Goal: Task Accomplishment & Management: Complete application form

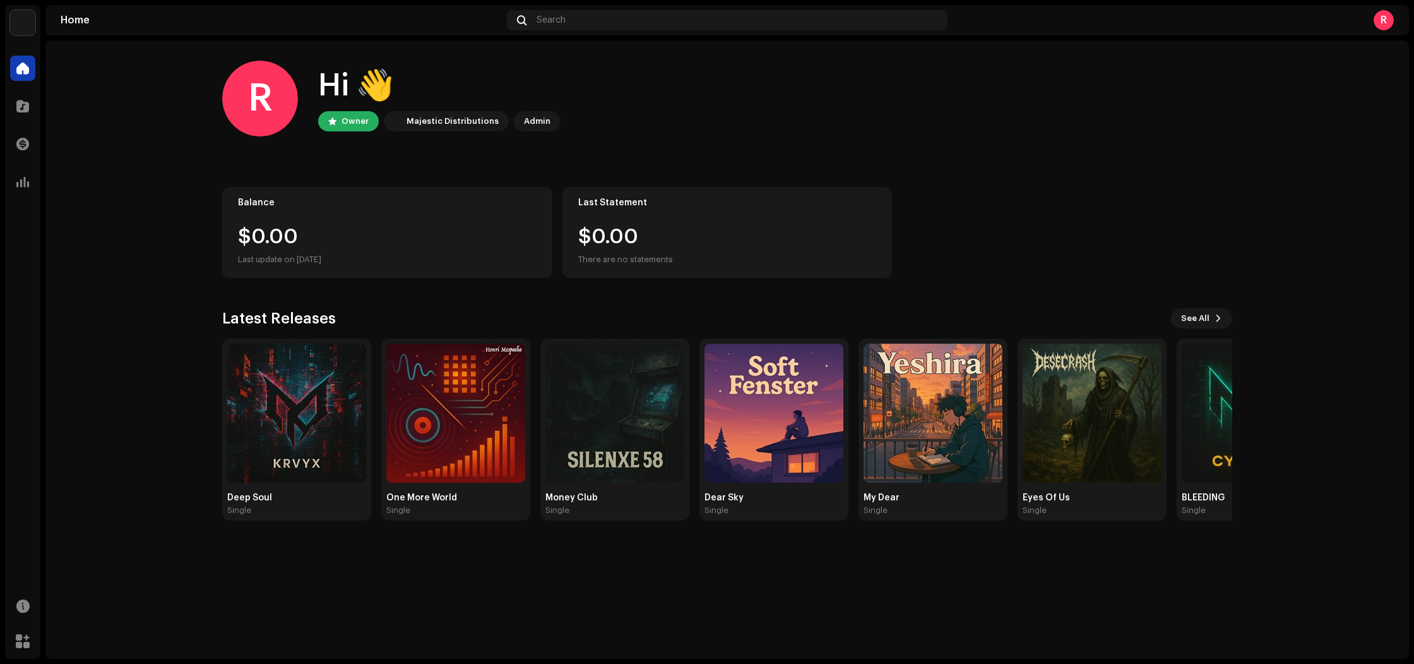
click at [1379, 22] on div "R" at bounding box center [1384, 20] width 20 height 20
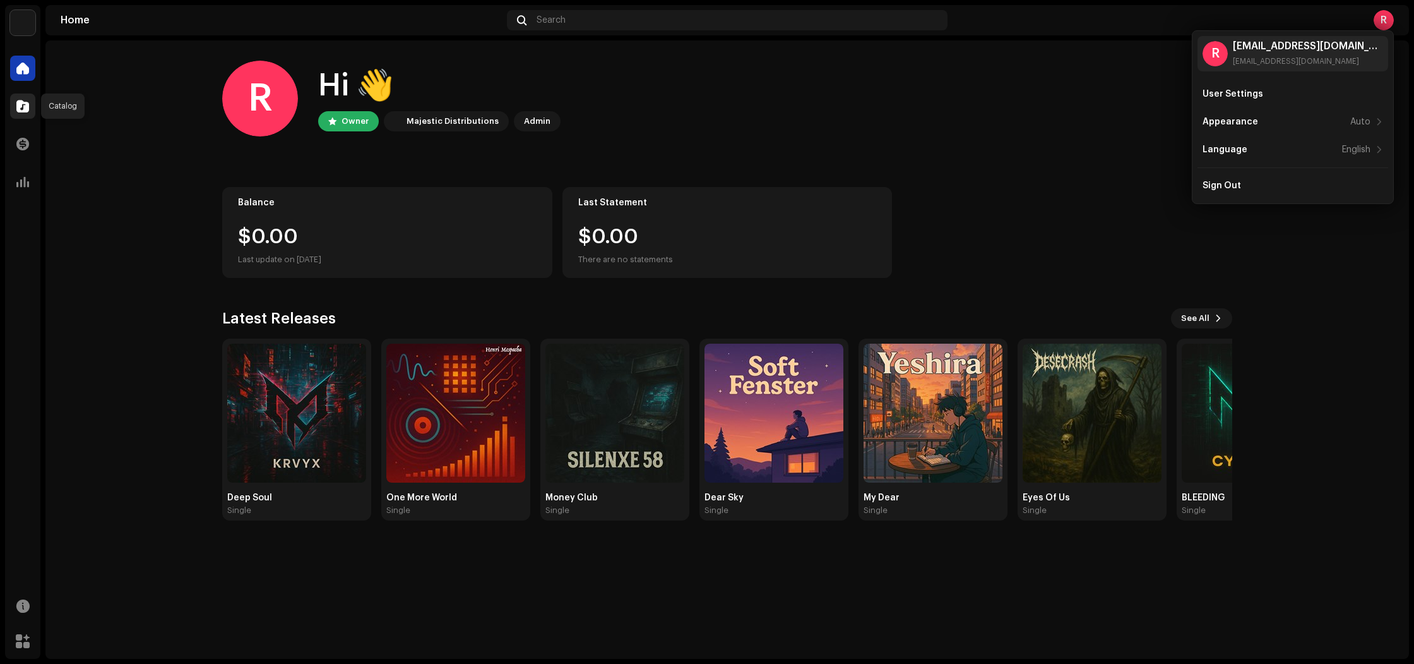
click at [26, 98] on div at bounding box center [22, 105] width 25 height 25
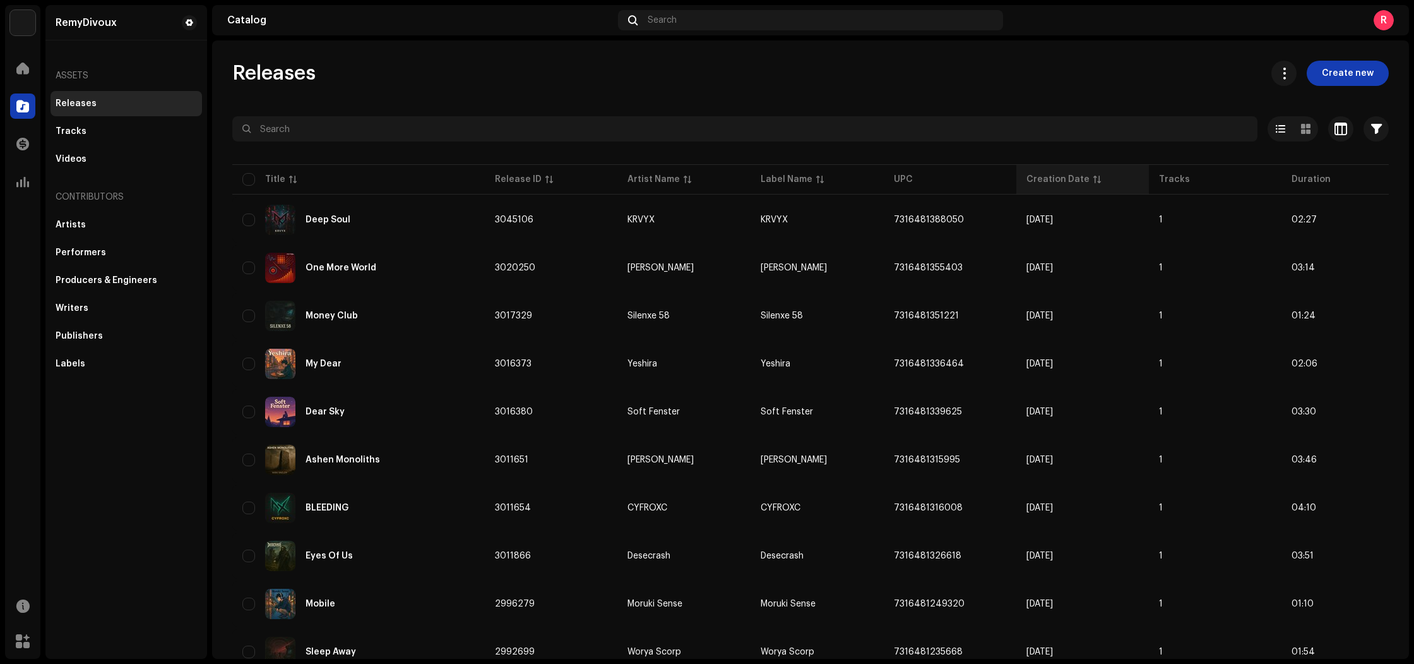
click at [1050, 176] on div "Creation Date" at bounding box center [1058, 179] width 63 height 13
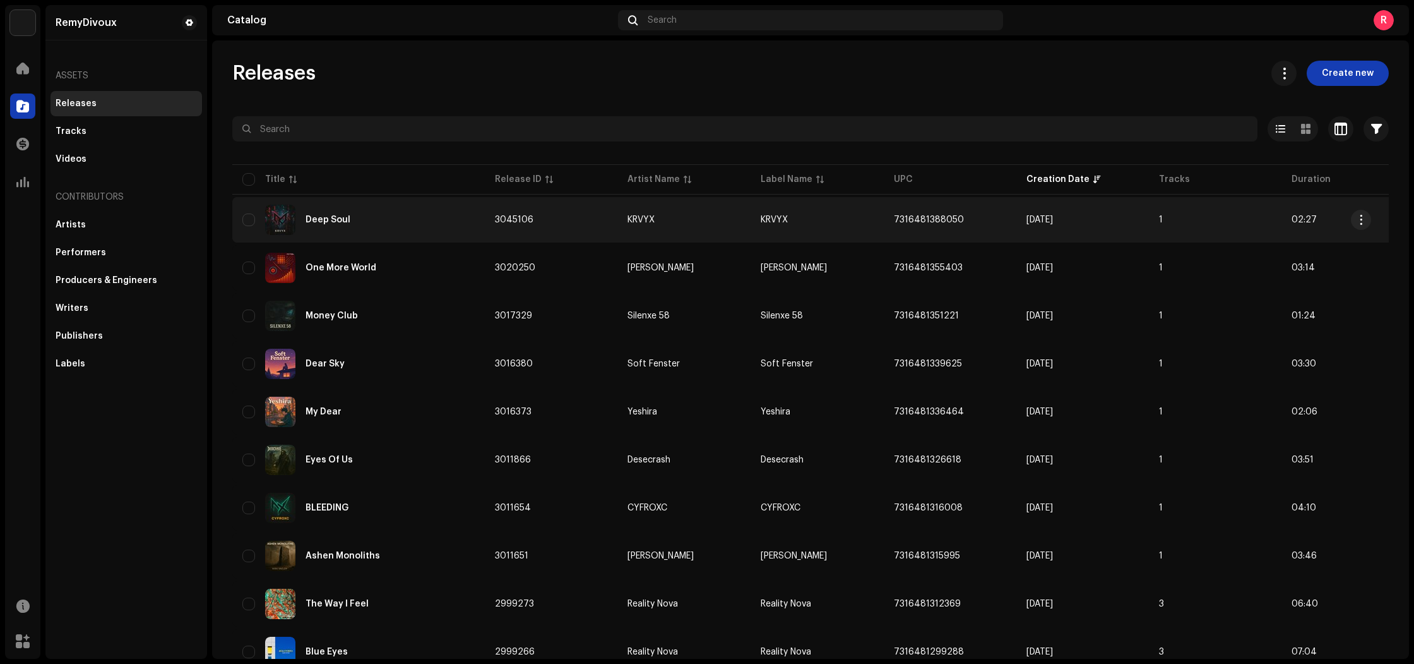
click at [333, 223] on div "Deep Soul" at bounding box center [328, 219] width 45 height 9
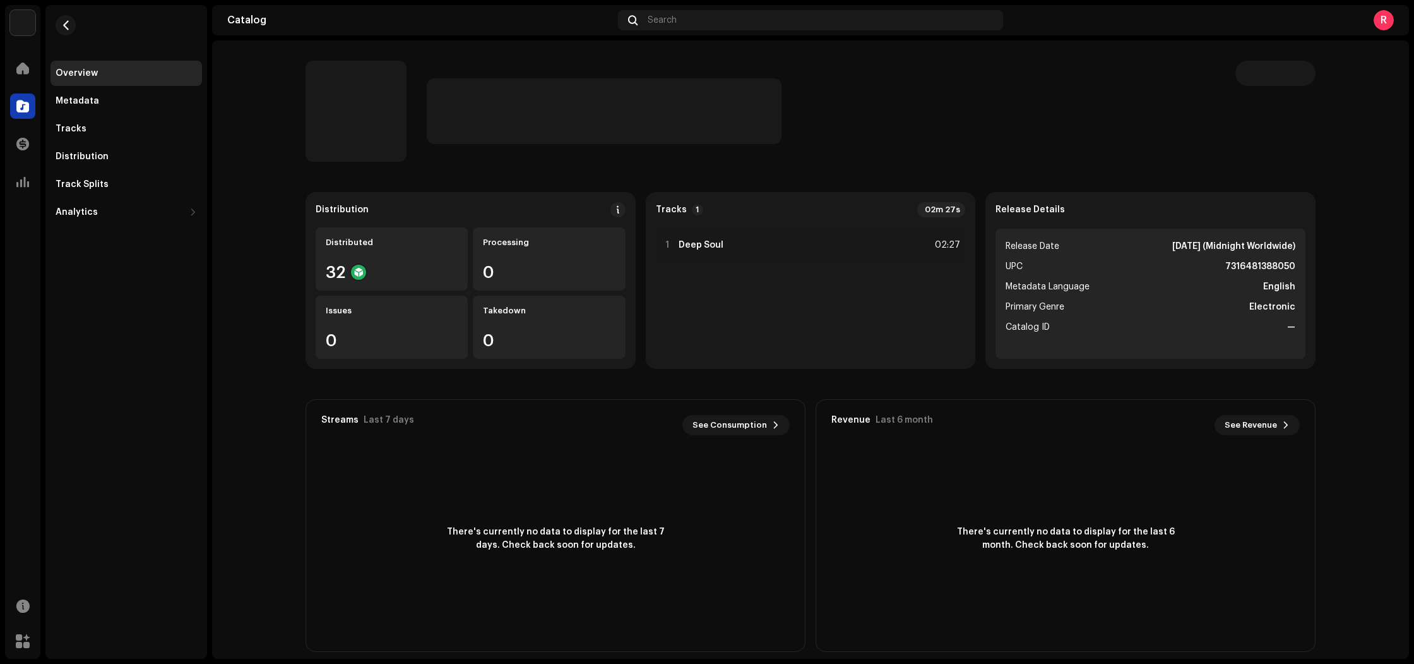
click at [1254, 268] on strong "7316481388050" at bounding box center [1261, 266] width 70 height 15
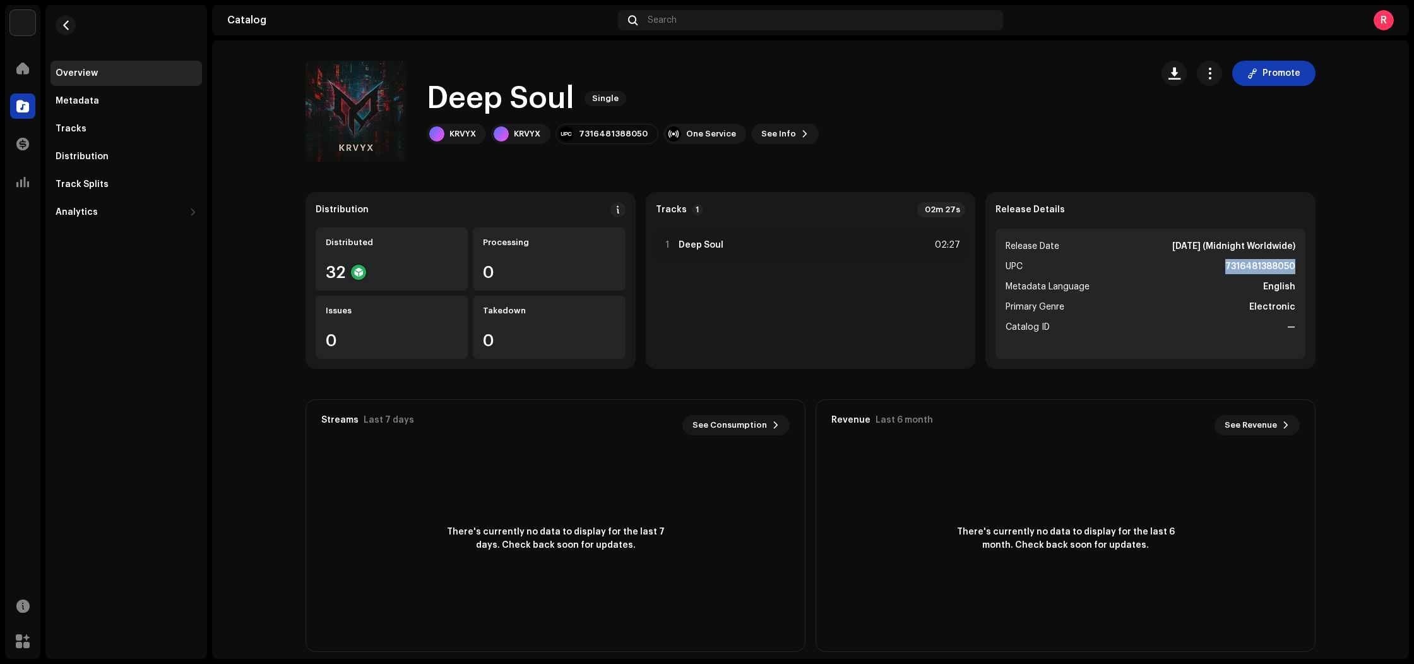
copy strong "7316481388050"
click at [768, 247] on div "1 Deep Soul 02:27" at bounding box center [811, 244] width 310 height 35
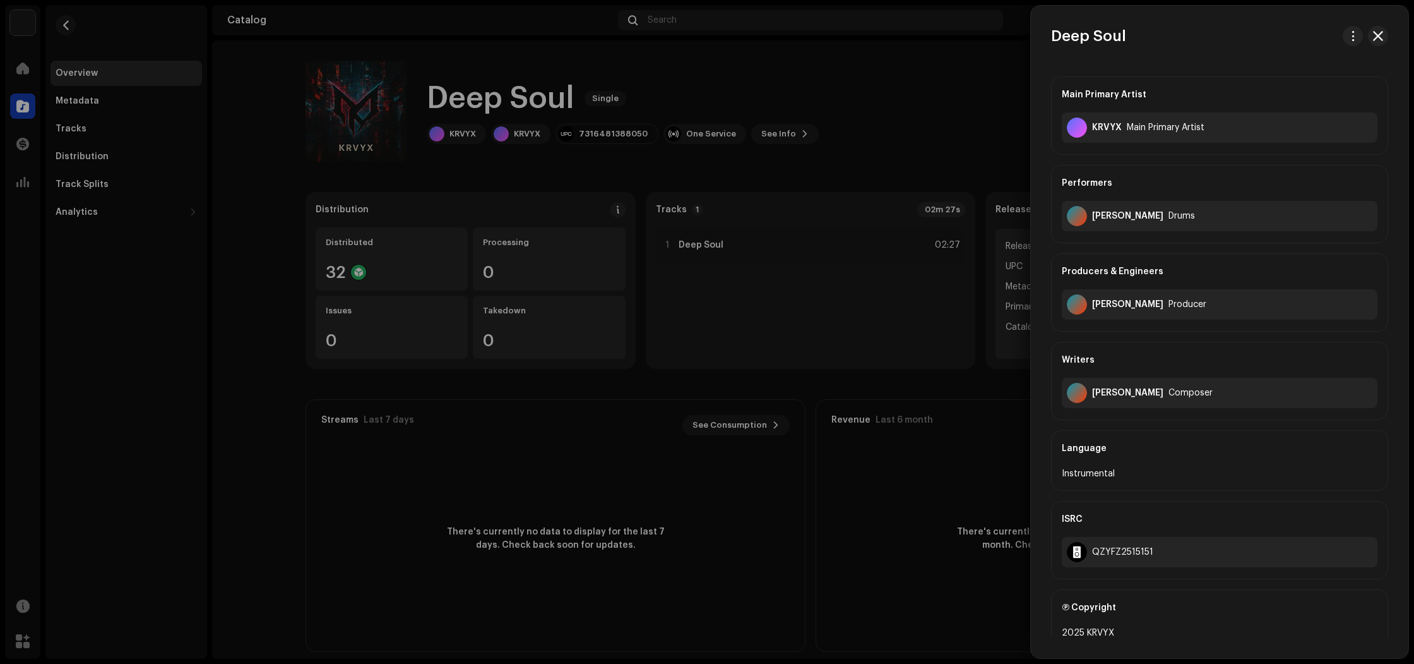
click at [832, 290] on div at bounding box center [707, 332] width 1414 height 664
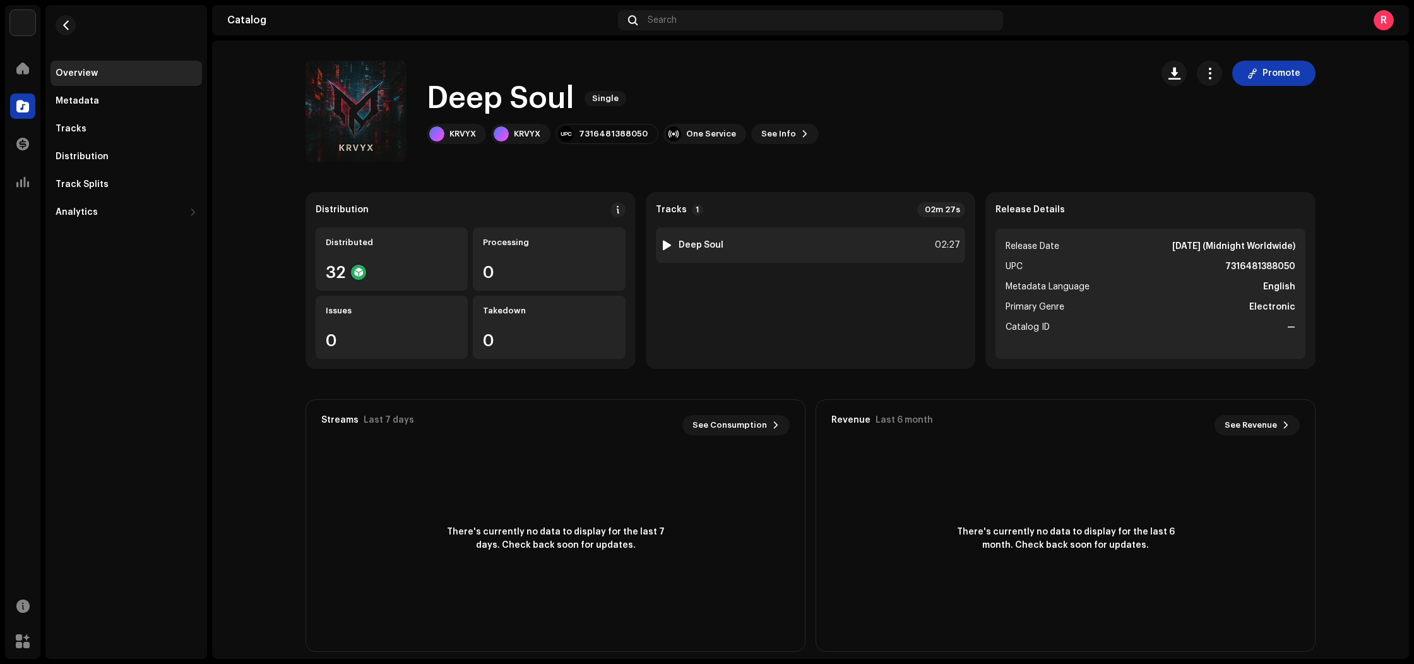
click at [665, 247] on div at bounding box center [666, 245] width 9 height 10
click at [757, 246] on div "1 Deep Soul 02:27" at bounding box center [811, 244] width 310 height 35
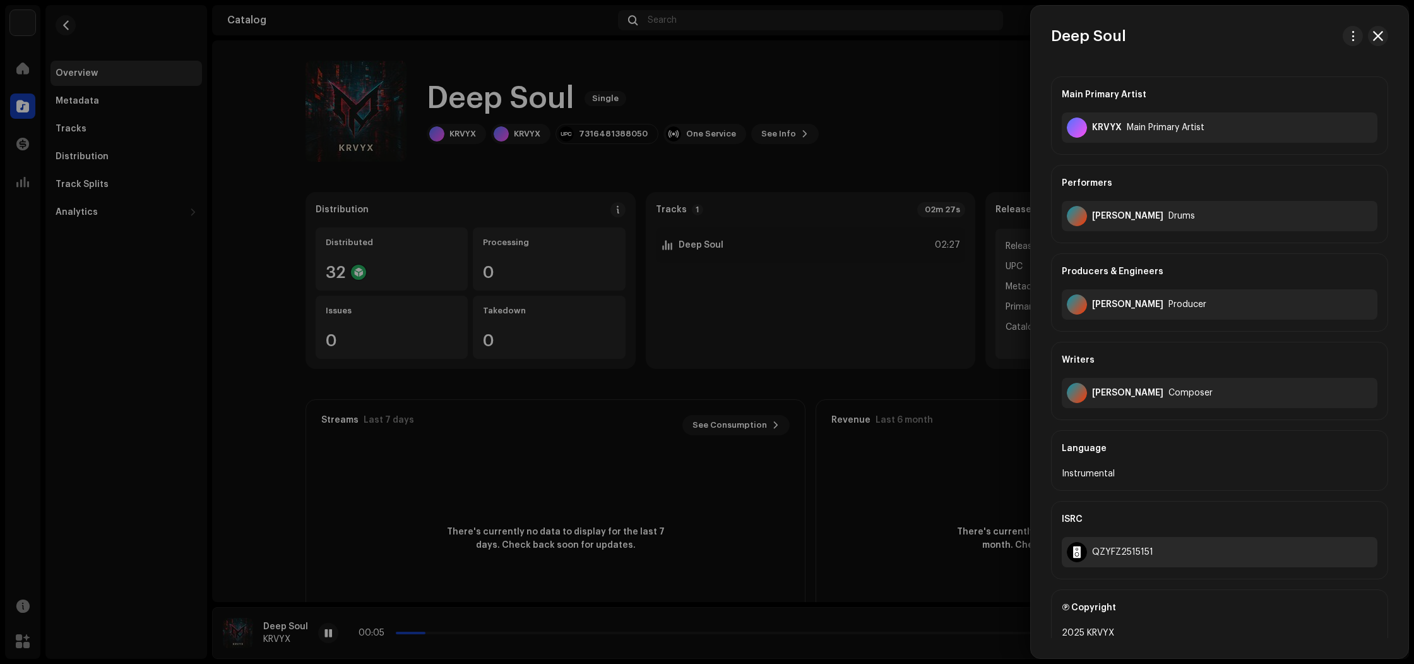
click at [1126, 550] on div "QZYFZ2515151" at bounding box center [1122, 552] width 61 height 10
copy div "QZYFZ2515151"
click at [66, 331] on div at bounding box center [707, 332] width 1414 height 664
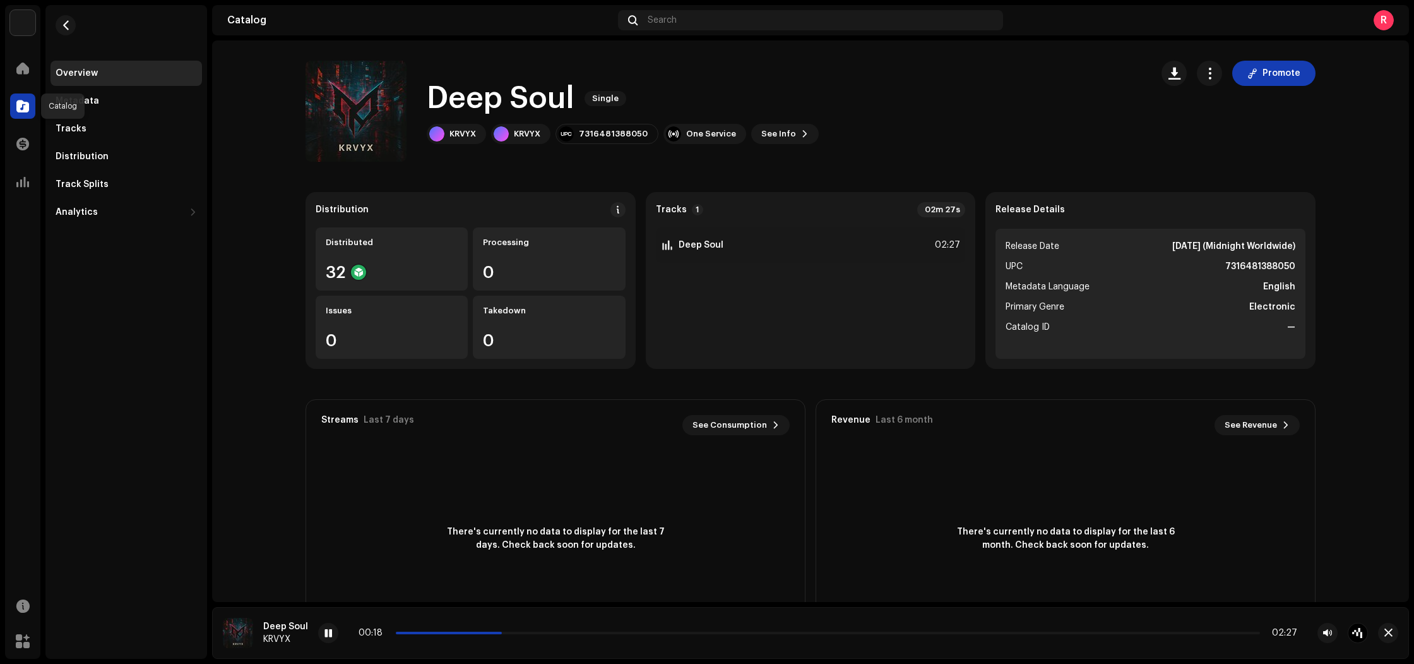
click at [21, 111] on span at bounding box center [22, 106] width 13 height 10
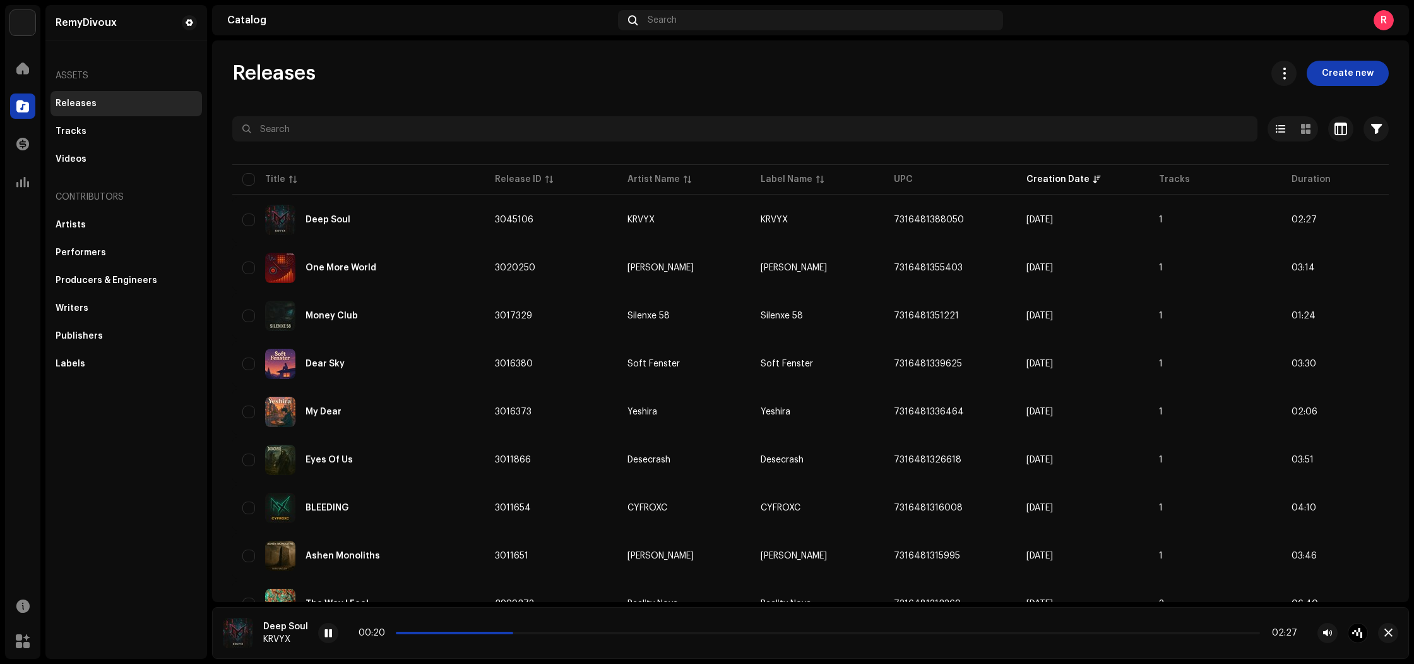
drag, startPoint x: 332, startPoint y: 633, endPoint x: 222, endPoint y: 640, distance: 110.8
click at [332, 633] on div at bounding box center [328, 633] width 20 height 20
click at [1356, 78] on span "Create new" at bounding box center [1348, 73] width 52 height 25
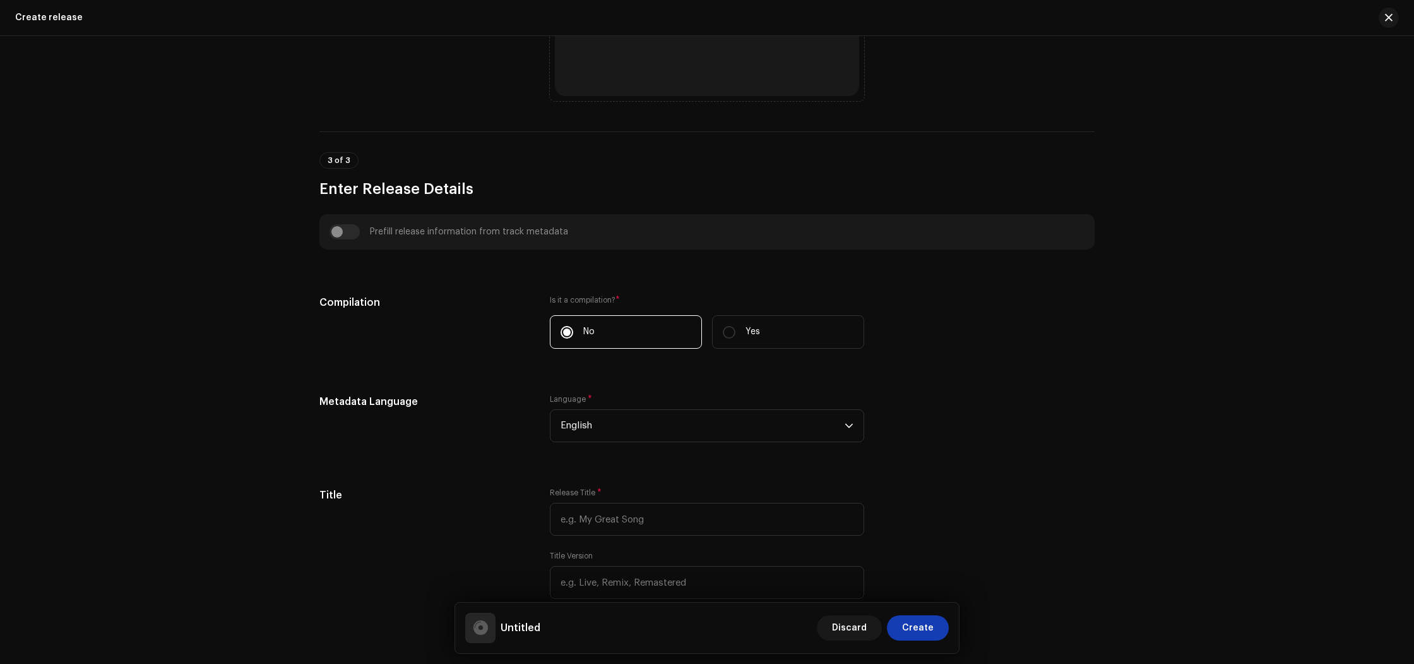
scroll to position [633, 0]
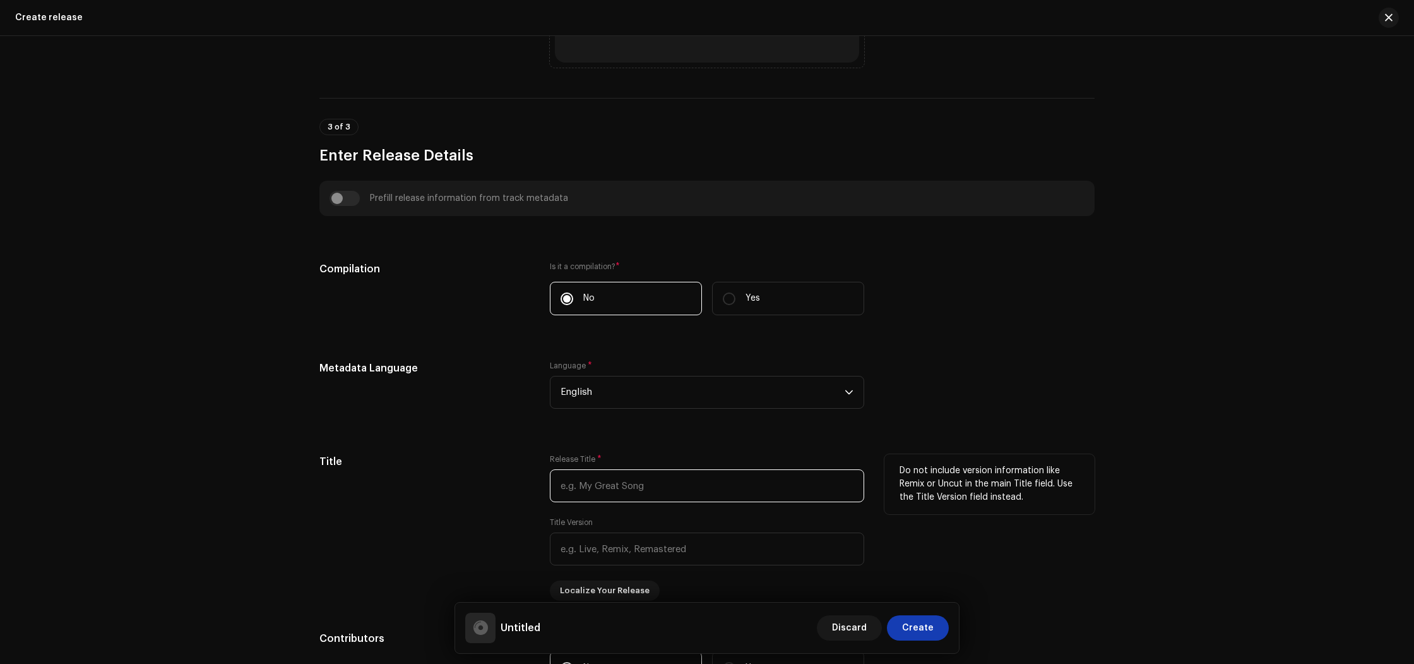
click at [663, 496] on input "text" at bounding box center [707, 485] width 314 height 33
paste input "Galaxy Movement"
type input "Galaxy Movement"
click at [491, 415] on div "Metadata Language" at bounding box center [425, 392] width 210 height 63
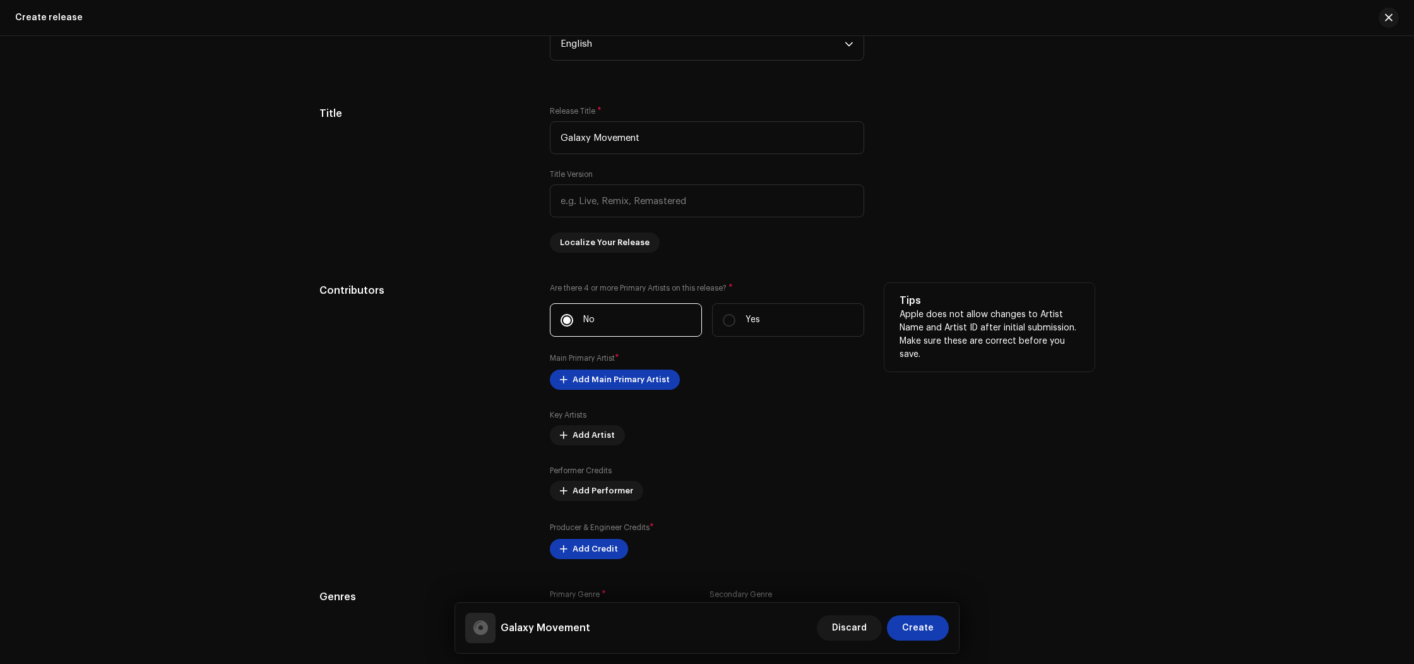
scroll to position [983, 0]
click at [597, 372] on span "Add Main Primary Artist" at bounding box center [621, 377] width 97 height 25
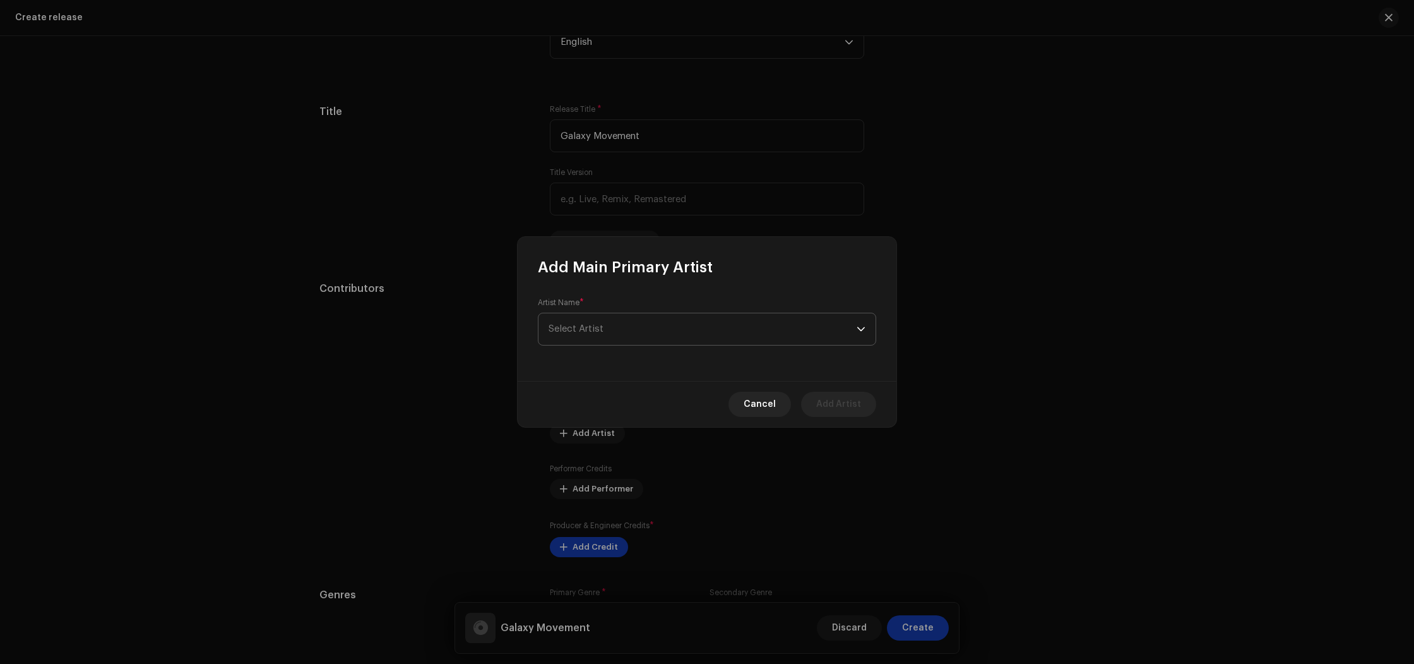
click at [616, 325] on span "Select Artist" at bounding box center [703, 329] width 308 height 32
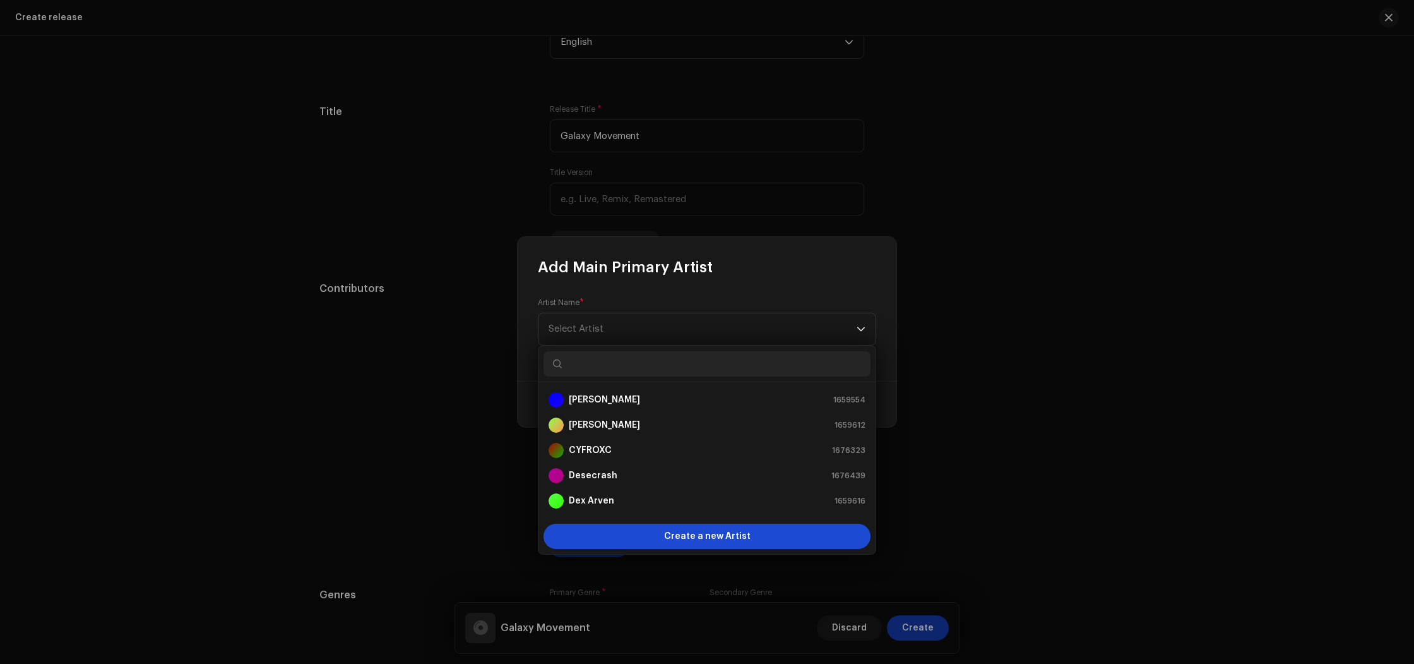
scroll to position [20, 0]
click at [679, 544] on span "Create a new Artist" at bounding box center [707, 535] width 87 height 25
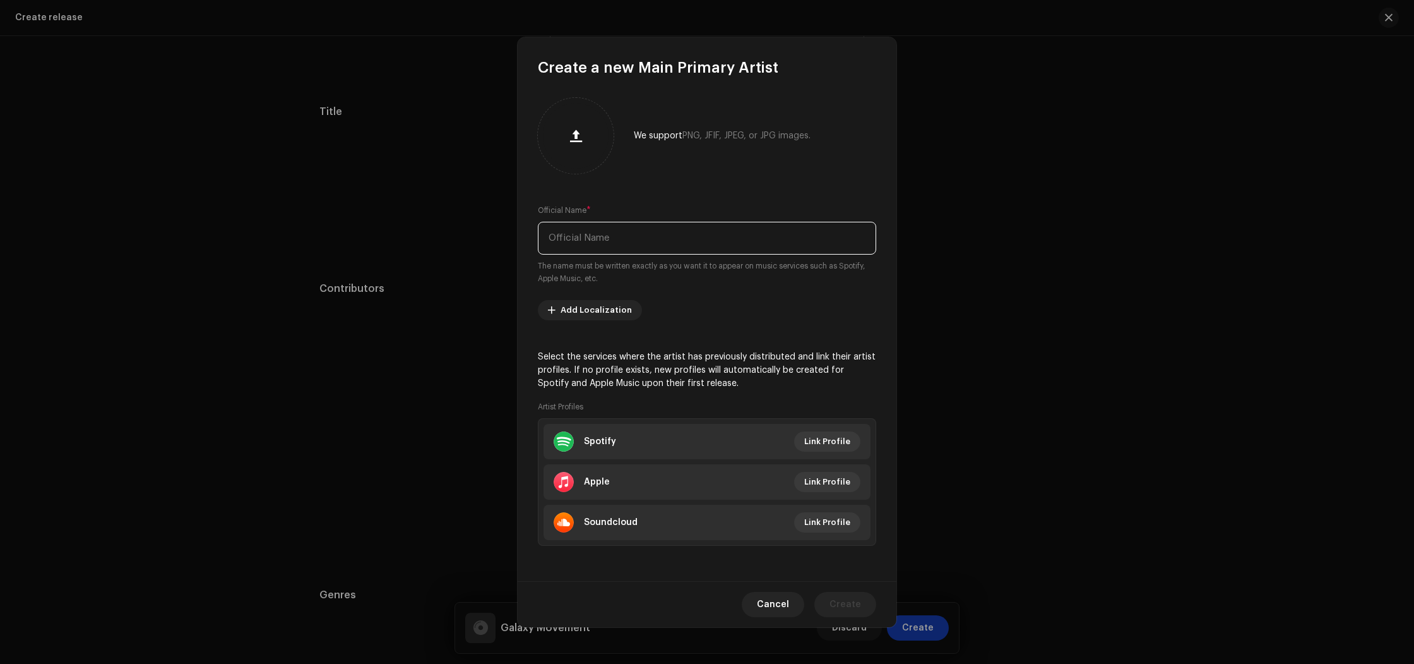
click at [608, 244] on input "text" at bounding box center [707, 238] width 338 height 33
paste input "[PERSON_NAME]"
type input "[PERSON_NAME]"
click at [846, 598] on span "Create" at bounding box center [846, 604] width 32 height 25
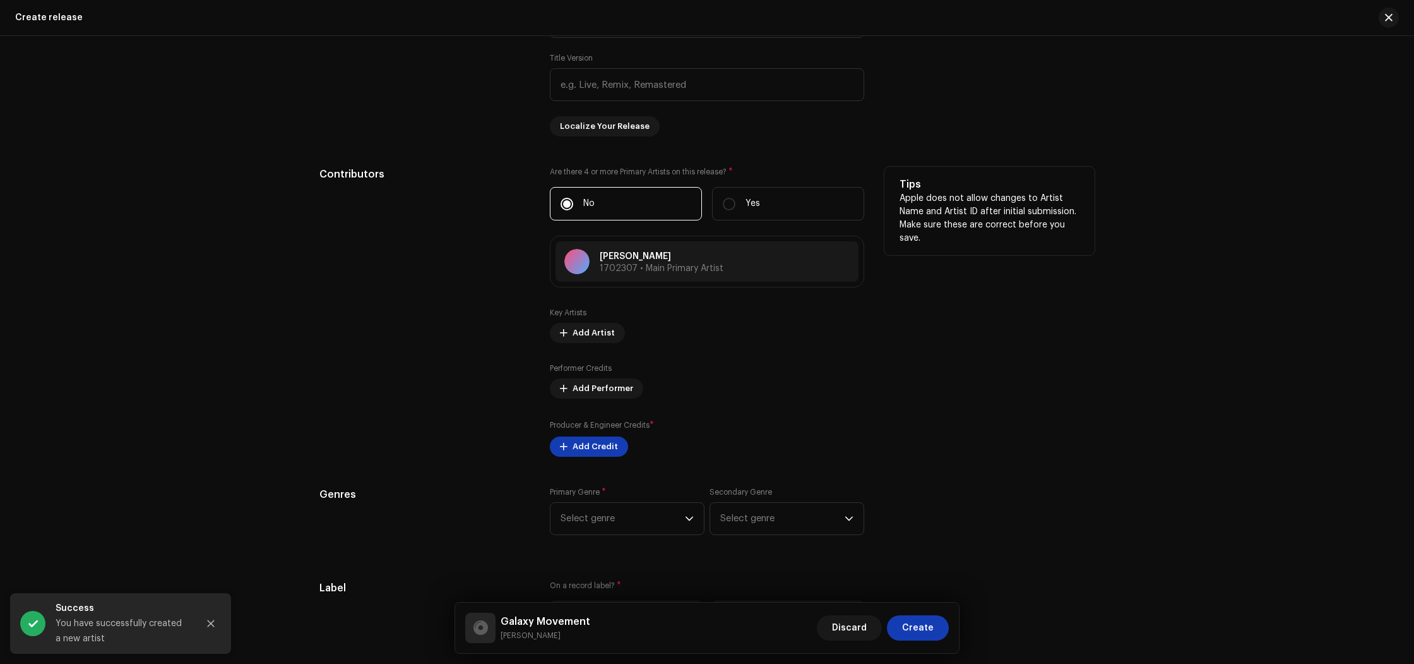
scroll to position [1099, 0]
click at [606, 392] on span "Add Performer" at bounding box center [603, 386] width 61 height 25
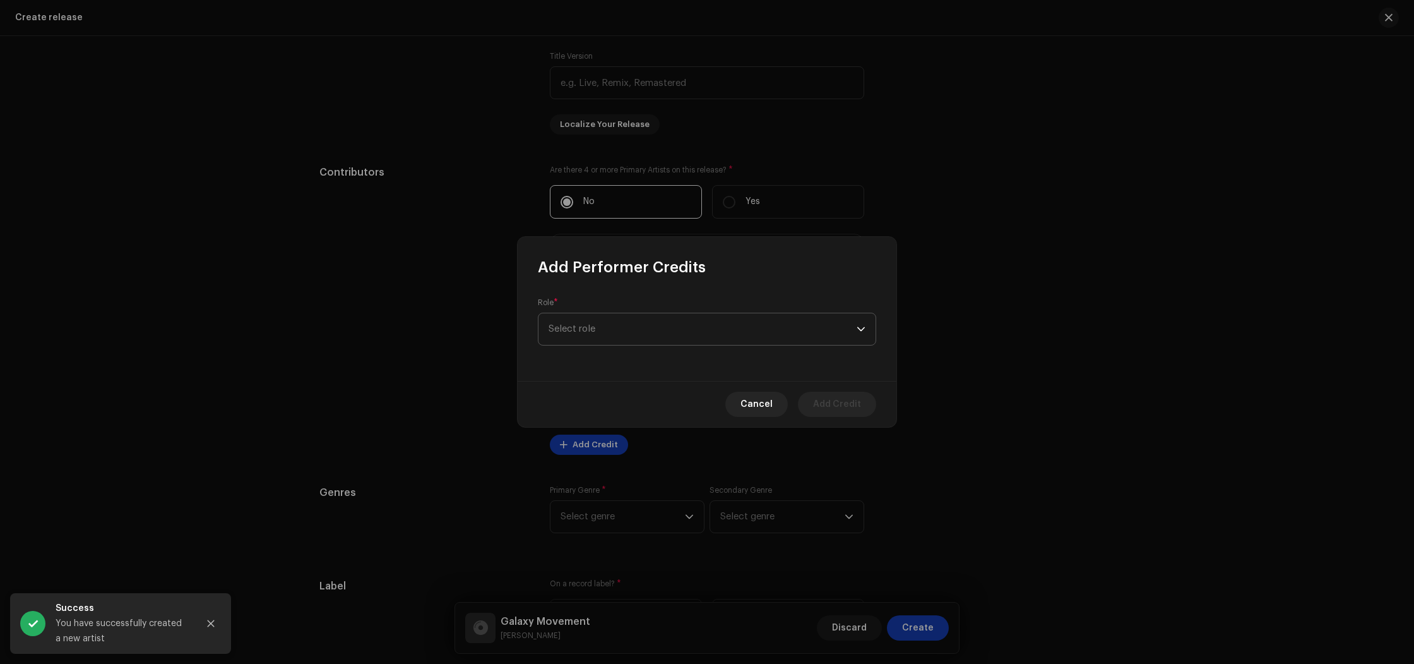
click at [599, 340] on span "Select role" at bounding box center [703, 329] width 308 height 32
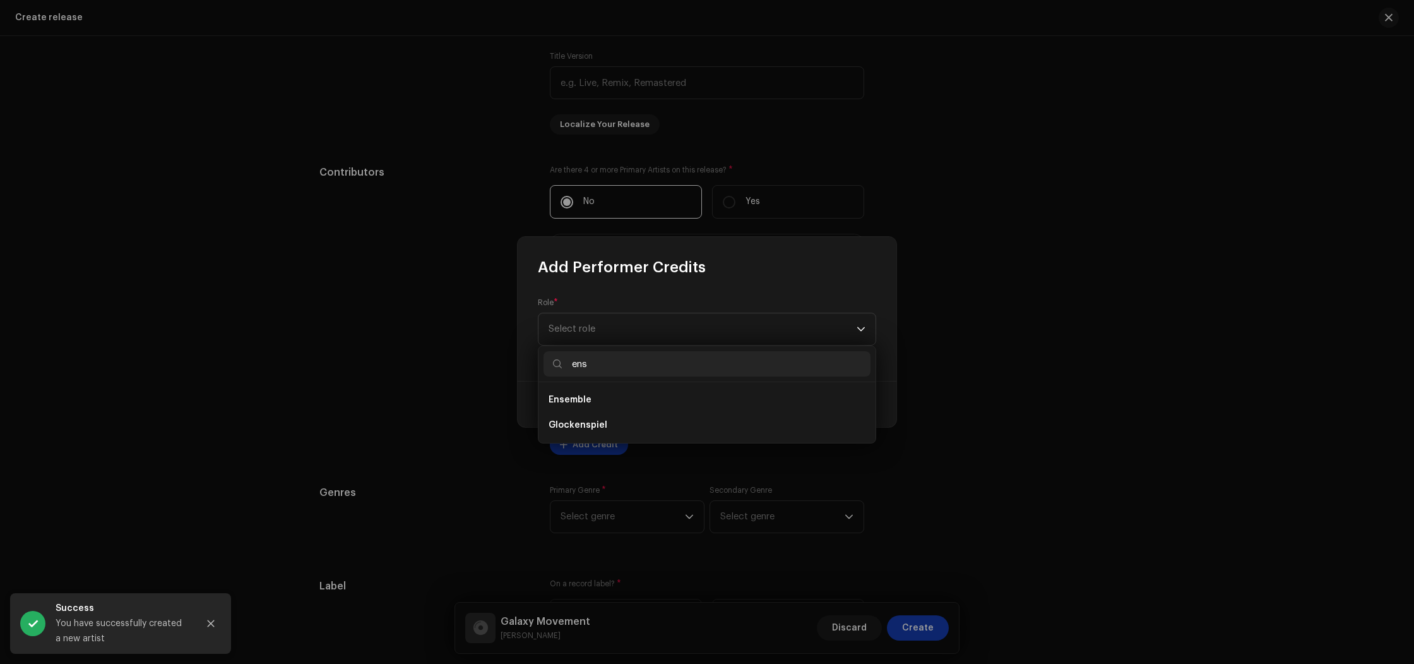
scroll to position [0, 0]
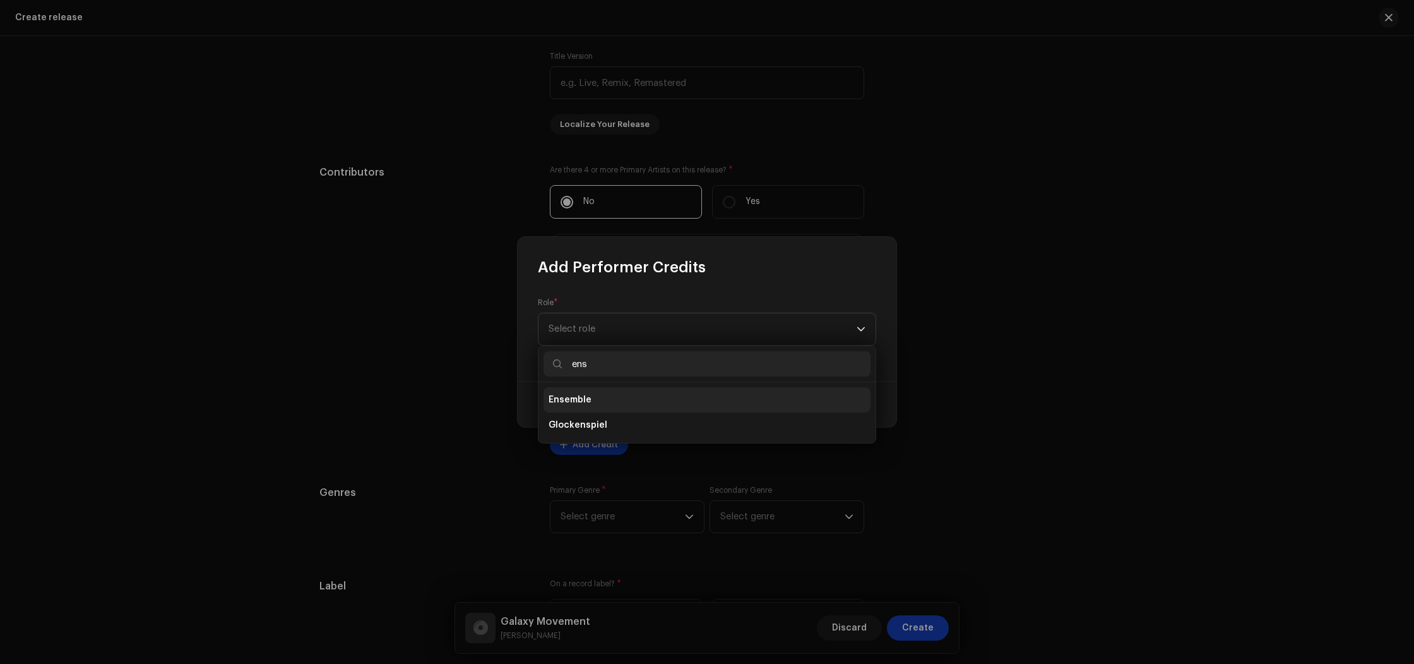
type input "ens"
click at [611, 405] on li "Ensemble" at bounding box center [707, 399] width 327 height 25
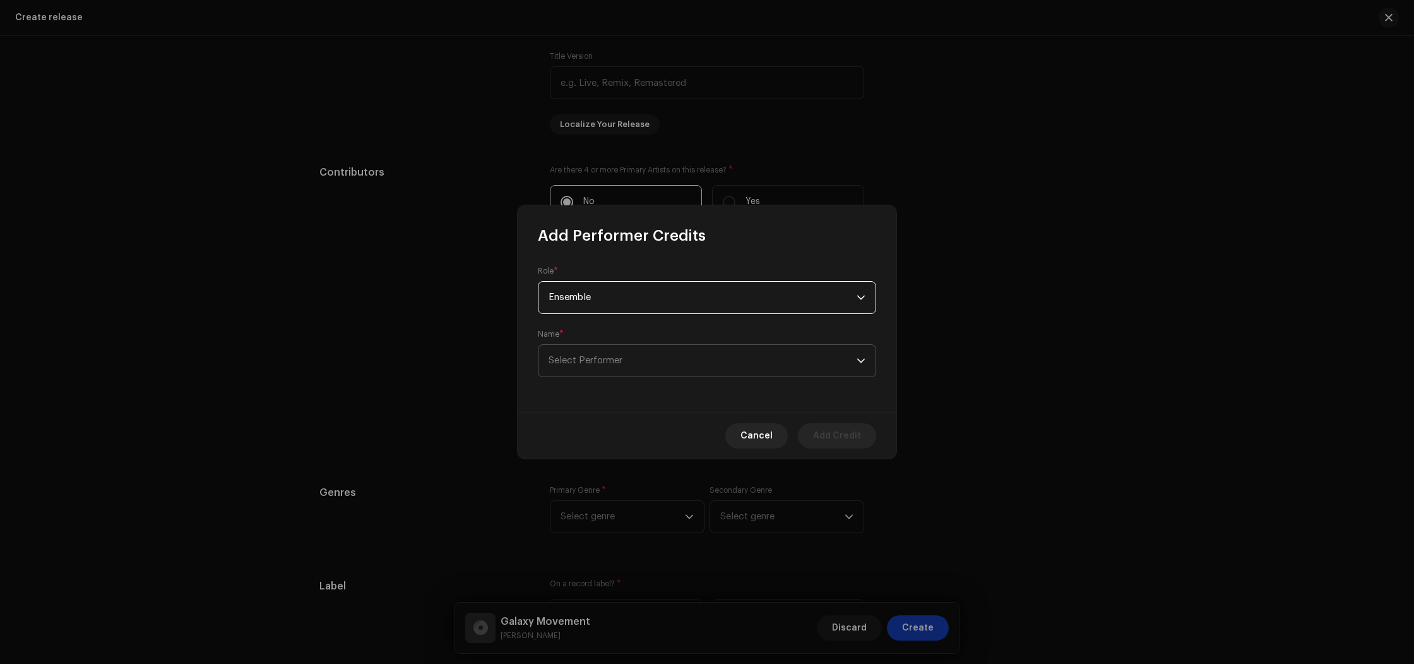
click at [604, 368] on span "Select Performer" at bounding box center [703, 361] width 308 height 32
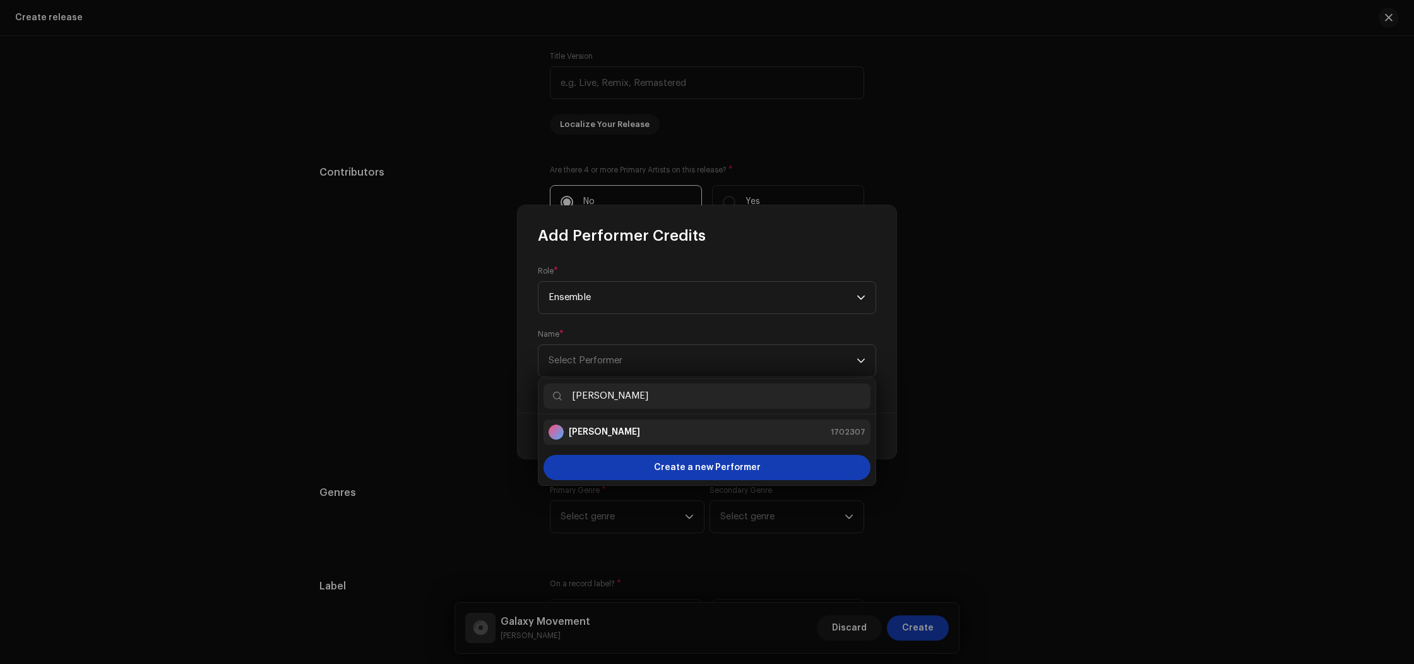
type input "[PERSON_NAME]"
click at [631, 431] on div "Emmer Laux 1702307" at bounding box center [707, 431] width 317 height 15
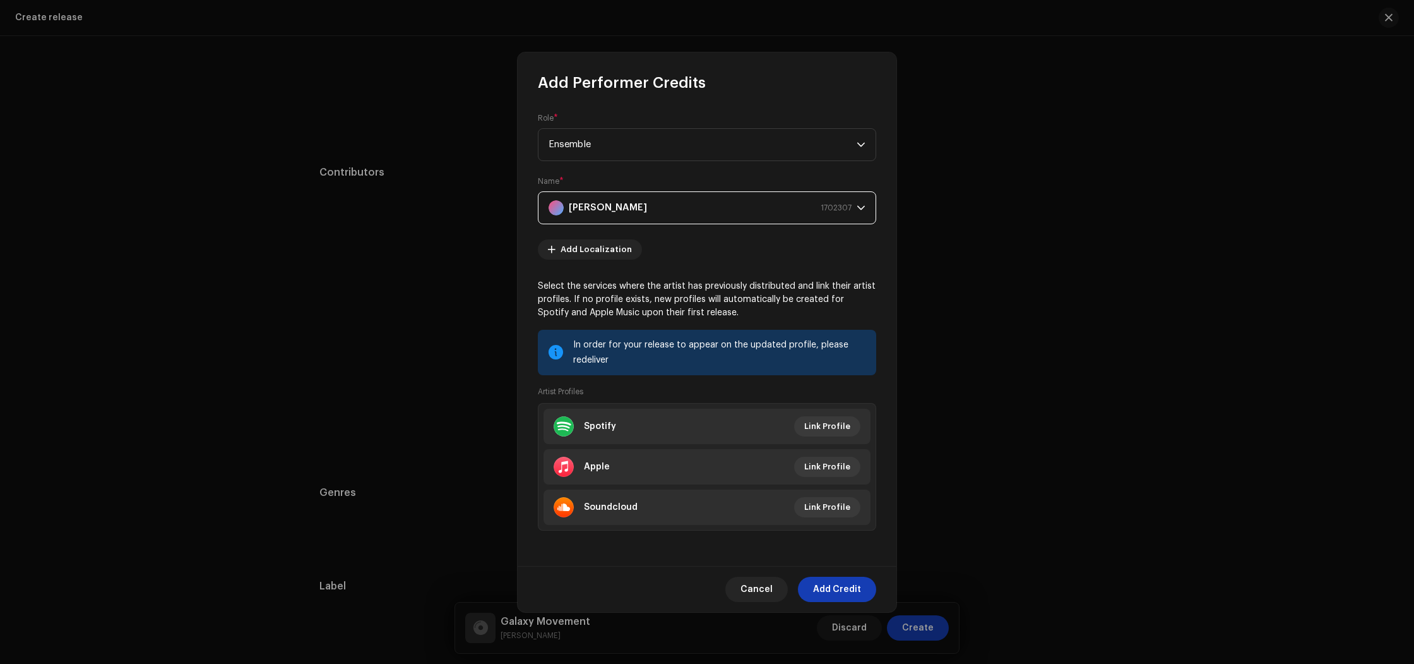
click at [843, 587] on span "Add Credit" at bounding box center [837, 589] width 48 height 25
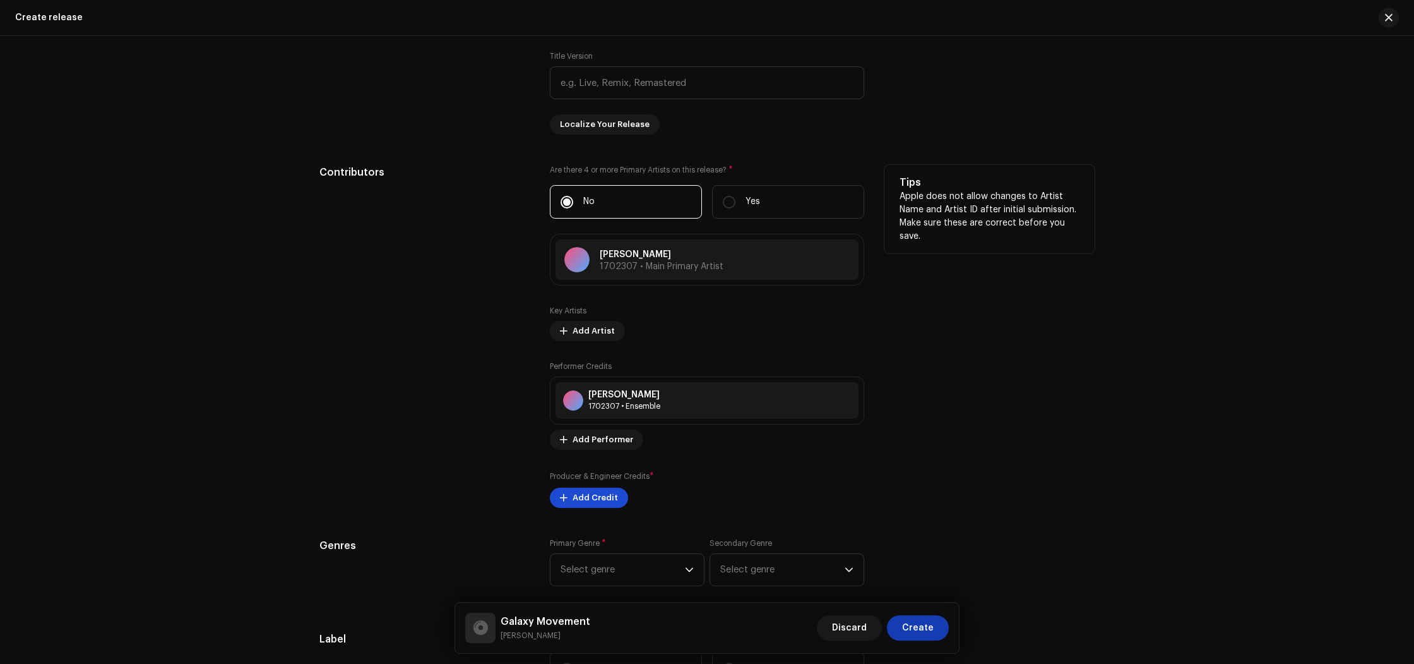
click at [596, 494] on span "Add Credit" at bounding box center [595, 497] width 45 height 25
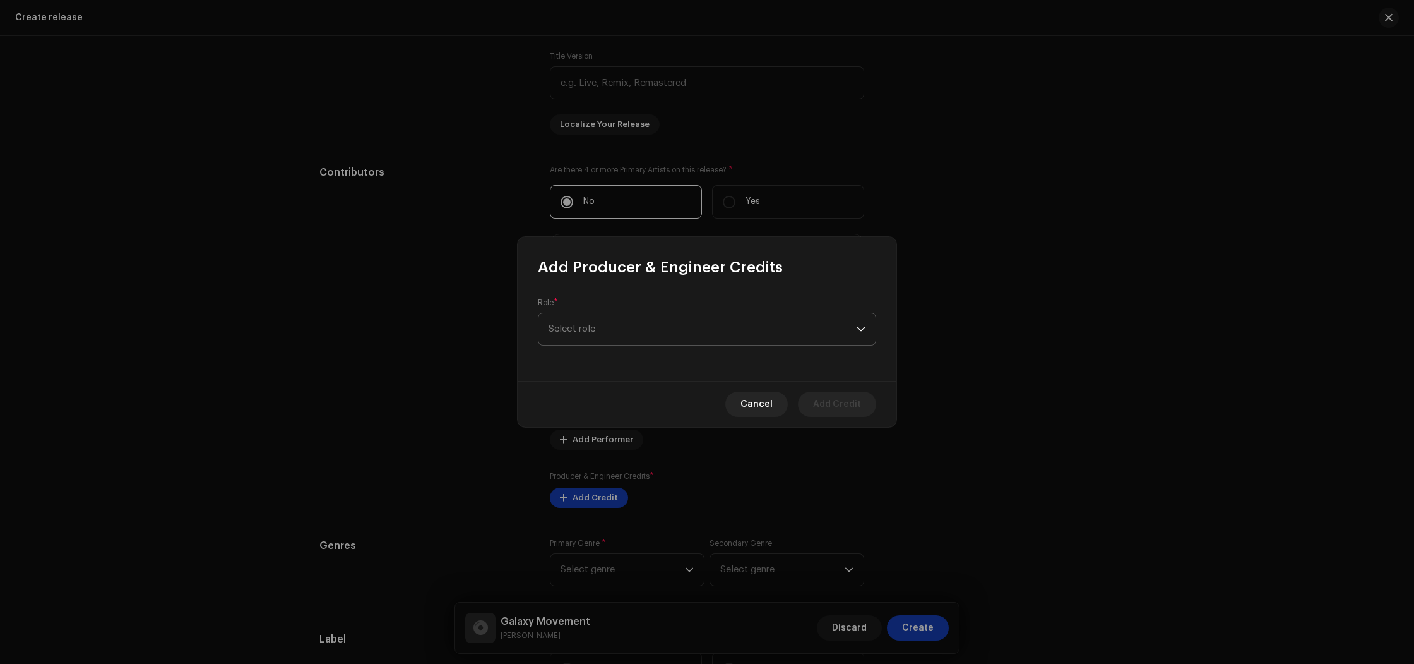
click at [607, 335] on span "Select role" at bounding box center [703, 329] width 308 height 32
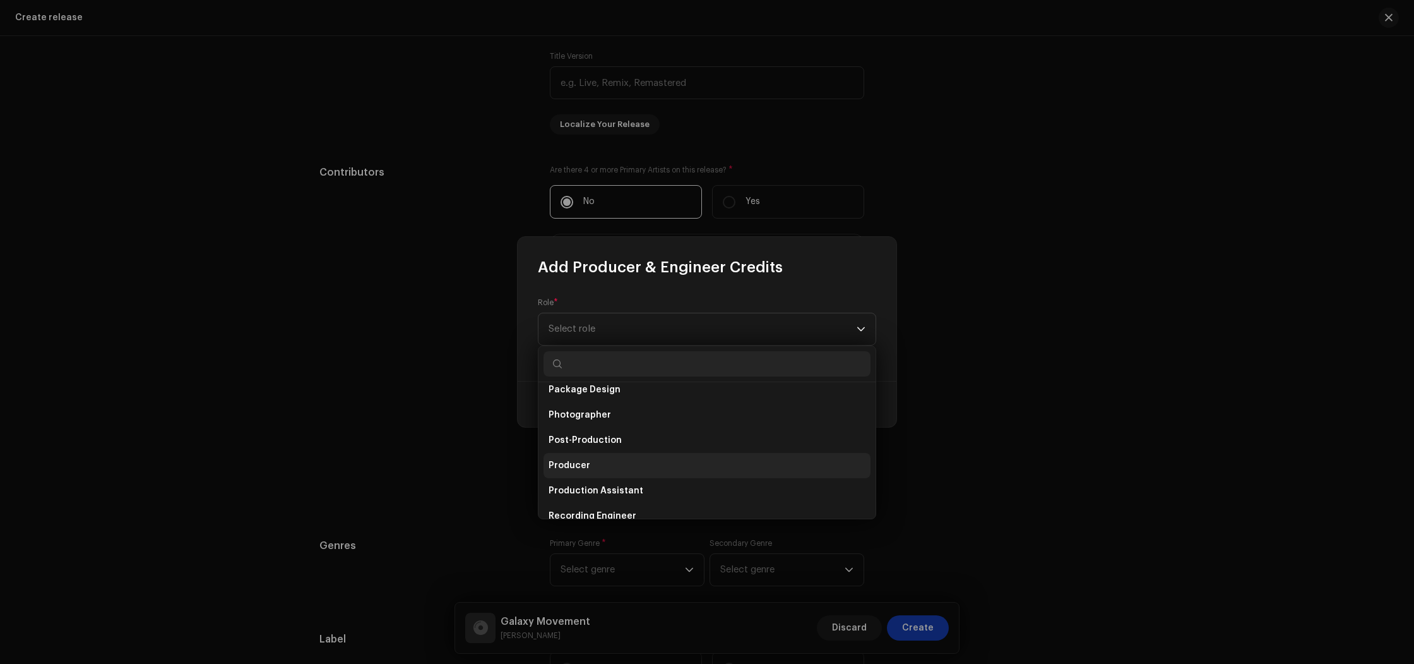
scroll to position [441, 0]
click at [601, 460] on li "Producer" at bounding box center [707, 464] width 327 height 25
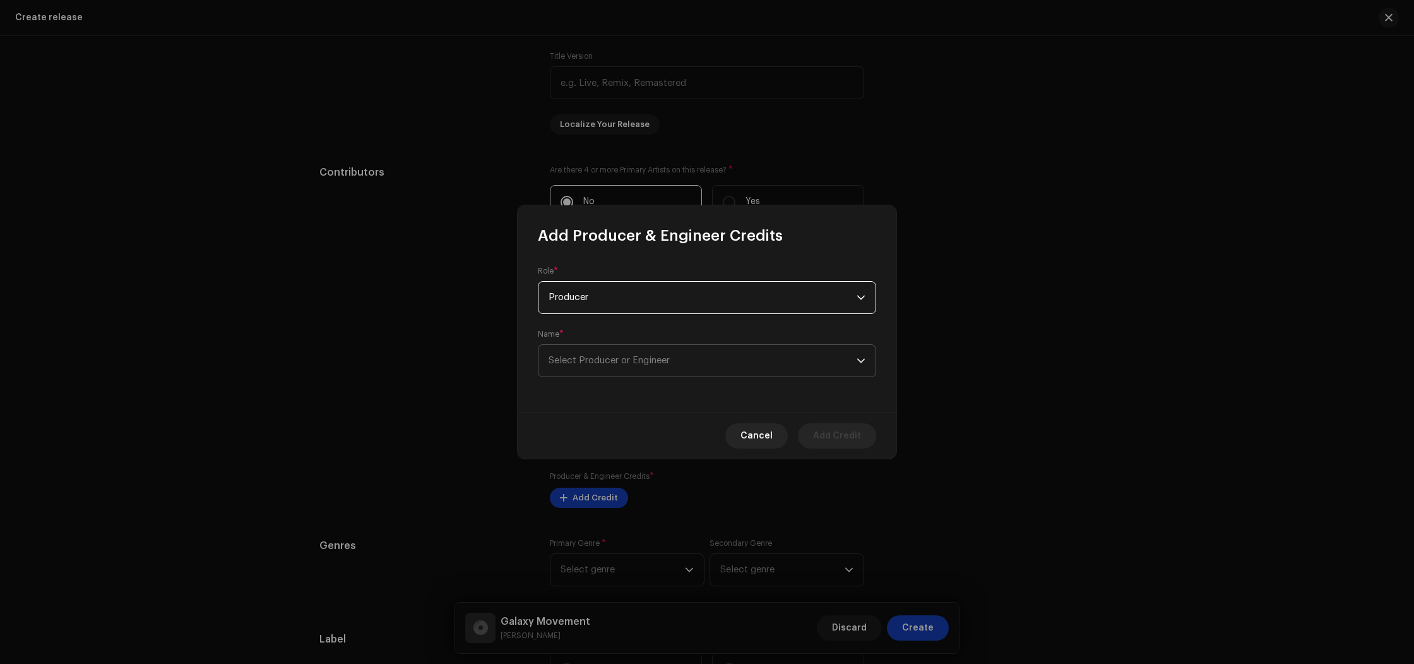
click at [602, 362] on span "Select Producer or Engineer" at bounding box center [609, 360] width 121 height 9
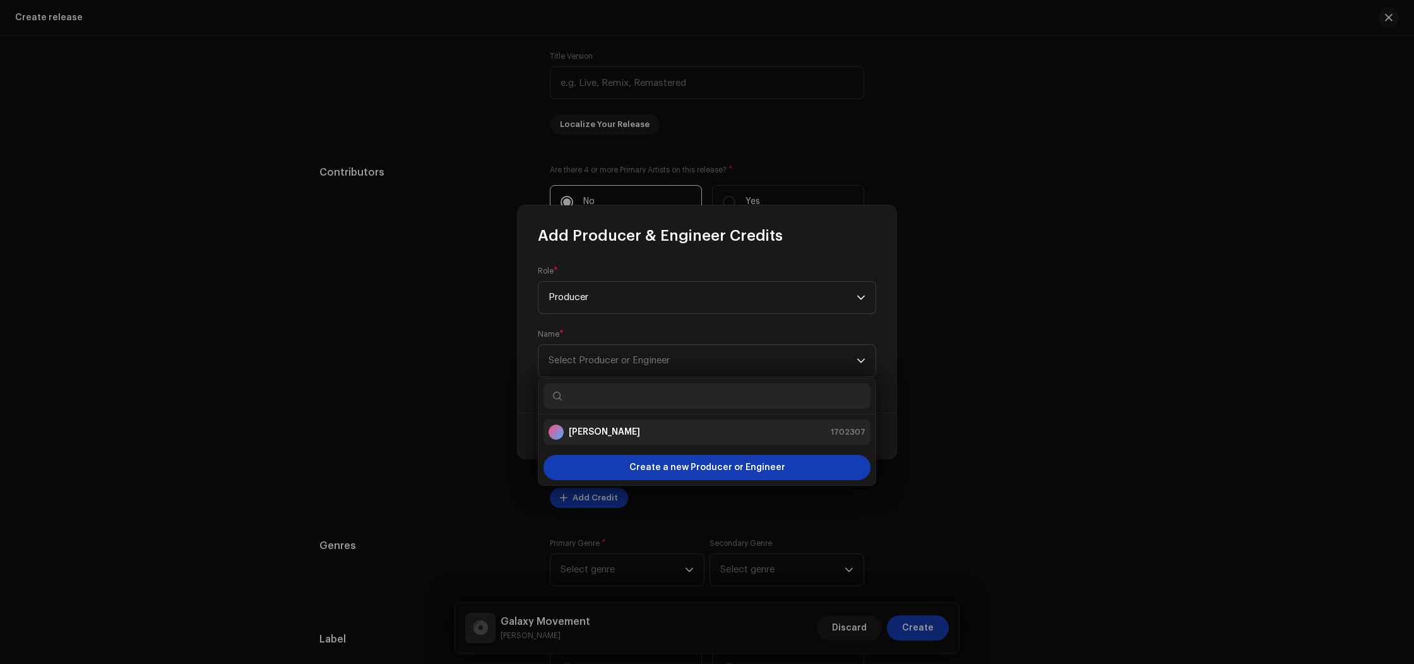
click at [590, 426] on strong "[PERSON_NAME]" at bounding box center [604, 432] width 71 height 13
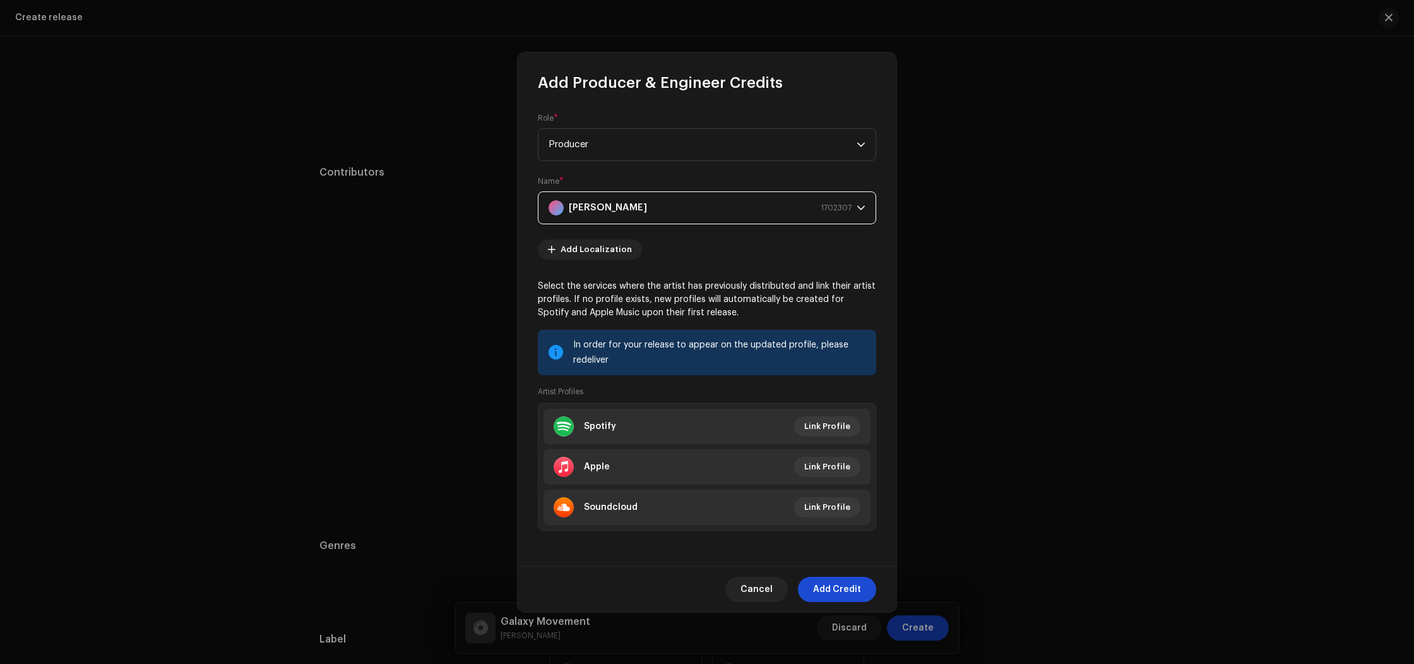
click at [826, 592] on span "Add Credit" at bounding box center [837, 589] width 48 height 25
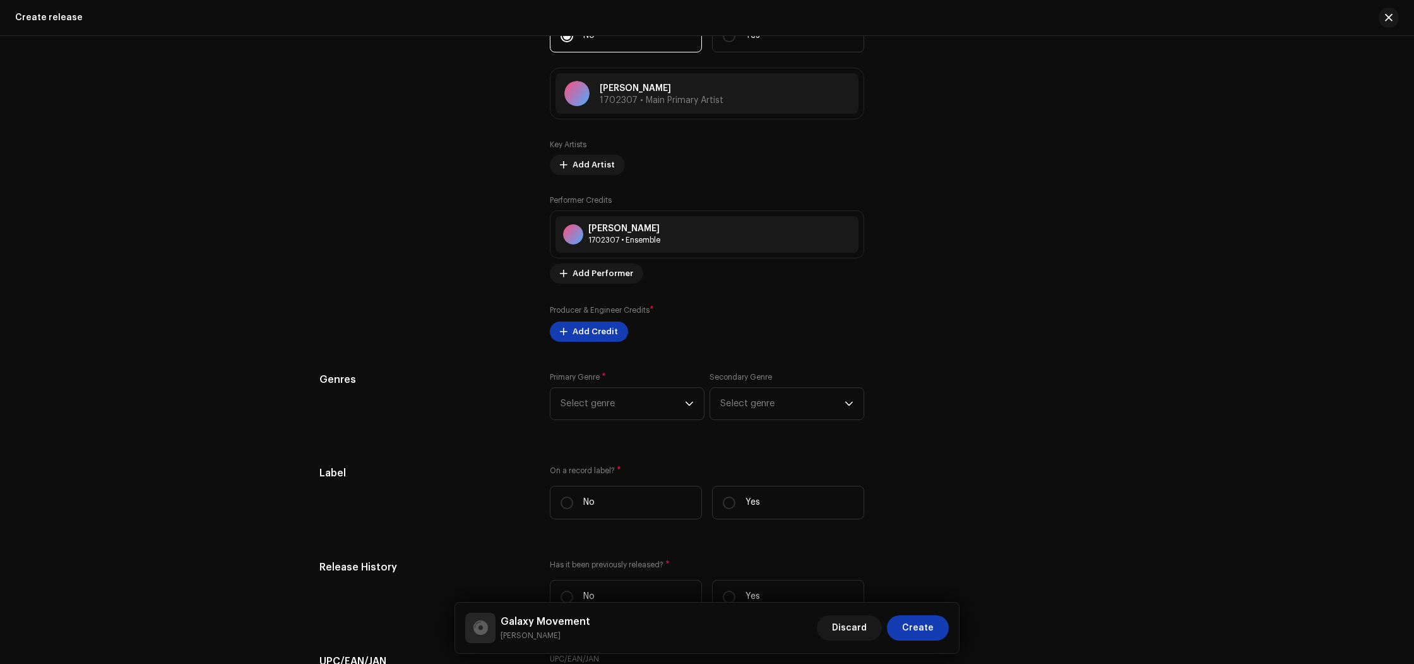
scroll to position [1267, 0]
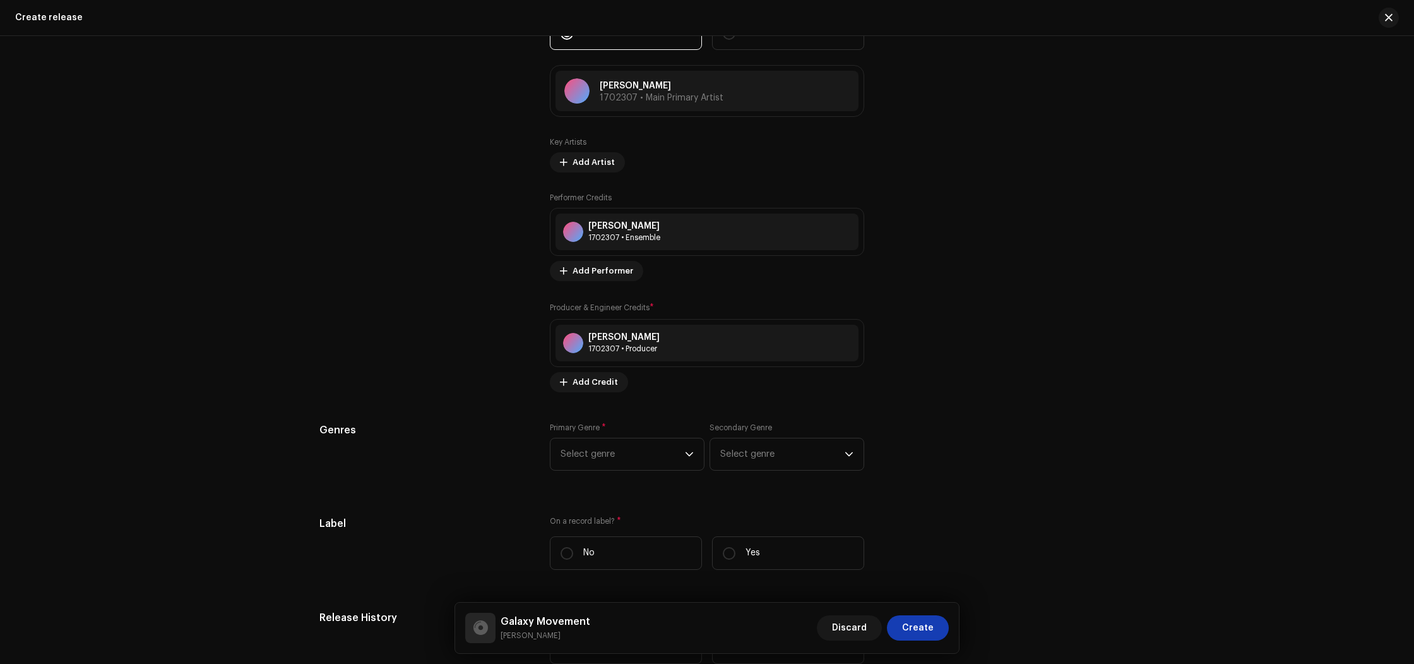
click at [679, 404] on div "Prefill release information from track metadata Compilation Is it a compilation…" at bounding box center [707, 281] width 775 height 1471
click at [660, 458] on span "Select genre" at bounding box center [623, 454] width 124 height 32
type input "tech"
click at [646, 553] on li "Techno" at bounding box center [627, 550] width 143 height 25
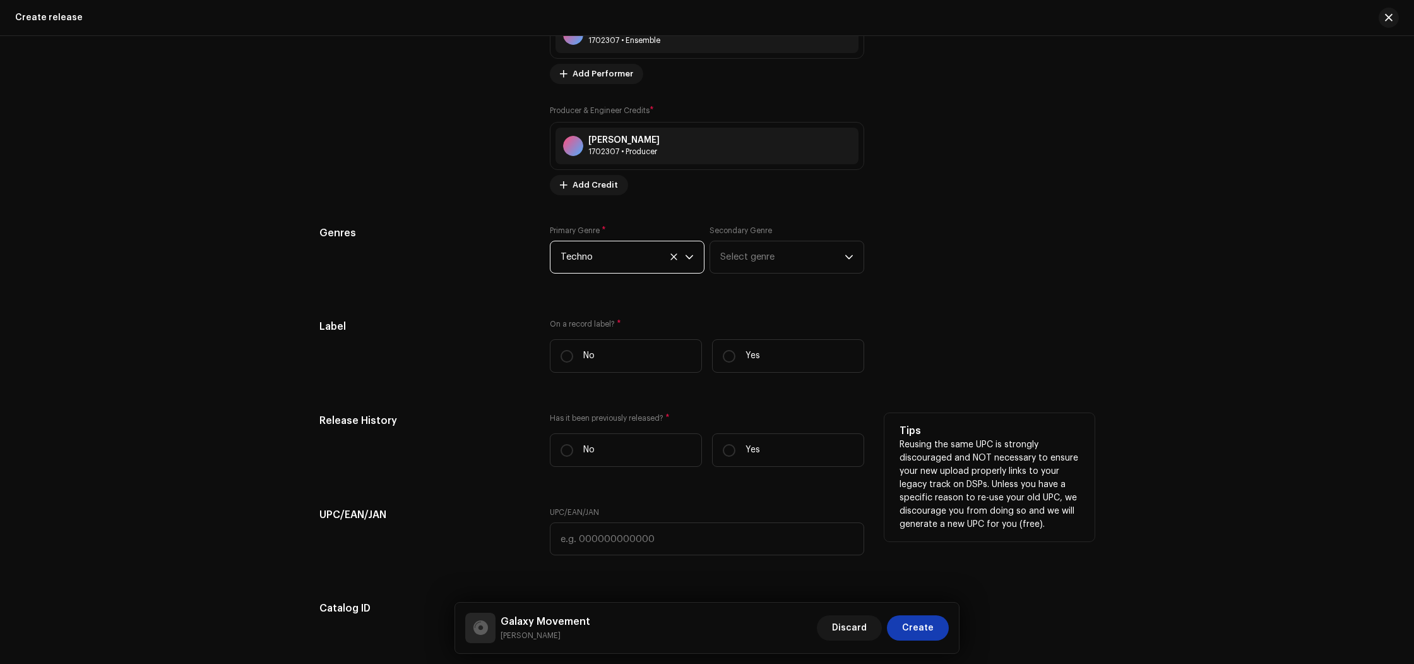
scroll to position [1476, 0]
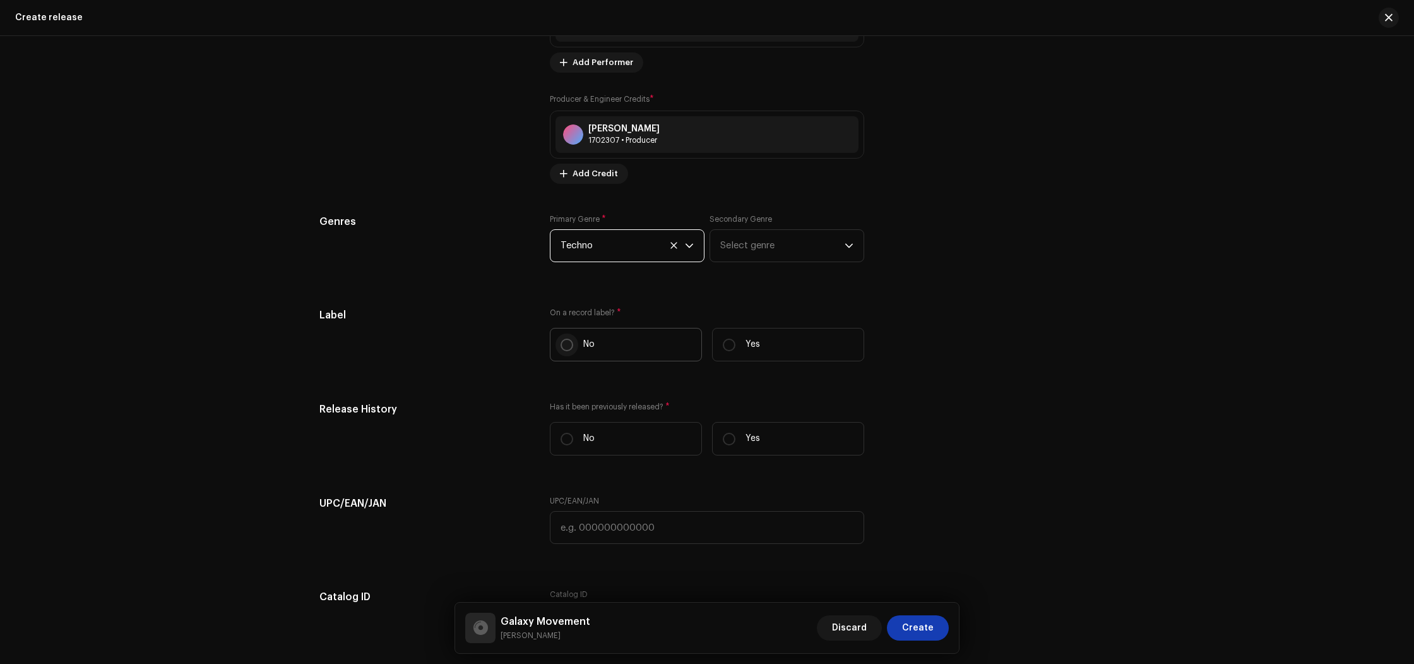
click at [562, 347] on input "No" at bounding box center [567, 344] width 13 height 13
radio input "true"
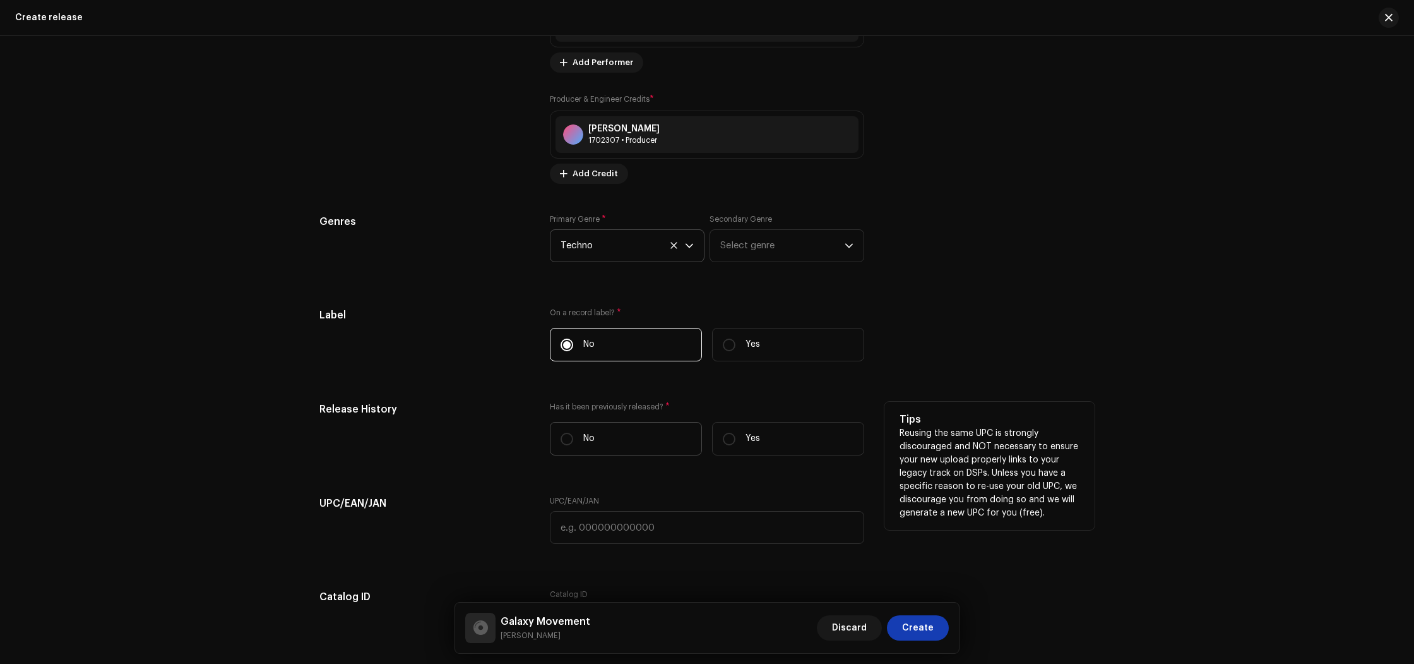
click at [562, 453] on label "No" at bounding box center [626, 438] width 152 height 33
click at [562, 445] on input "No" at bounding box center [567, 439] width 13 height 13
radio input "true"
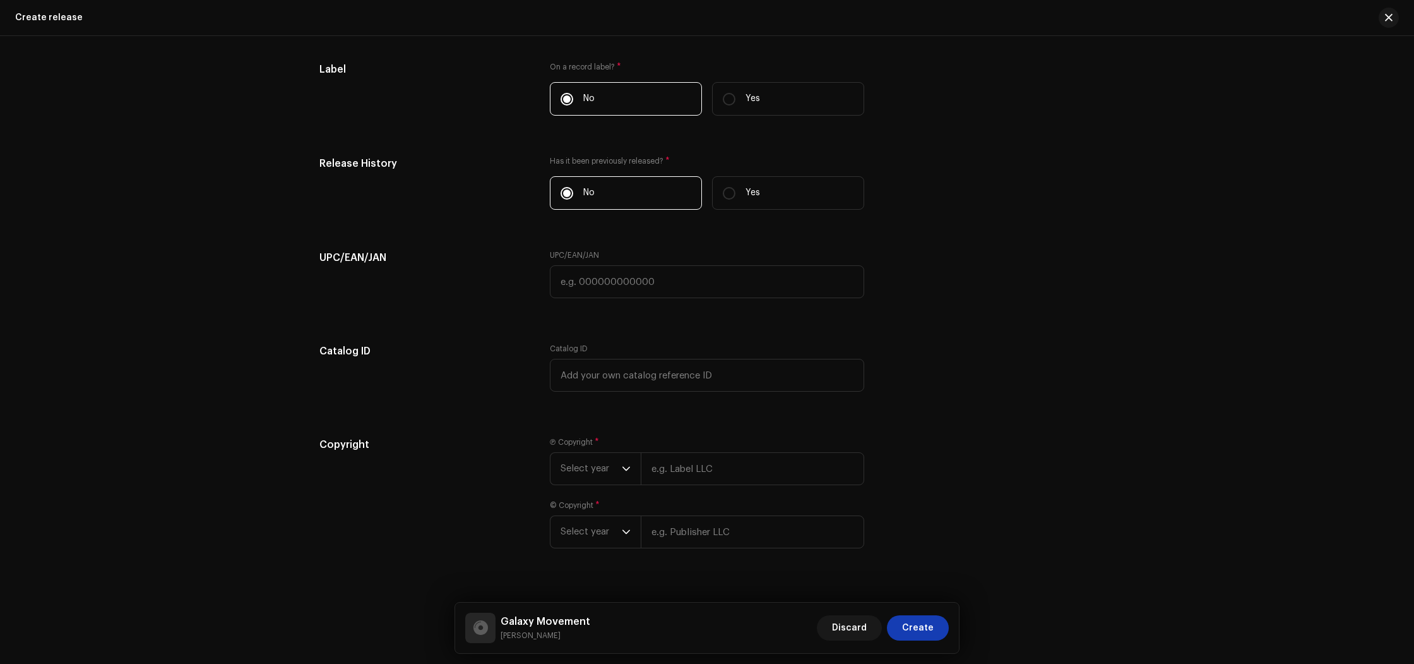
scroll to position [1742, 0]
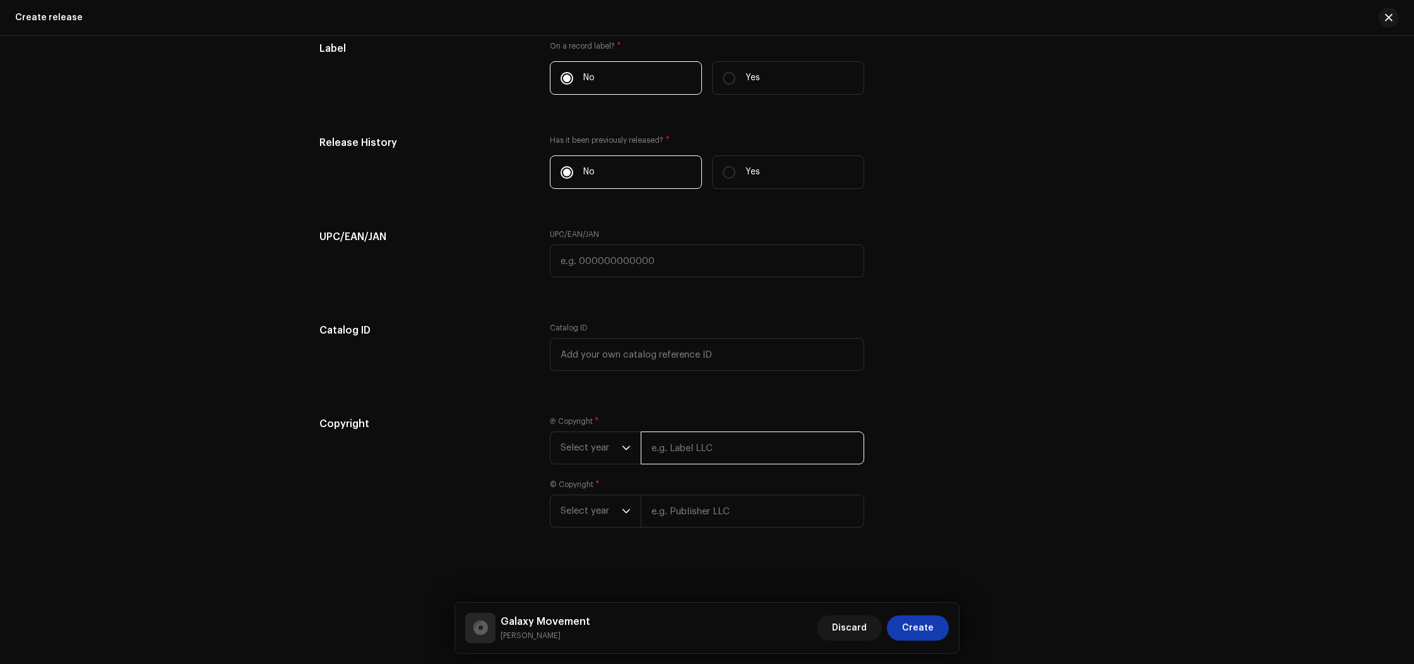
click at [691, 456] on input "text" at bounding box center [753, 447] width 224 height 33
paste input "[PERSON_NAME]"
type input "[PERSON_NAME]"
click at [688, 514] on input "text" at bounding box center [753, 510] width 224 height 33
paste input "[PERSON_NAME]"
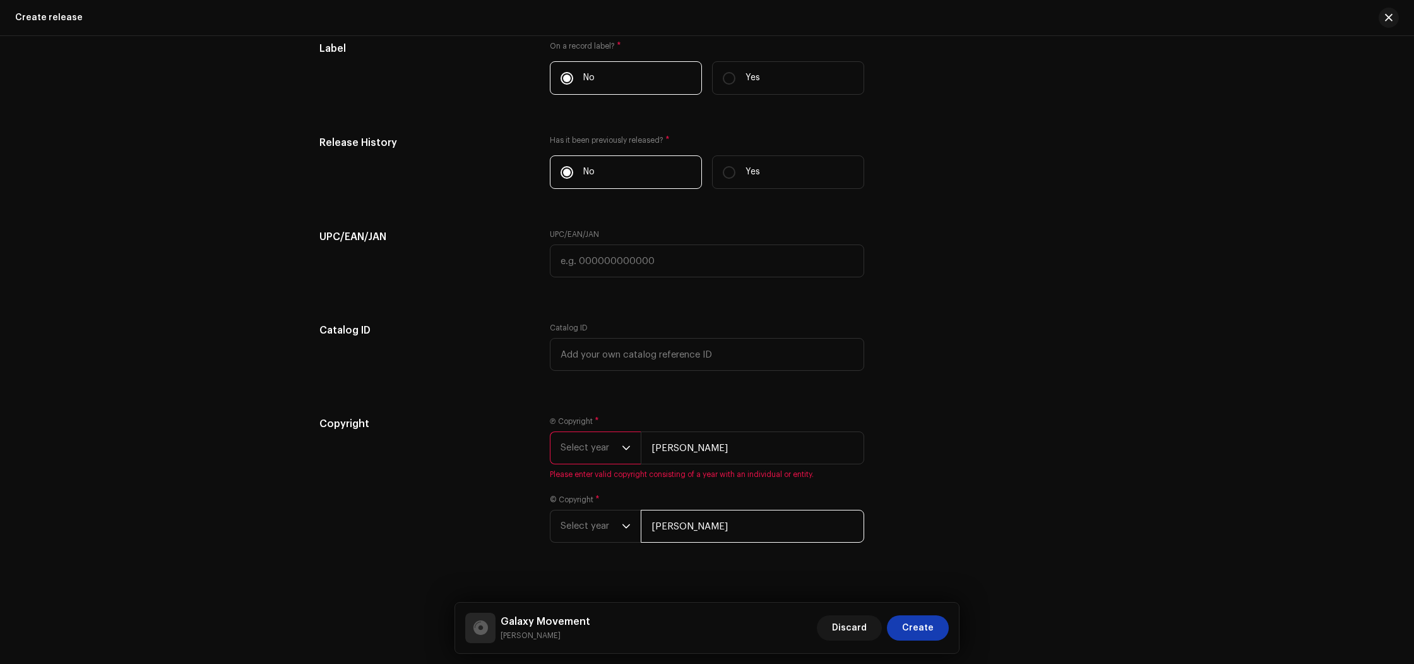
type input "[PERSON_NAME]"
click at [604, 457] on span "Select year" at bounding box center [591, 448] width 61 height 32
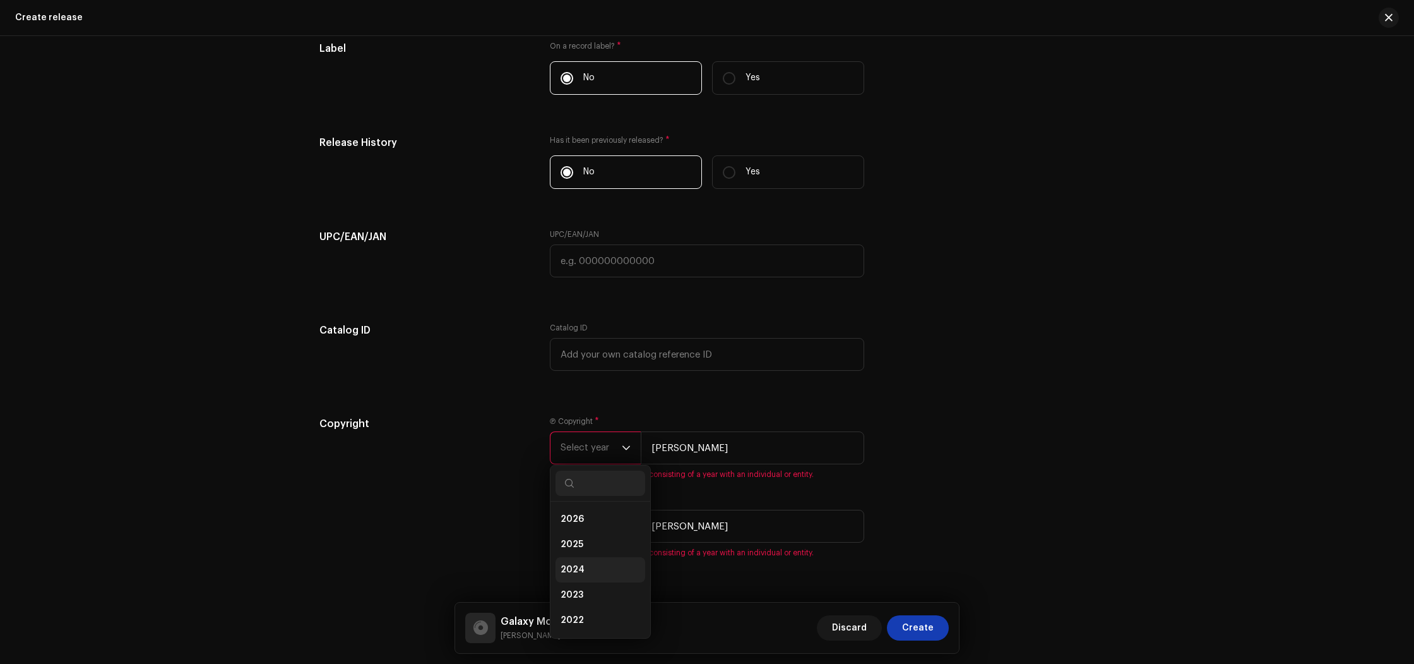
click at [573, 547] on span "2025" at bounding box center [572, 544] width 23 height 13
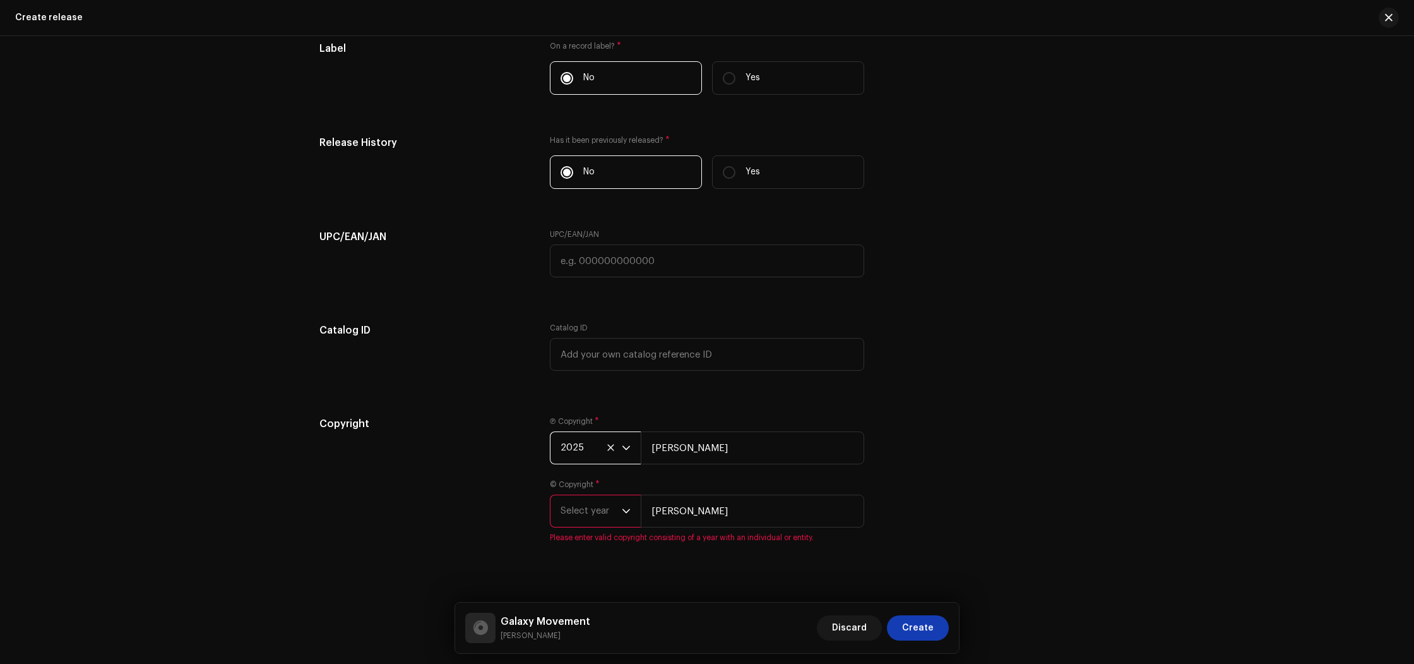
click at [589, 513] on span "Select year" at bounding box center [591, 511] width 61 height 32
click at [595, 389] on li "2025" at bounding box center [601, 379] width 90 height 25
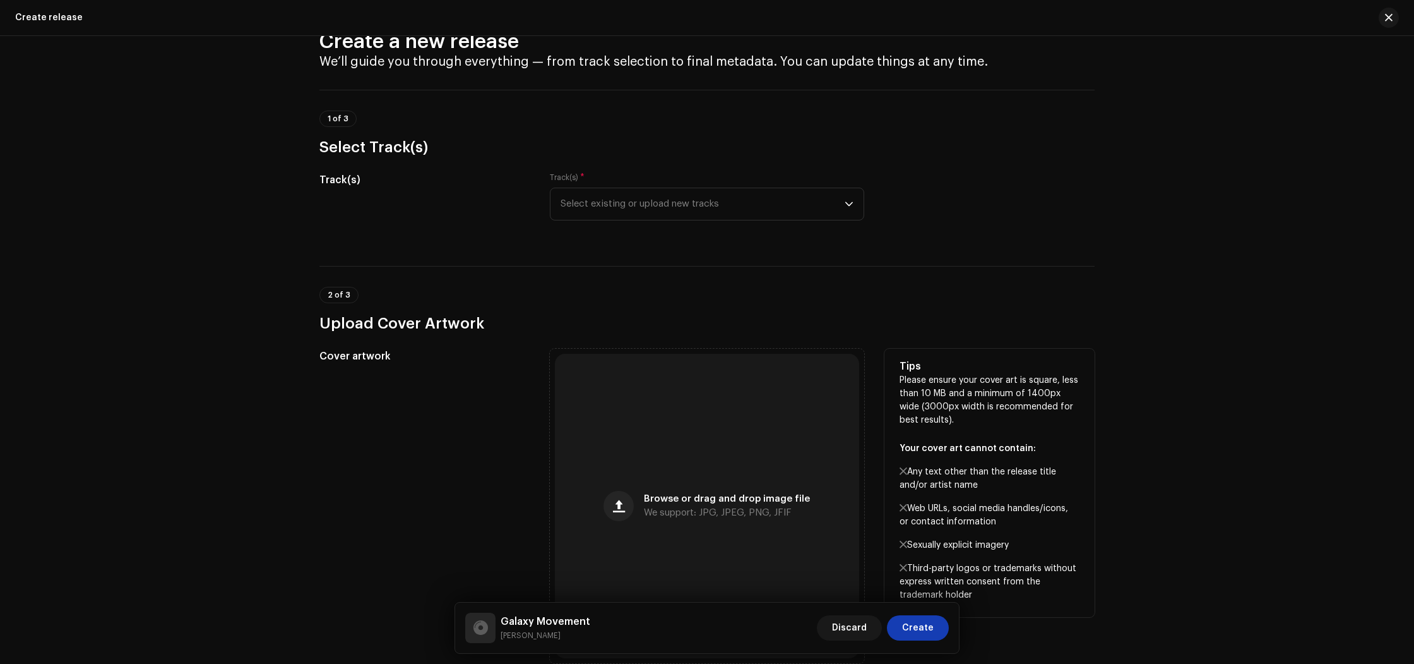
scroll to position [0, 0]
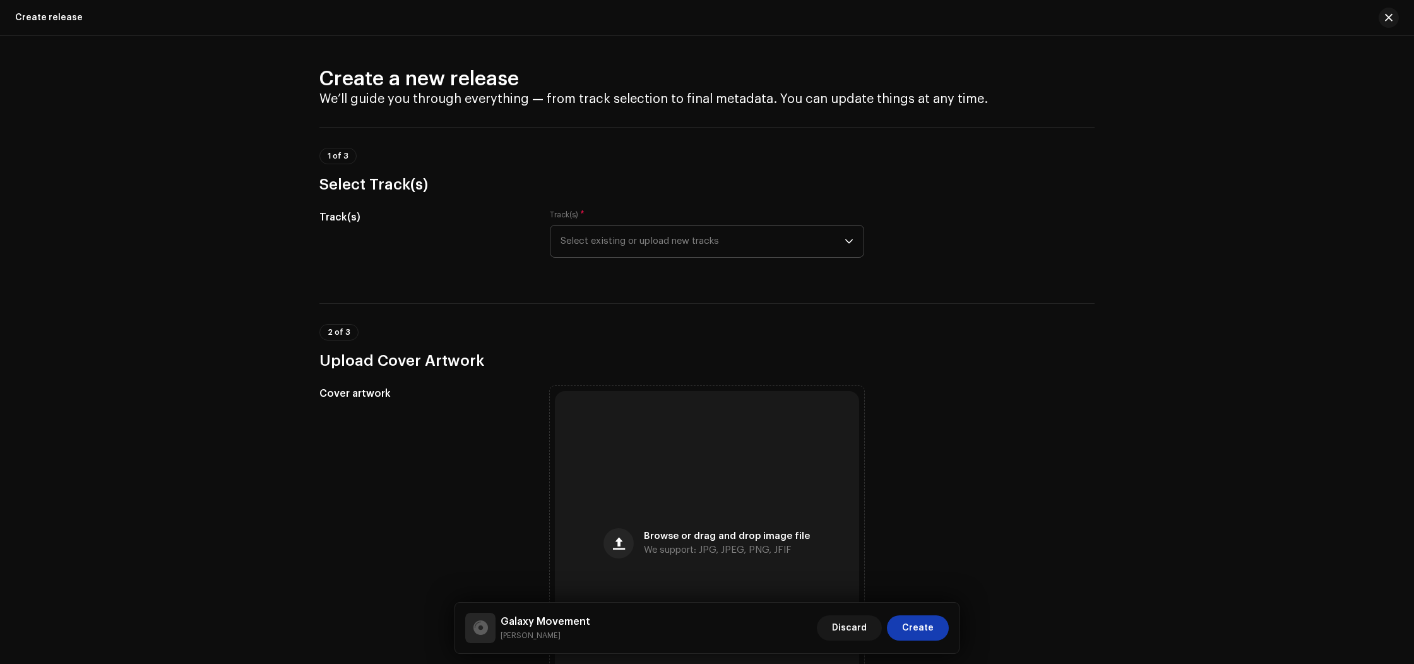
click at [701, 247] on span "Select existing or upload new tracks" at bounding box center [703, 241] width 284 height 32
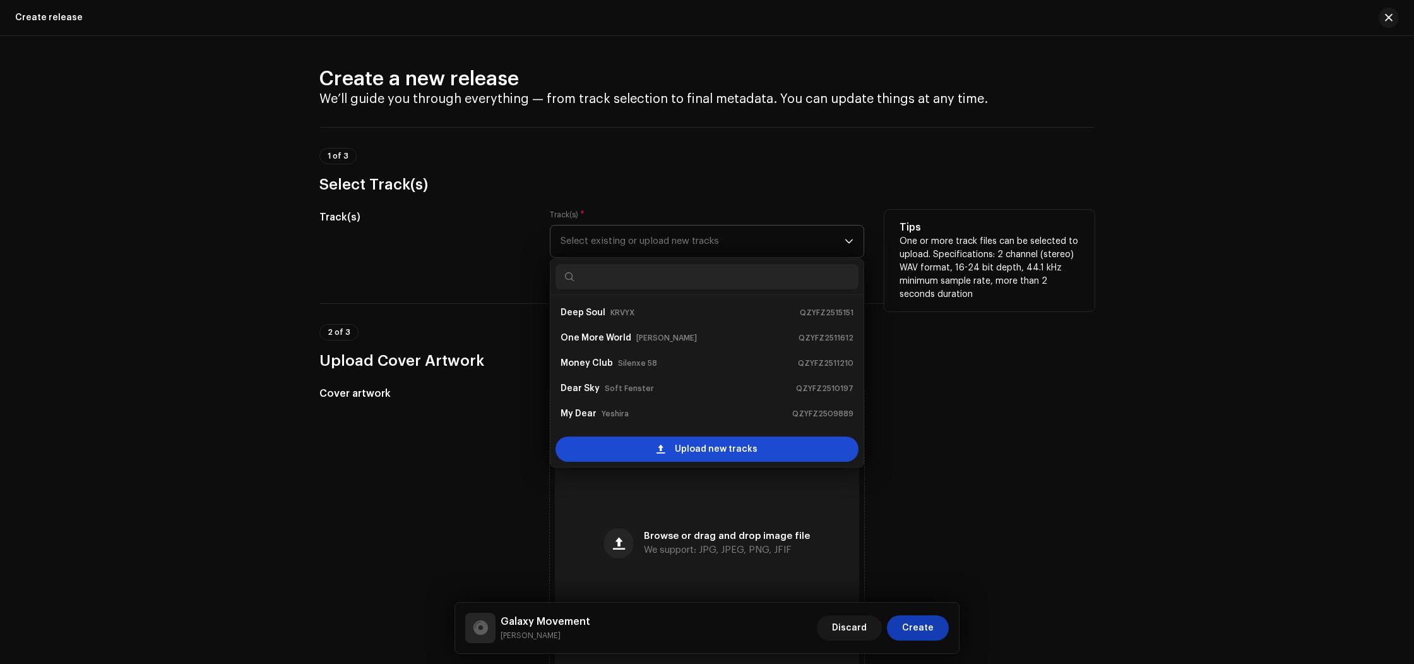
click at [696, 454] on span "Upload new tracks" at bounding box center [716, 448] width 83 height 25
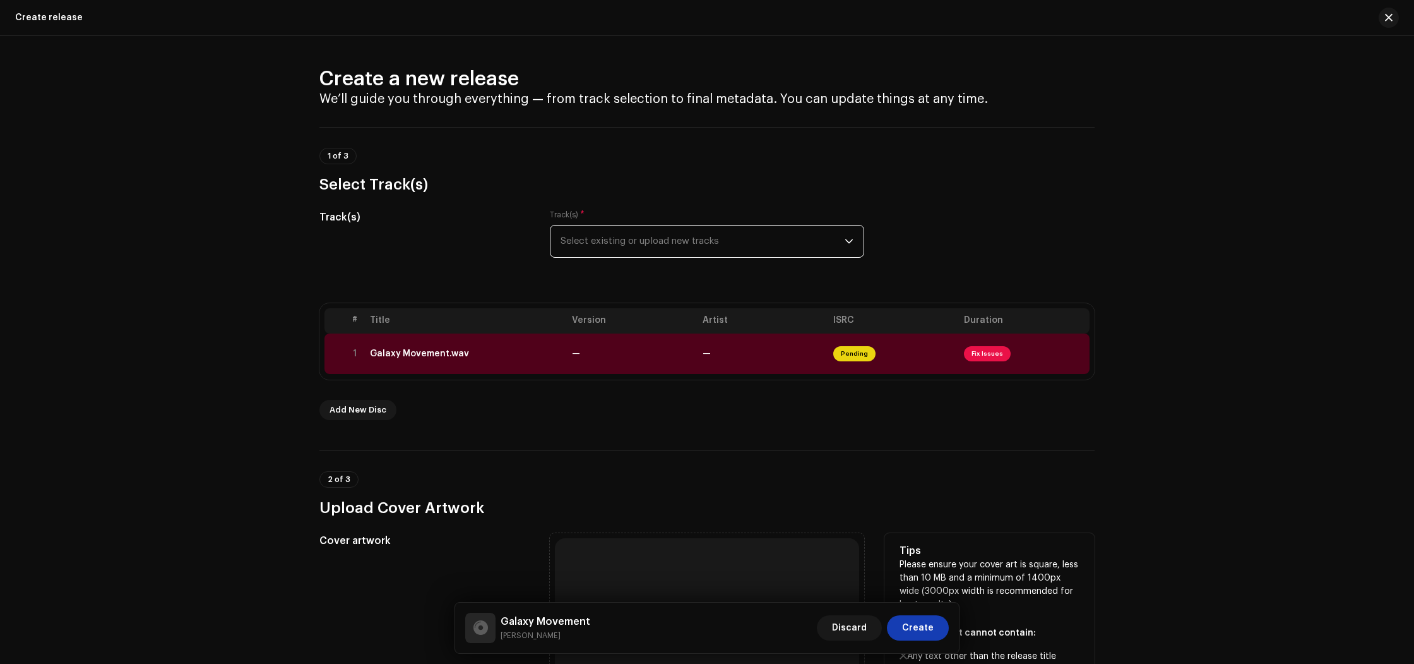
scroll to position [174, 0]
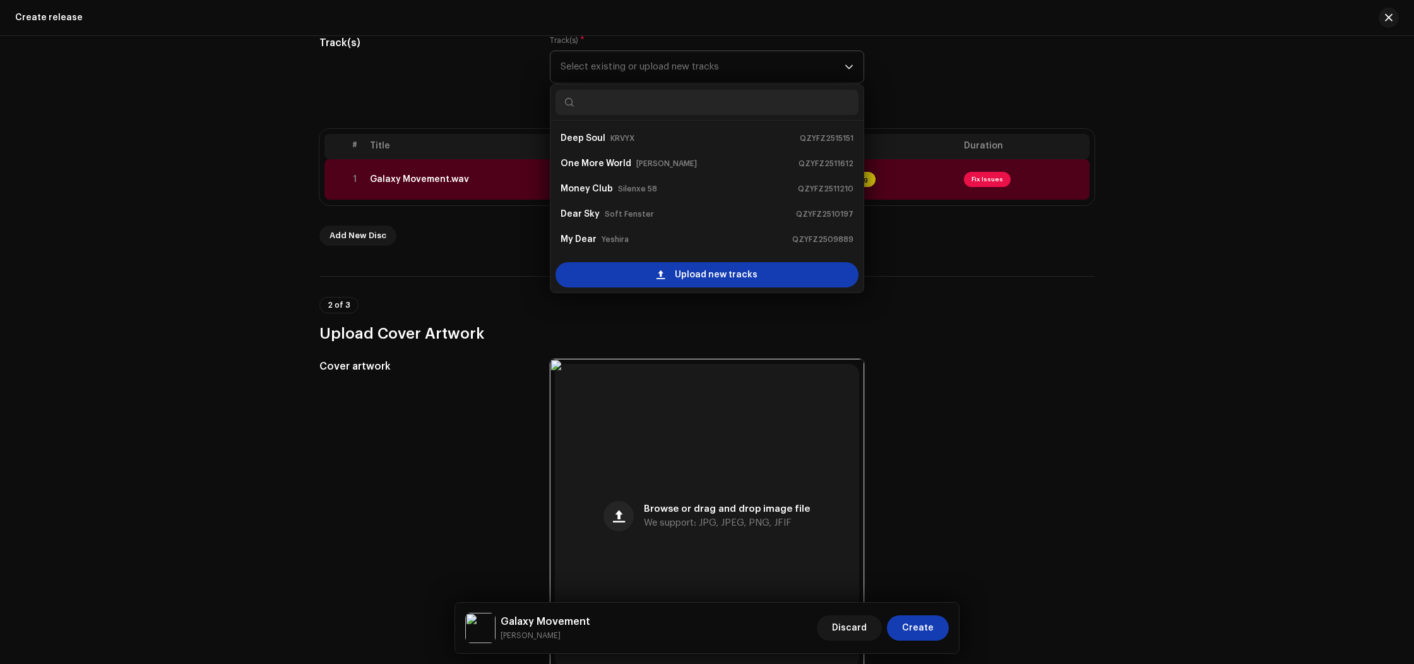
click at [1141, 407] on div "Create a new release We’ll guide you through everything — from track selection …" at bounding box center [707, 350] width 1414 height 628
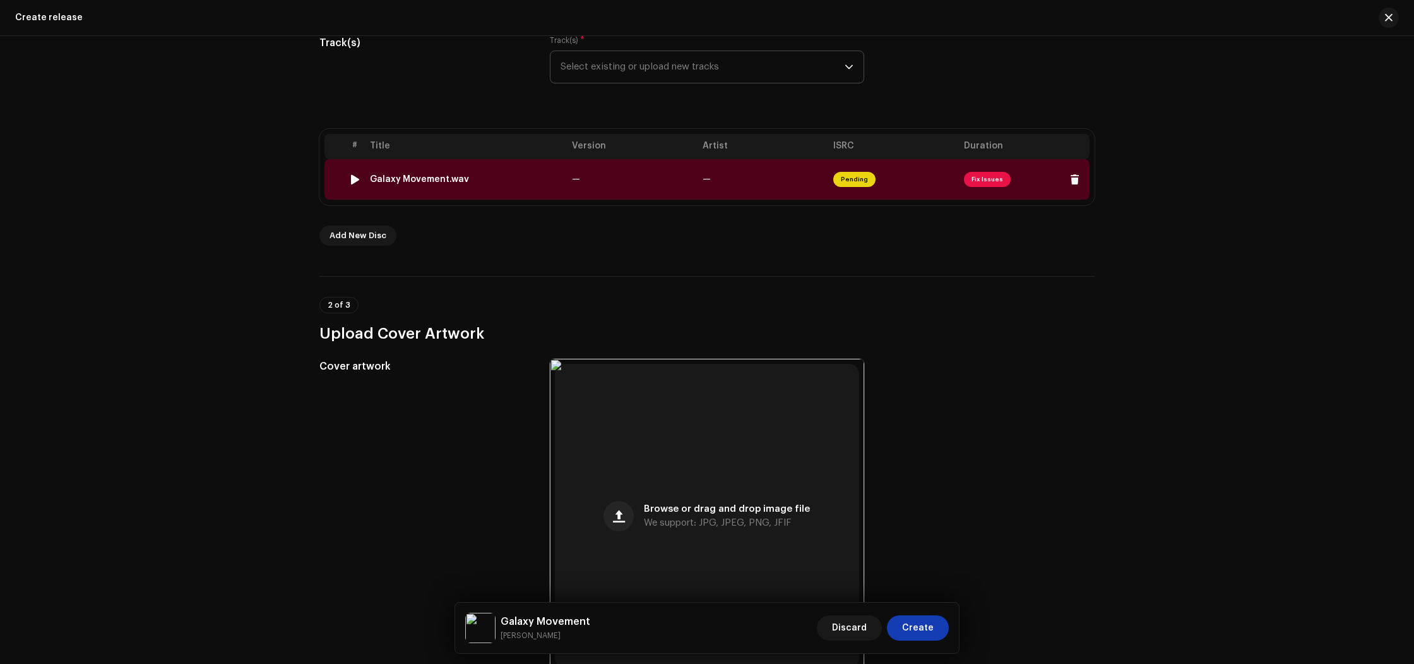
click at [995, 180] on span "Fix Issues" at bounding box center [987, 179] width 47 height 15
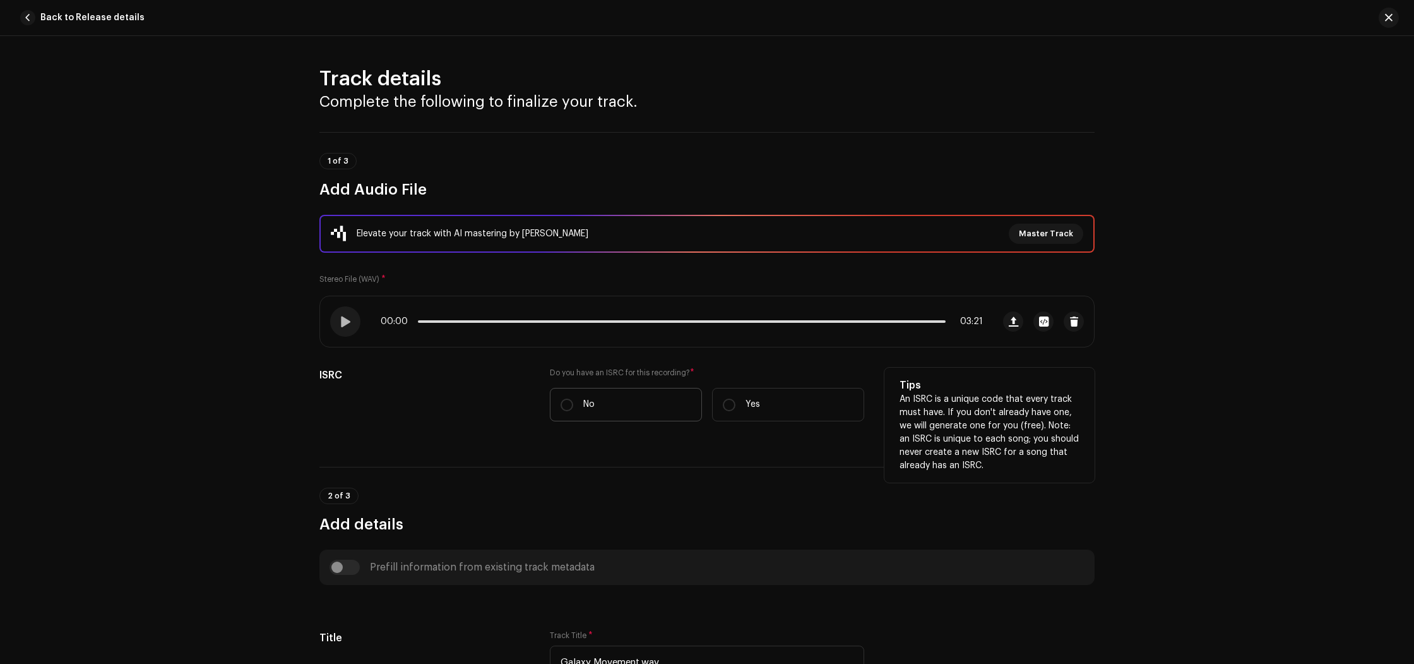
click at [571, 419] on label "No" at bounding box center [626, 404] width 152 height 33
click at [571, 411] on input "No" at bounding box center [567, 404] width 13 height 13
radio input "true"
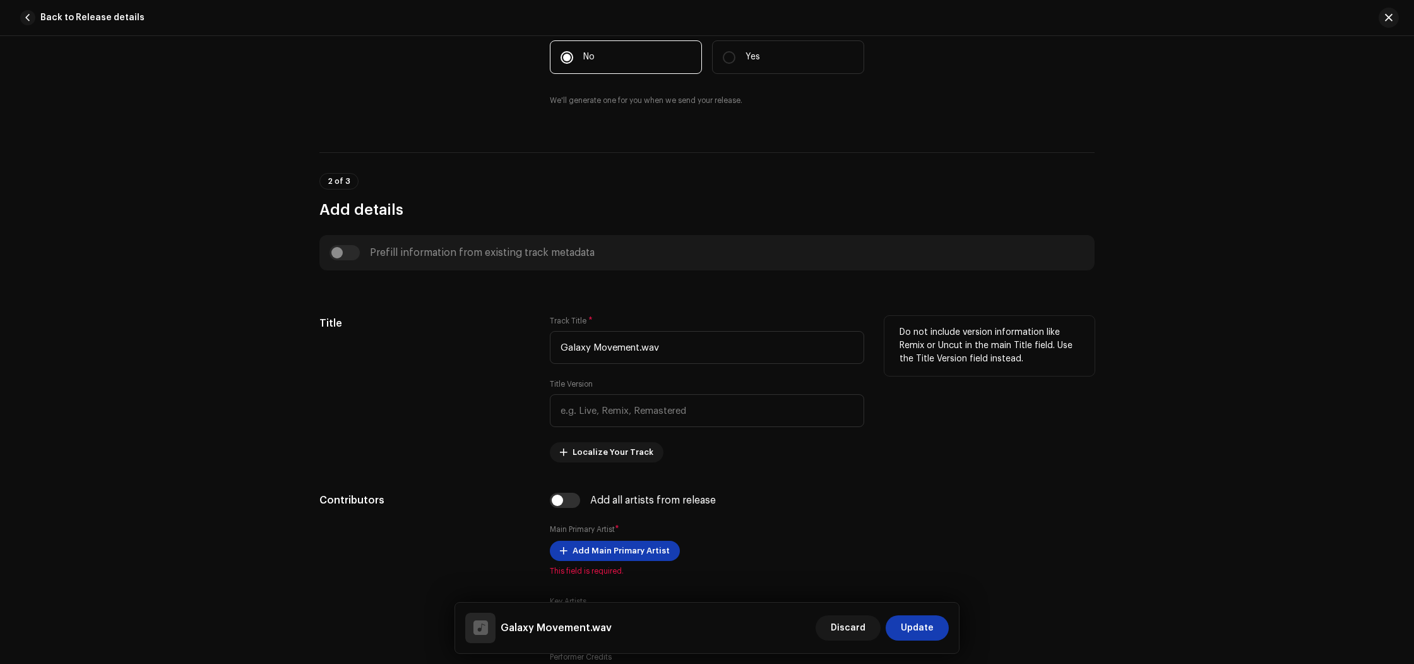
scroll to position [349, 0]
click at [675, 351] on input "Galaxy Movement.wav" at bounding box center [707, 346] width 314 height 33
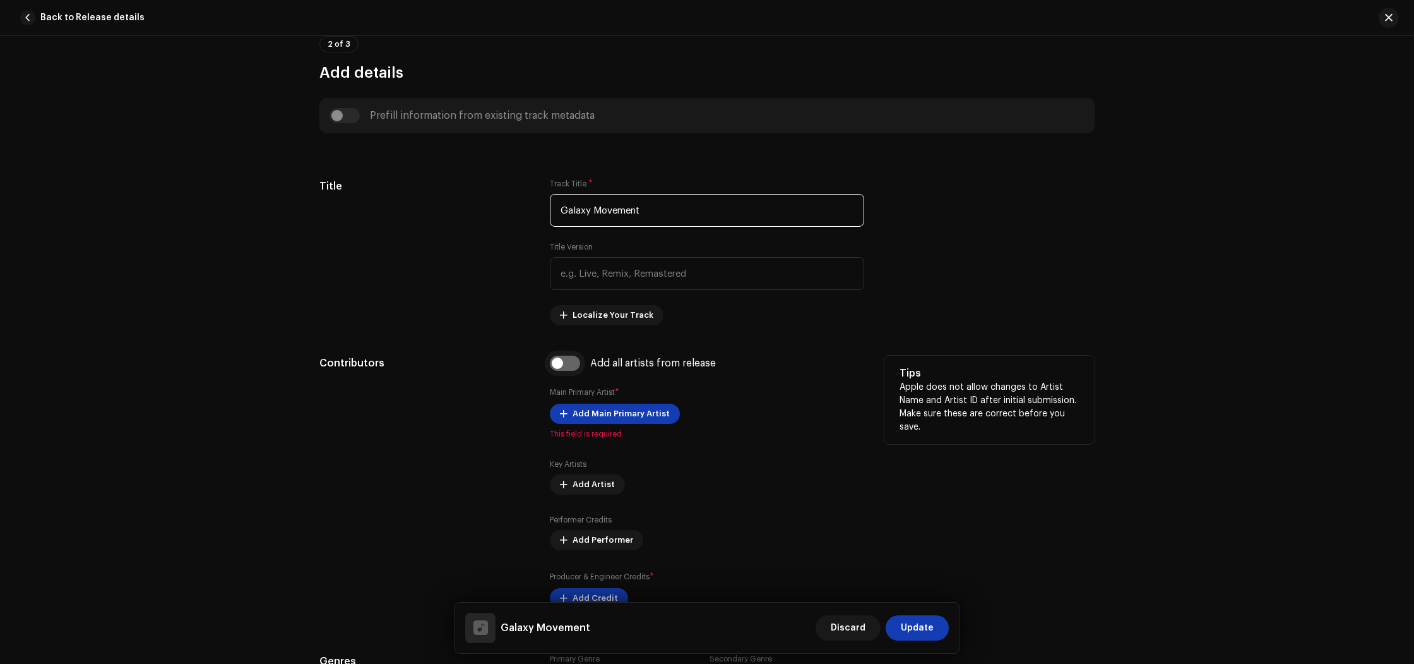
type input "Galaxy Movement"
click at [552, 362] on input "checkbox" at bounding box center [565, 363] width 30 height 15
checkbox input "true"
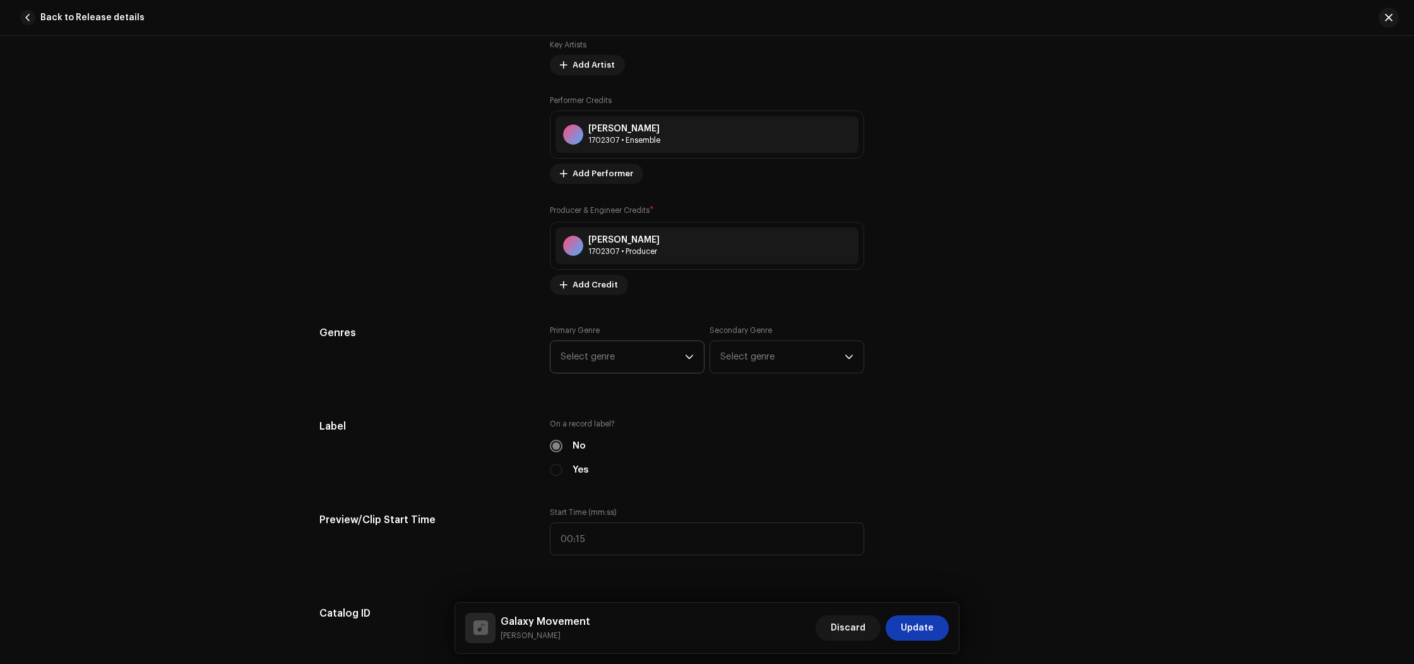
scroll to position [945, 0]
click at [598, 360] on span "Select genre" at bounding box center [623, 356] width 124 height 32
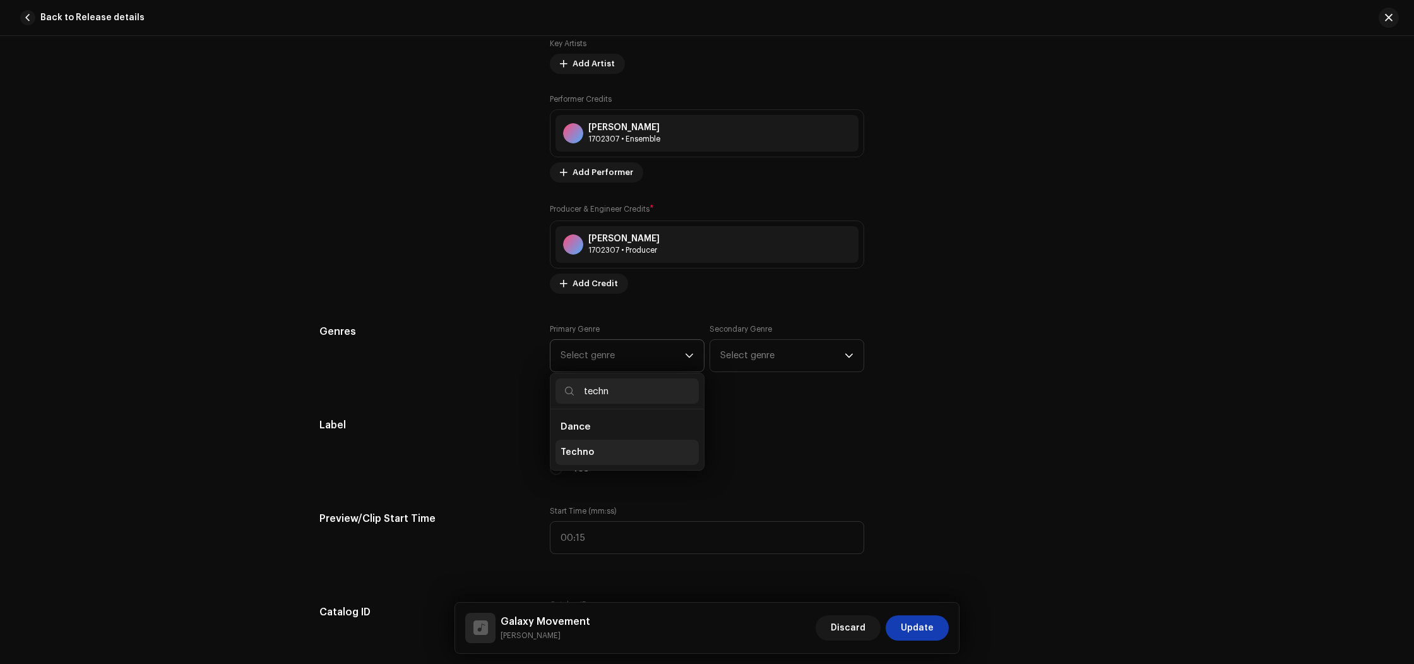
type input "techn"
click at [587, 450] on span "Techno" at bounding box center [577, 452] width 33 height 13
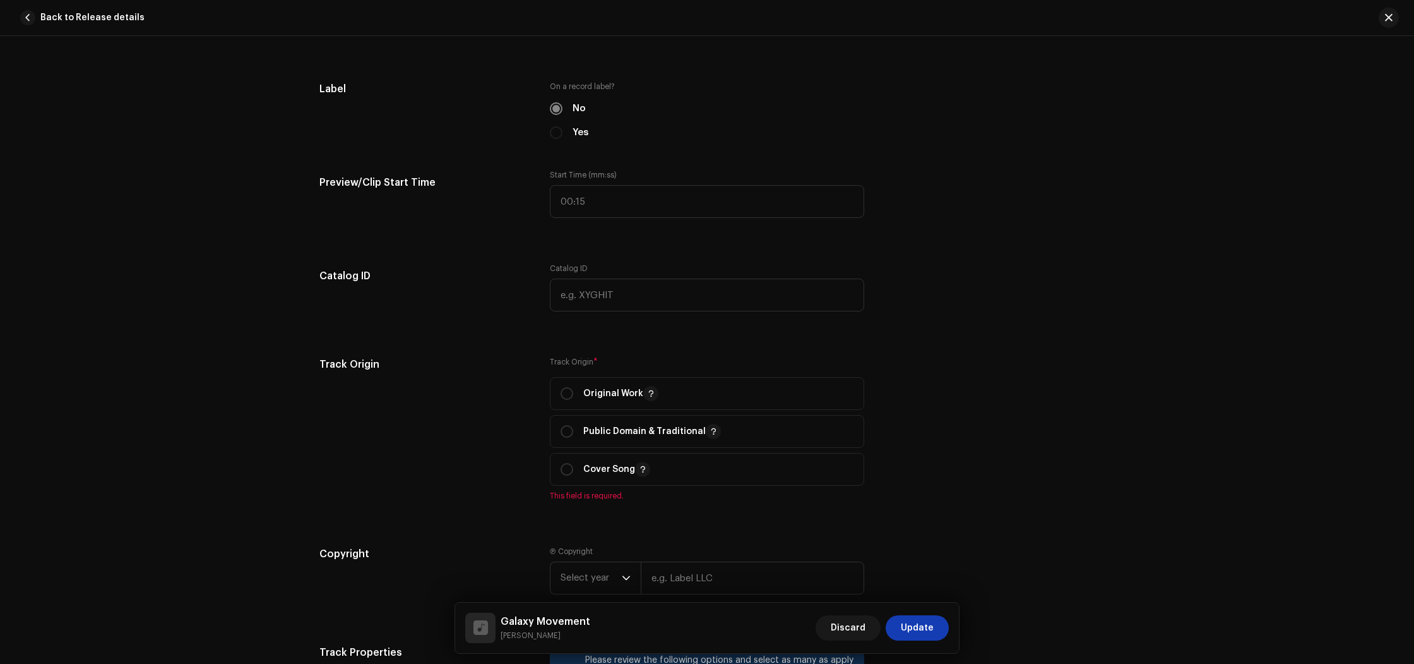
scroll to position [1288, 0]
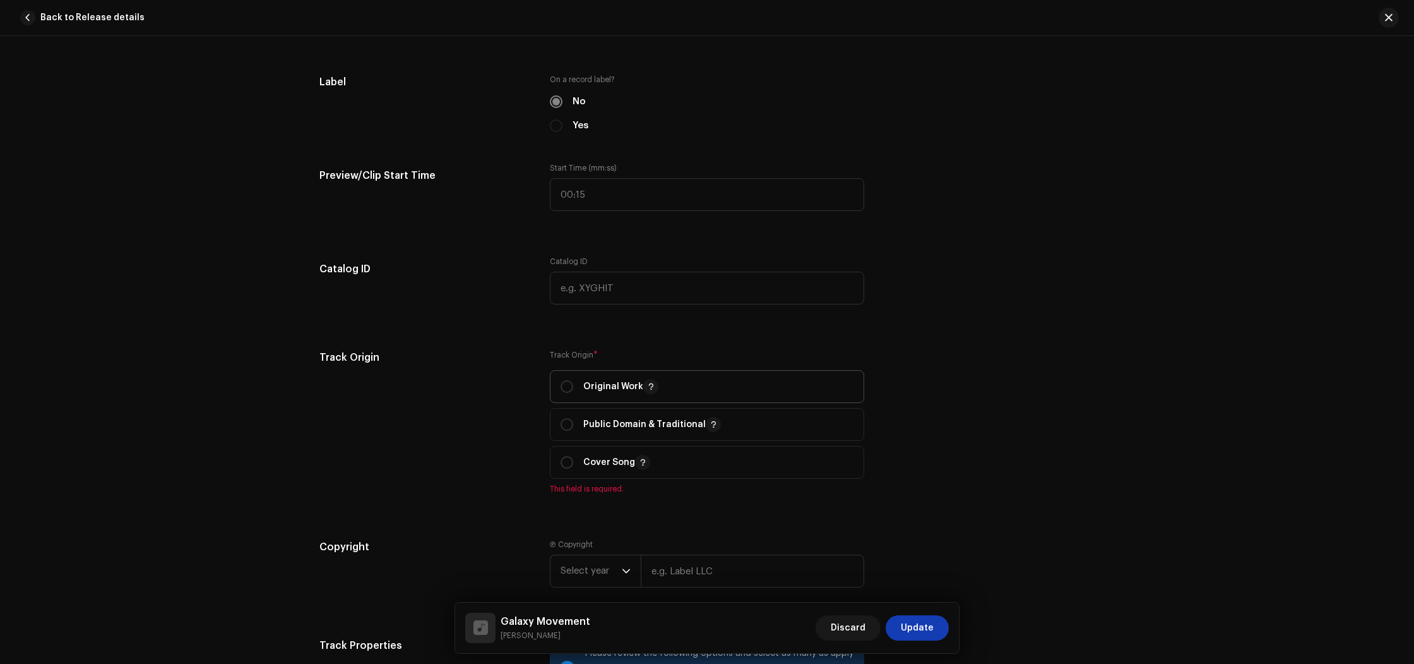
click at [561, 402] on span "Original Work" at bounding box center [707, 387] width 293 height 32
radio input "true"
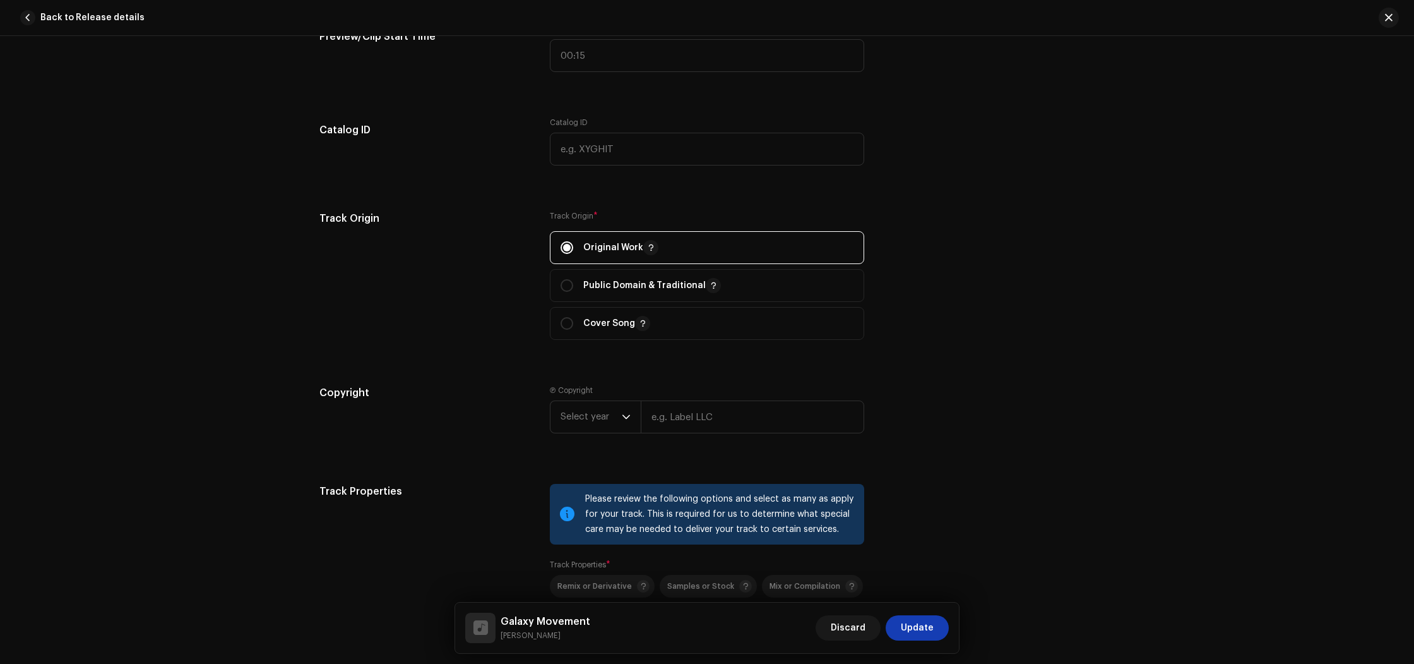
scroll to position [1428, 0]
click at [679, 417] on input "text" at bounding box center [753, 414] width 224 height 33
paste input "[PERSON_NAME]"
type input "[PERSON_NAME]"
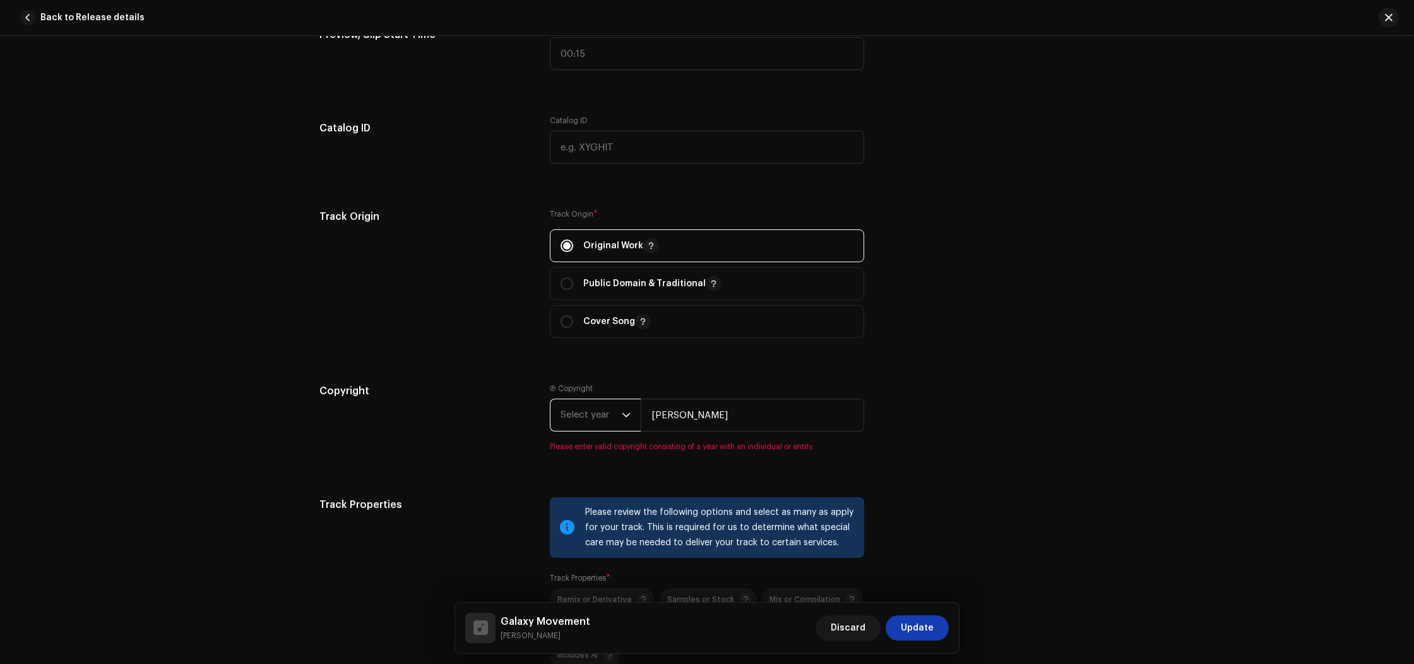
click at [605, 417] on span "Select year" at bounding box center [591, 415] width 61 height 32
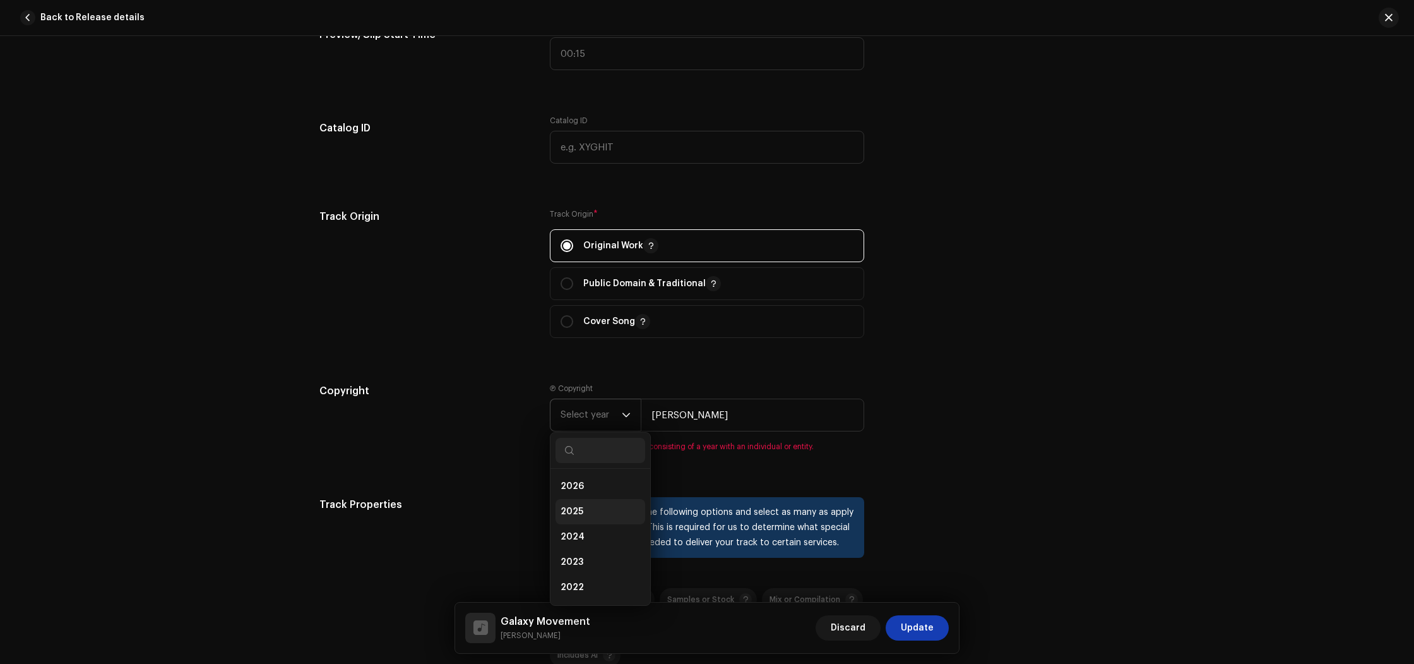
click at [578, 511] on span "2025" at bounding box center [572, 511] width 23 height 13
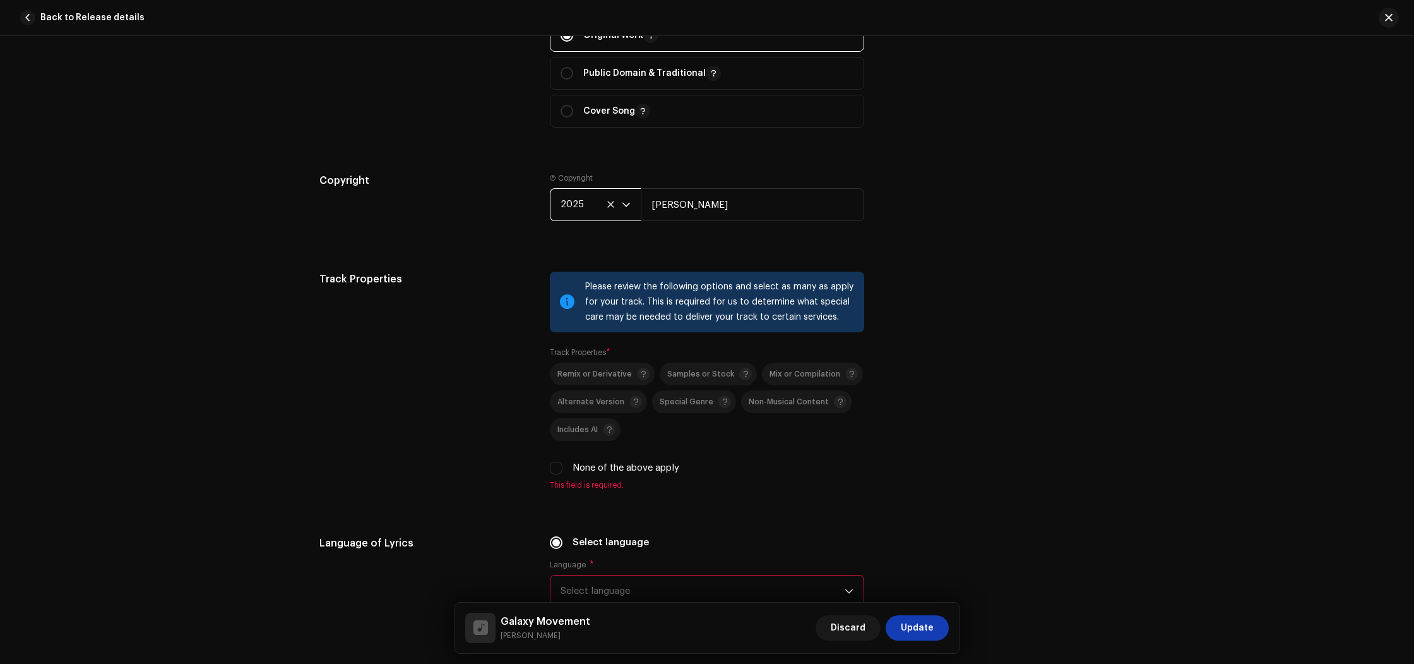
scroll to position [1641, 0]
click at [554, 469] on input "None of the above apply" at bounding box center [556, 466] width 13 height 13
checkbox input "true"
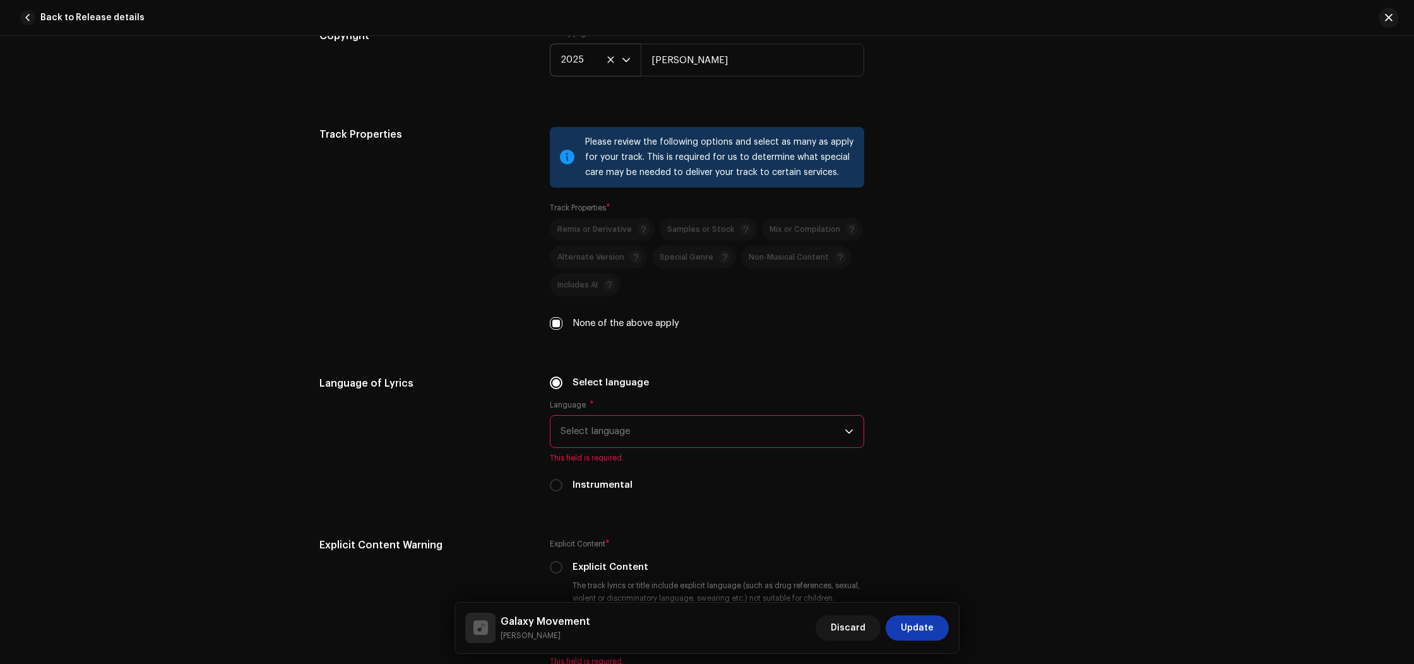
scroll to position [1838, 0]
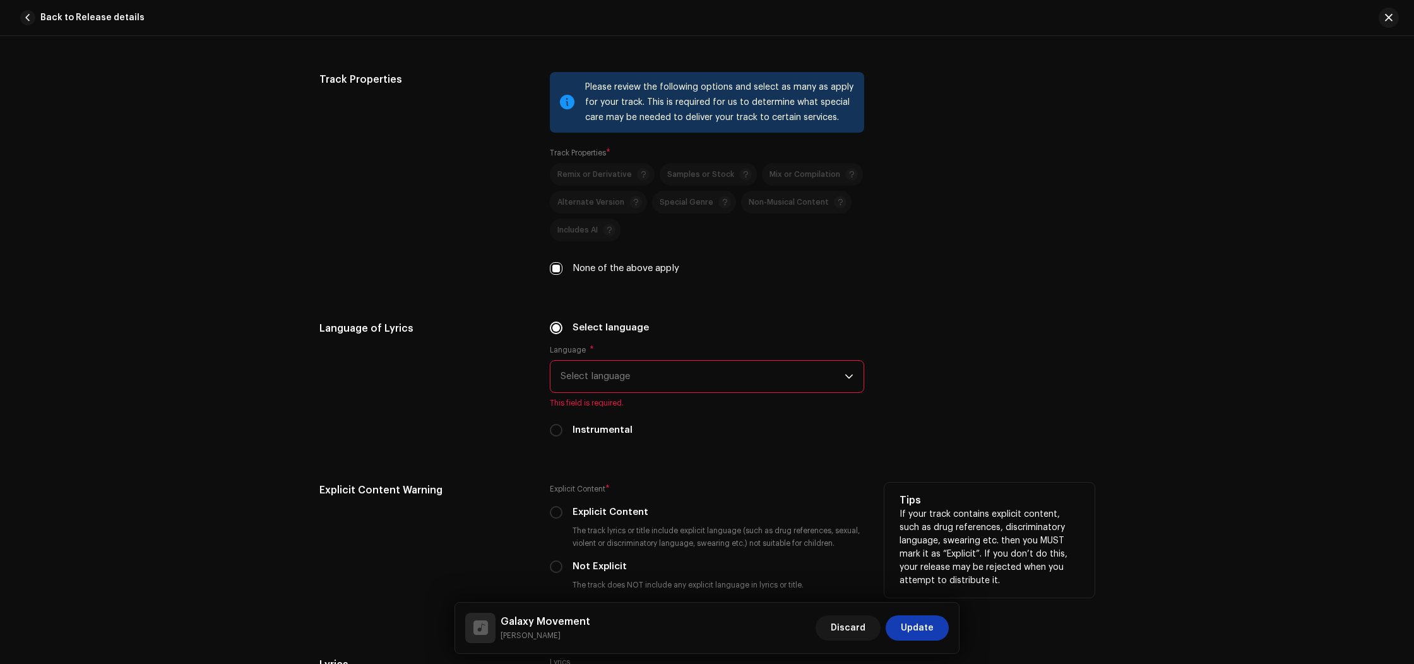
click at [589, 436] on label "Instrumental" at bounding box center [603, 430] width 60 height 14
click at [563, 436] on input "Instrumental" at bounding box center [556, 430] width 13 height 13
radio input "true"
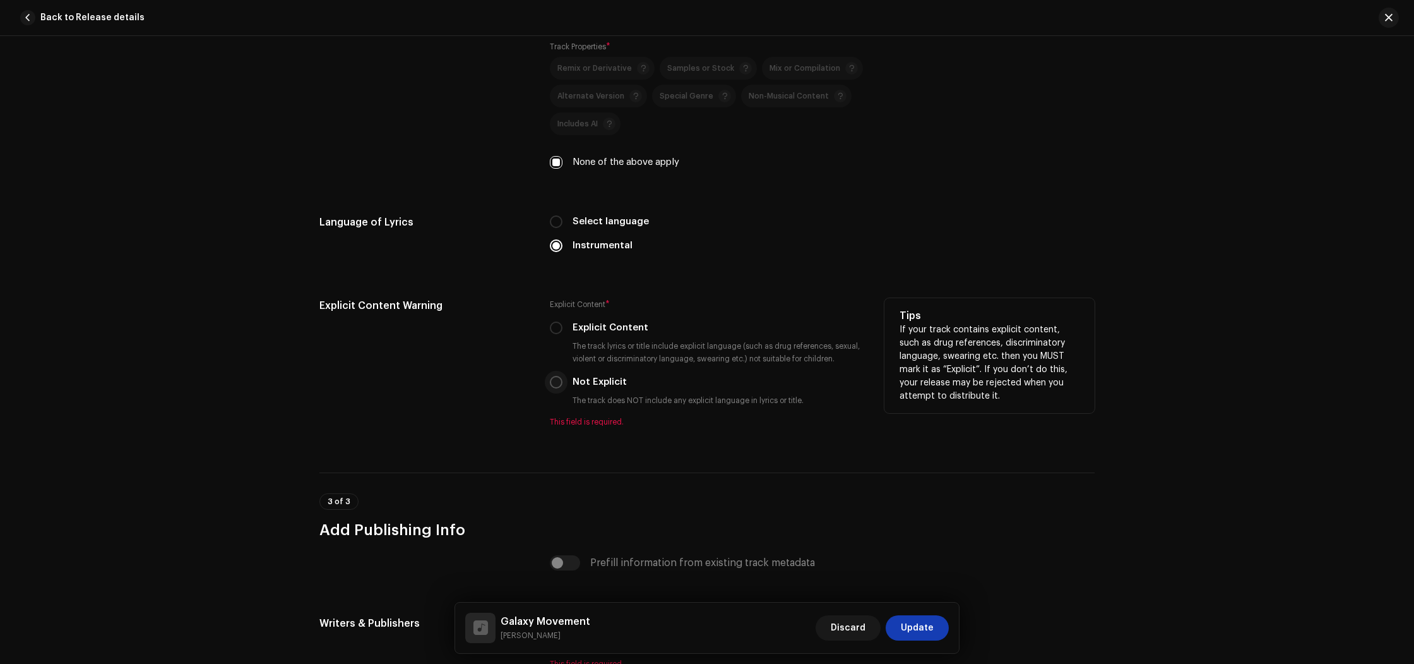
click at [558, 386] on input "Not Explicit" at bounding box center [556, 382] width 13 height 13
radio input "true"
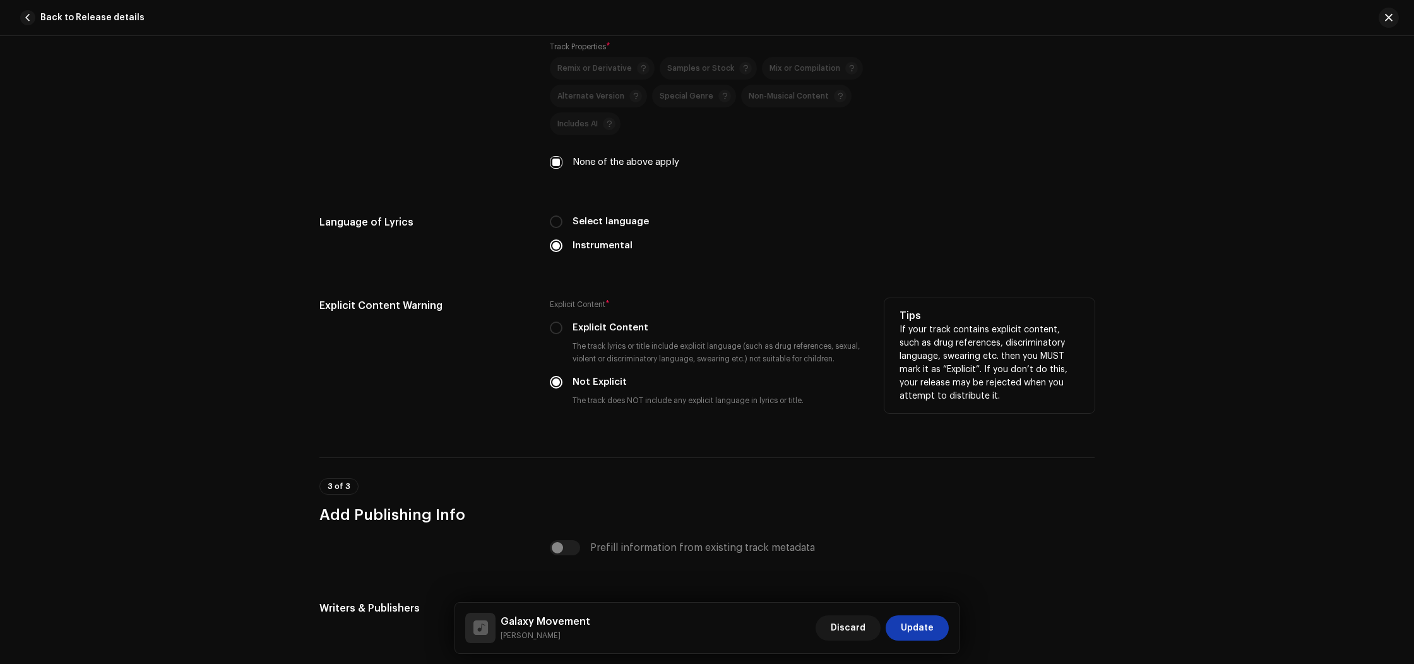
scroll to position [2144, 0]
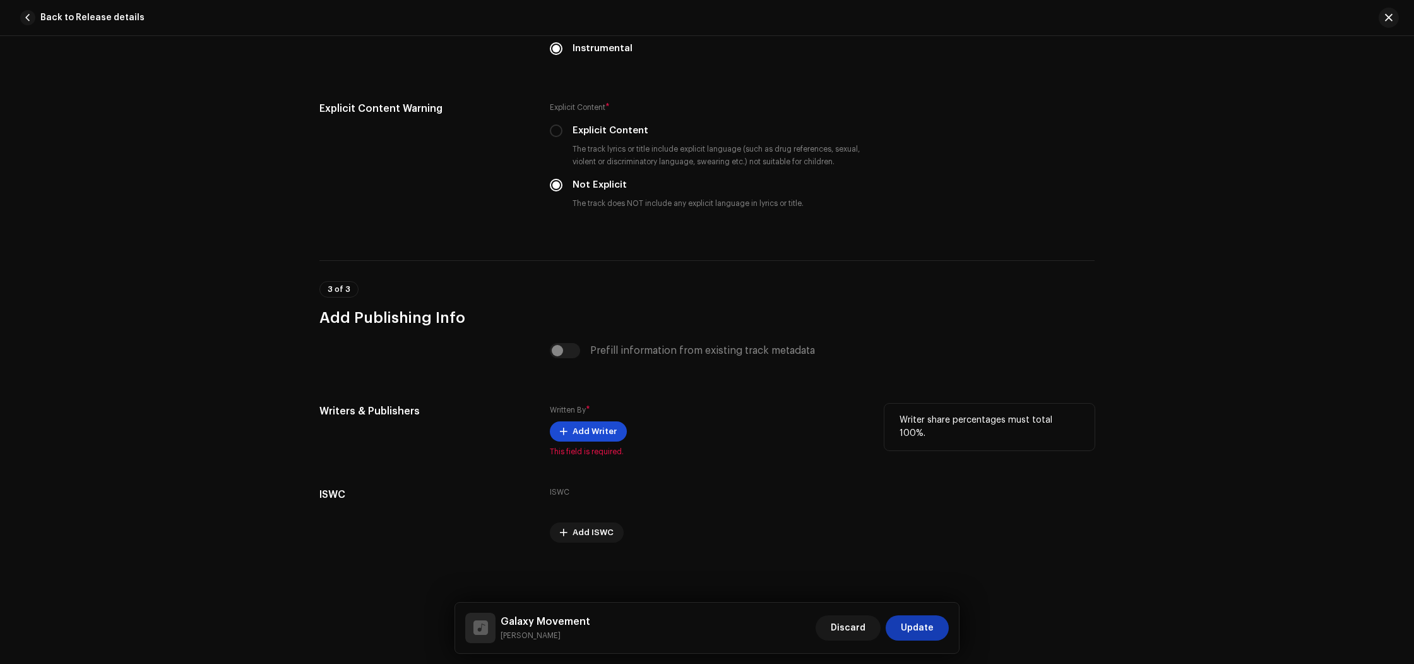
click at [593, 436] on span "Add Writer" at bounding box center [595, 431] width 44 height 25
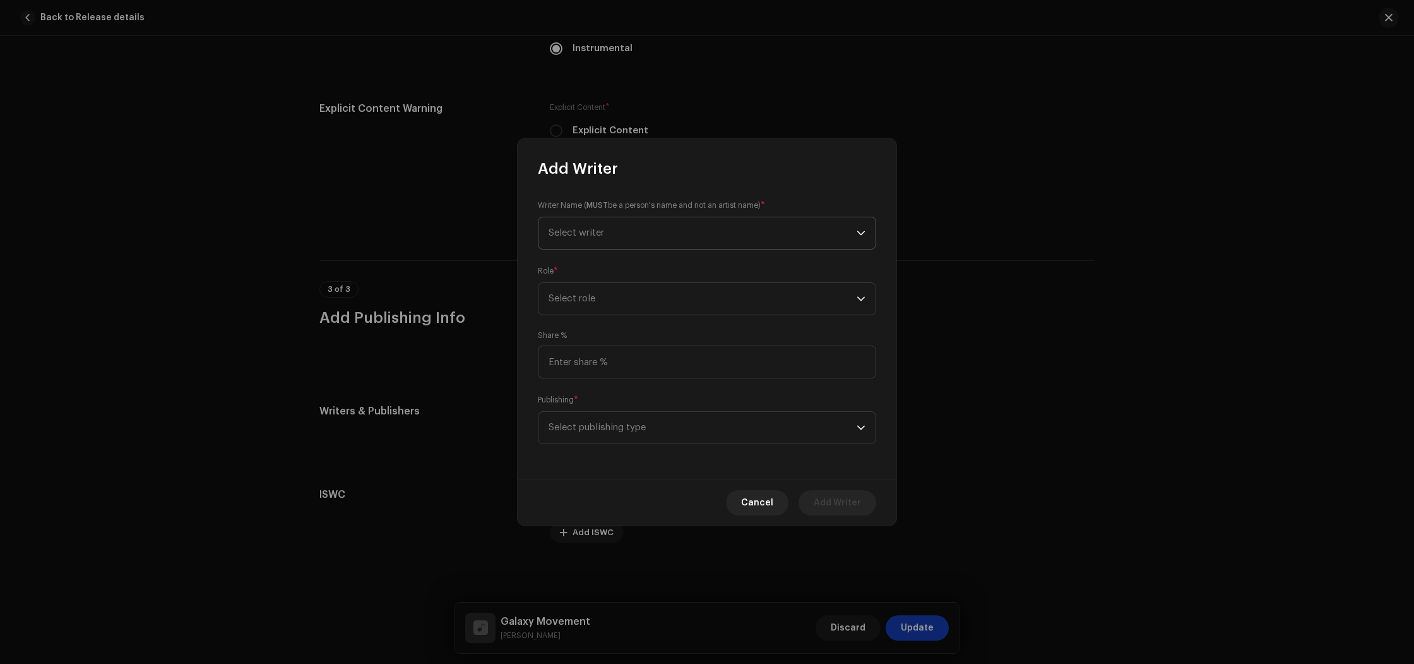
click at [613, 241] on span "Select writer" at bounding box center [703, 233] width 308 height 32
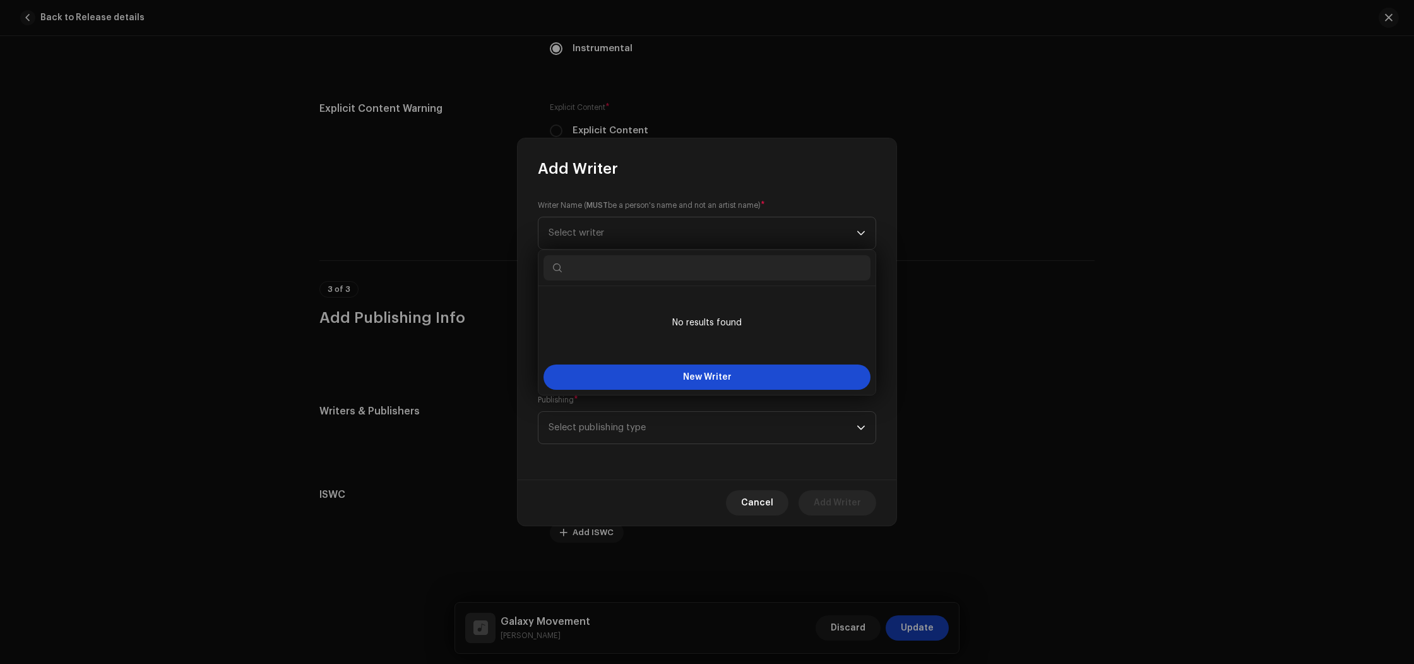
click at [685, 369] on button "New Writer" at bounding box center [707, 376] width 327 height 25
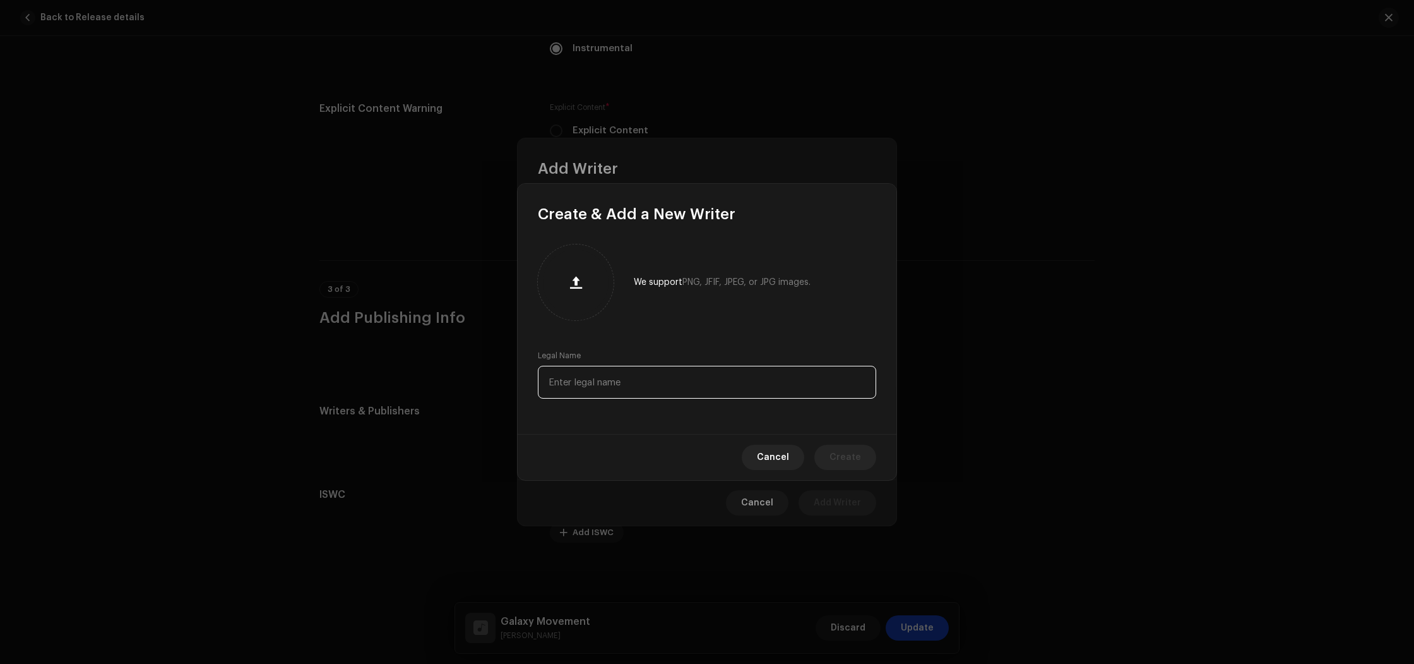
click at [630, 380] on input "text" at bounding box center [707, 382] width 338 height 33
paste input "[PERSON_NAME]"
type input "[PERSON_NAME]"
click at [846, 459] on span "Create" at bounding box center [846, 457] width 32 height 25
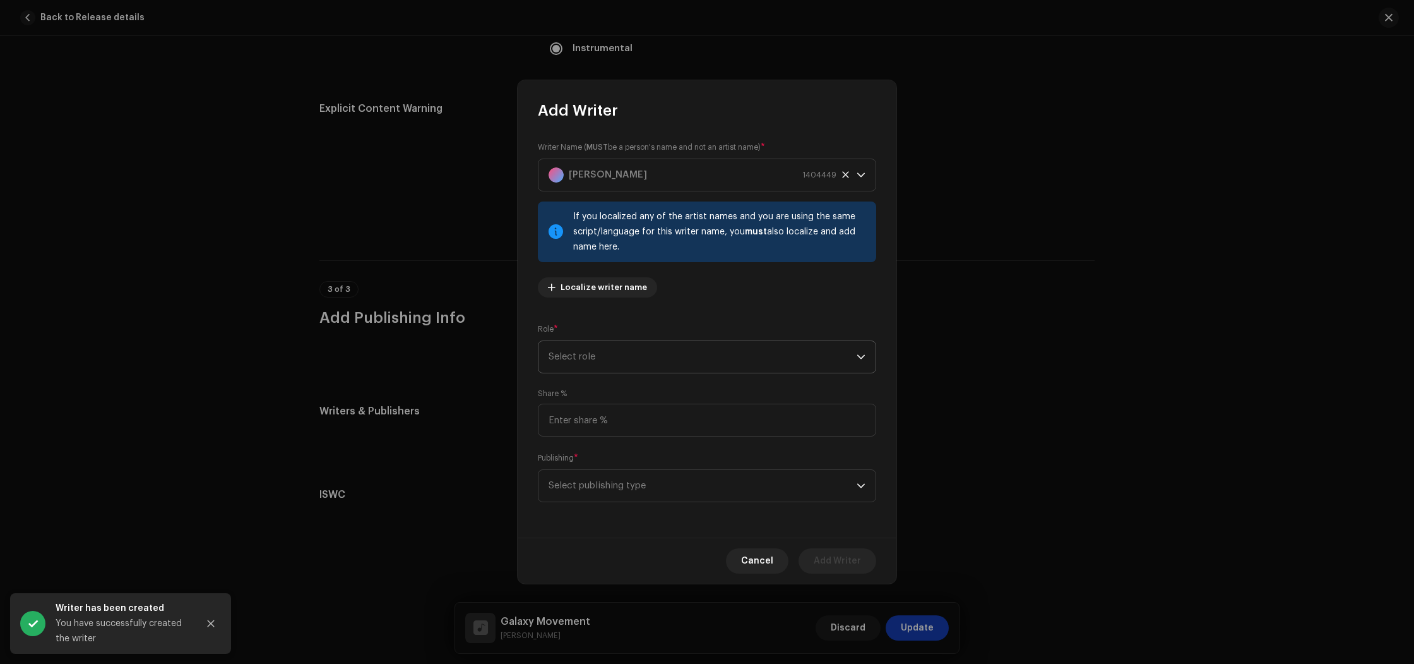
click at [618, 358] on span "Select role" at bounding box center [703, 357] width 308 height 32
click at [599, 445] on li "Composer" at bounding box center [707, 441] width 327 height 25
click at [593, 420] on input at bounding box center [707, 420] width 338 height 33
type input "100.00"
click at [627, 487] on span "Select publishing type" at bounding box center [703, 486] width 308 height 32
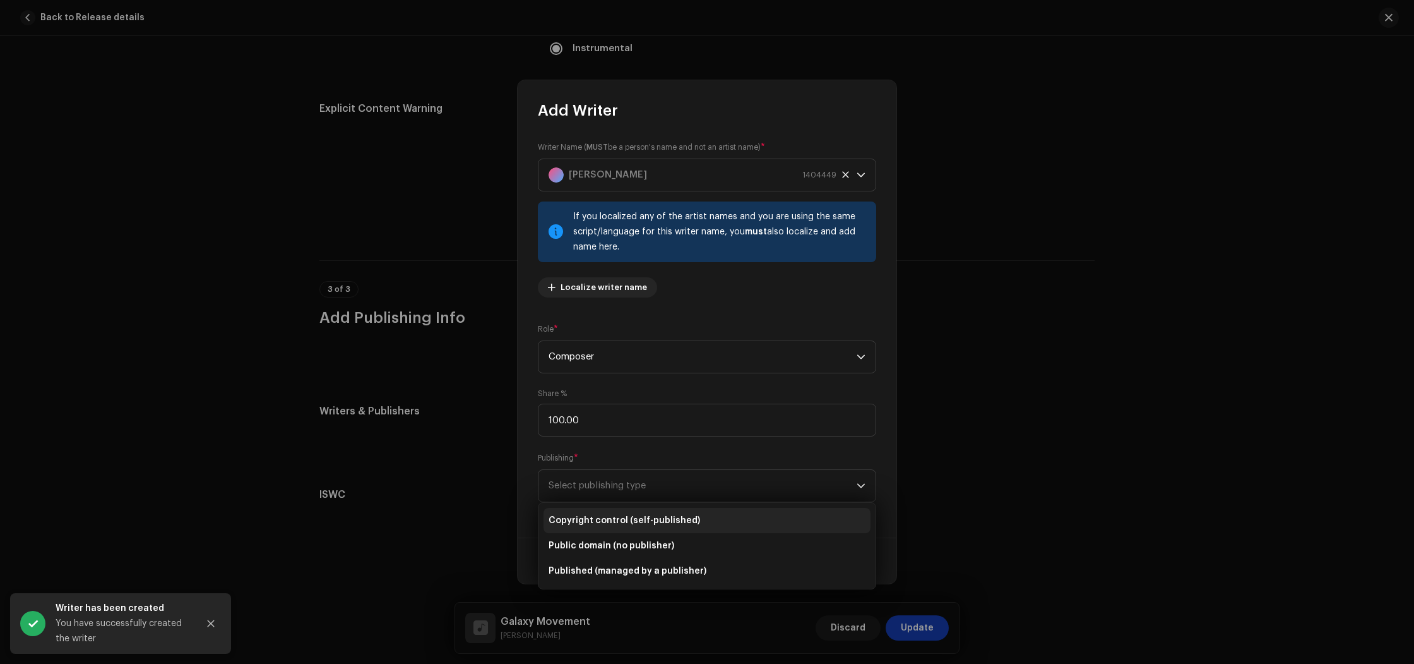
click at [627, 511] on li "Copyright control (self-published)" at bounding box center [707, 520] width 327 height 25
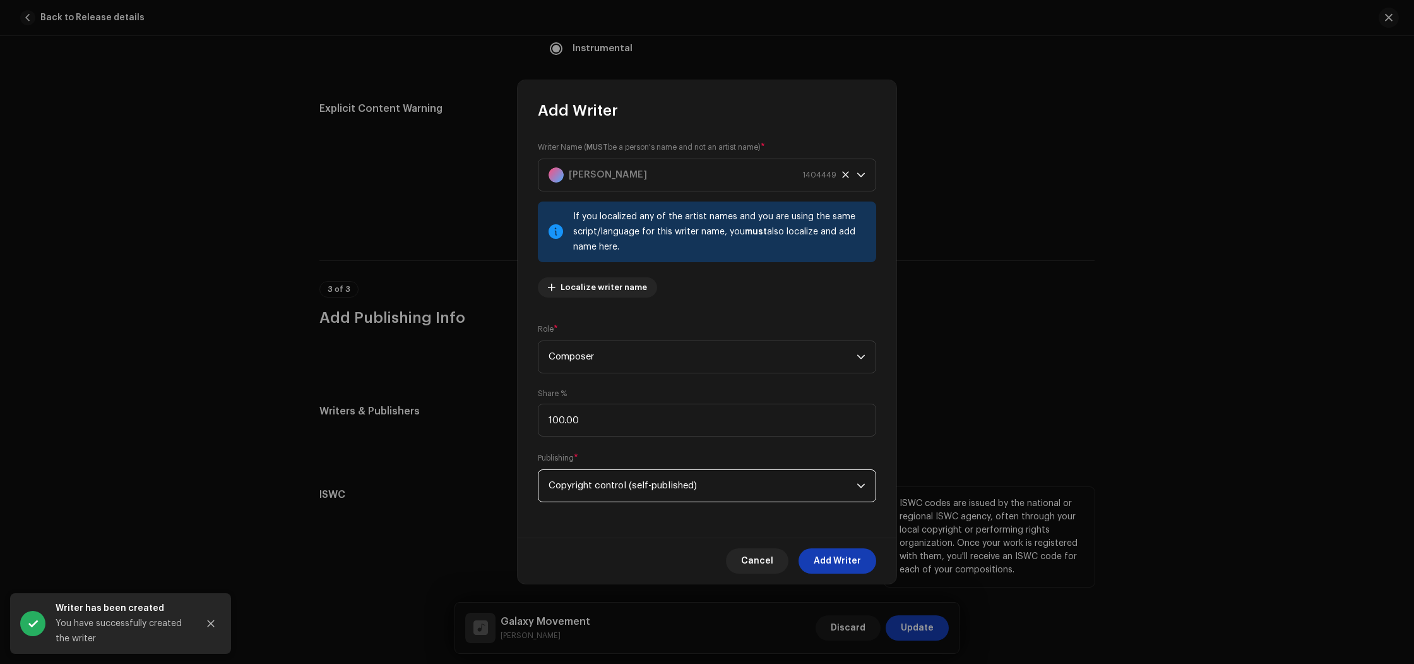
click at [834, 558] on span "Add Writer" at bounding box center [837, 560] width 47 height 25
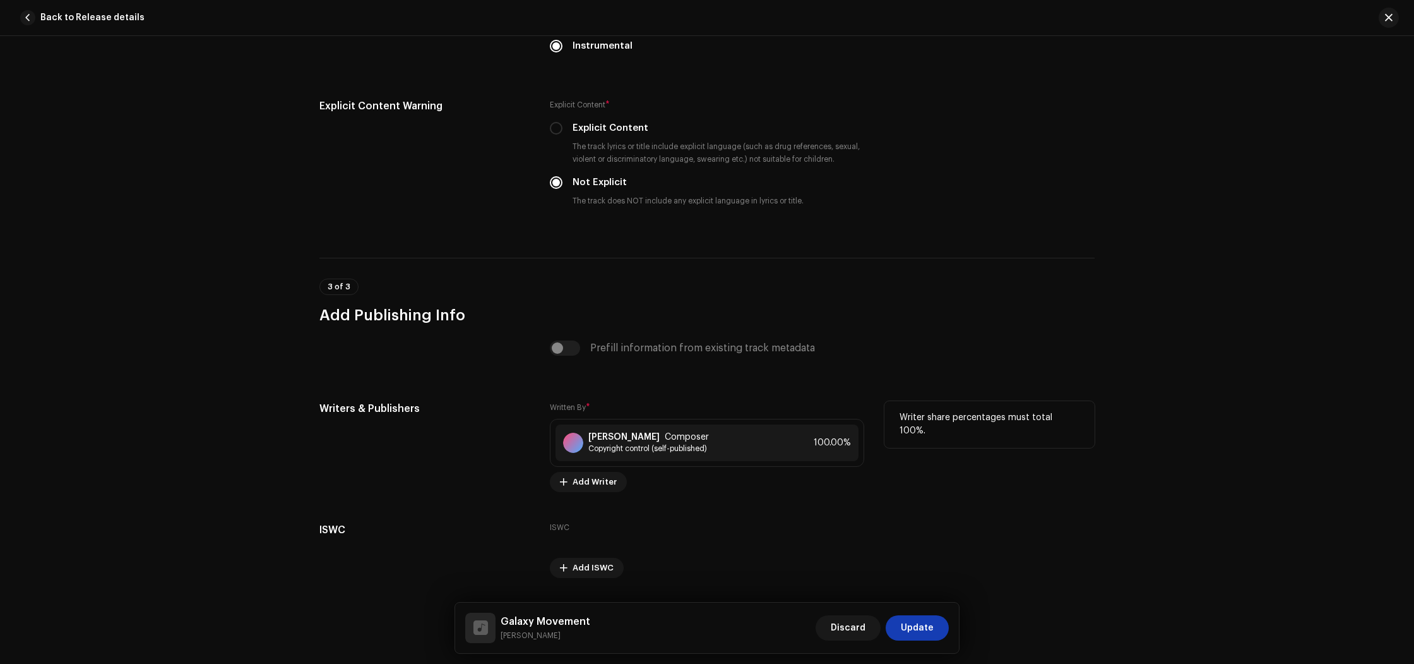
scroll to position [2182, 0]
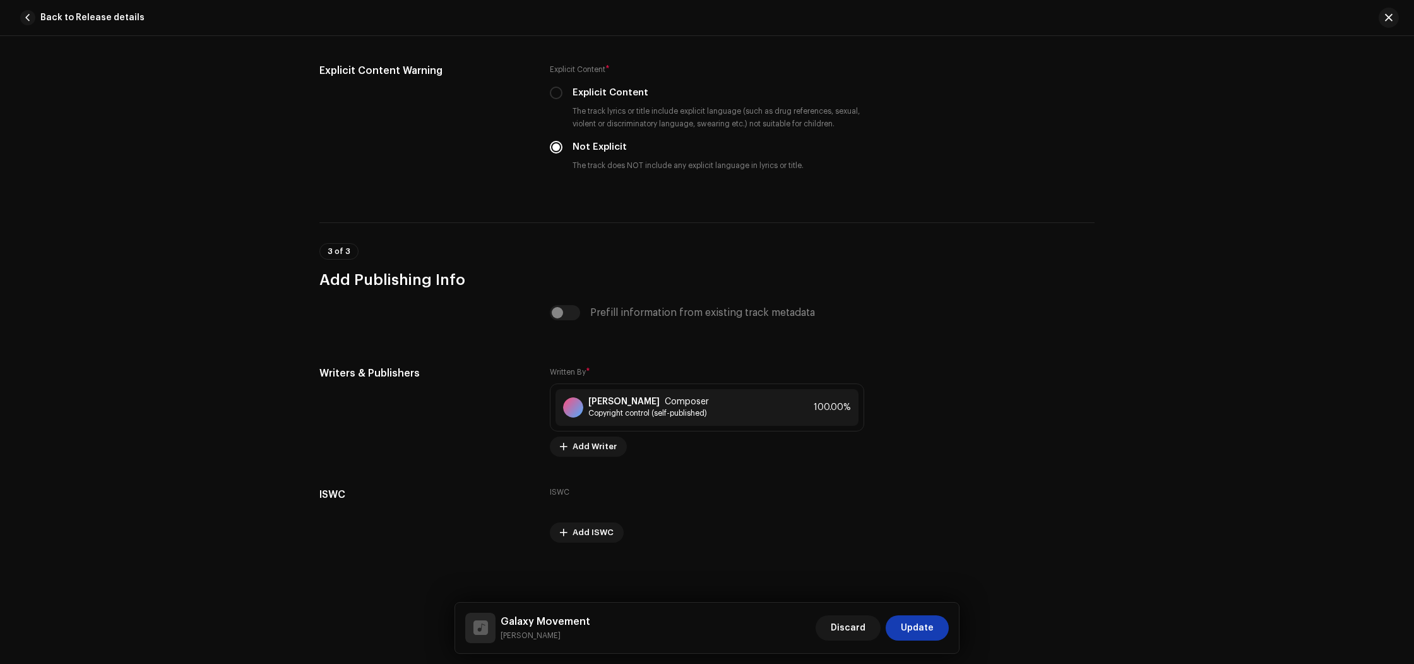
click at [936, 625] on button "Update" at bounding box center [917, 627] width 63 height 25
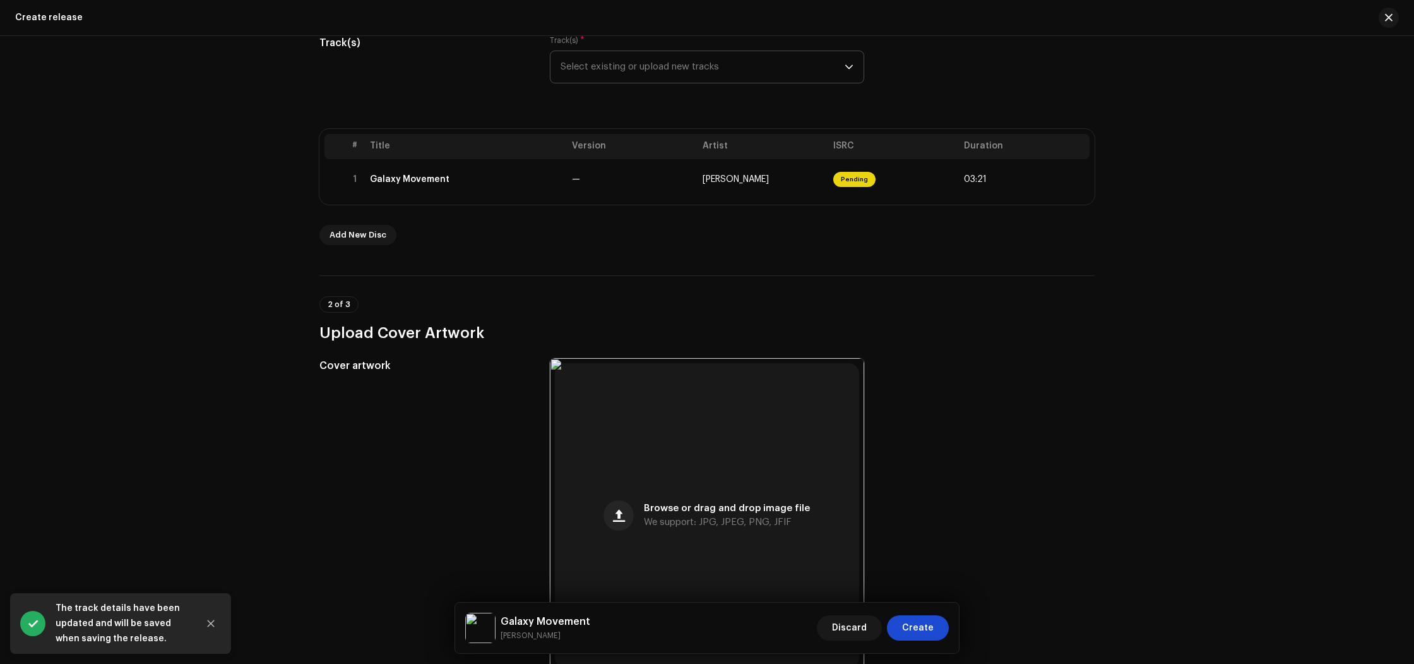
click at [909, 634] on span "Create" at bounding box center [918, 627] width 32 height 25
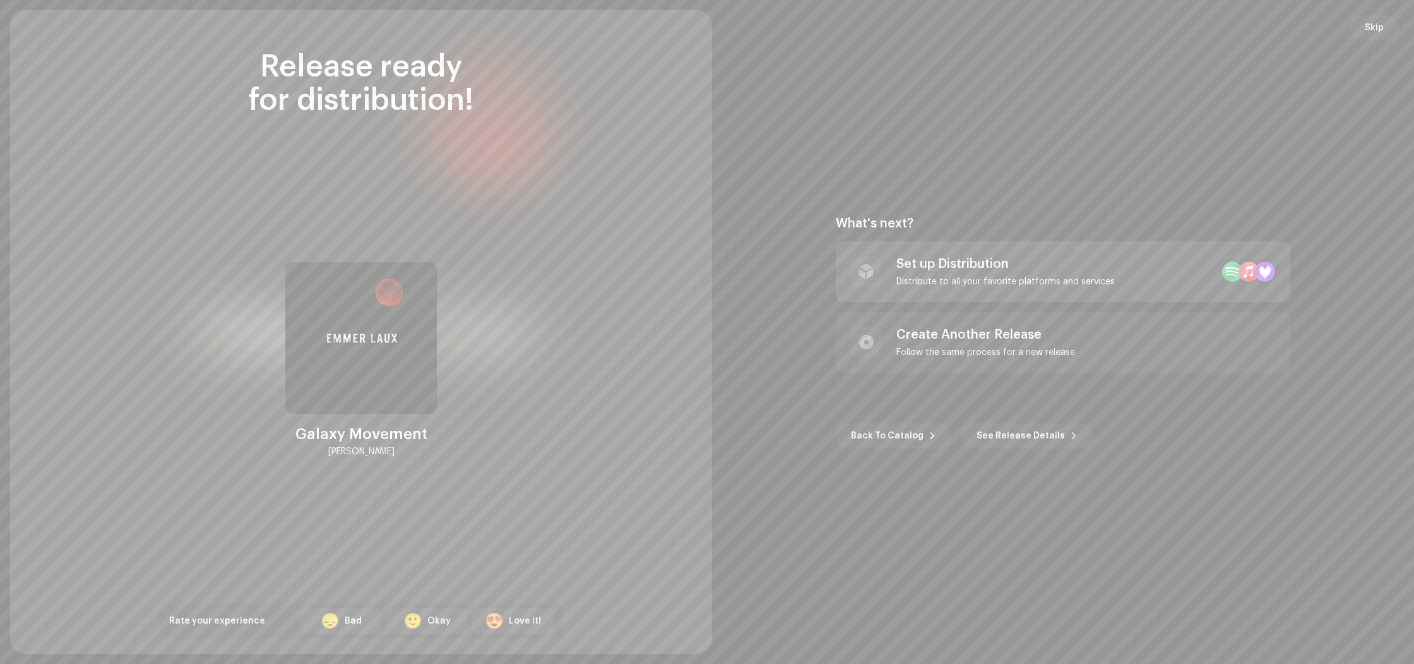
click at [957, 266] on div "Set up Distribution" at bounding box center [1006, 263] width 218 height 15
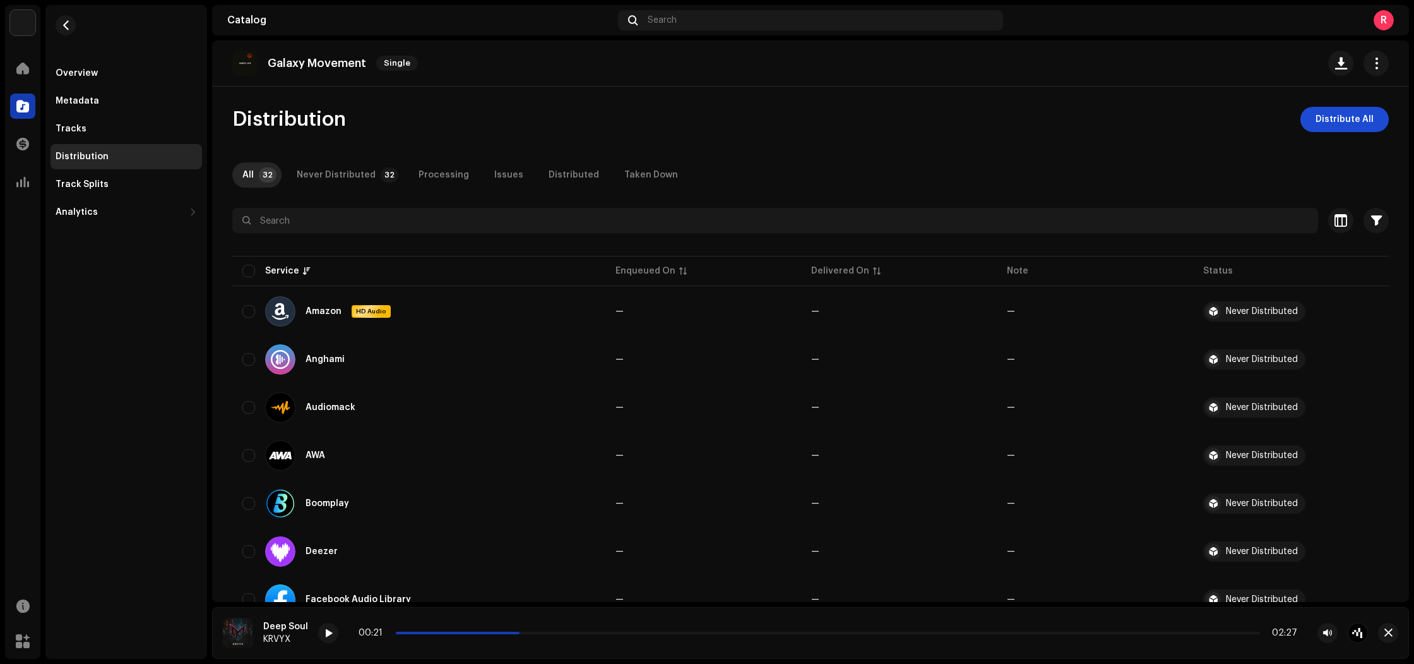
click at [1311, 117] on button "Distribute All" at bounding box center [1345, 119] width 88 height 25
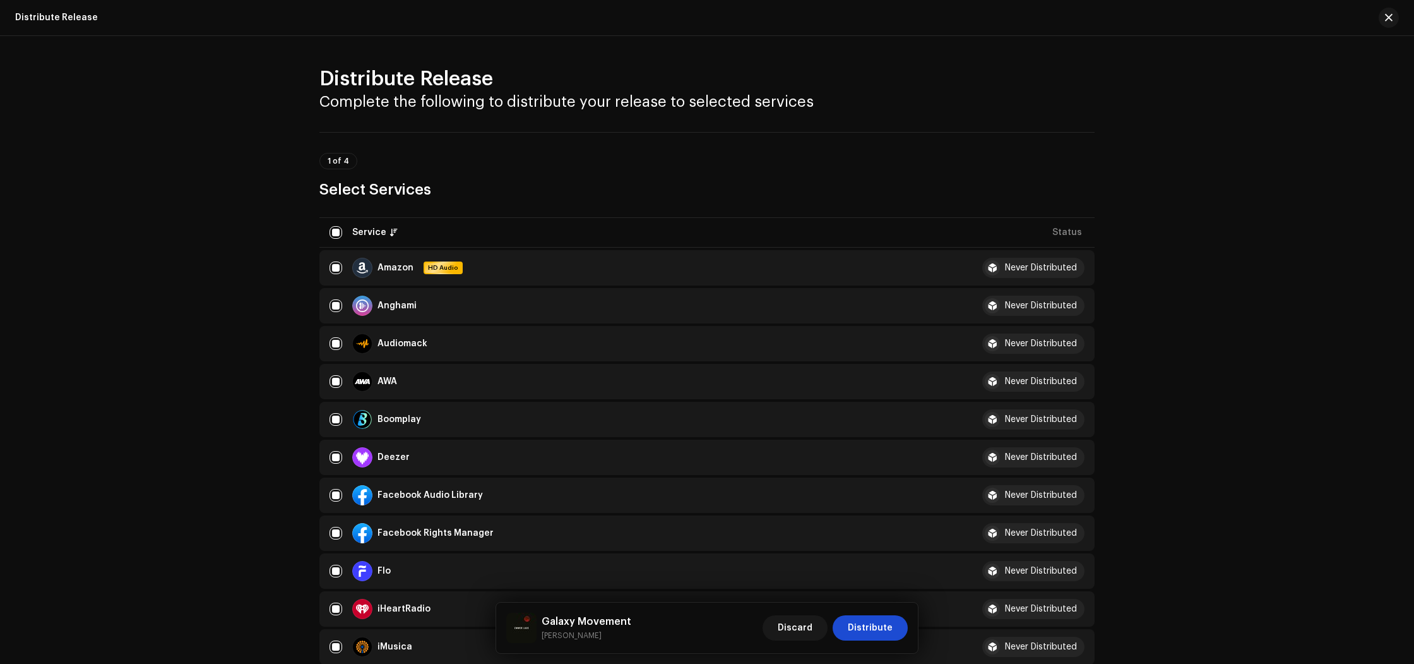
click at [877, 623] on span "Distribute" at bounding box center [870, 627] width 45 height 25
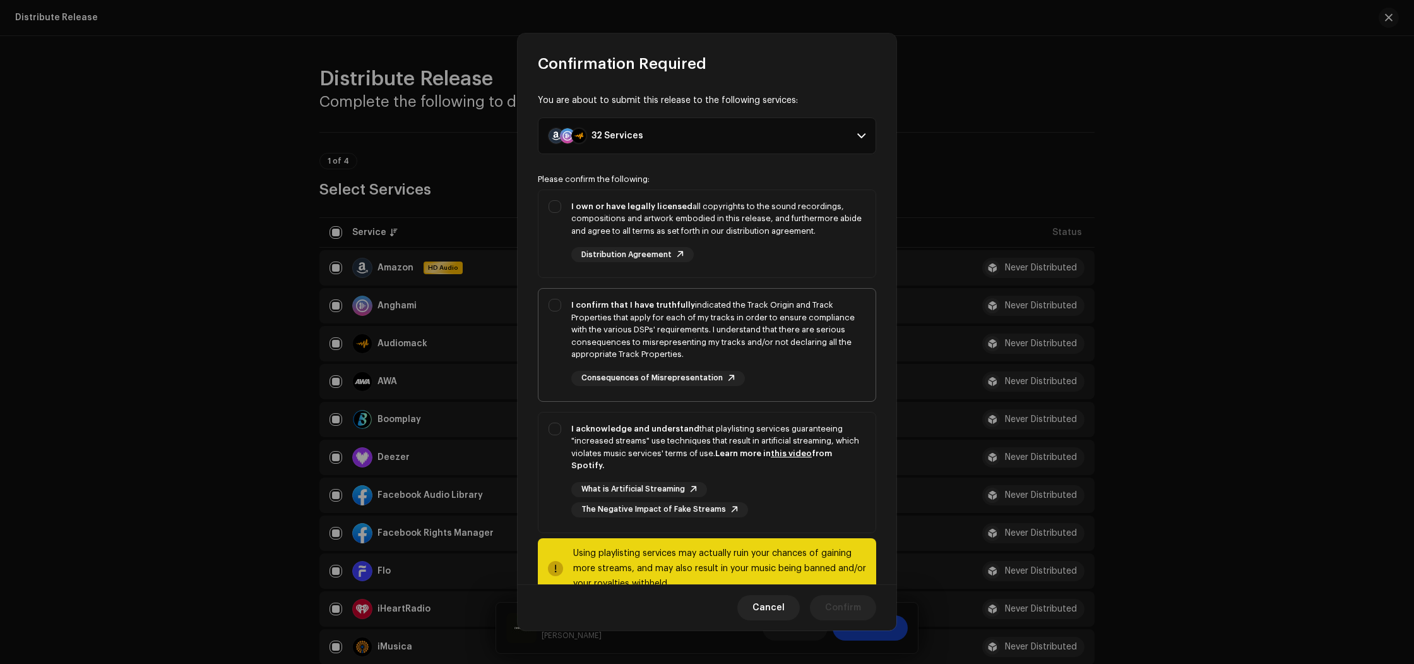
drag, startPoint x: 724, startPoint y: 243, endPoint x: 738, endPoint y: 300, distance: 58.7
click at [724, 244] on div "I own or have legally licensed all copyrights to the sound recordings, composit…" at bounding box center [718, 231] width 294 height 63
checkbox input "true"
drag, startPoint x: 746, startPoint y: 327, endPoint x: 750, endPoint y: 337, distance: 10.0
click at [748, 329] on div "I confirm that I have truthfully indicated the Track Origin and Track Propertie…" at bounding box center [718, 330] width 294 height 62
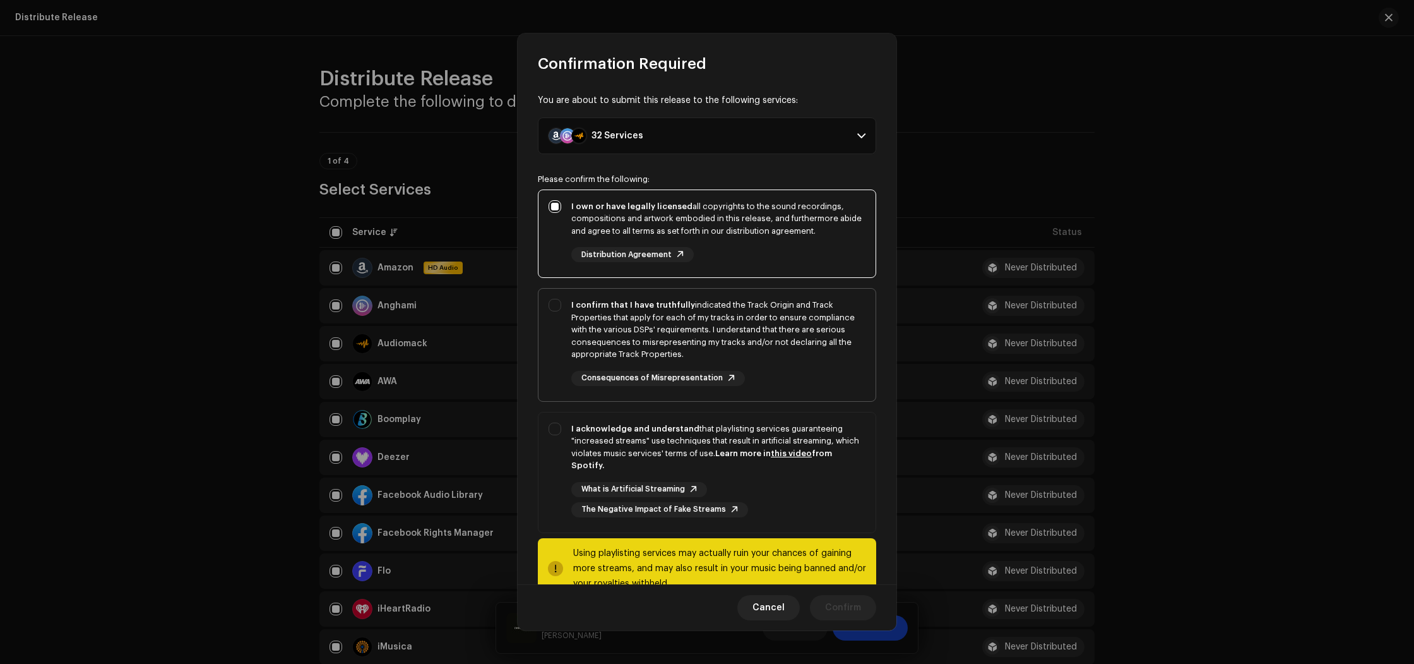
checkbox input "true"
click at [769, 430] on div "I acknowledge and understand that playlisting services guaranteeing "increased …" at bounding box center [718, 446] width 294 height 49
checkbox input "true"
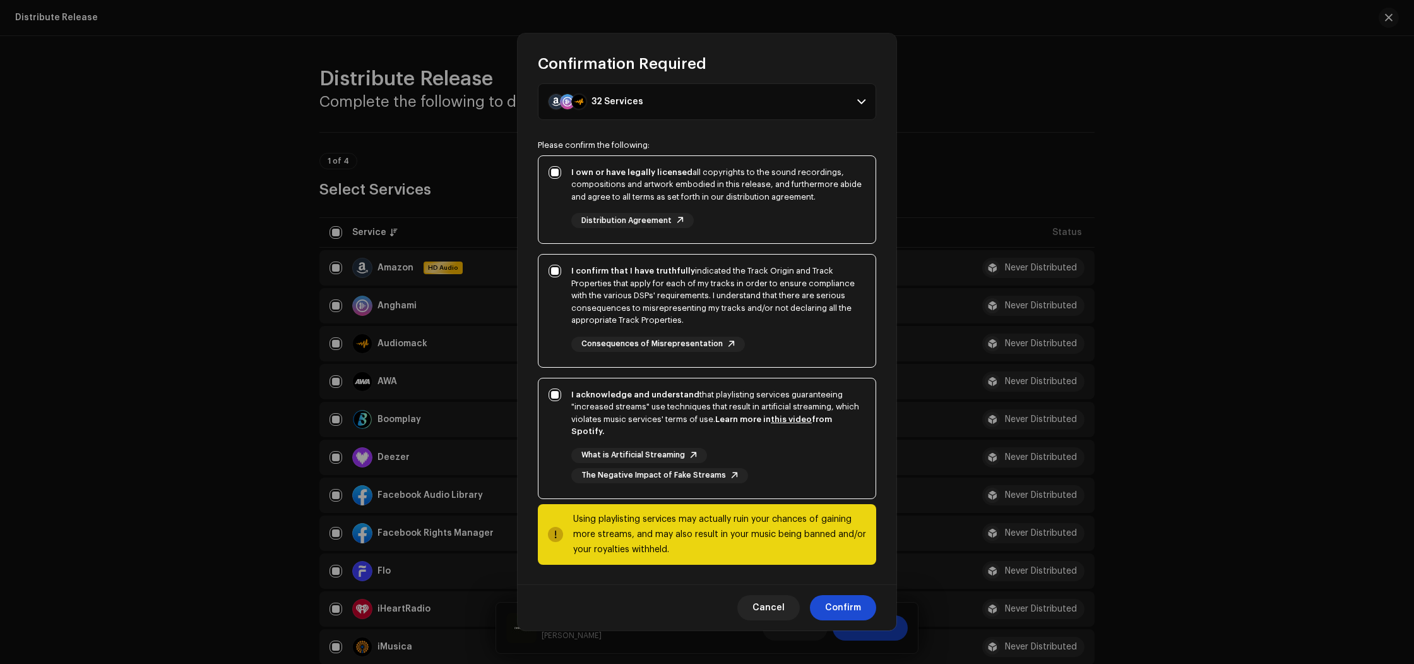
click at [838, 602] on span "Confirm" at bounding box center [843, 607] width 36 height 25
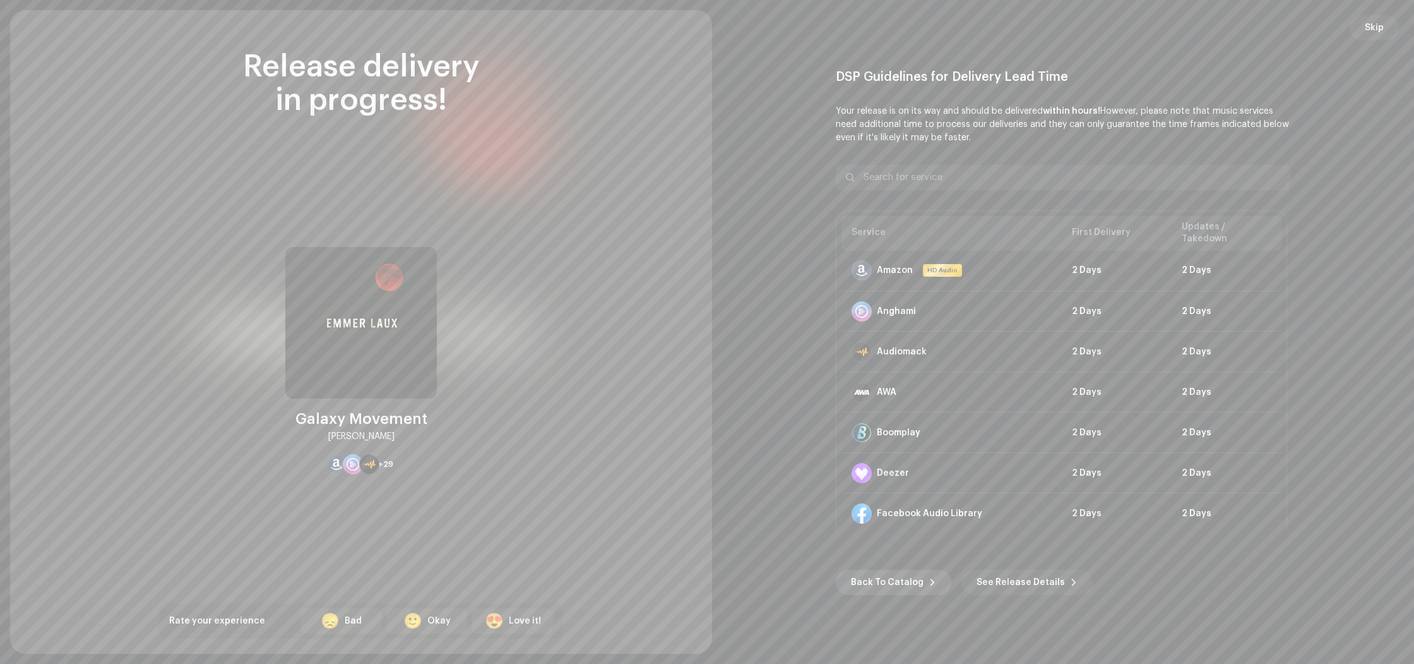
click at [902, 577] on span "Back To Catalog" at bounding box center [887, 582] width 73 height 25
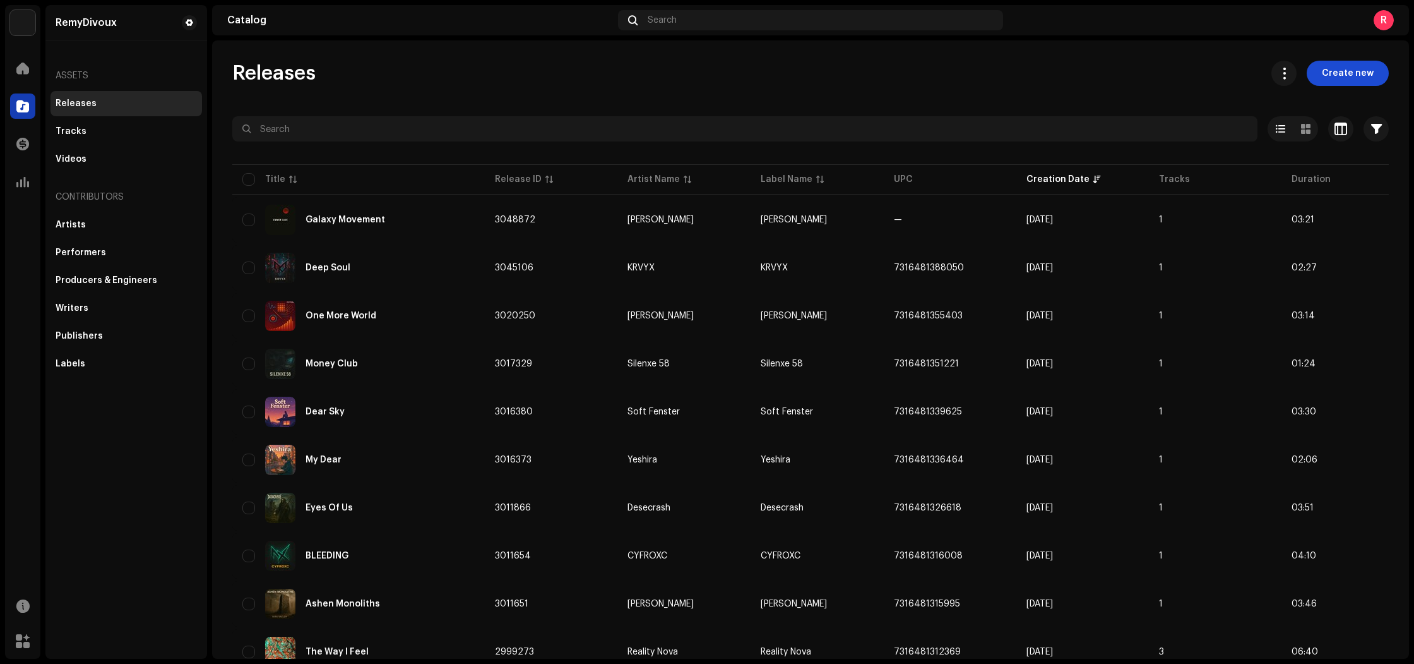
click at [1351, 76] on span "Create new" at bounding box center [1348, 73] width 52 height 25
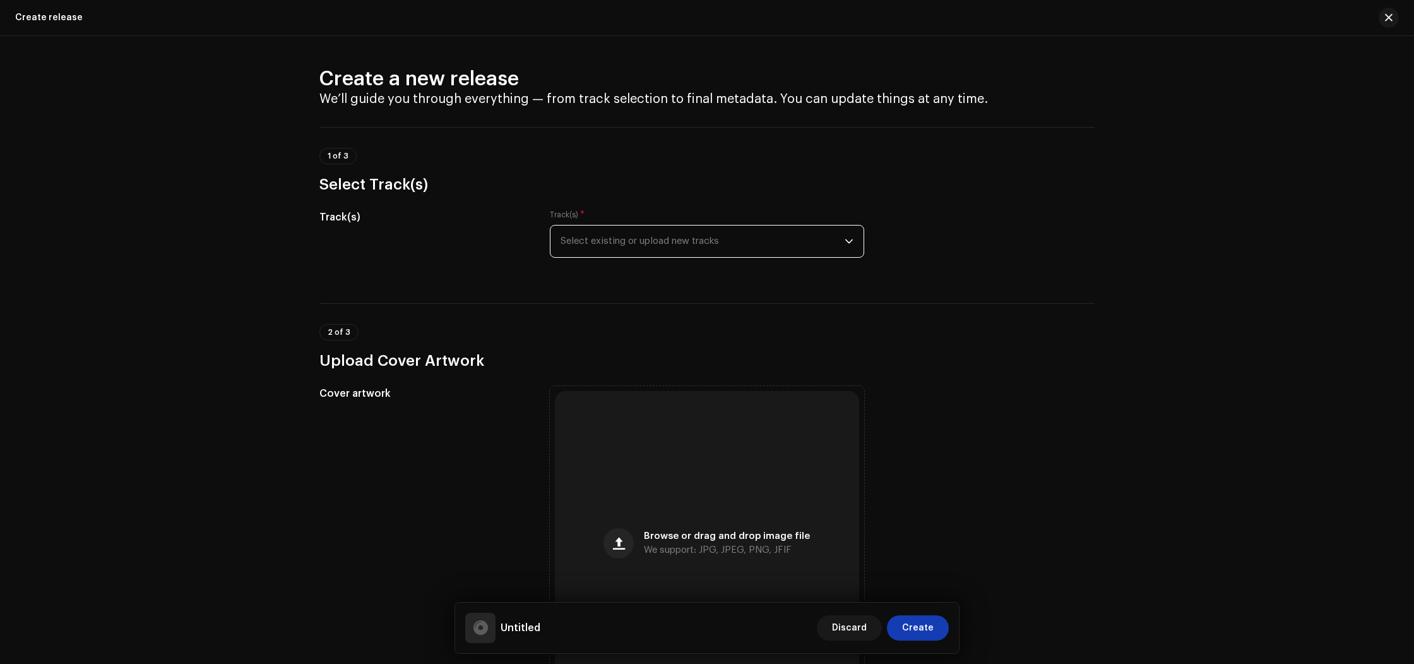
click at [751, 242] on span "Select existing or upload new tracks" at bounding box center [703, 241] width 284 height 32
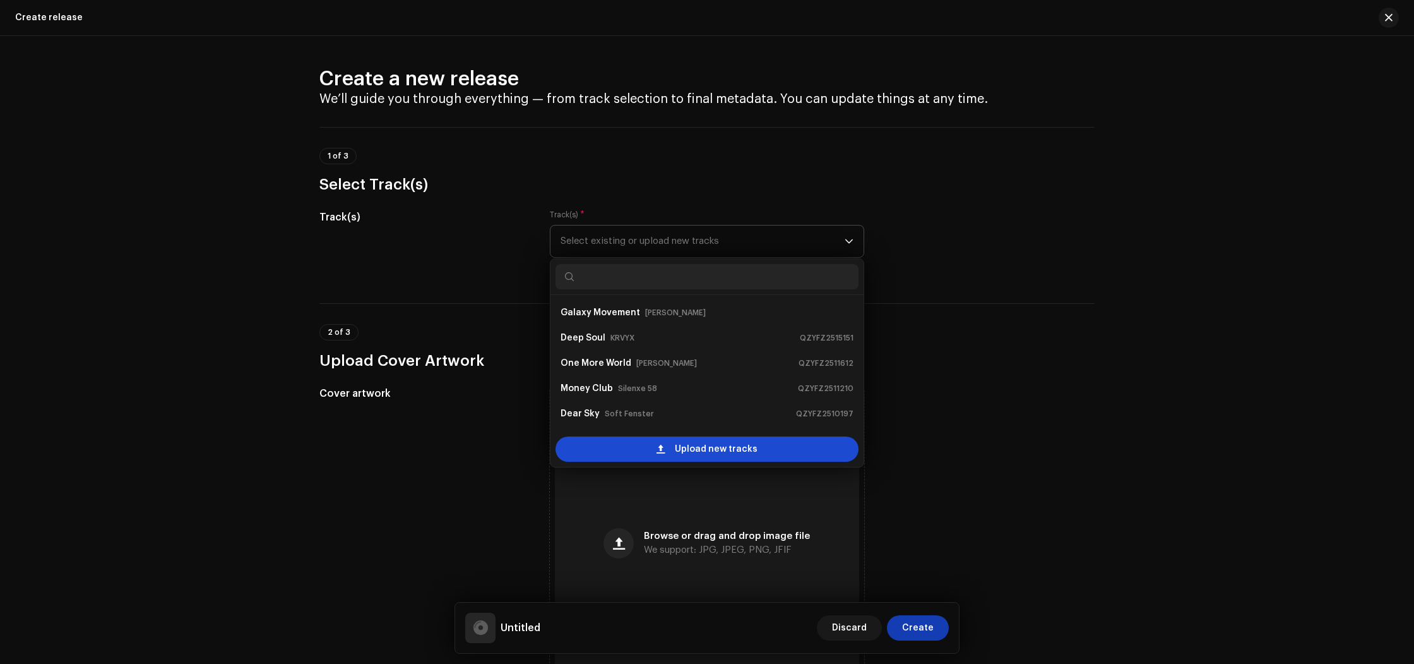
scroll to position [20, 0]
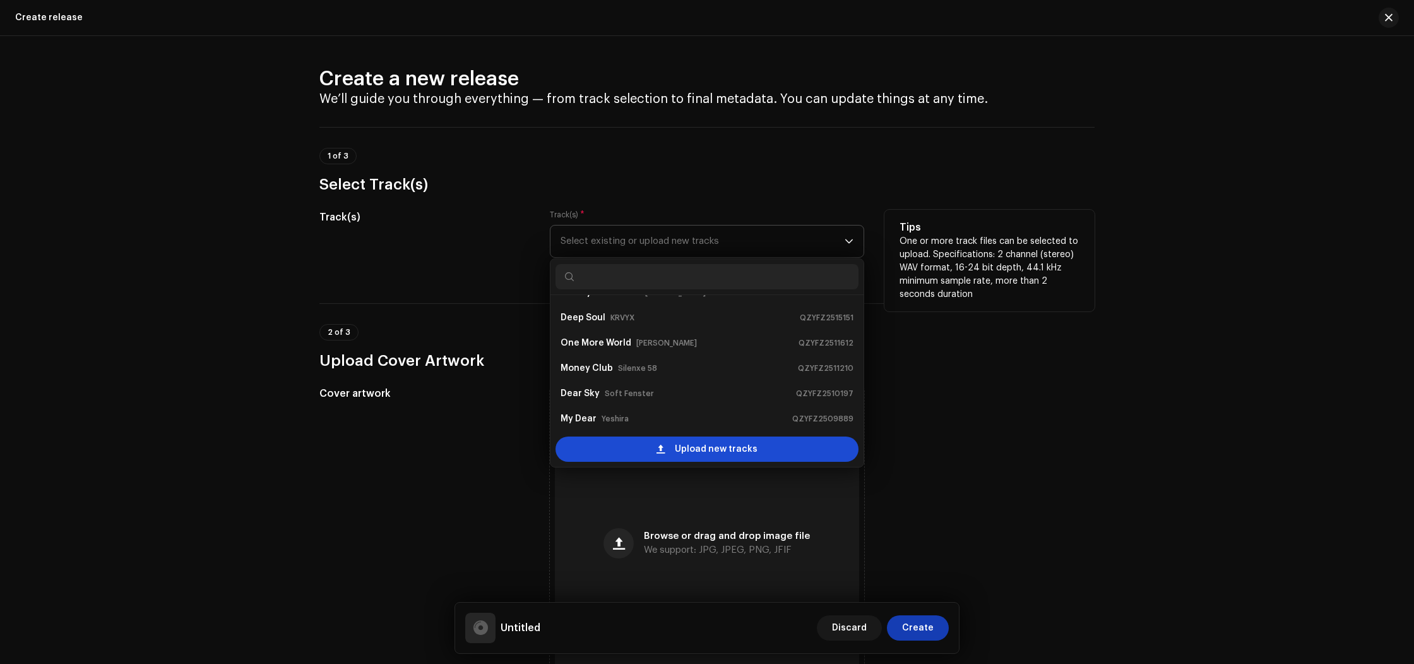
click at [738, 452] on span "Upload new tracks" at bounding box center [716, 448] width 83 height 25
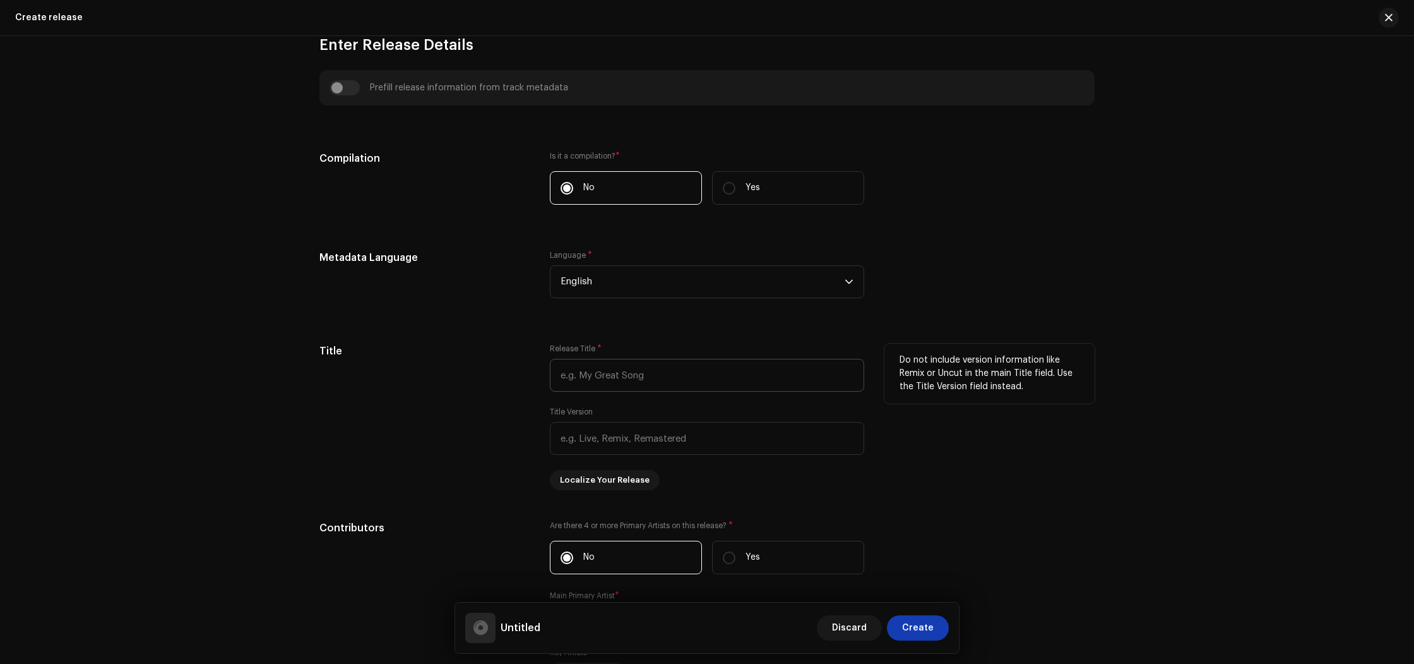
scroll to position [840, 0]
click at [627, 384] on input "text" at bounding box center [707, 373] width 314 height 33
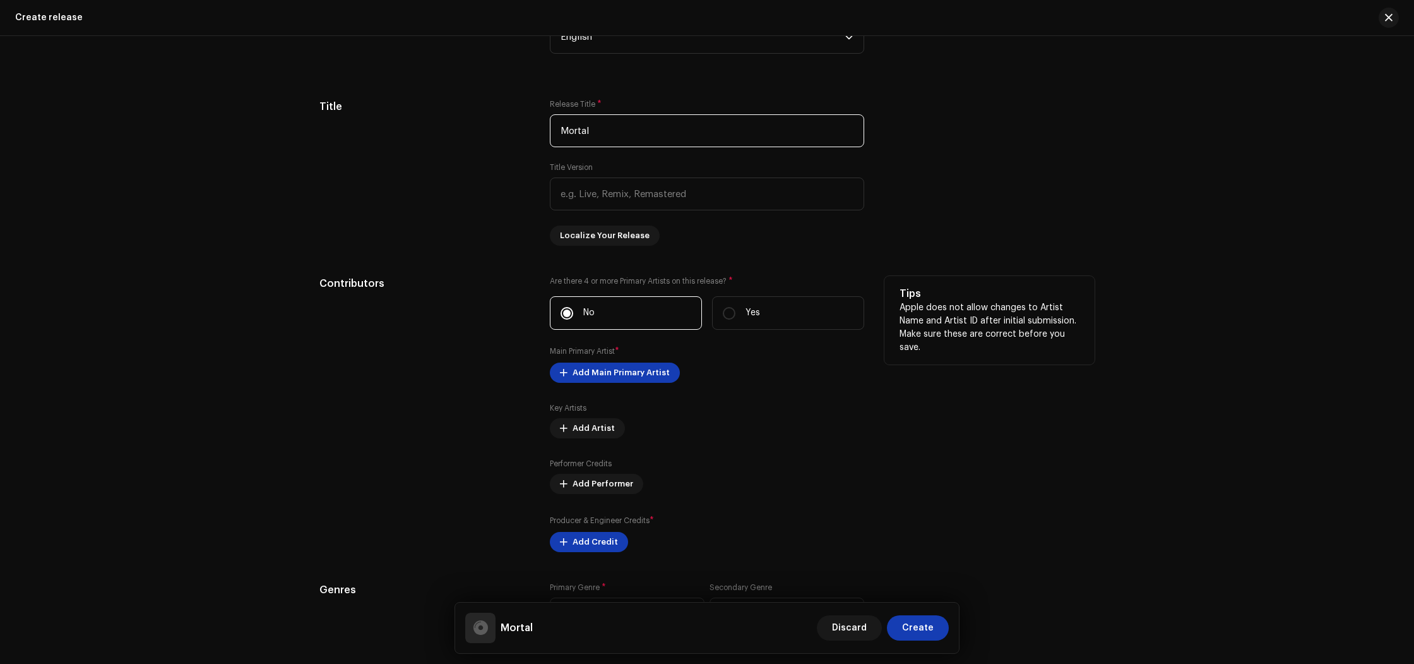
scroll to position [1100, 0]
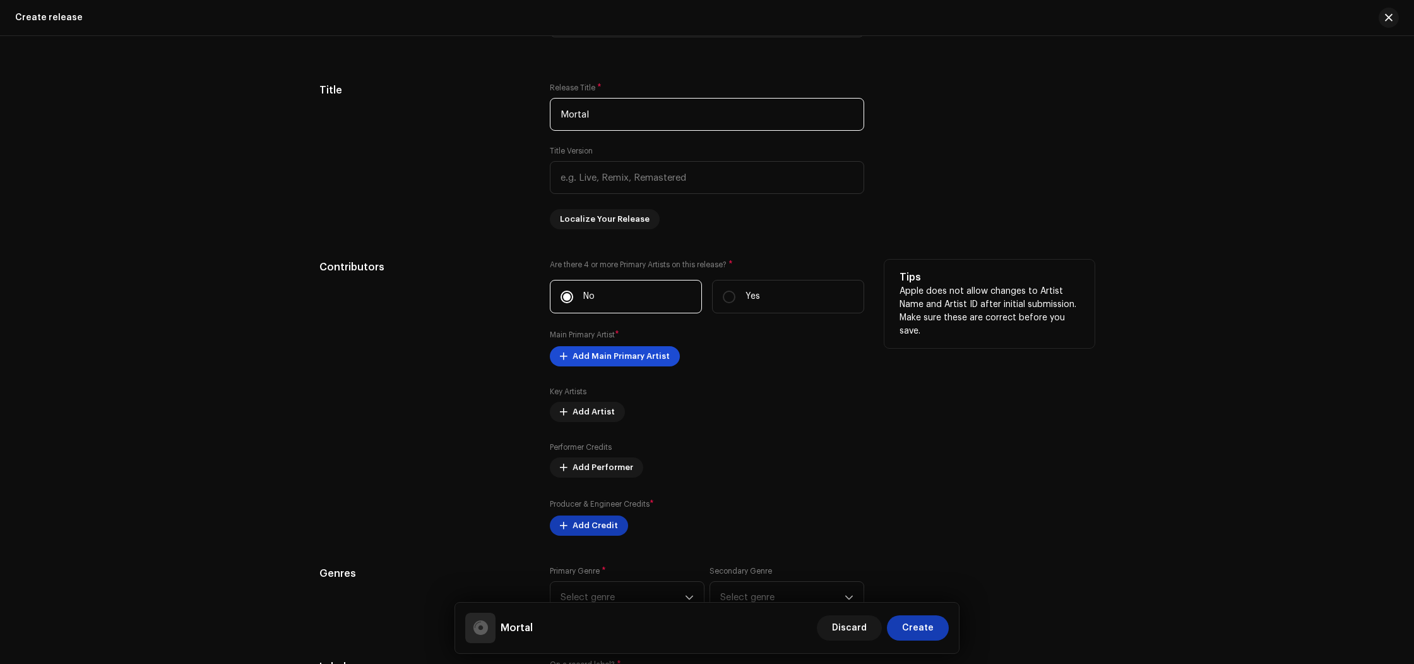
type input "Mortal"
click at [599, 358] on span "Add Main Primary Artist" at bounding box center [621, 356] width 97 height 25
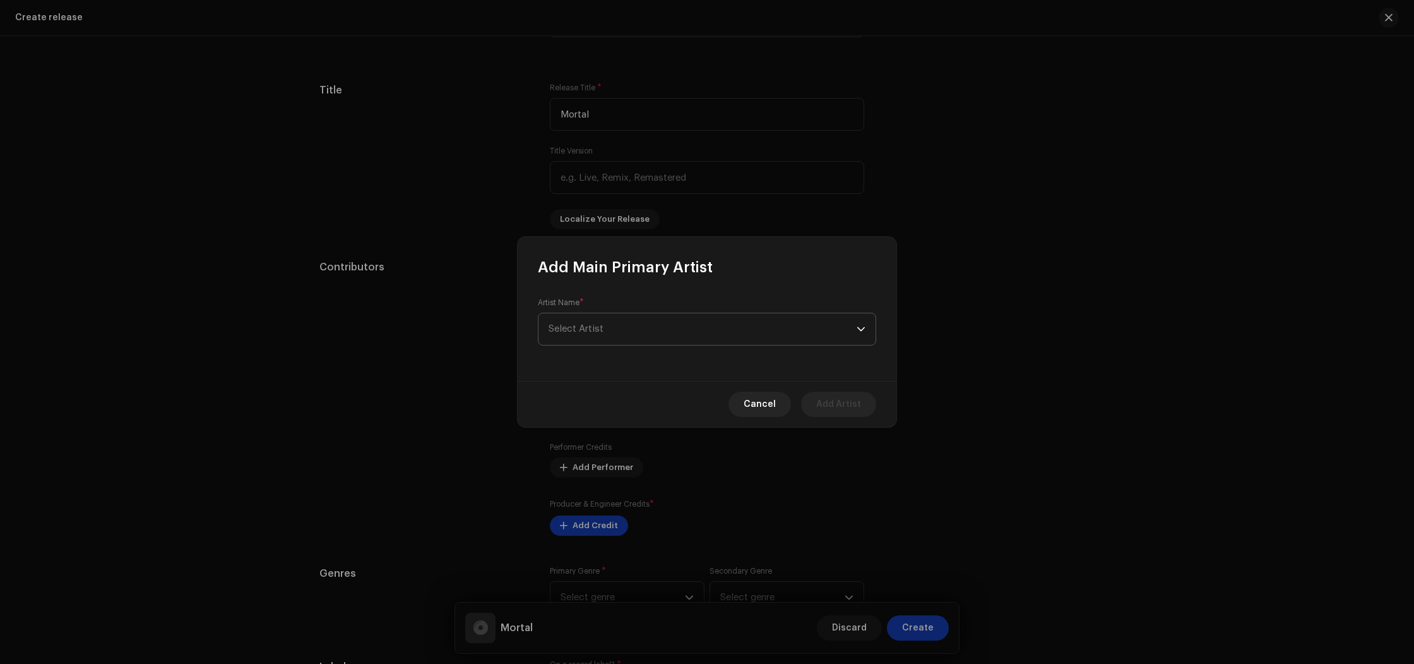
click at [619, 335] on span "Select Artist" at bounding box center [703, 329] width 308 height 32
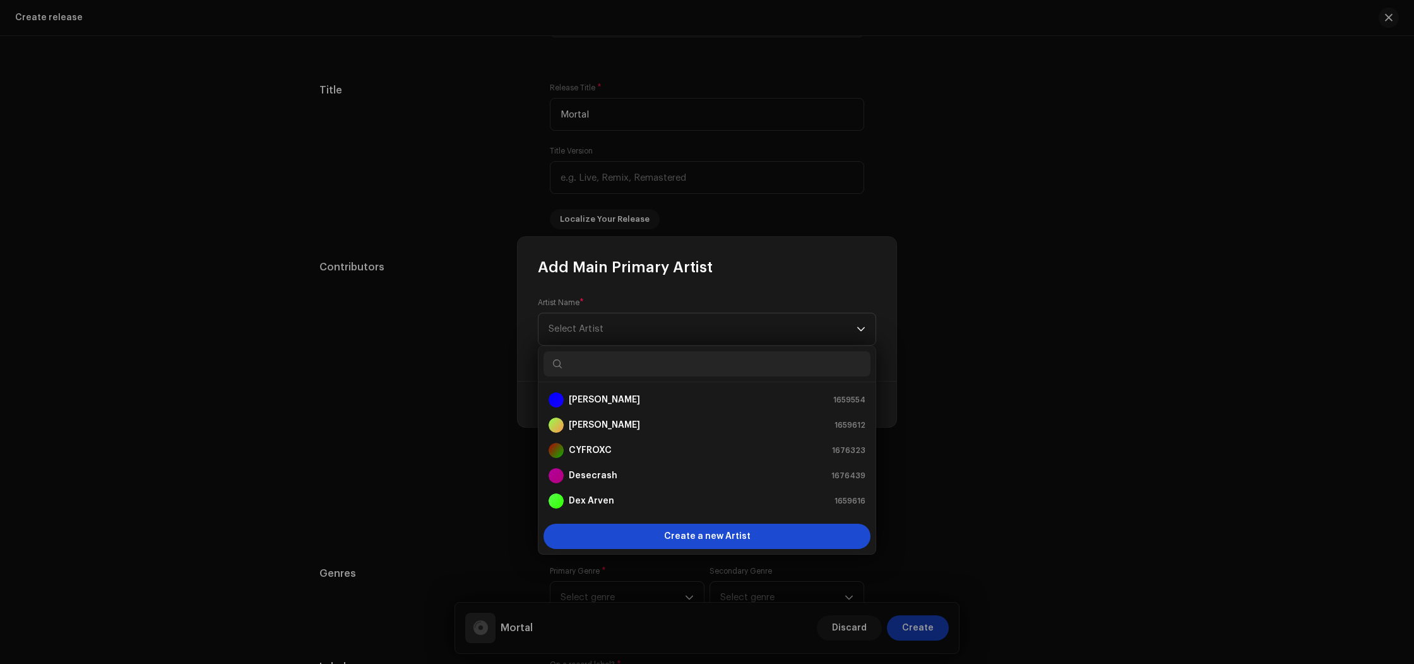
scroll to position [20, 0]
click at [648, 535] on div "Create a new Artist" at bounding box center [707, 535] width 327 height 25
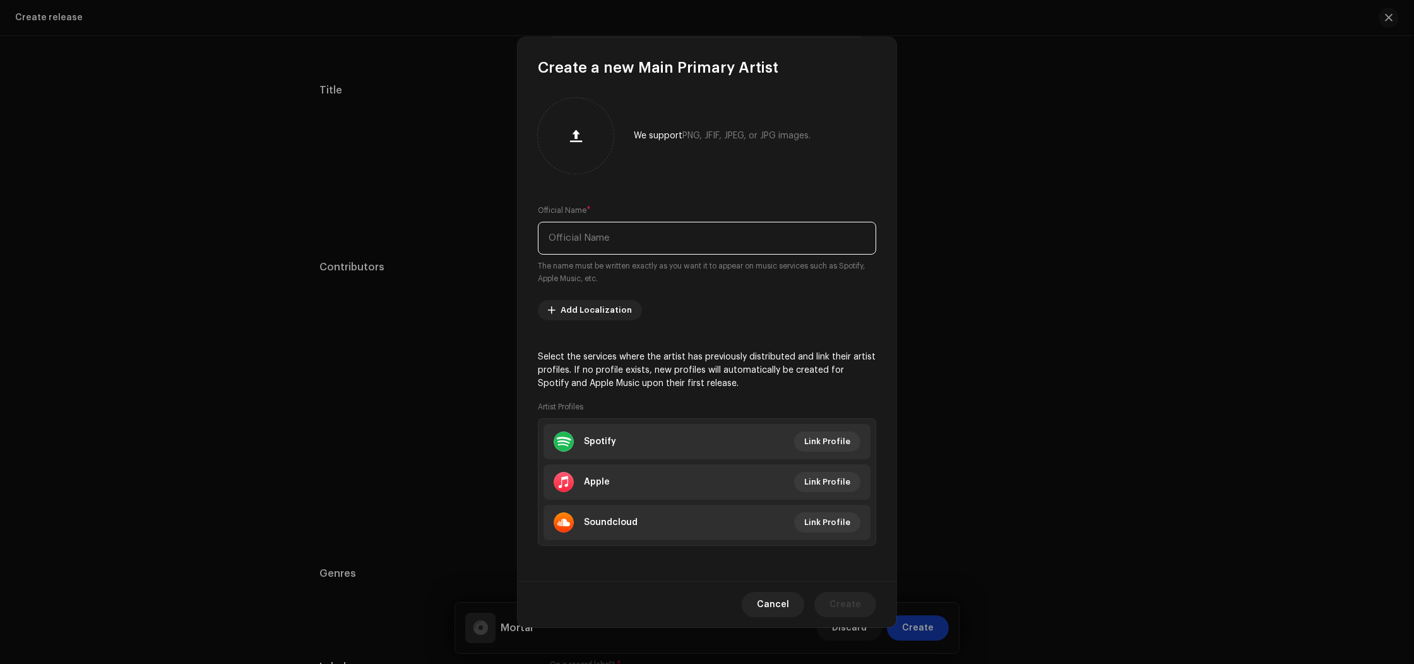
click at [591, 250] on input "text" at bounding box center [707, 238] width 338 height 33
paste input "[PERSON_NAME]"
type input "[PERSON_NAME]"
click at [853, 602] on span "Create" at bounding box center [846, 604] width 32 height 25
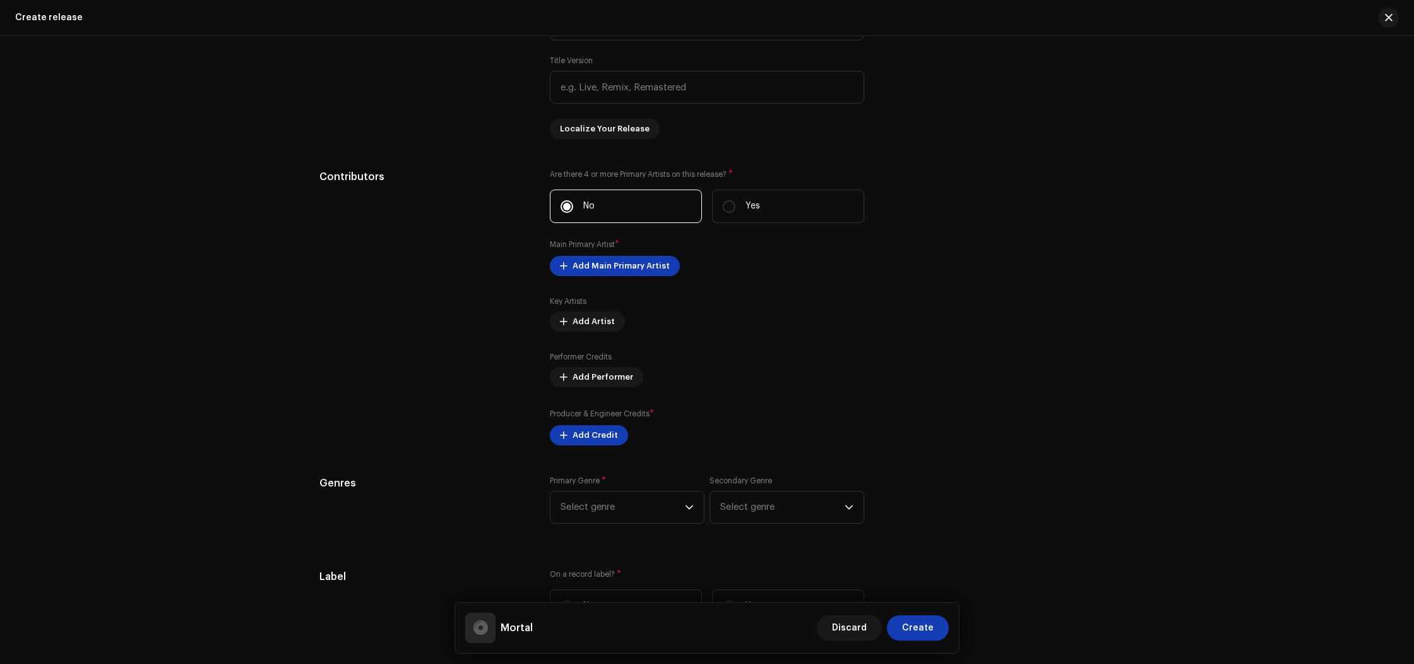
scroll to position [1192, 0]
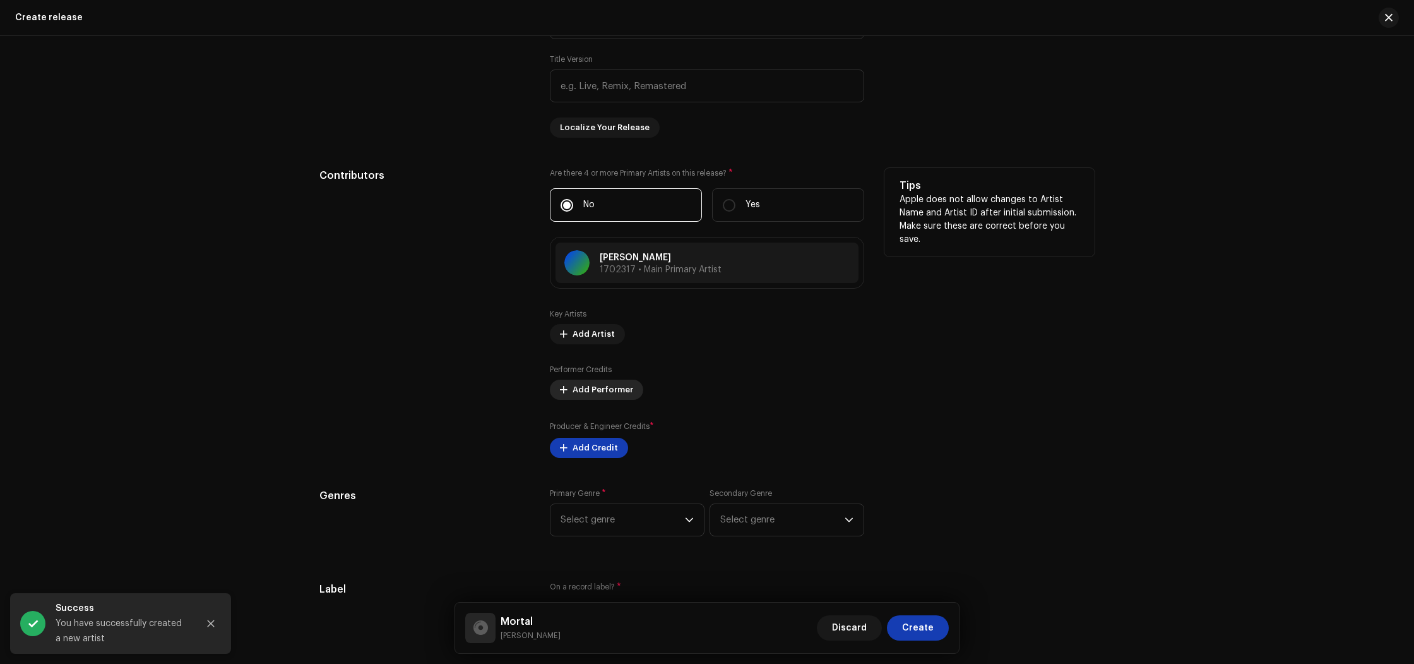
click at [597, 393] on span "Add Performer" at bounding box center [603, 389] width 61 height 25
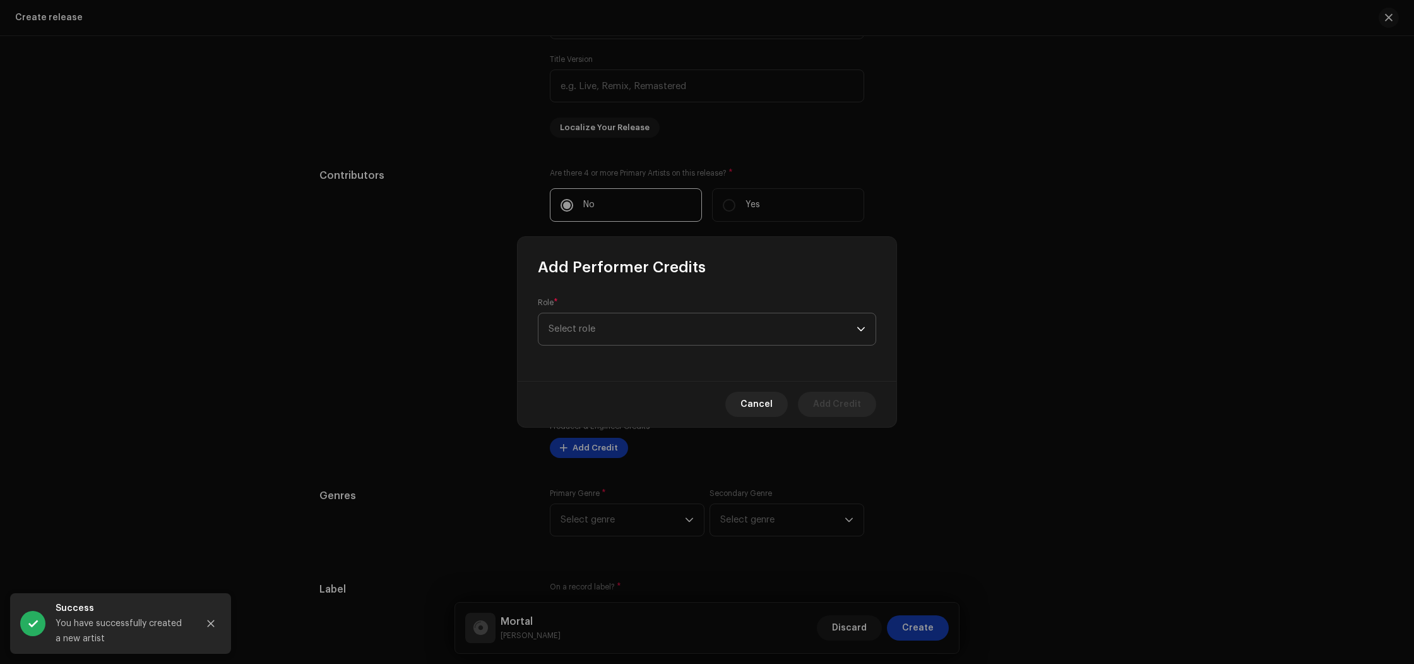
click at [596, 336] on span "Select role" at bounding box center [703, 329] width 308 height 32
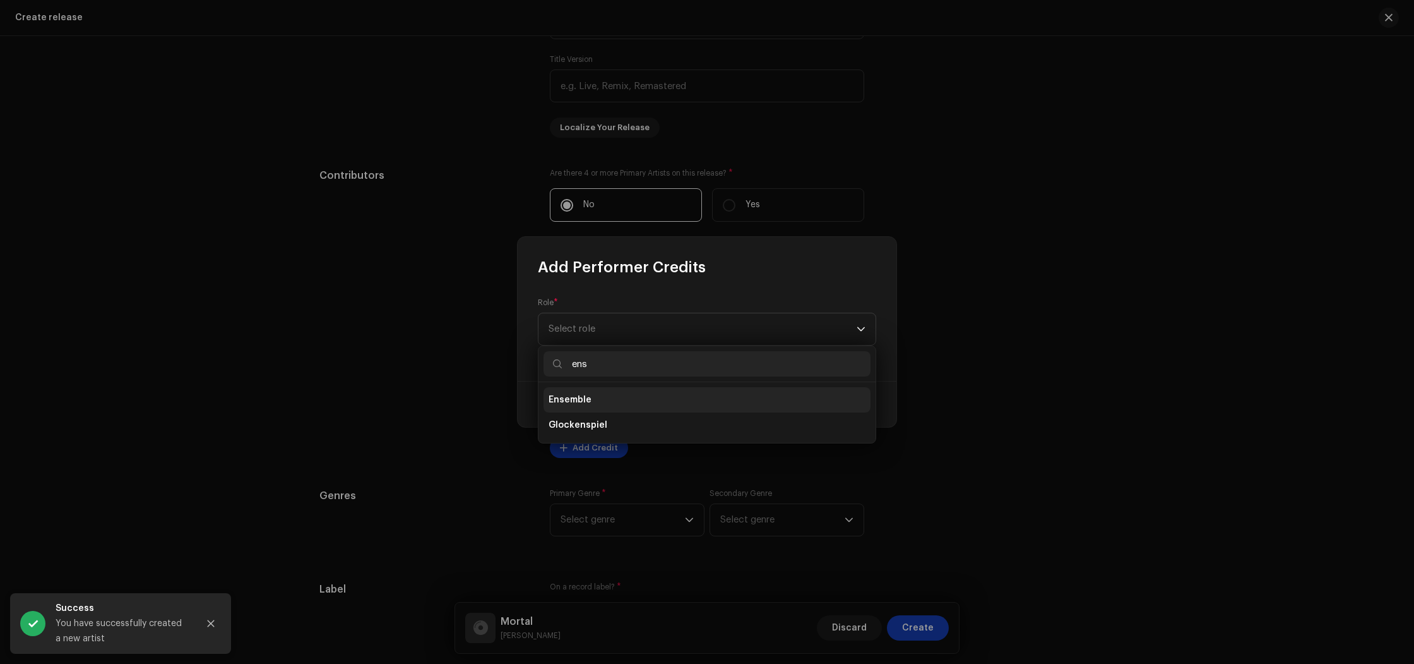
type input "ens"
click at [603, 398] on li "Ensemble" at bounding box center [707, 399] width 327 height 25
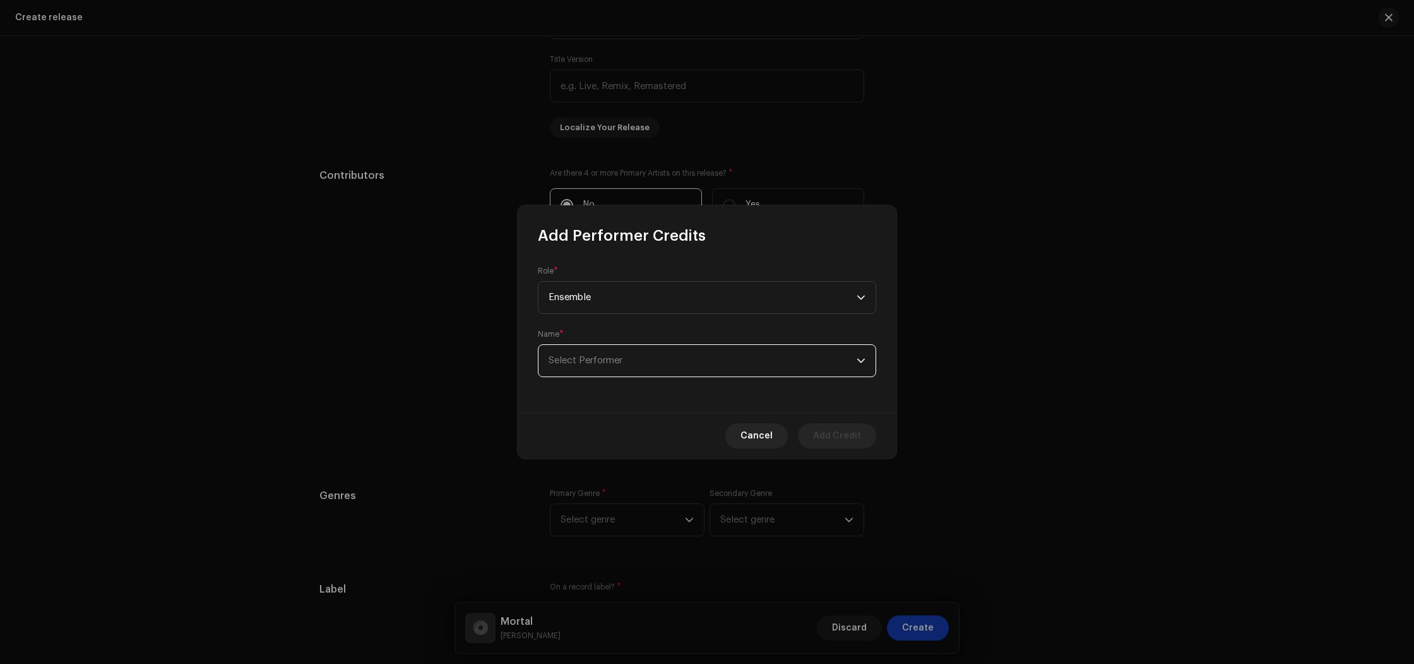
click at [599, 362] on span "Select Performer" at bounding box center [586, 360] width 74 height 9
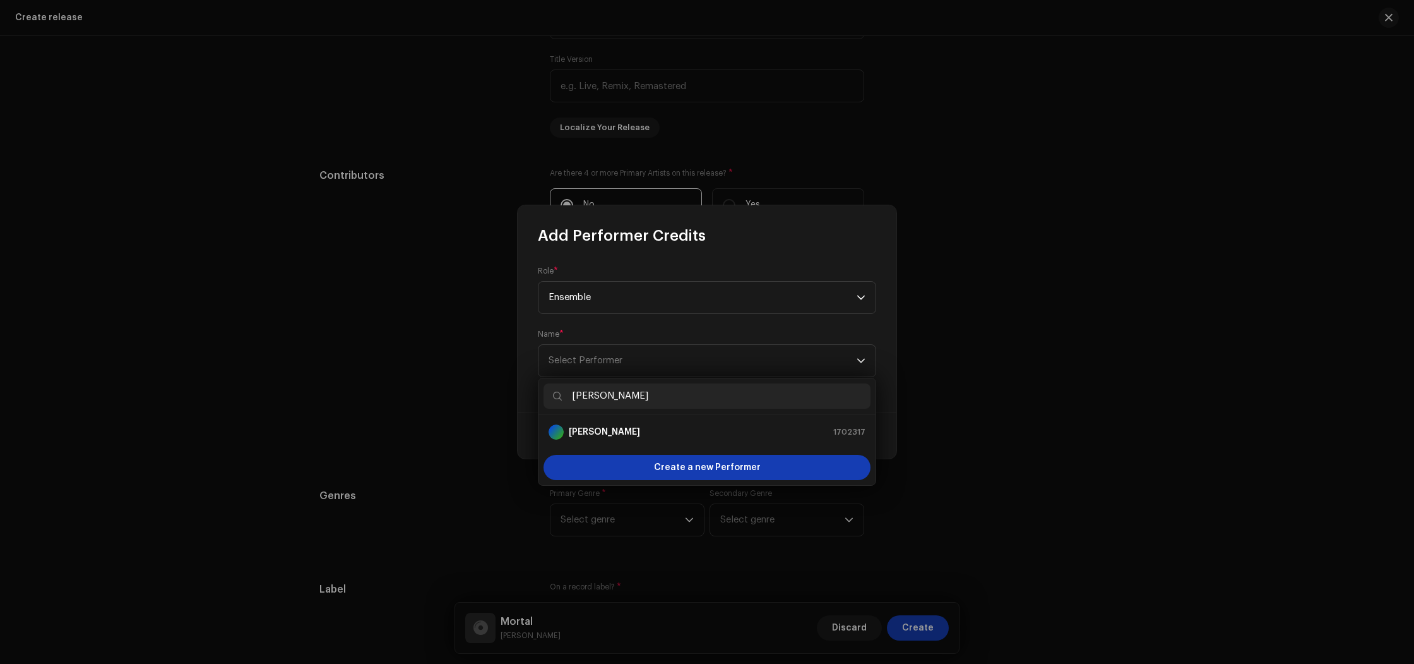
type input "[PERSON_NAME]"
click at [613, 431] on strong "[PERSON_NAME]" at bounding box center [604, 432] width 71 height 13
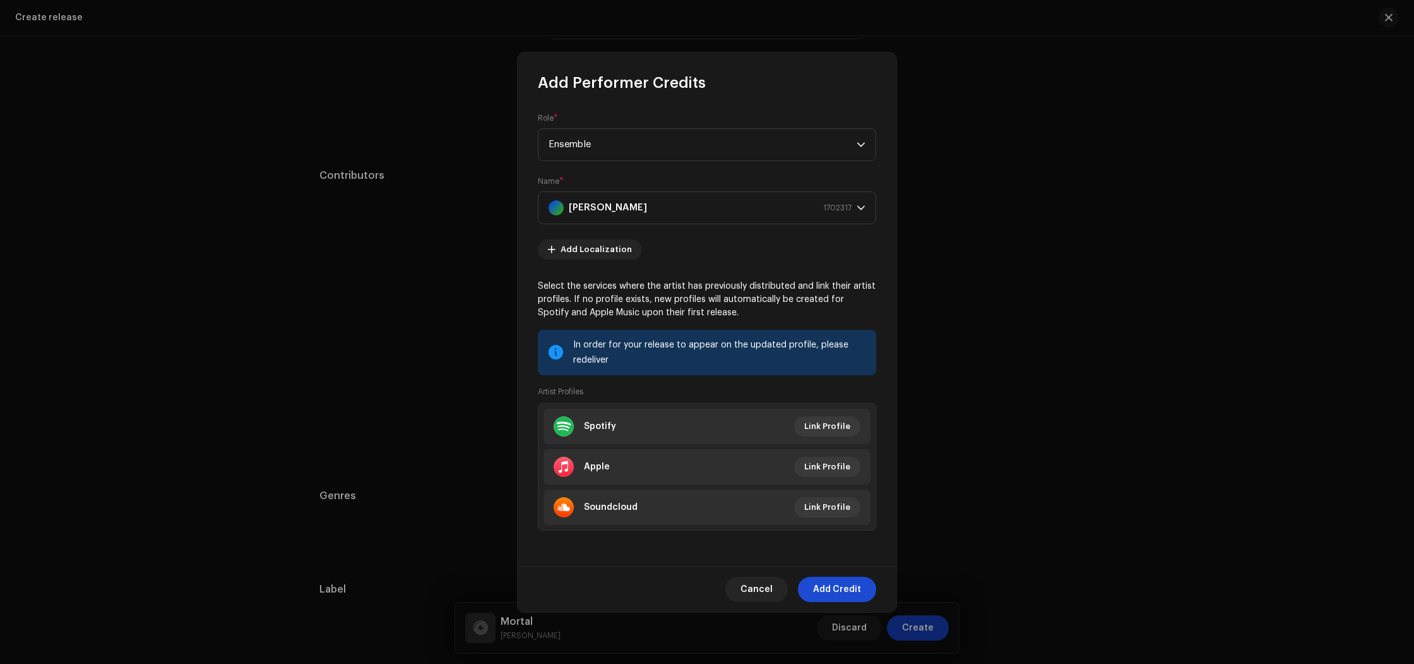
click at [850, 594] on span "Add Credit" at bounding box center [837, 589] width 48 height 25
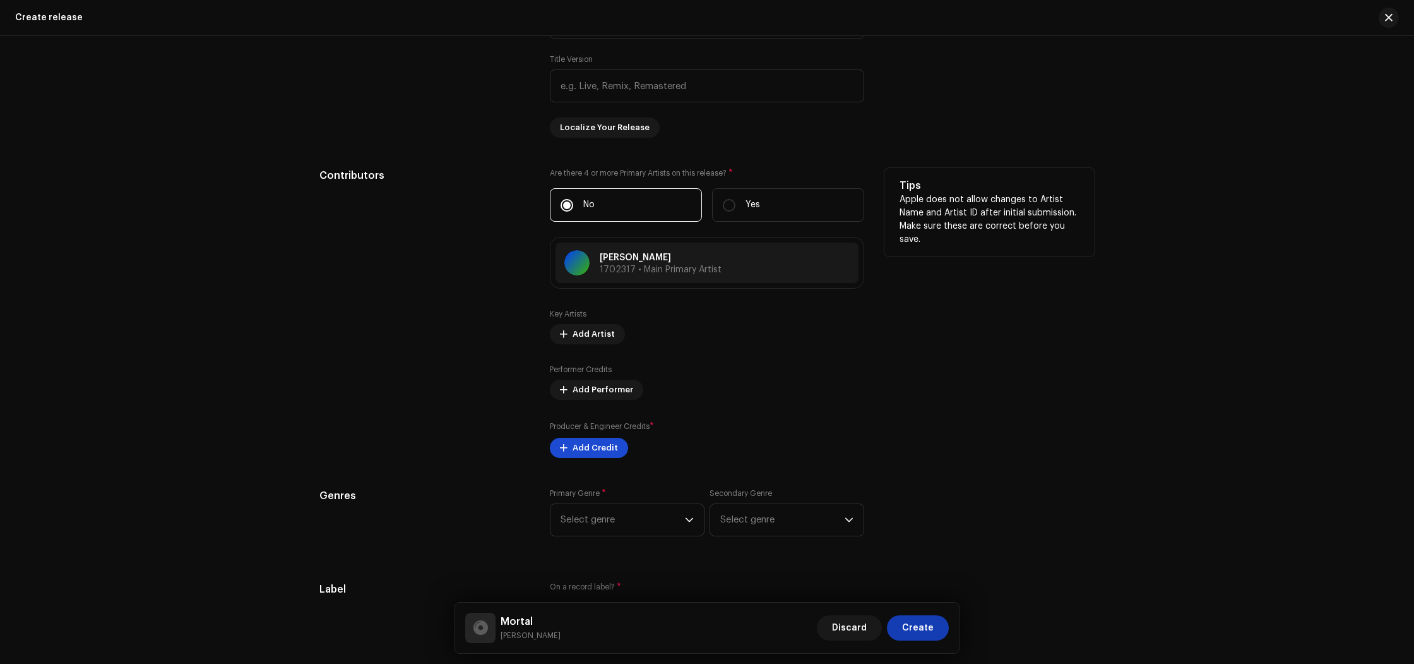
click at [597, 455] on span "Add Credit" at bounding box center [595, 447] width 45 height 25
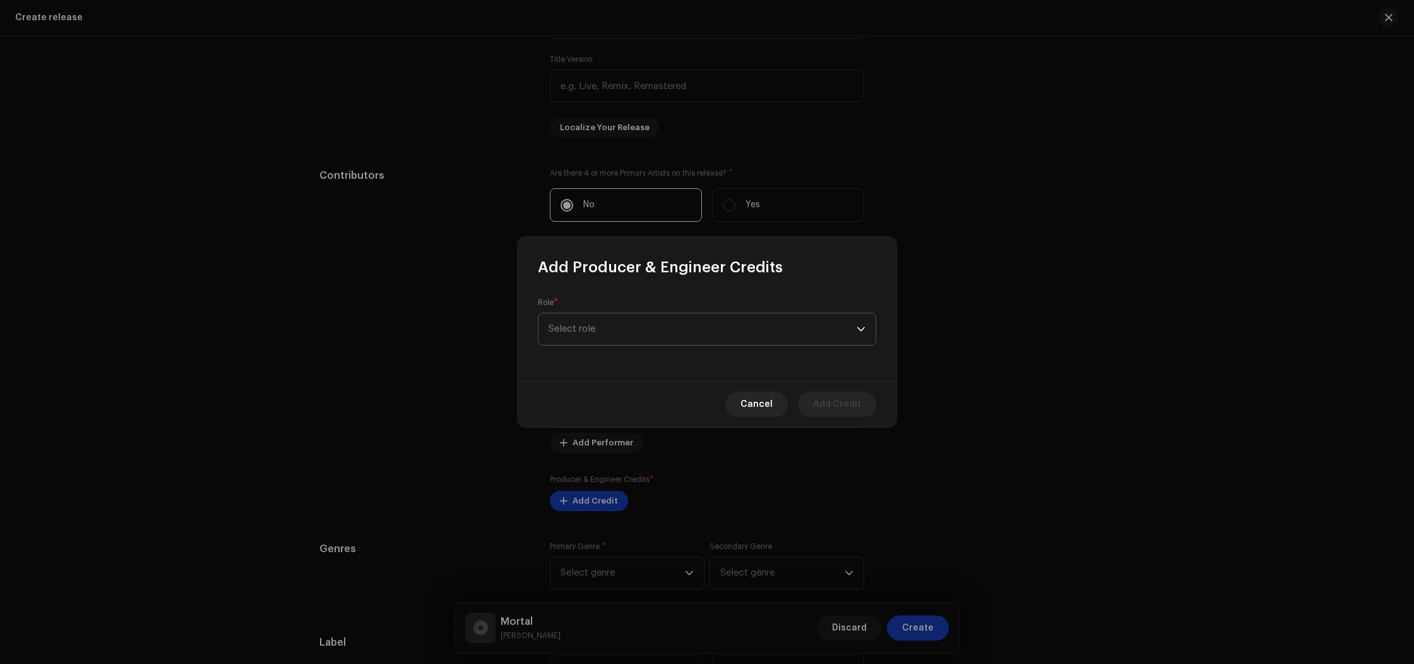
click at [612, 333] on span "Select role" at bounding box center [703, 329] width 308 height 32
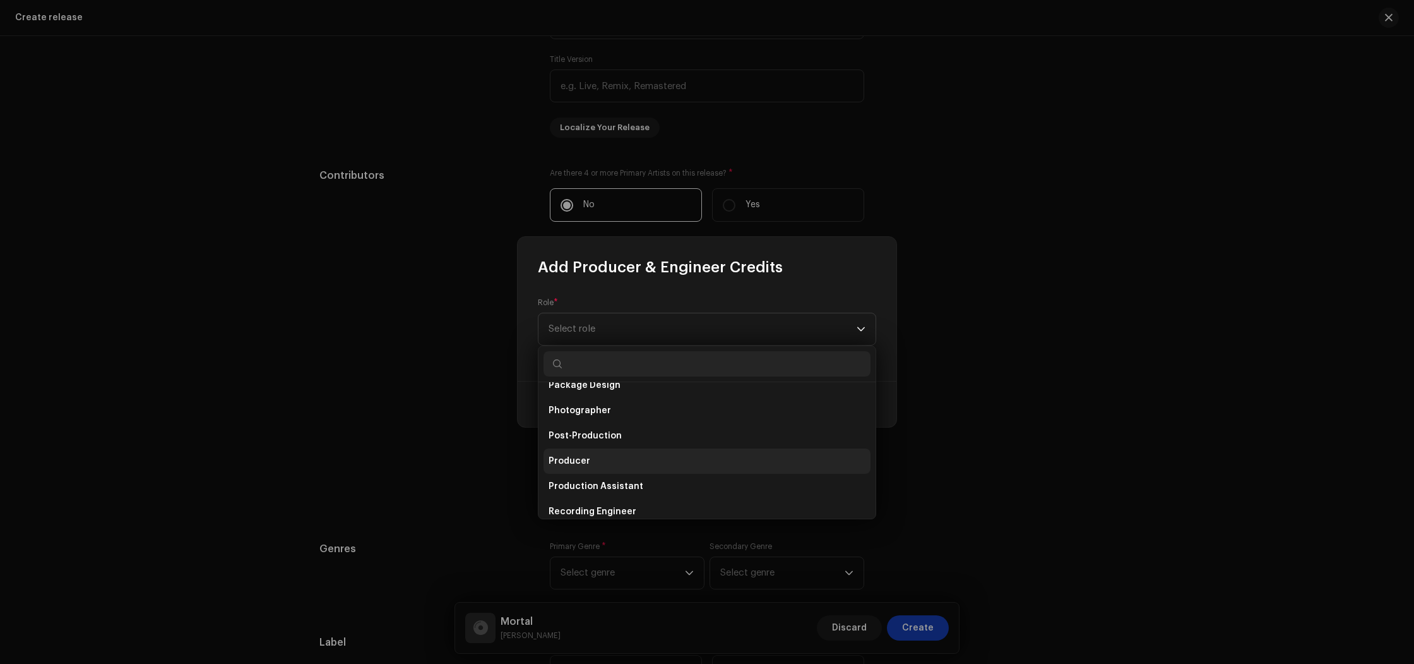
scroll to position [445, 0]
click at [622, 466] on li "Producer" at bounding box center [707, 460] width 327 height 25
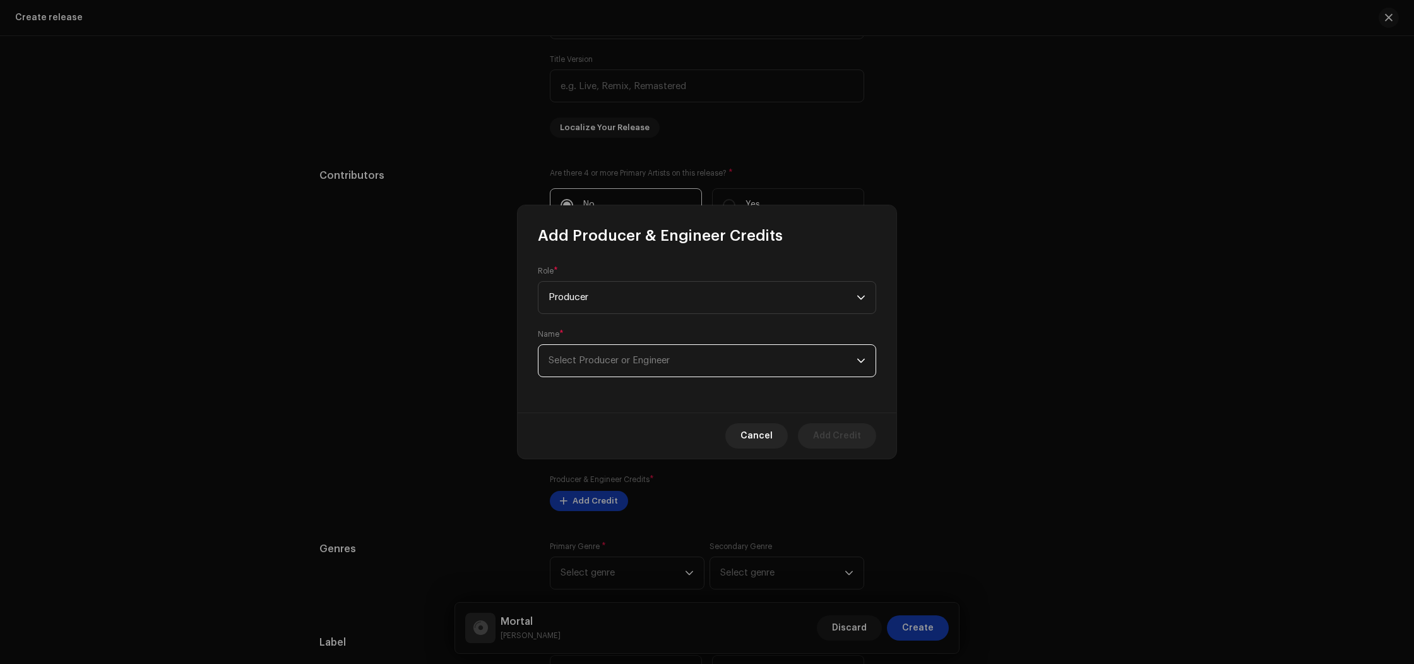
click at [616, 368] on span "Select Producer or Engineer" at bounding box center [703, 361] width 308 height 32
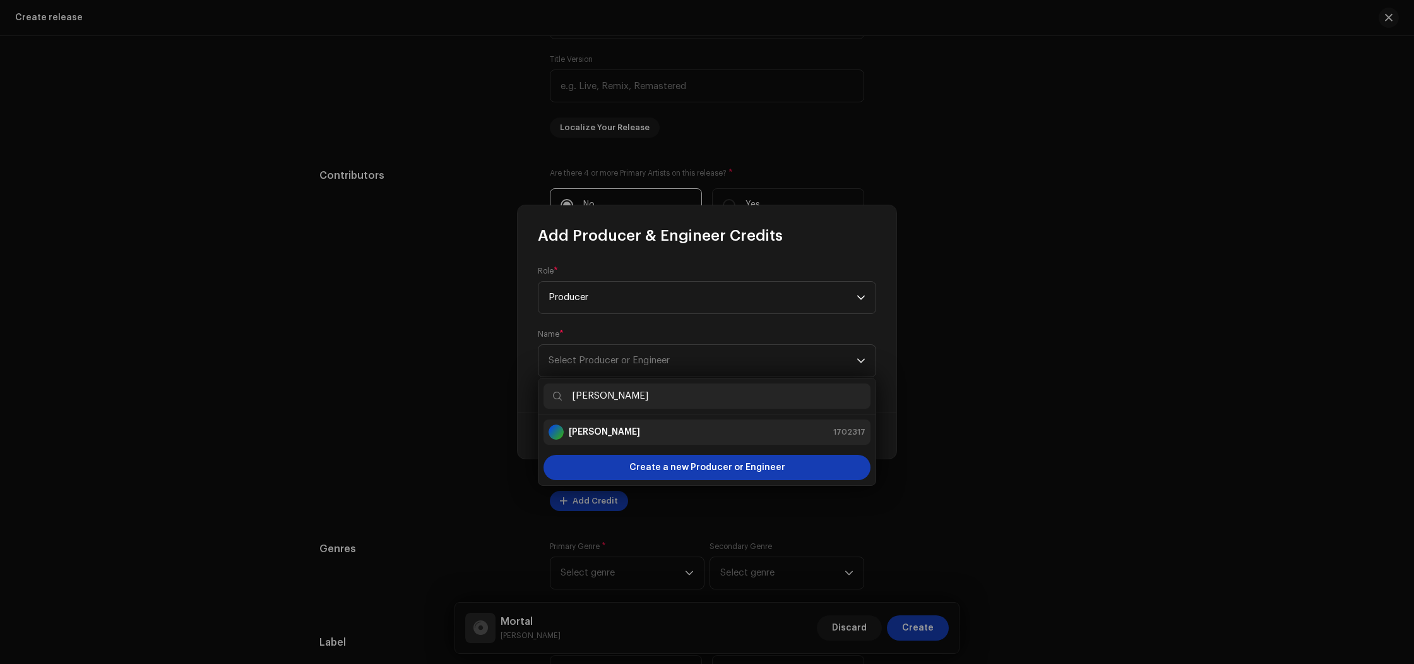
type input "[PERSON_NAME]"
click at [605, 432] on strong "[PERSON_NAME]" at bounding box center [604, 432] width 71 height 13
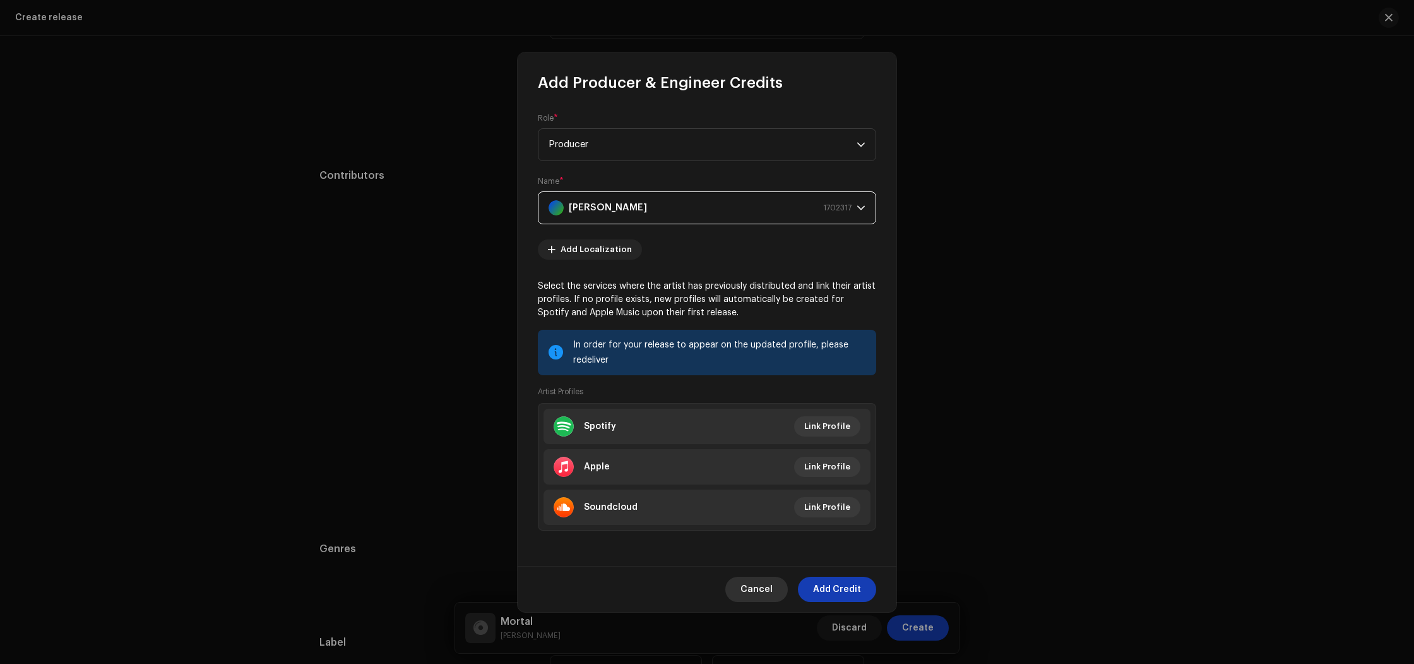
click at [765, 592] on span "Cancel" at bounding box center [757, 589] width 32 height 25
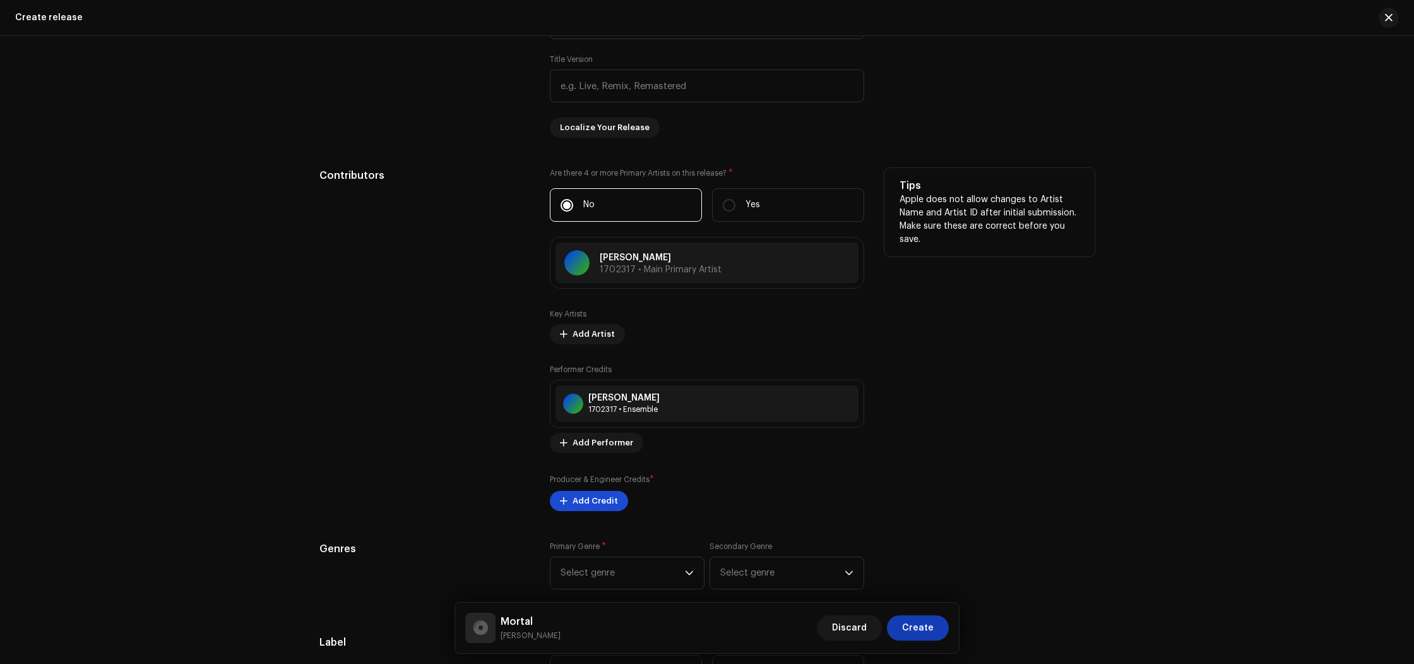
click at [599, 501] on span "Add Credit" at bounding box center [595, 500] width 45 height 25
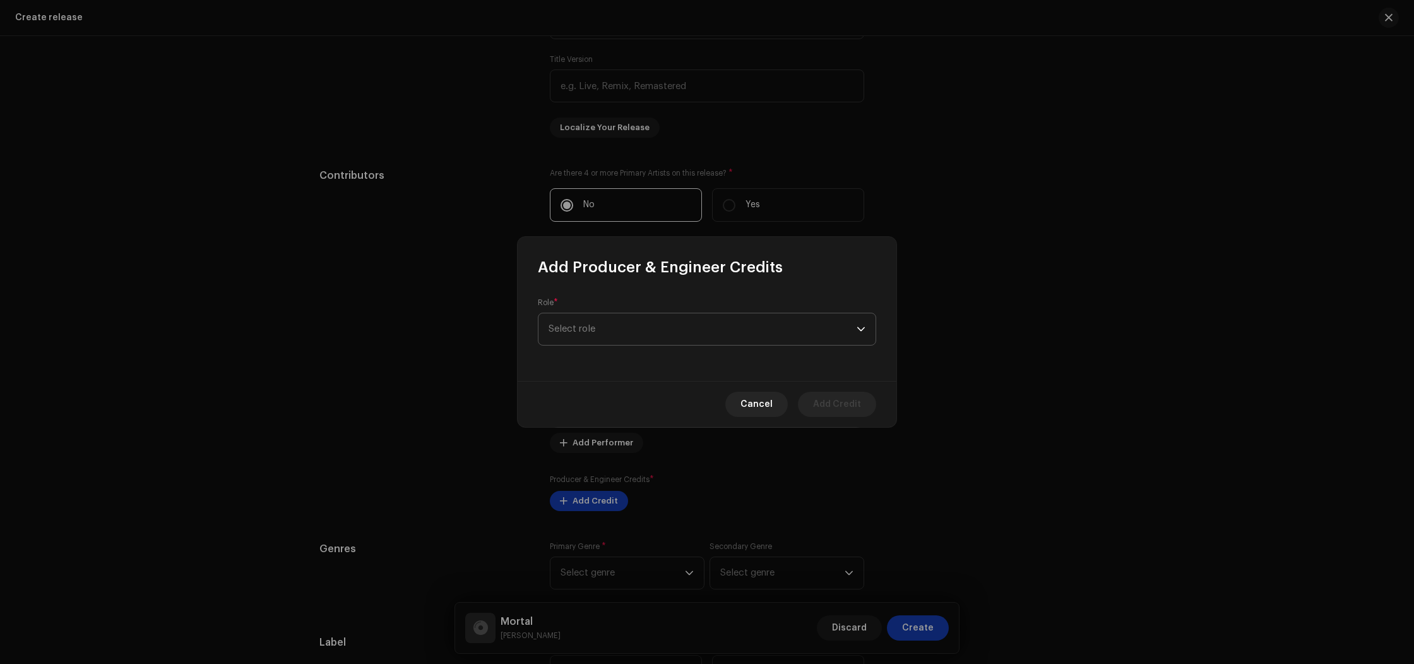
click at [600, 326] on span "Select role" at bounding box center [703, 329] width 308 height 32
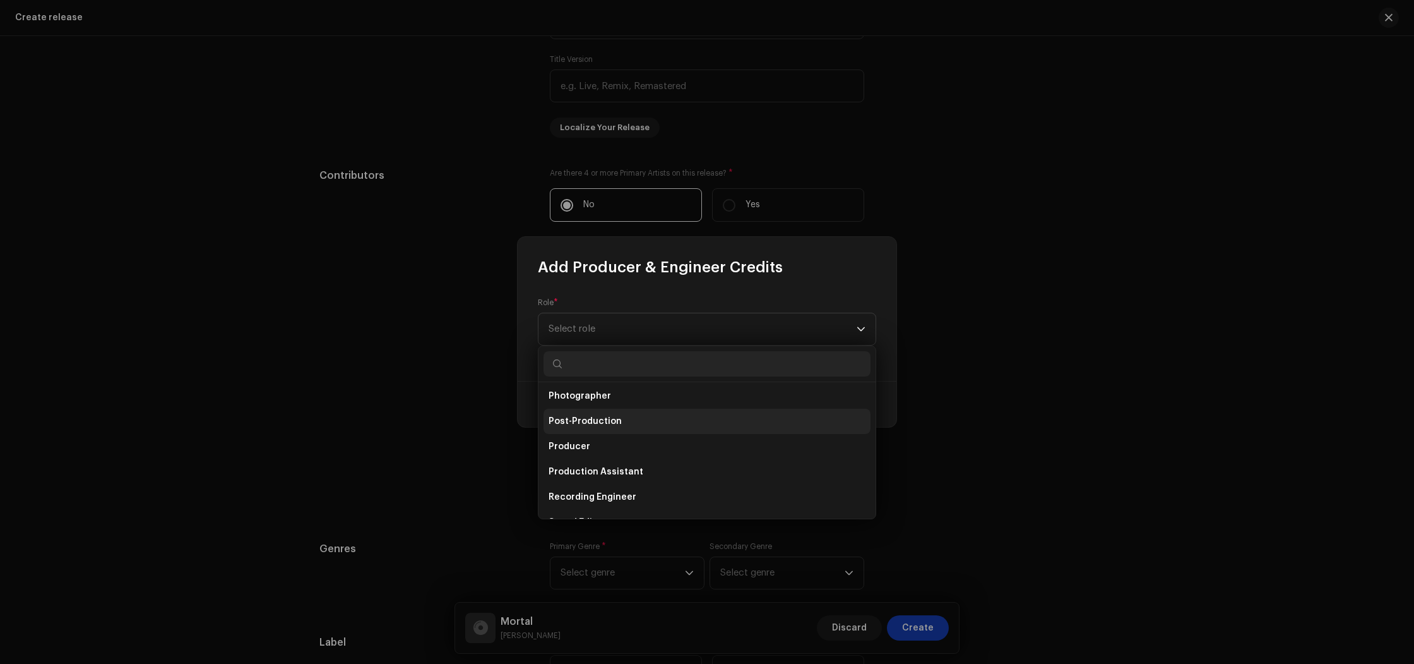
scroll to position [463, 0]
click at [607, 441] on li "Producer" at bounding box center [707, 441] width 327 height 25
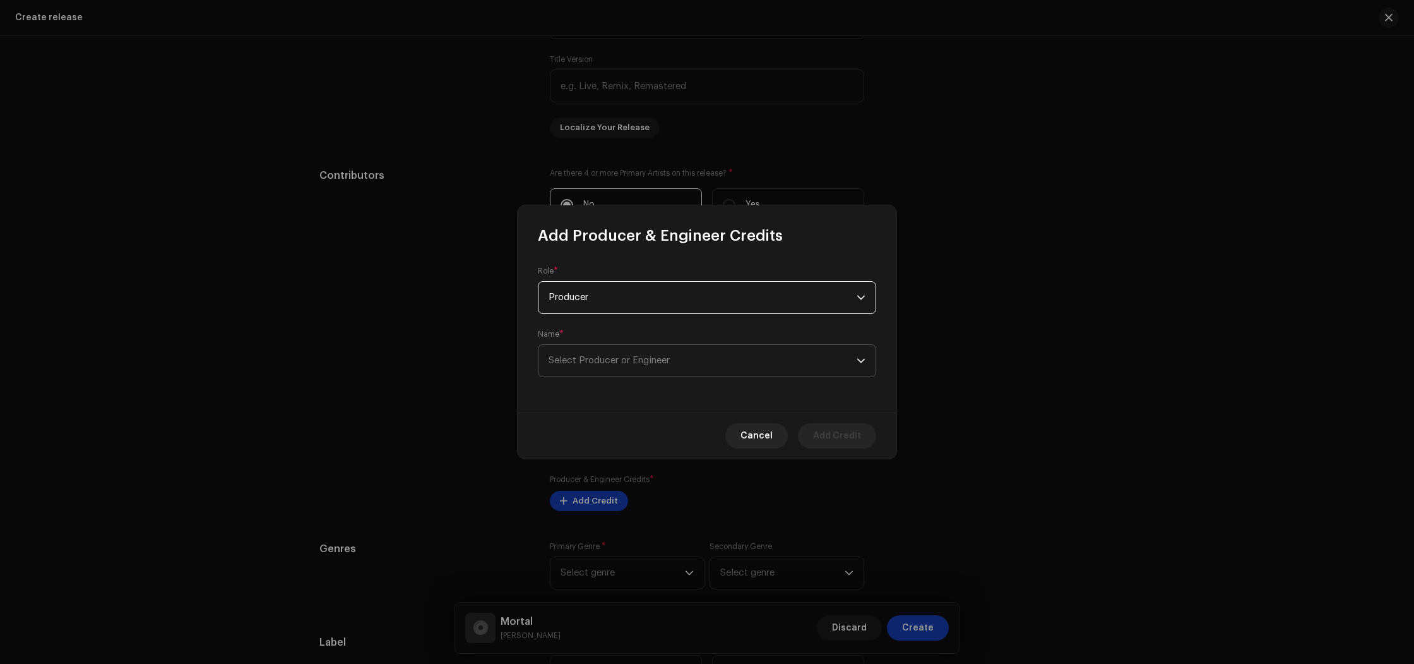
click at [605, 364] on span "Select Producer or Engineer" at bounding box center [609, 360] width 121 height 9
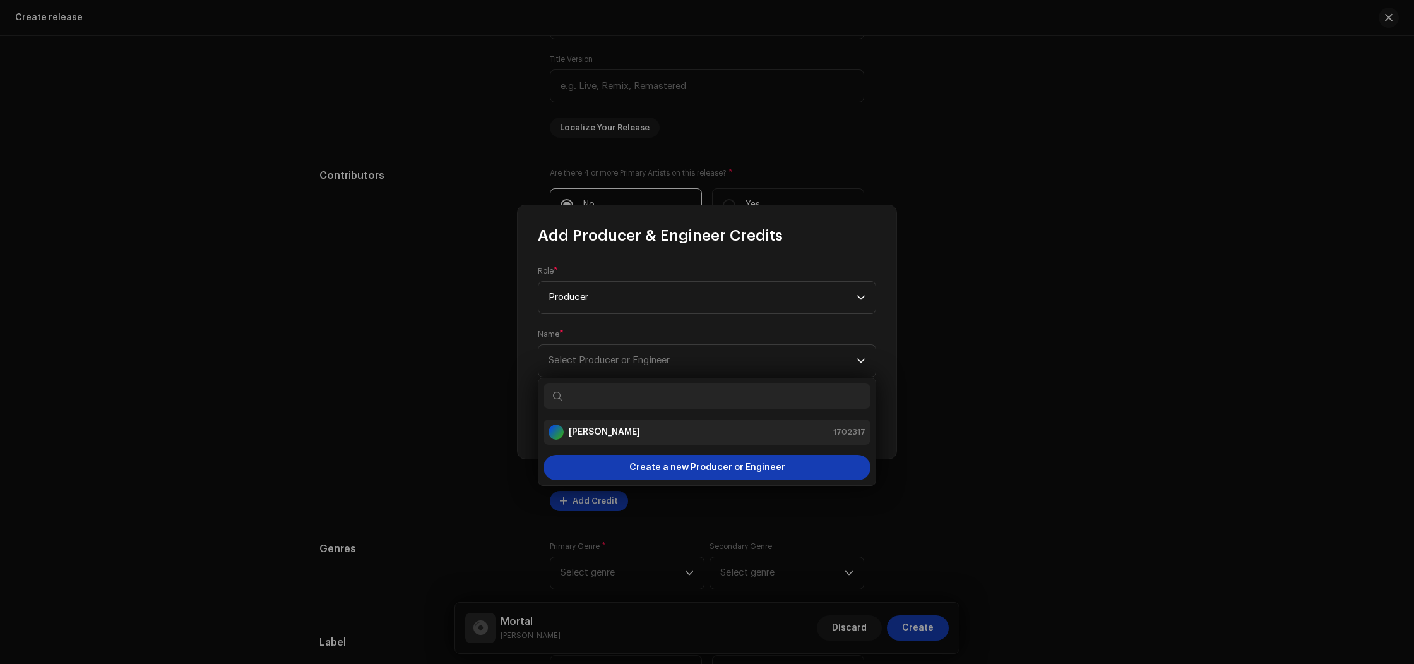
click at [606, 434] on strong "[PERSON_NAME]" at bounding box center [604, 432] width 71 height 13
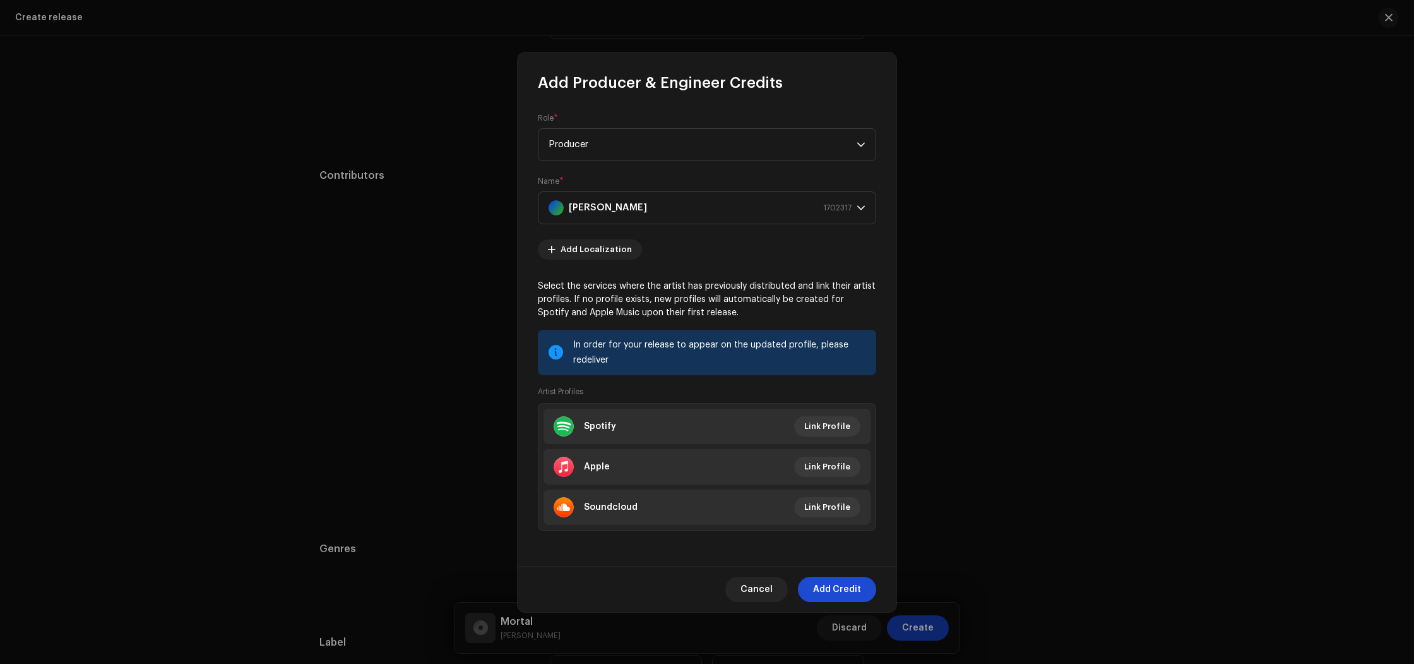
drag, startPoint x: 854, startPoint y: 607, endPoint x: 850, endPoint y: 597, distance: 10.8
click at [854, 606] on div "Cancel Add Credit" at bounding box center [707, 589] width 379 height 46
click at [850, 597] on span "Add Credit" at bounding box center [837, 589] width 48 height 25
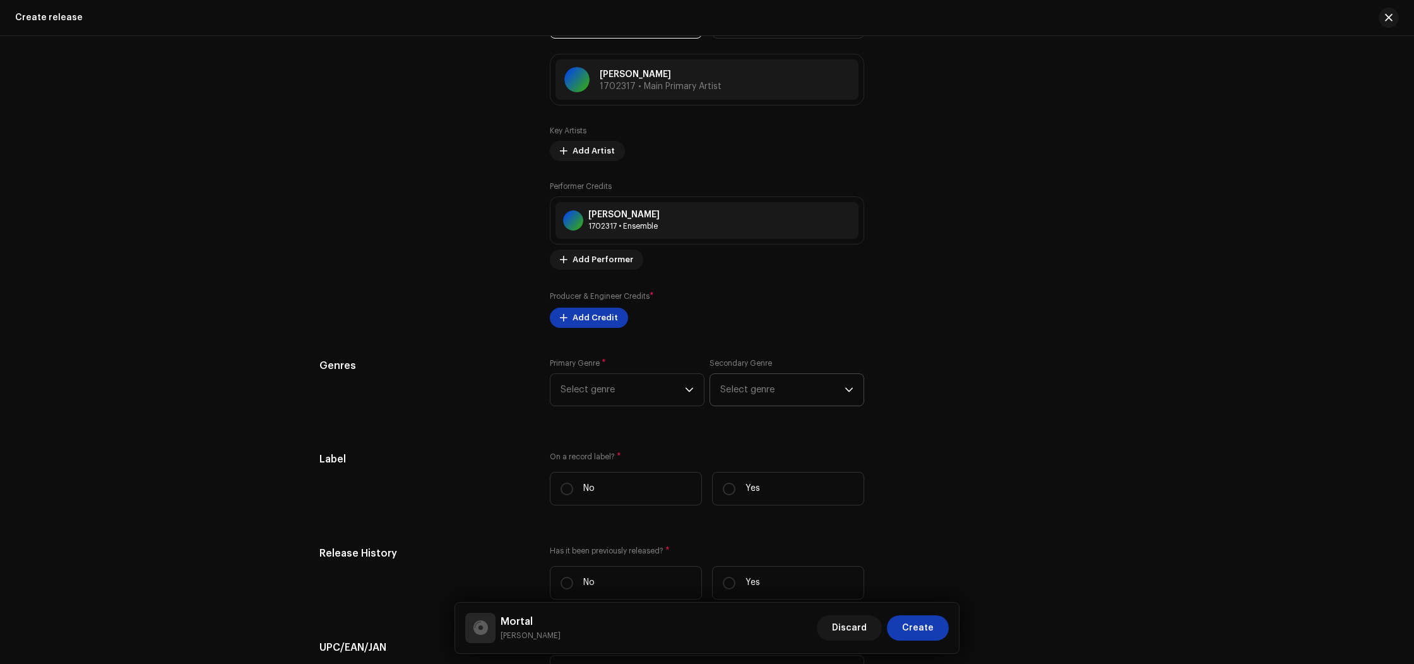
scroll to position [1377, 0]
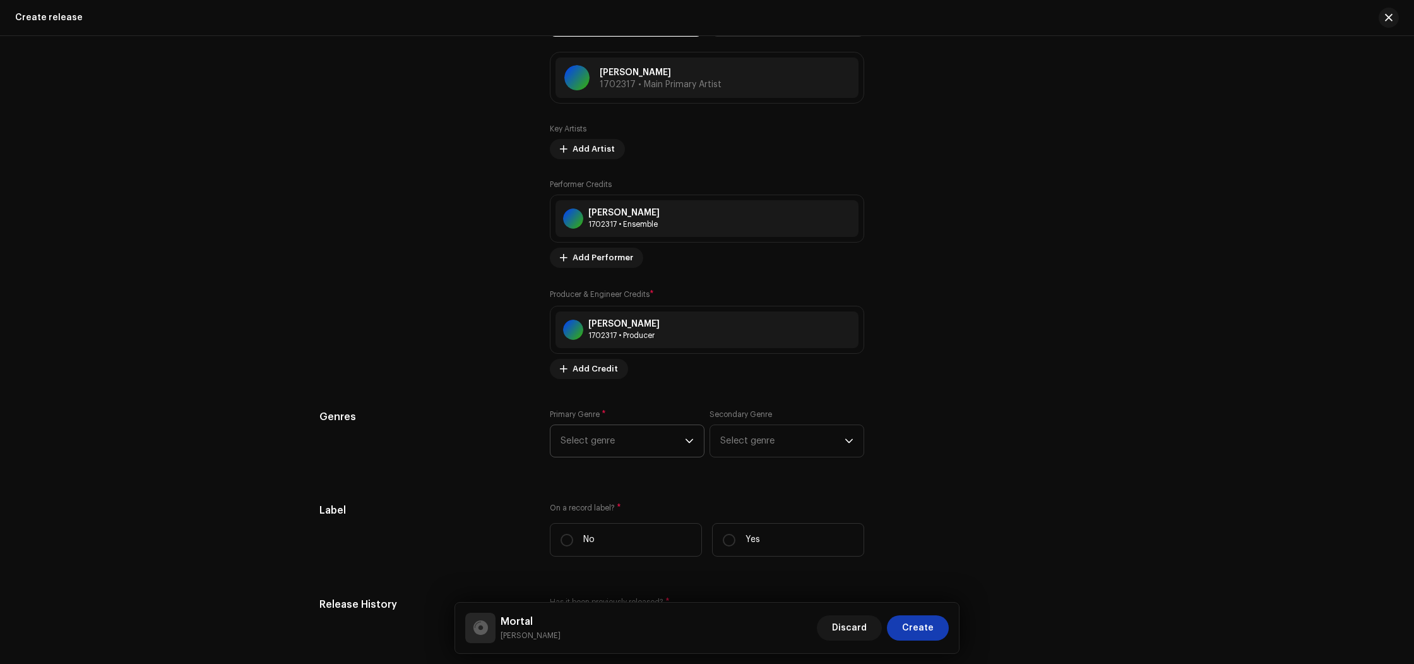
click at [665, 451] on span "Select genre" at bounding box center [623, 441] width 124 height 32
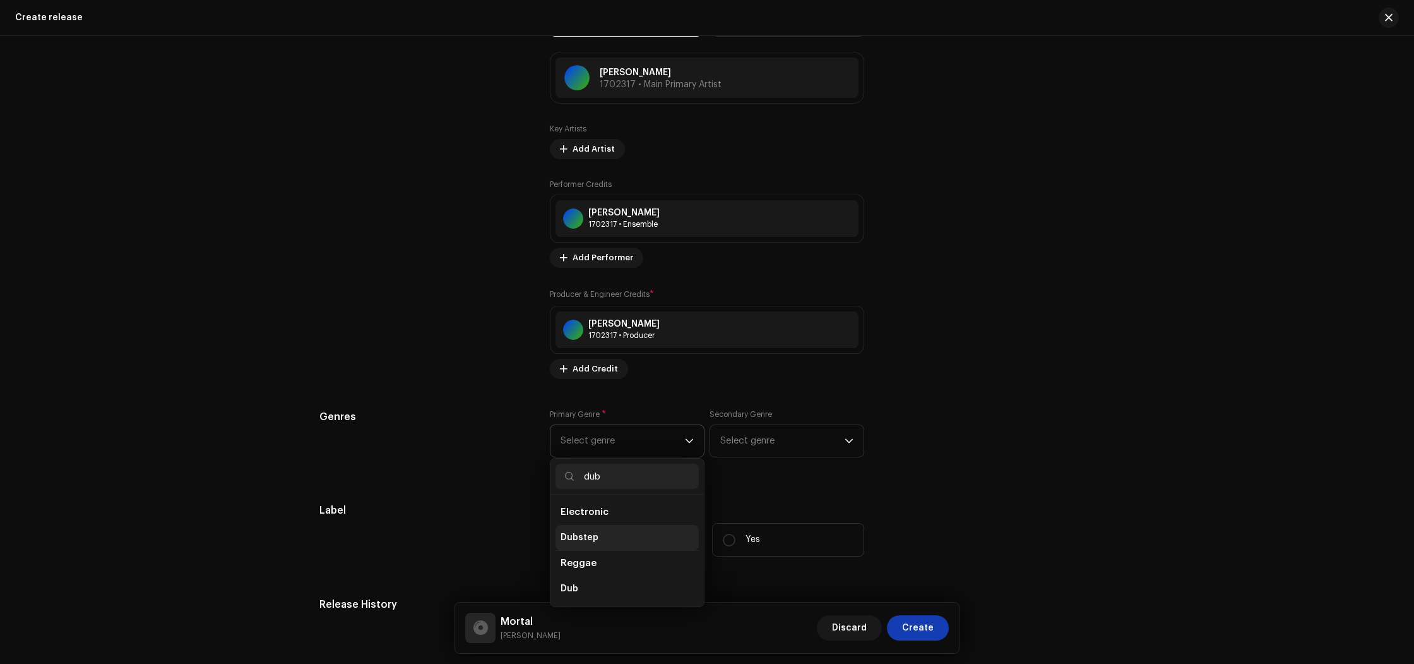
type input "dub"
click at [605, 533] on li "Dubstep" at bounding box center [627, 537] width 143 height 25
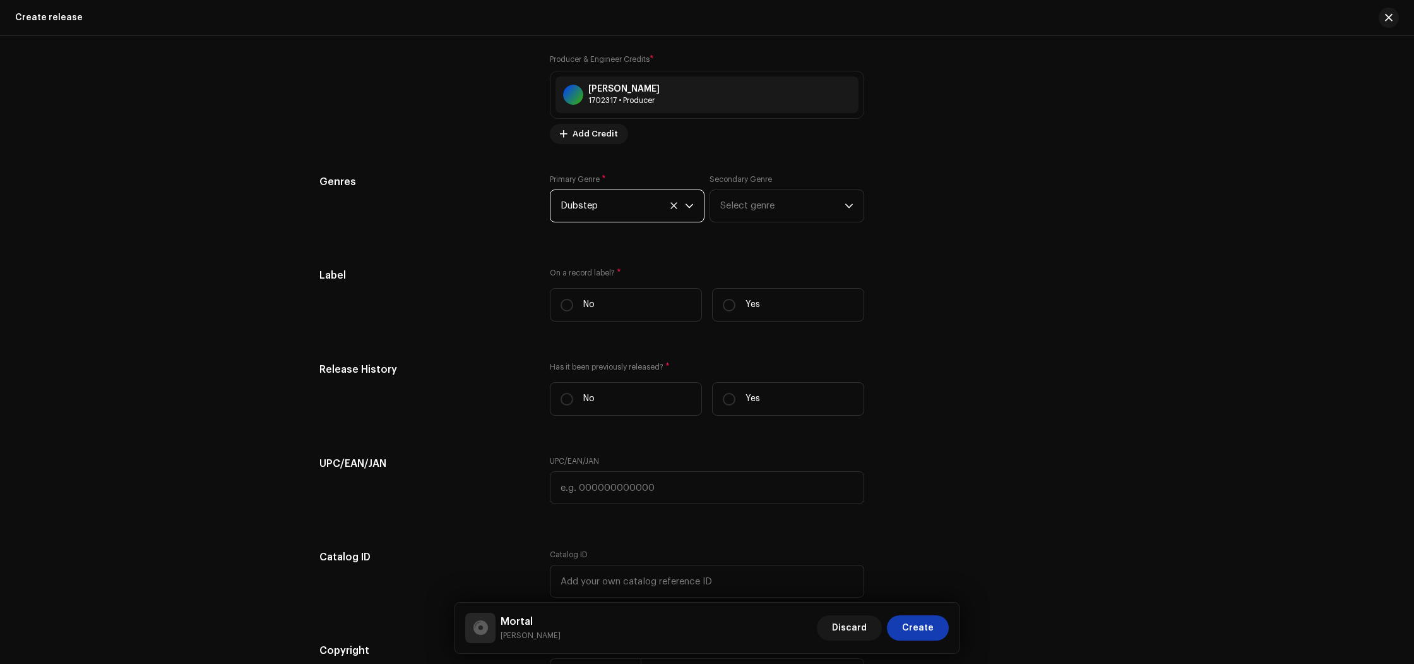
scroll to position [1613, 0]
click at [565, 304] on input "No" at bounding box center [567, 303] width 13 height 13
radio input "true"
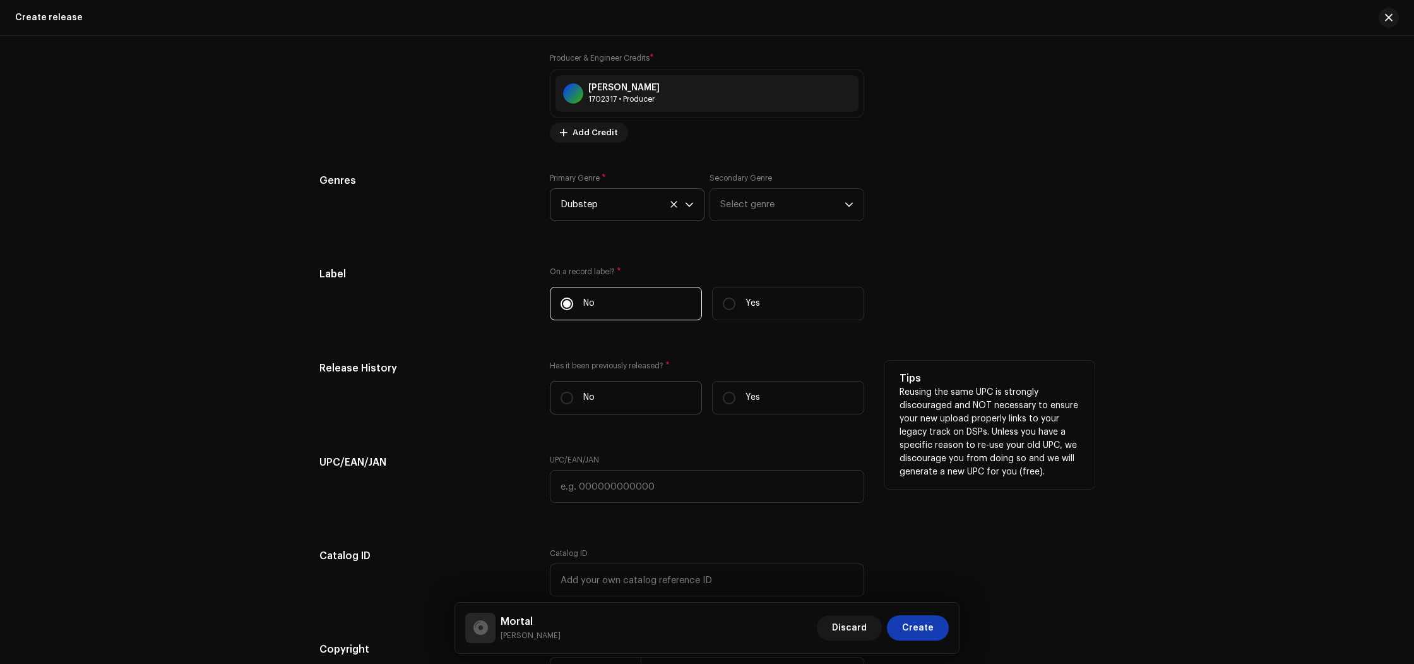
click at [566, 409] on label "No" at bounding box center [626, 397] width 152 height 33
click at [566, 404] on input "No" at bounding box center [567, 398] width 13 height 13
radio input "true"
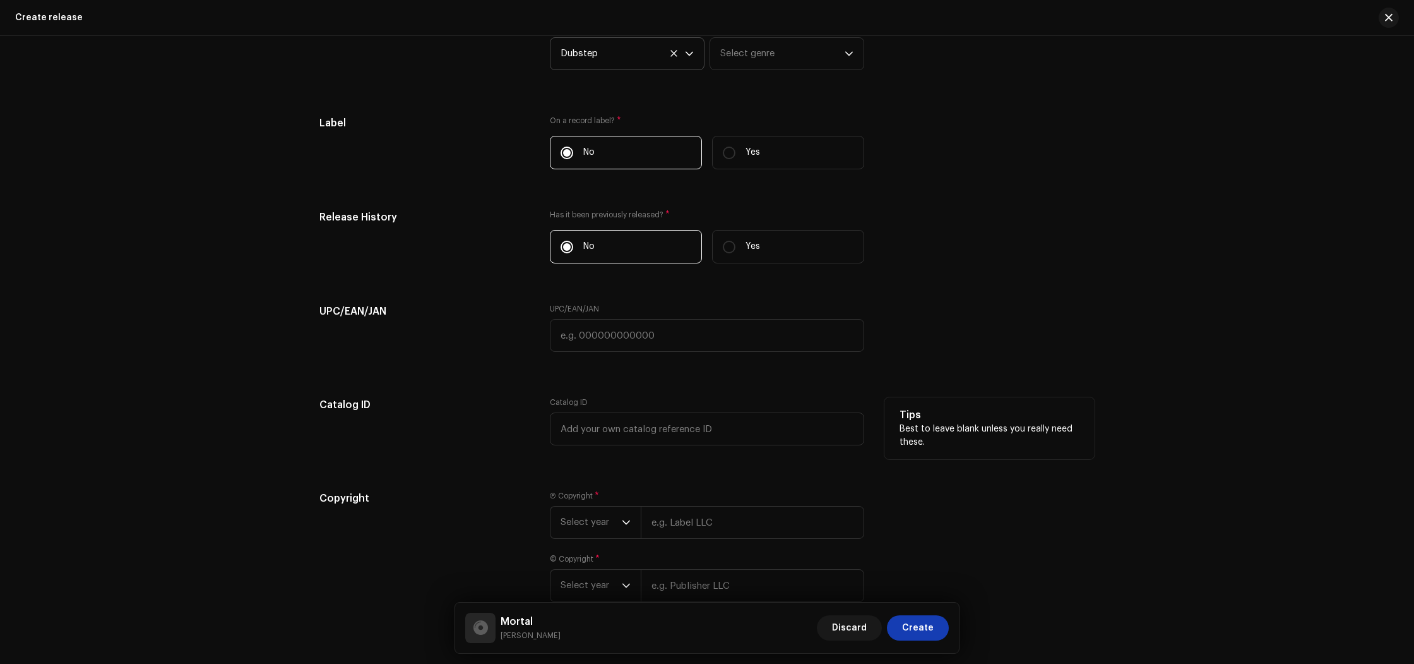
scroll to position [1829, 0]
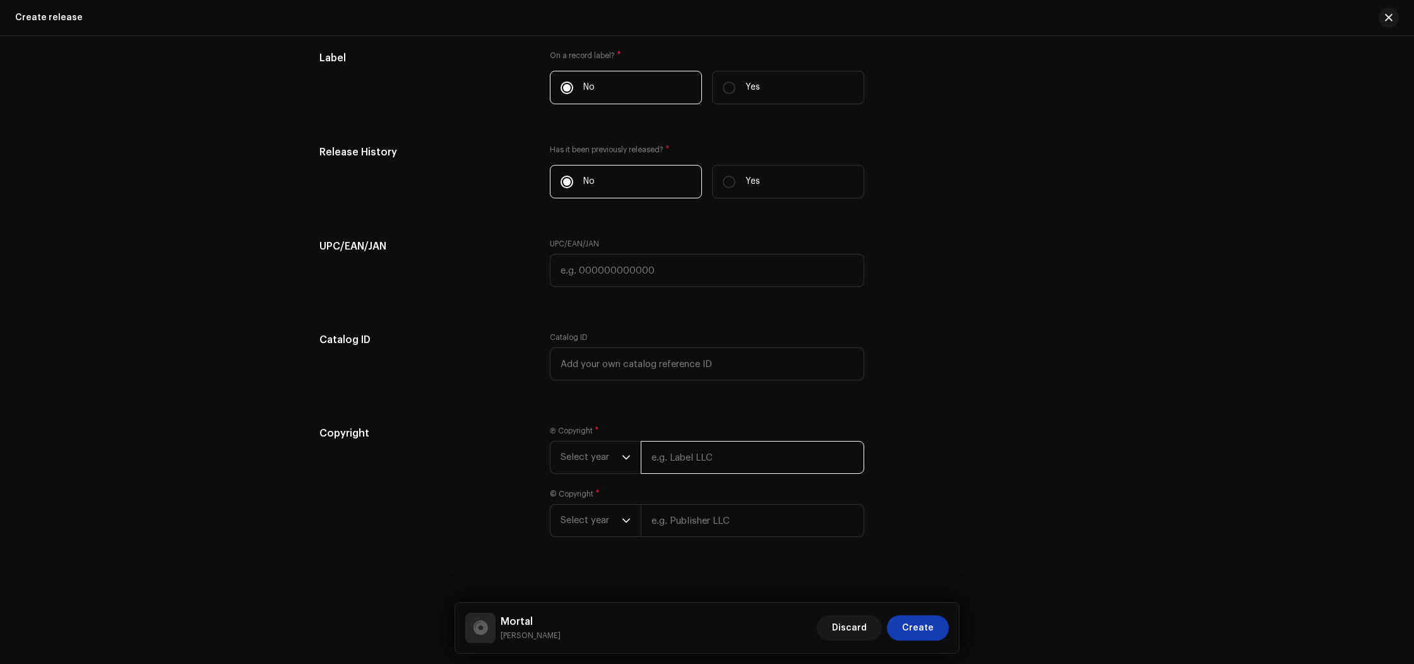
click at [673, 462] on input "text" at bounding box center [753, 457] width 224 height 33
paste input "[PERSON_NAME]"
type input "[PERSON_NAME]"
click at [674, 532] on input "text" at bounding box center [753, 522] width 224 height 33
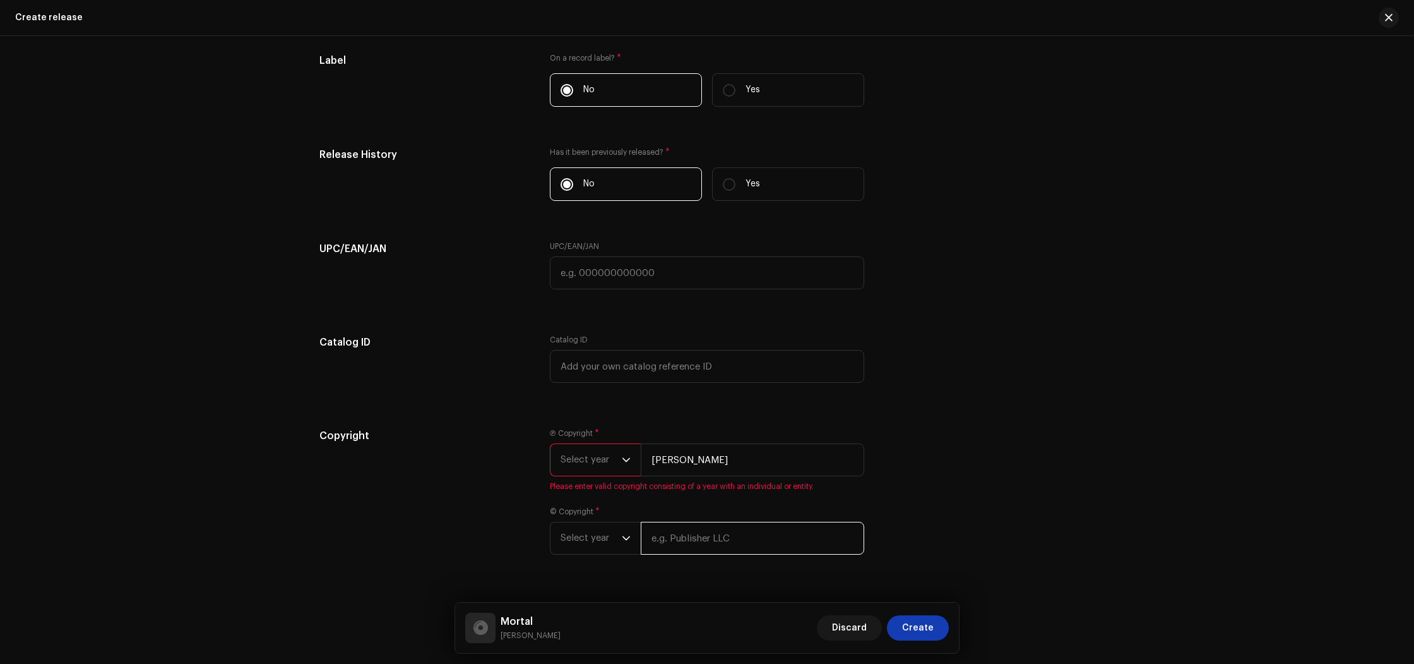
paste input "[PERSON_NAME]"
type input "[PERSON_NAME]"
click at [597, 459] on span "Select year" at bounding box center [591, 460] width 61 height 32
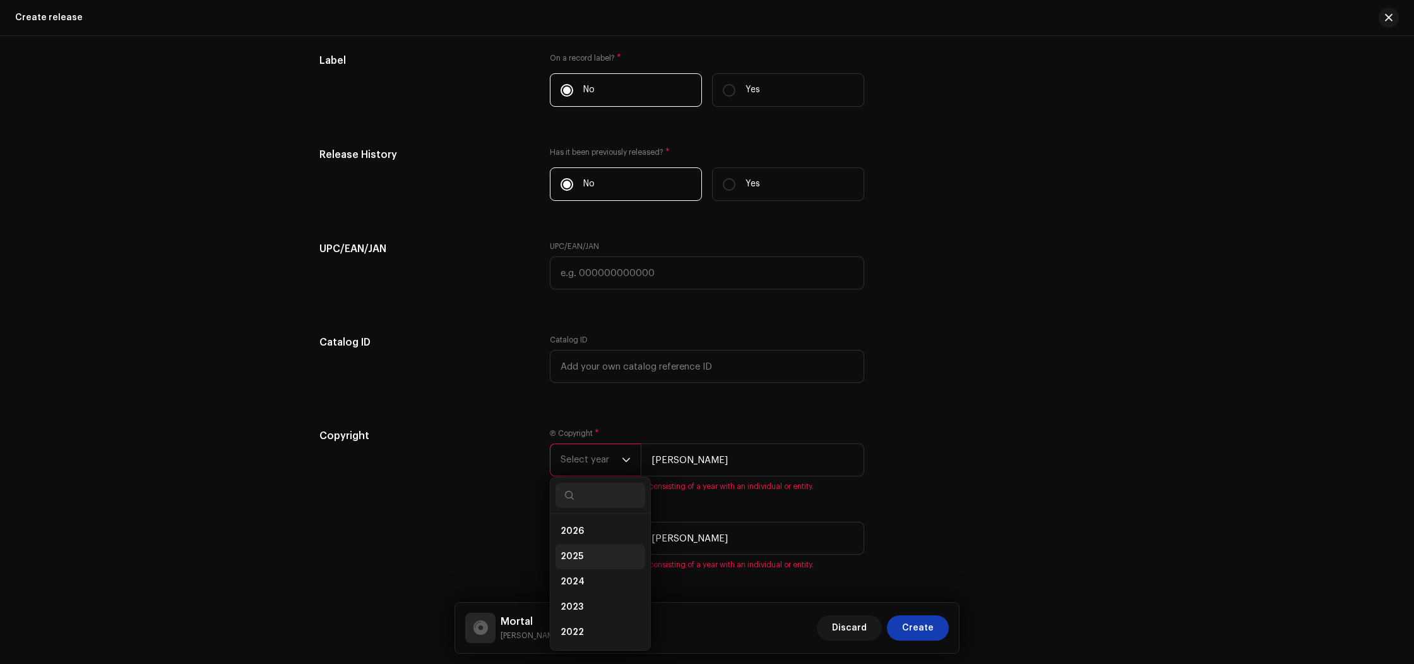
click at [583, 553] on li "2025" at bounding box center [601, 556] width 90 height 25
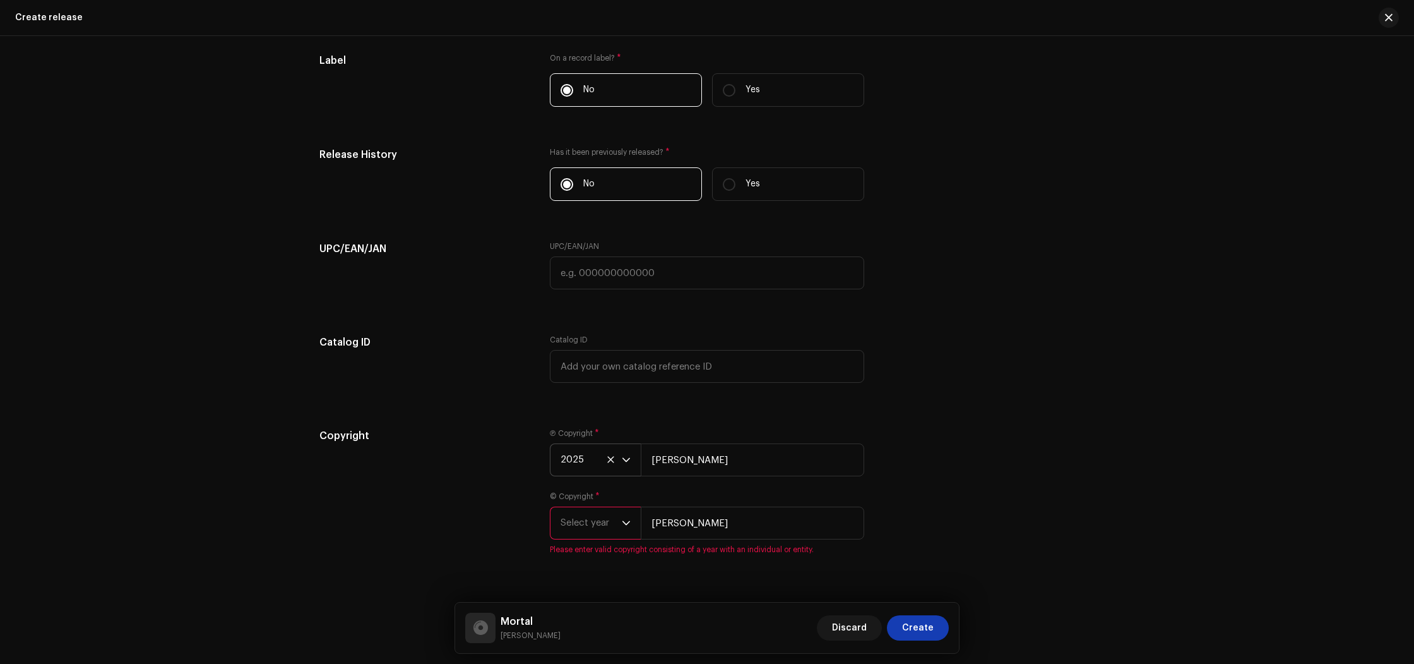
click at [584, 526] on span "Select year" at bounding box center [591, 523] width 61 height 32
click at [582, 417] on li "2025" at bounding box center [601, 411] width 90 height 25
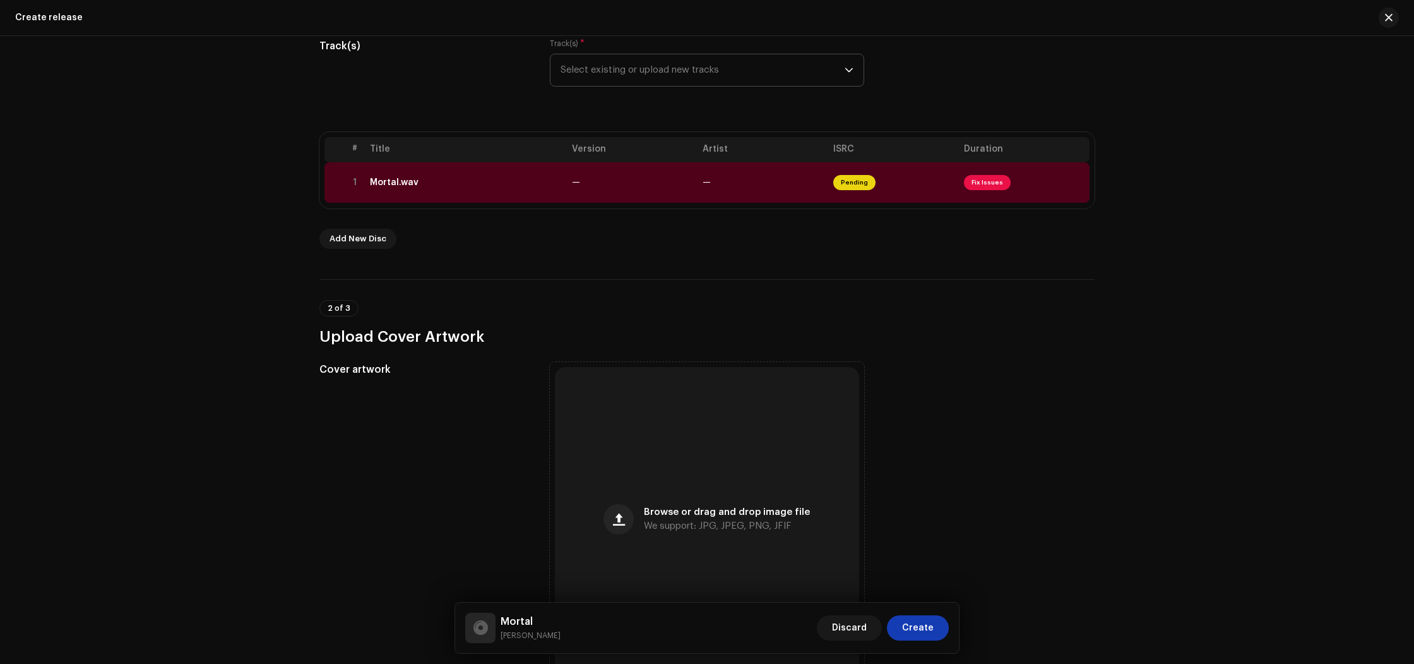
scroll to position [159, 0]
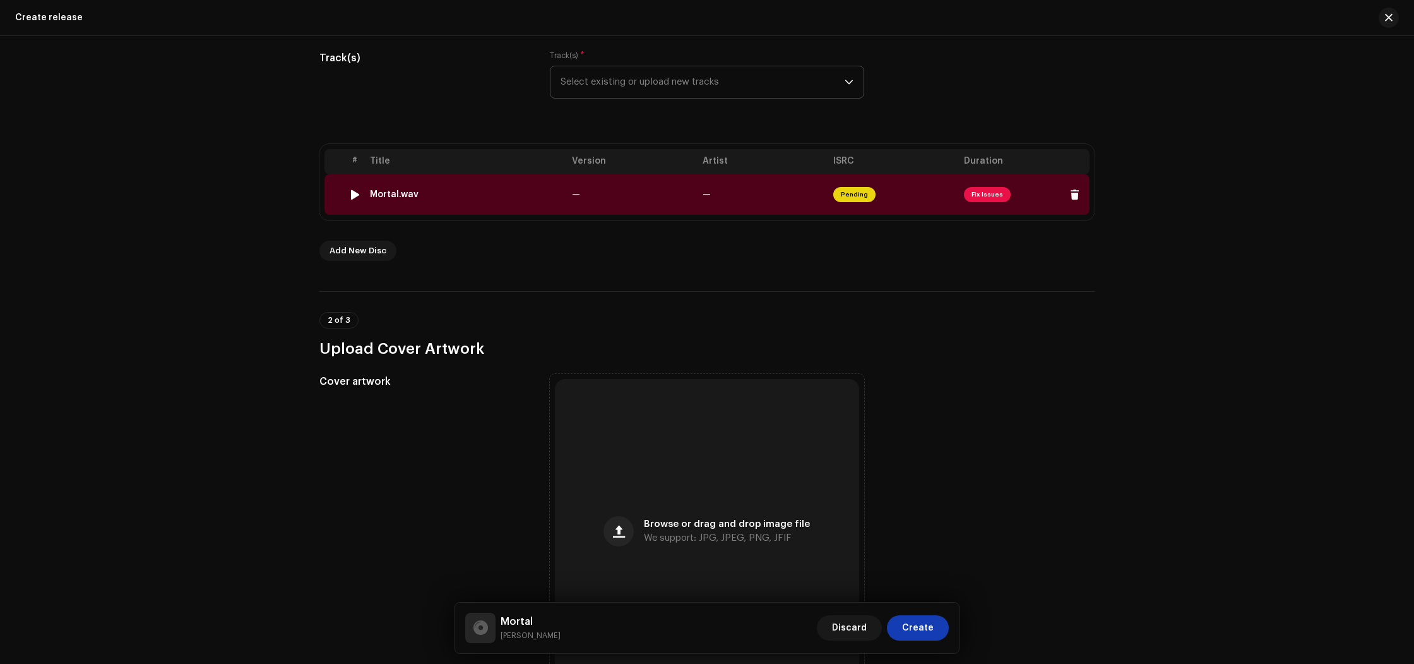
click at [983, 190] on span "Fix Issues" at bounding box center [987, 194] width 47 height 15
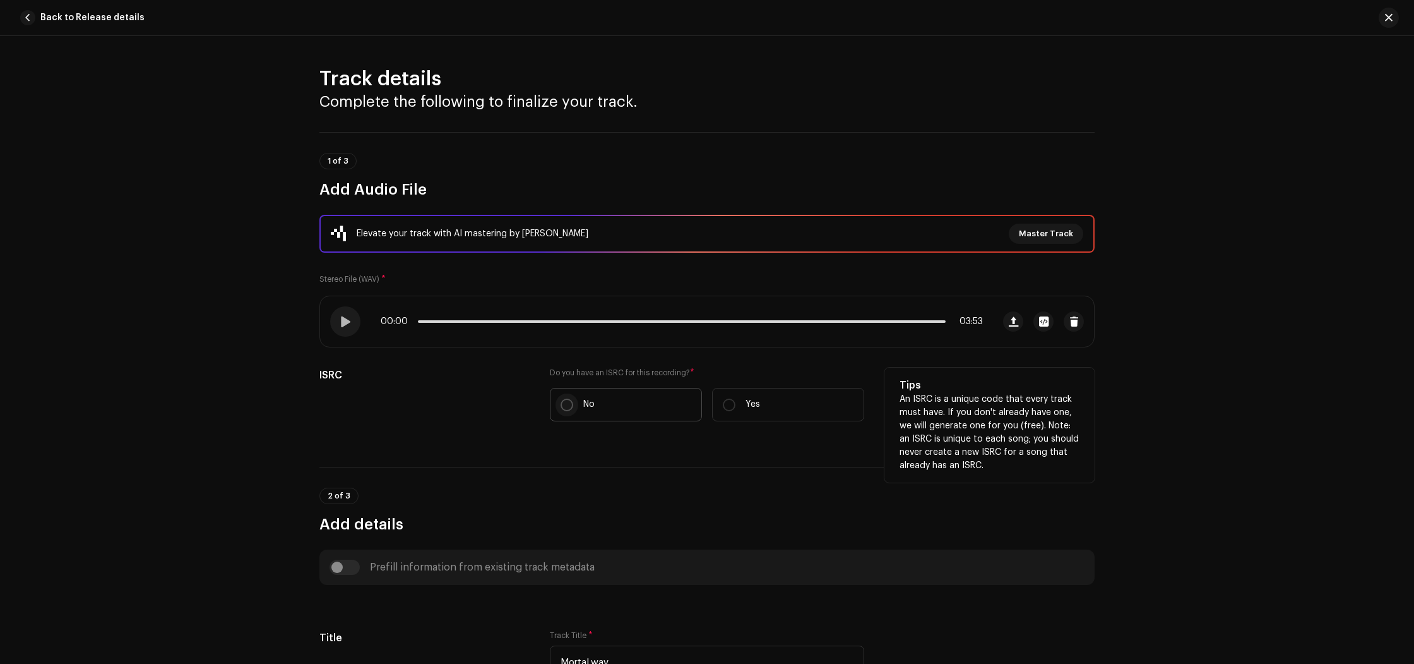
drag, startPoint x: 566, startPoint y: 407, endPoint x: 535, endPoint y: 413, distance: 32.1
click at [566, 407] on input "No" at bounding box center [567, 404] width 13 height 13
radio input "true"
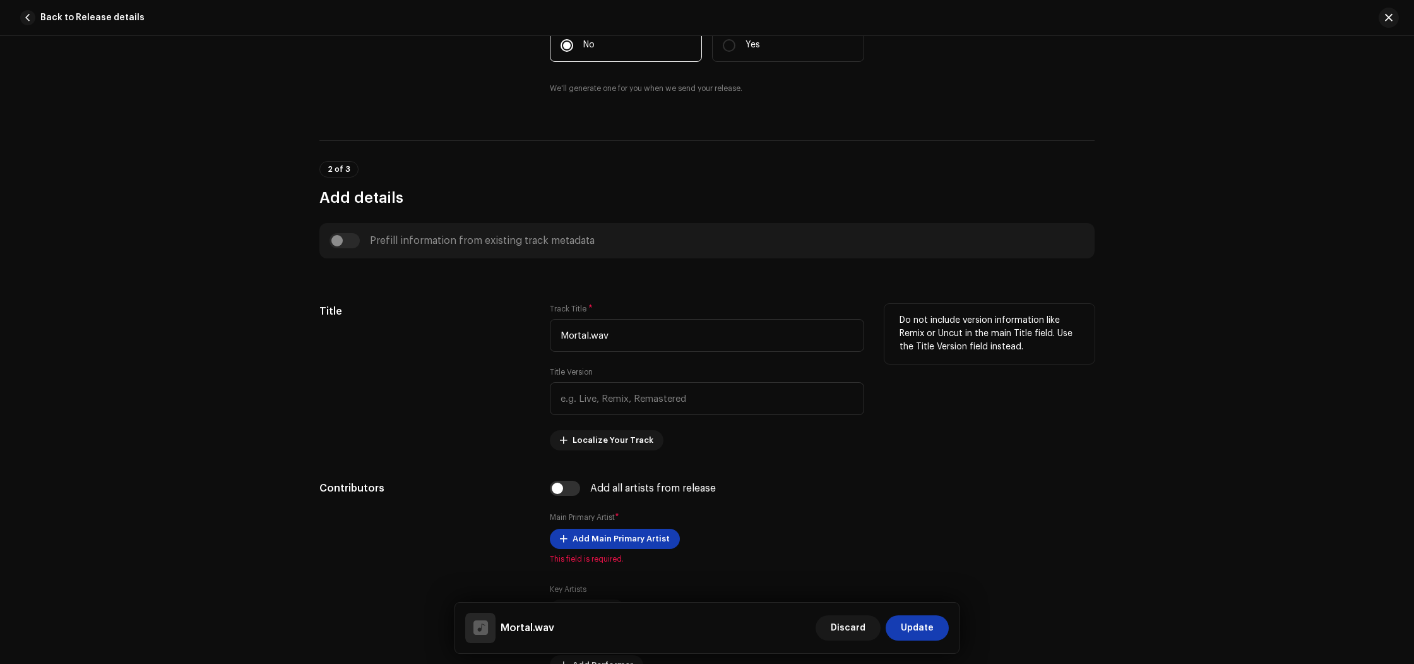
scroll to position [377, 0]
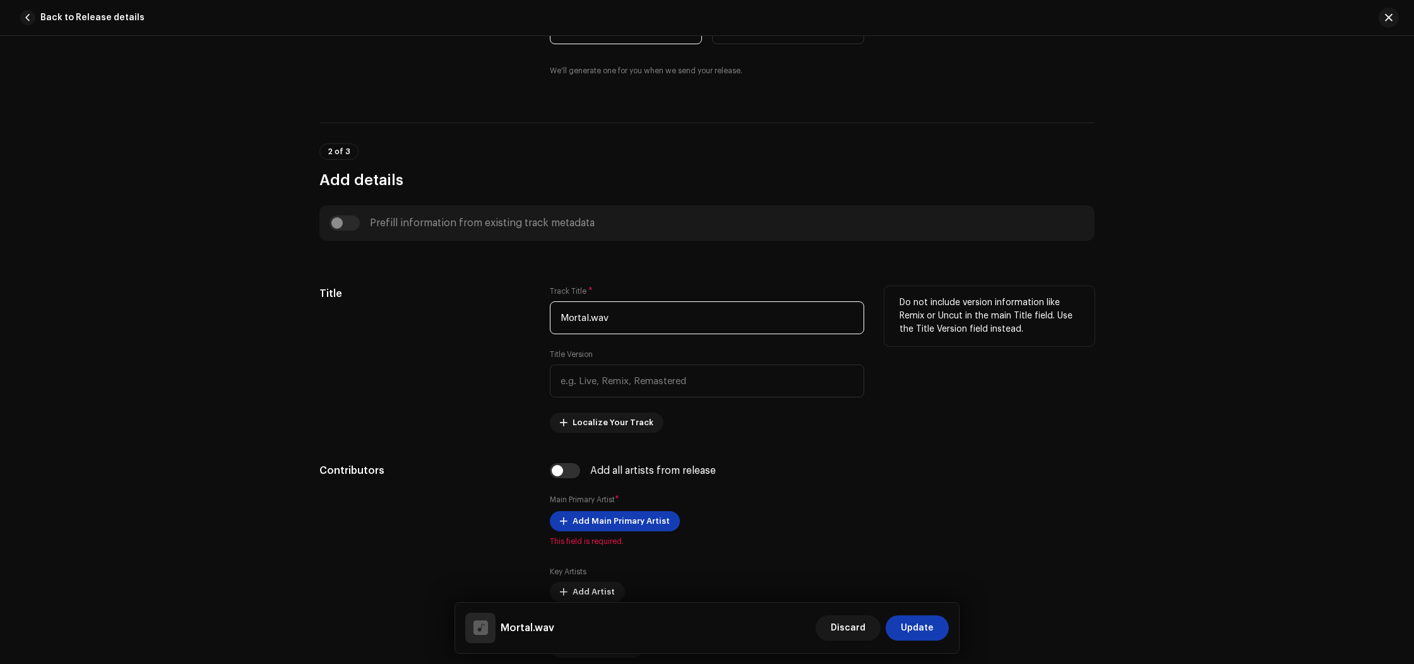
click at [626, 316] on input "Mortal.wav" at bounding box center [707, 317] width 314 height 33
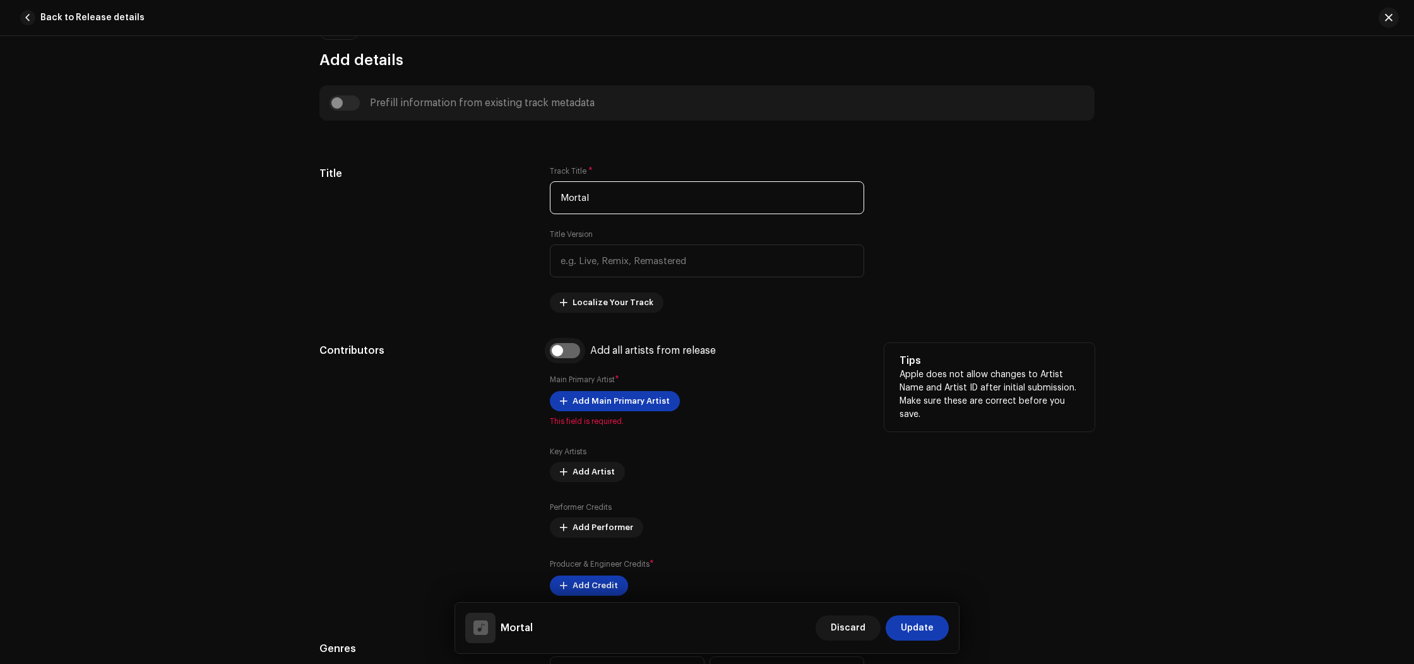
type input "Mortal"
click at [553, 352] on input "checkbox" at bounding box center [565, 350] width 30 height 15
checkbox input "true"
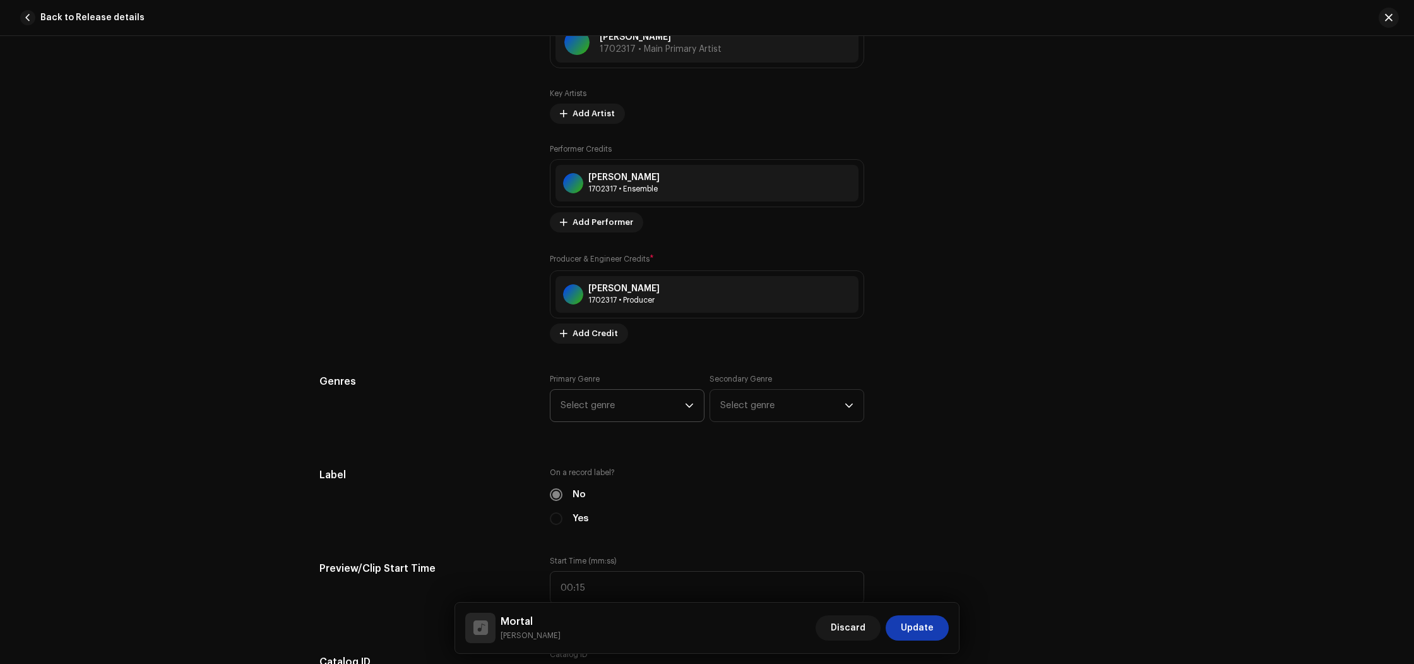
scroll to position [907, 0]
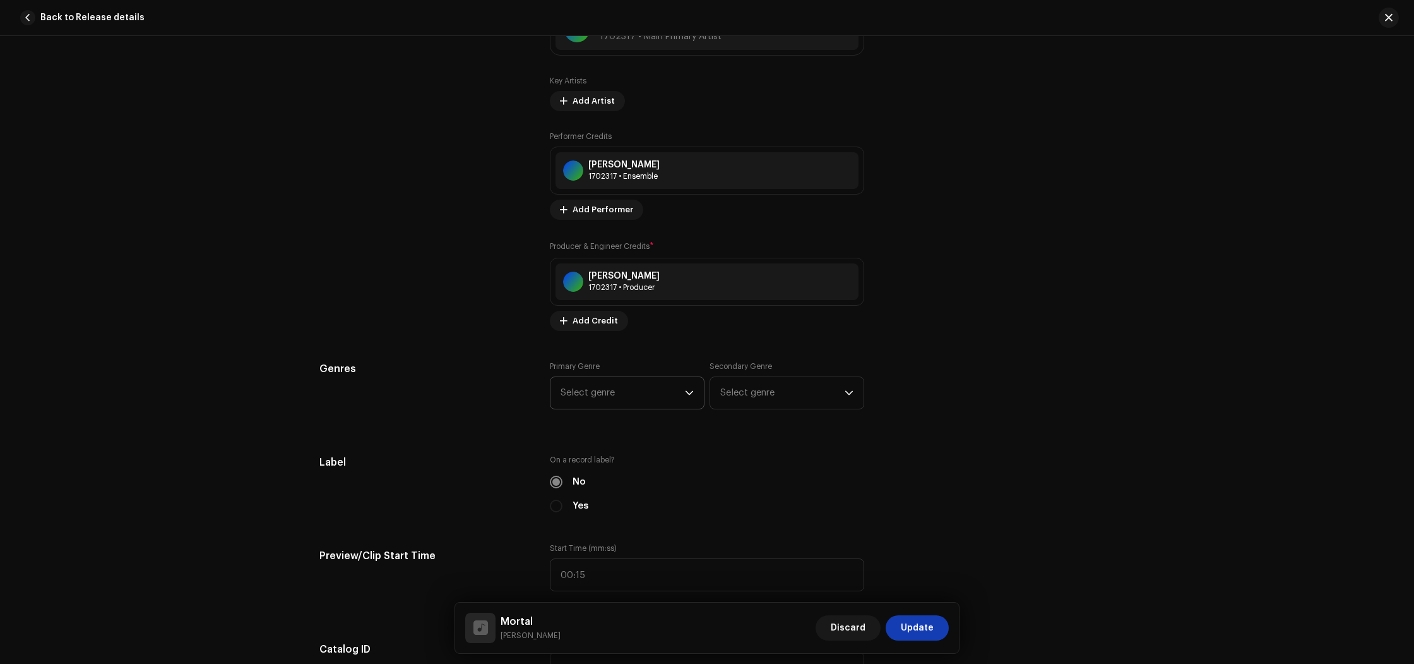
click at [594, 400] on span "Select genre" at bounding box center [623, 393] width 124 height 32
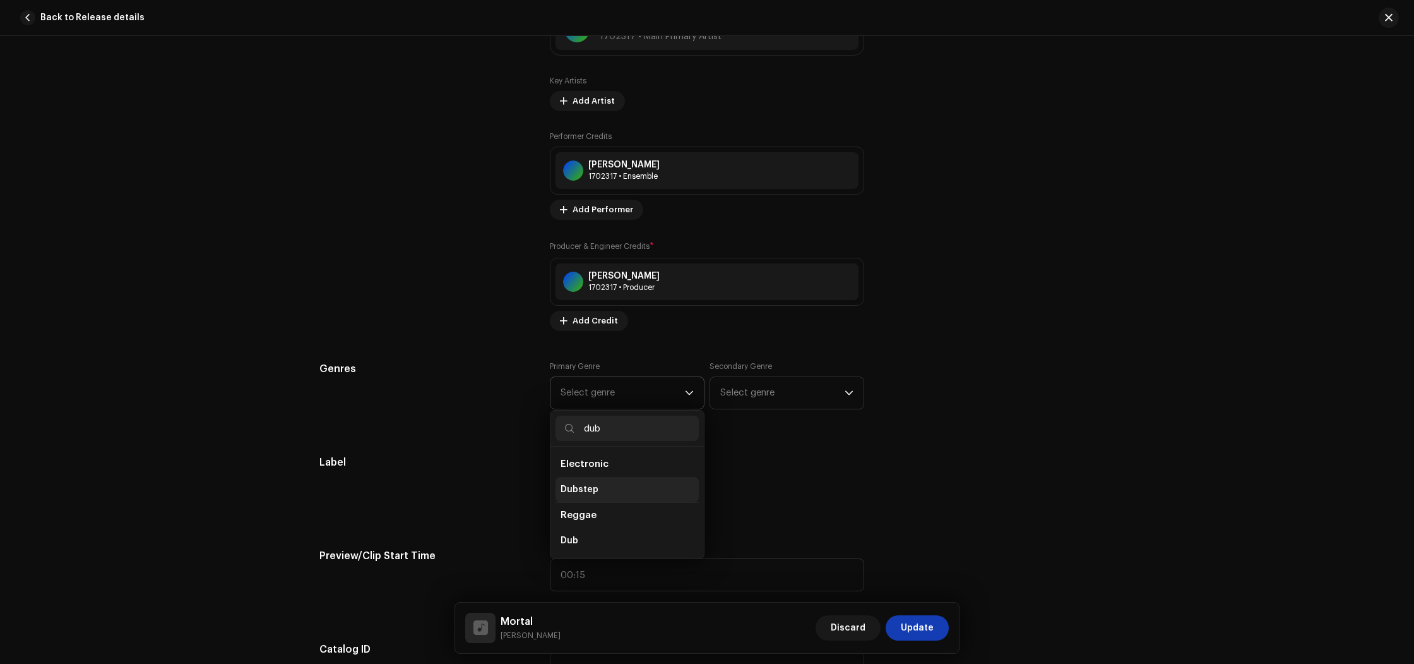
type input "dub"
click at [569, 480] on li "Dubstep" at bounding box center [627, 489] width 143 height 25
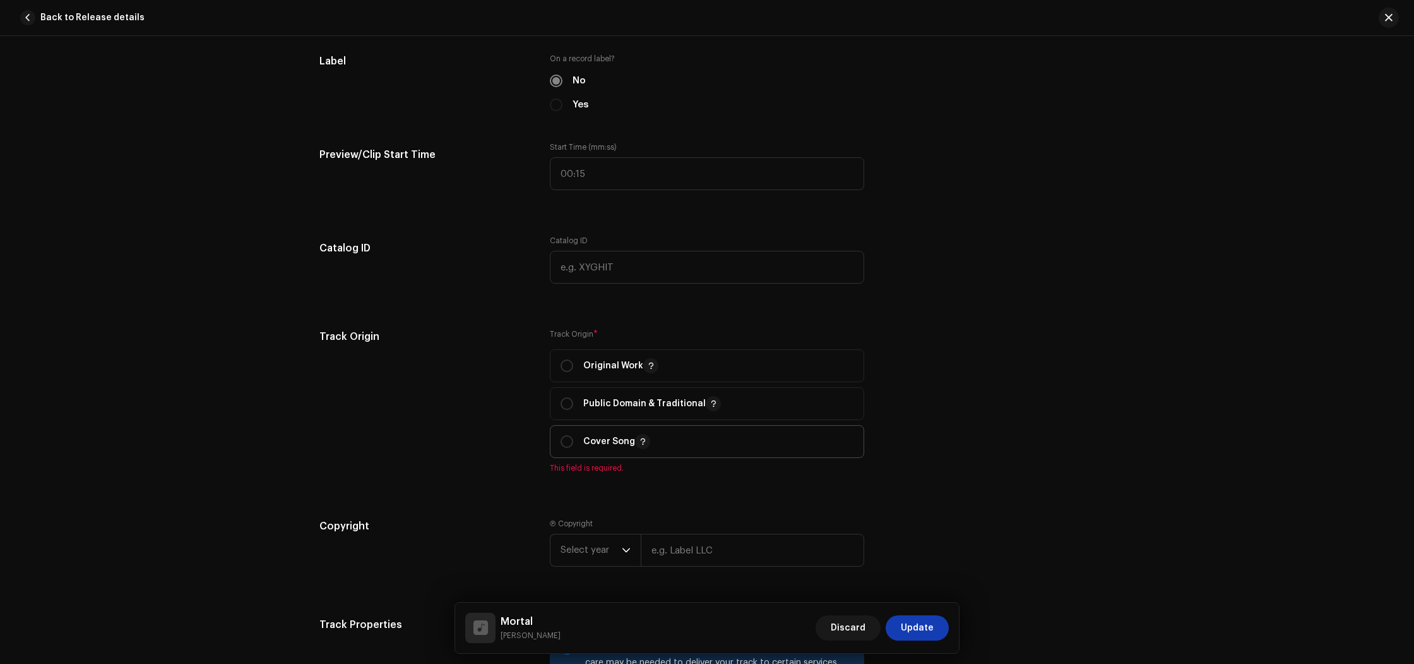
scroll to position [1309, 0]
click at [571, 368] on div "Original Work" at bounding box center [610, 364] width 98 height 15
radio input "true"
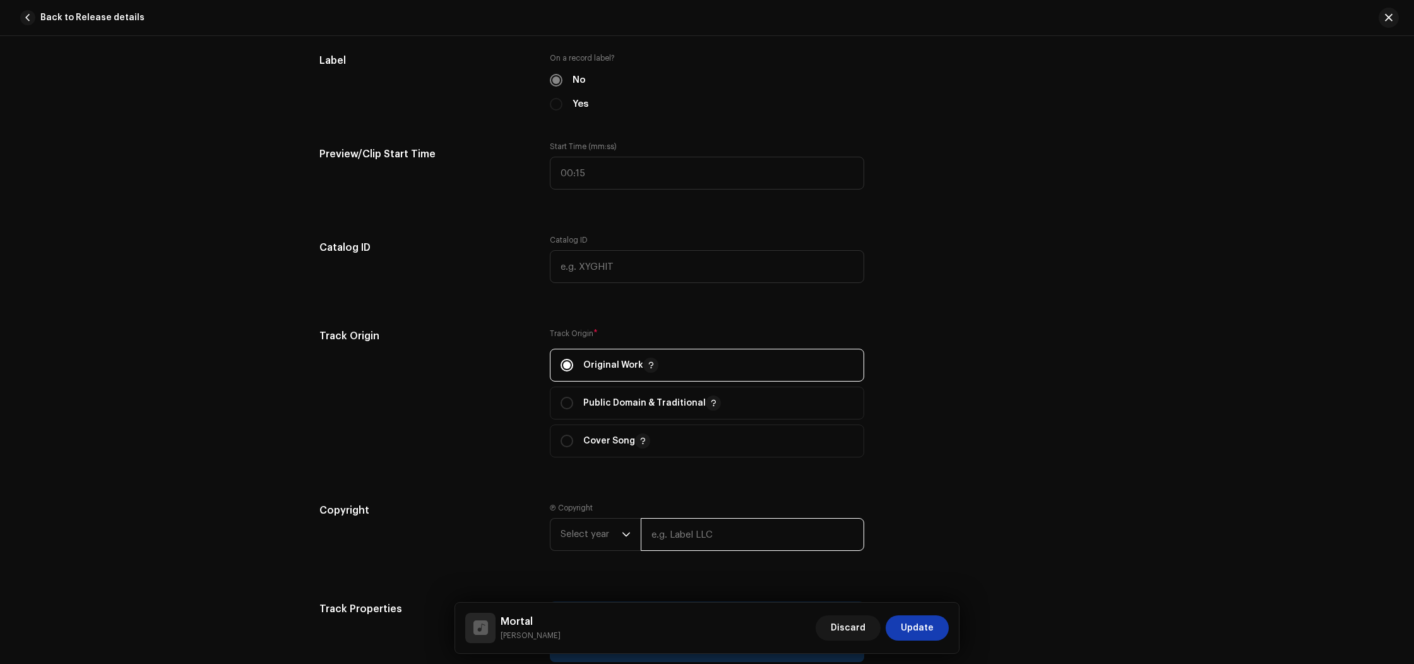
click at [673, 537] on input "text" at bounding box center [753, 534] width 224 height 33
paste input "Mortal [PERSON_NAME]"
drag, startPoint x: 690, startPoint y: 533, endPoint x: 638, endPoint y: 533, distance: 51.1
click at [641, 533] on input "Mortal [PERSON_NAME]" at bounding box center [753, 534] width 224 height 33
type input "[PERSON_NAME]"
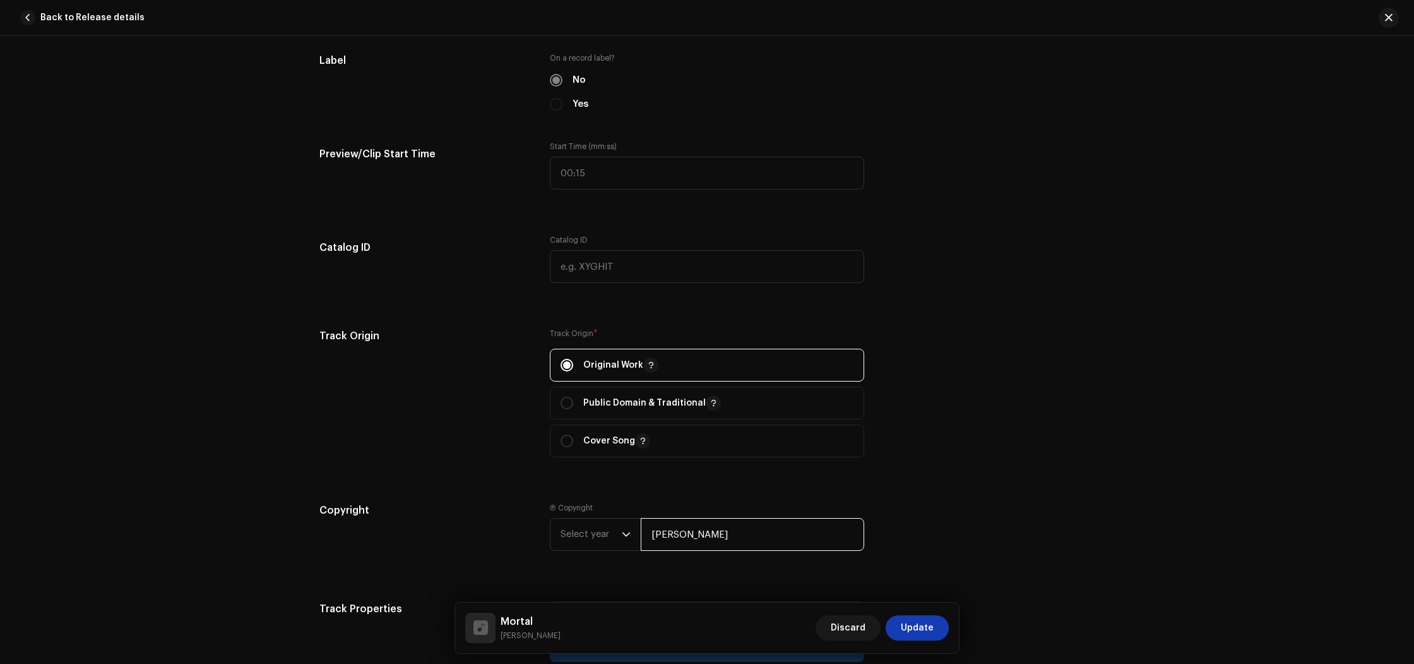
drag, startPoint x: 678, startPoint y: 536, endPoint x: 643, endPoint y: 536, distance: 35.4
click at [643, 536] on input "[PERSON_NAME]" at bounding box center [753, 534] width 224 height 33
type input "v"
paste input "Mortal [PERSON_NAME]"
drag, startPoint x: 688, startPoint y: 536, endPoint x: 641, endPoint y: 534, distance: 47.4
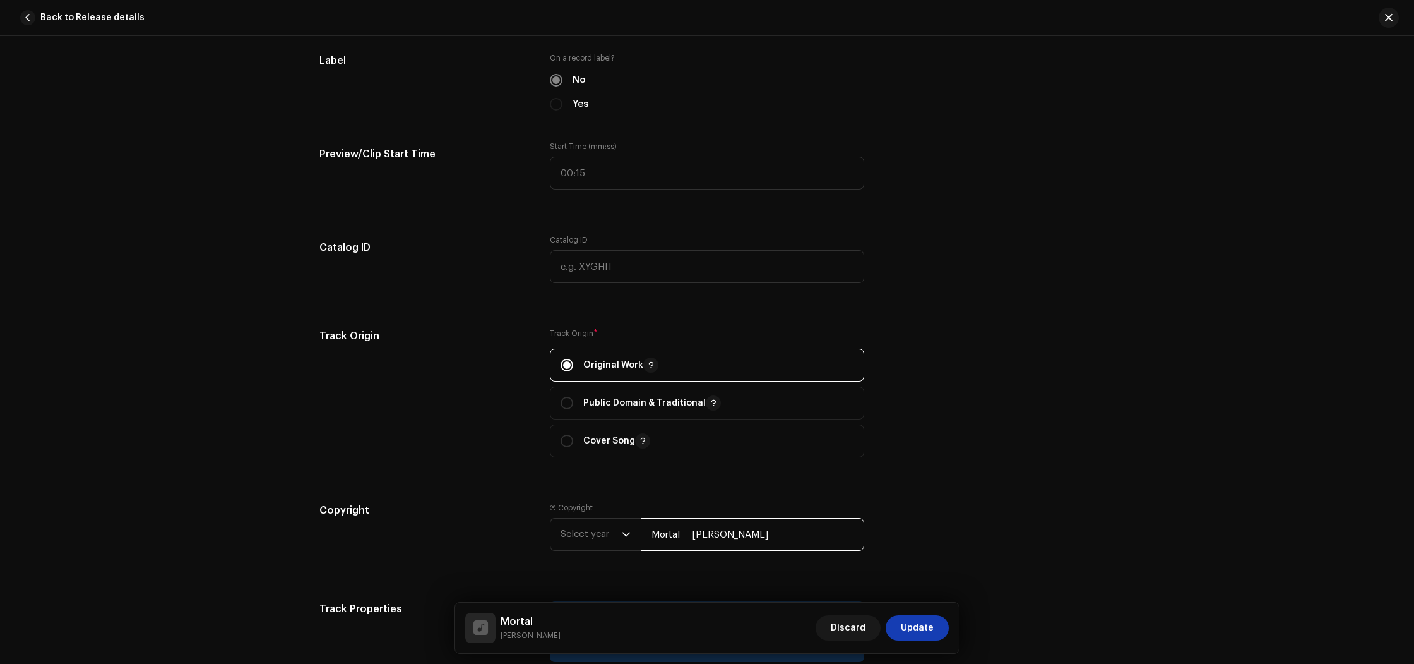
click at [641, 534] on input "Mortal [PERSON_NAME]" at bounding box center [753, 534] width 224 height 33
drag, startPoint x: 664, startPoint y: 534, endPoint x: 642, endPoint y: 534, distance: 22.1
click at [642, 534] on input "[PERSON_NAME]" at bounding box center [753, 534] width 224 height 33
type input "[PERSON_NAME]"
click at [606, 537] on span "Select year" at bounding box center [591, 534] width 61 height 32
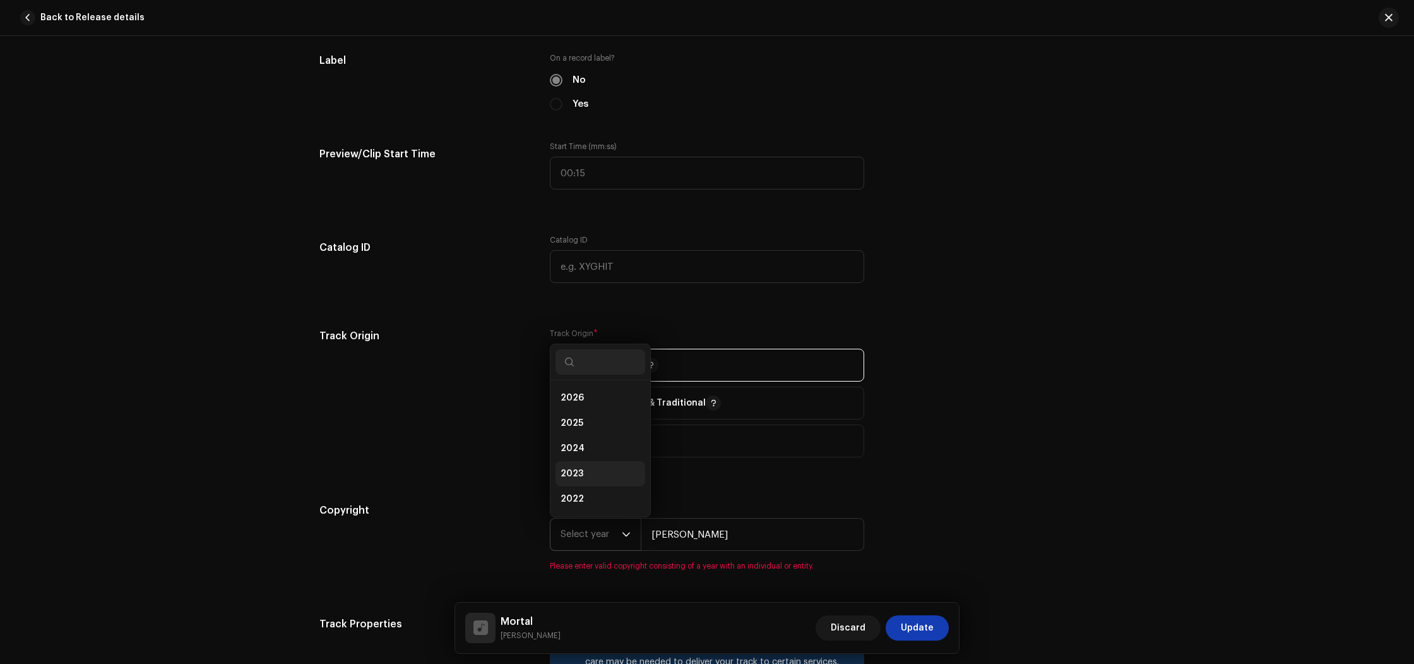
scroll to position [20, 0]
click at [578, 409] on span "2025" at bounding box center [572, 403] width 23 height 13
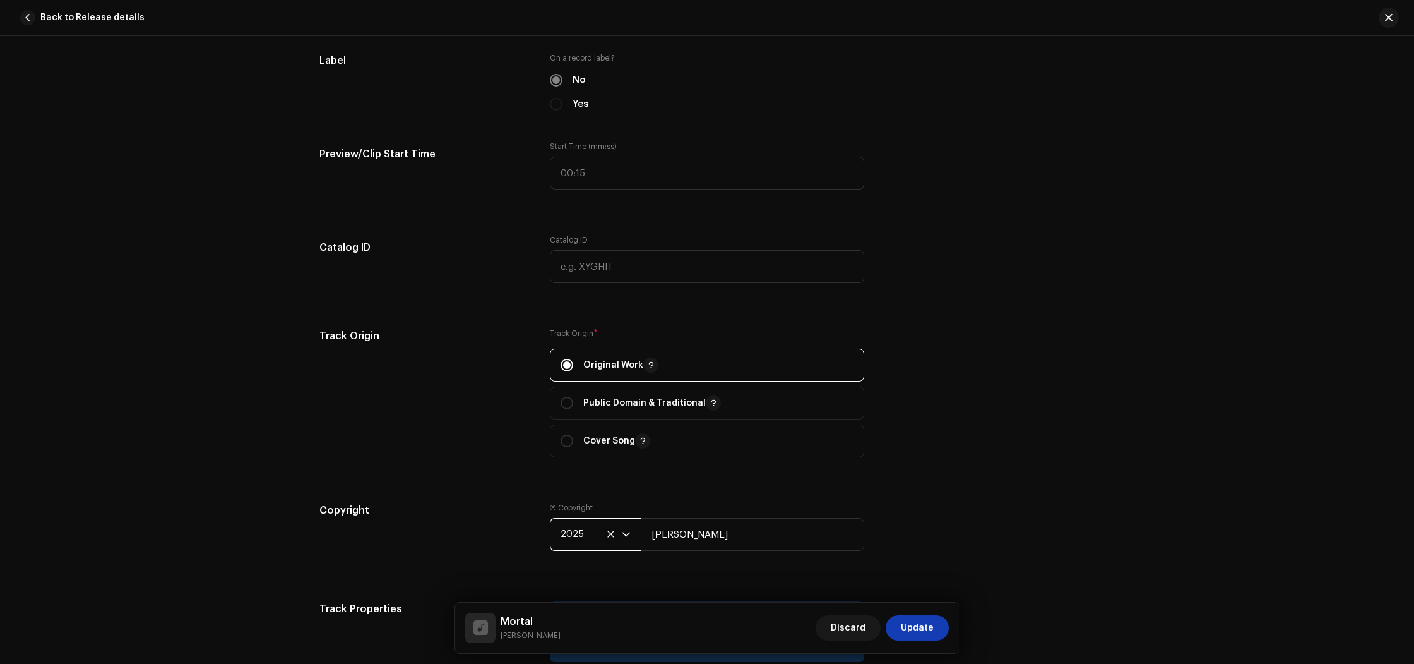
click at [485, 422] on div "Track Origin" at bounding box center [425, 400] width 210 height 144
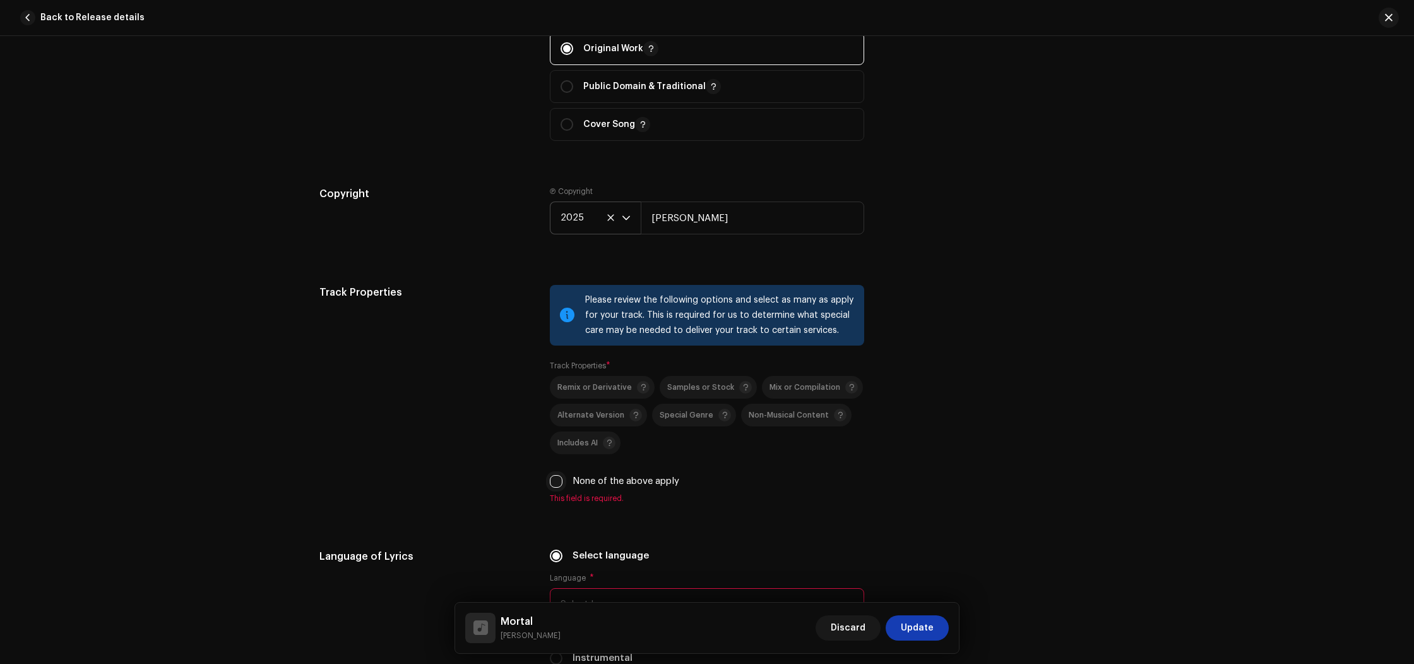
click at [550, 486] on input "None of the above apply" at bounding box center [556, 481] width 13 height 13
checkbox input "true"
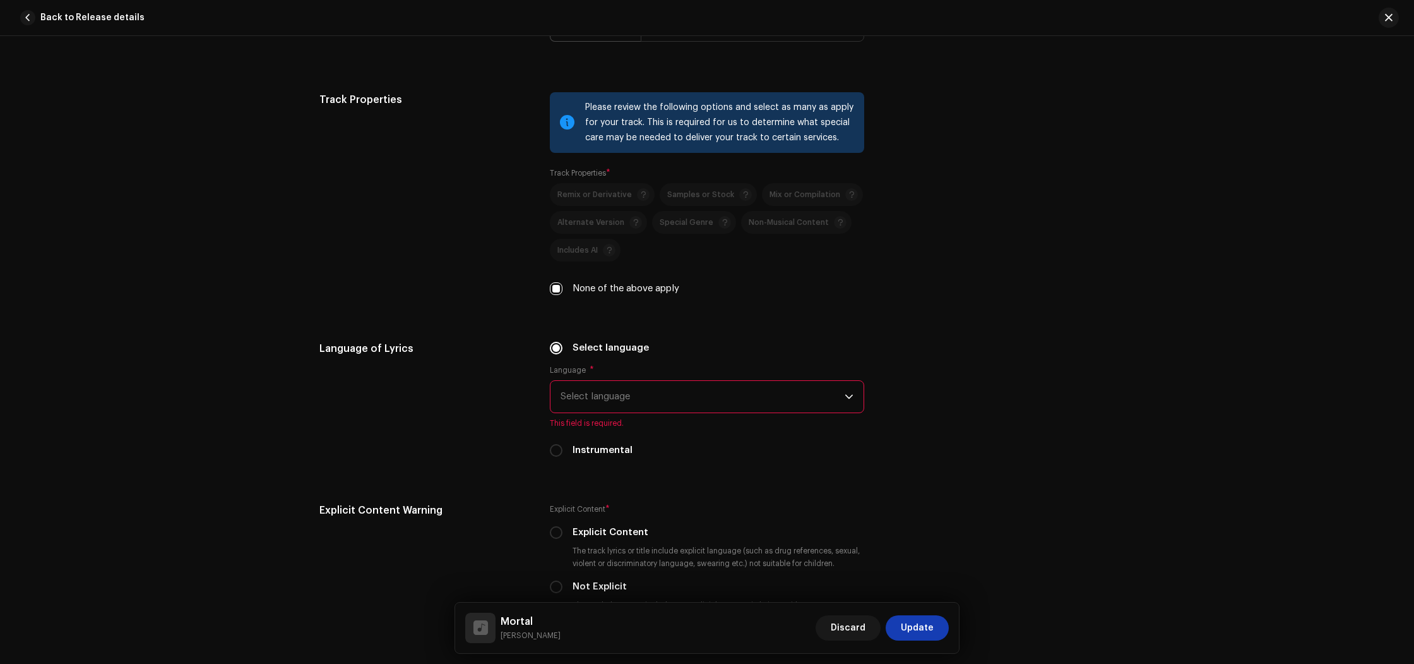
scroll to position [1820, 0]
click at [550, 450] on input "Instrumental" at bounding box center [556, 448] width 13 height 13
radio input "true"
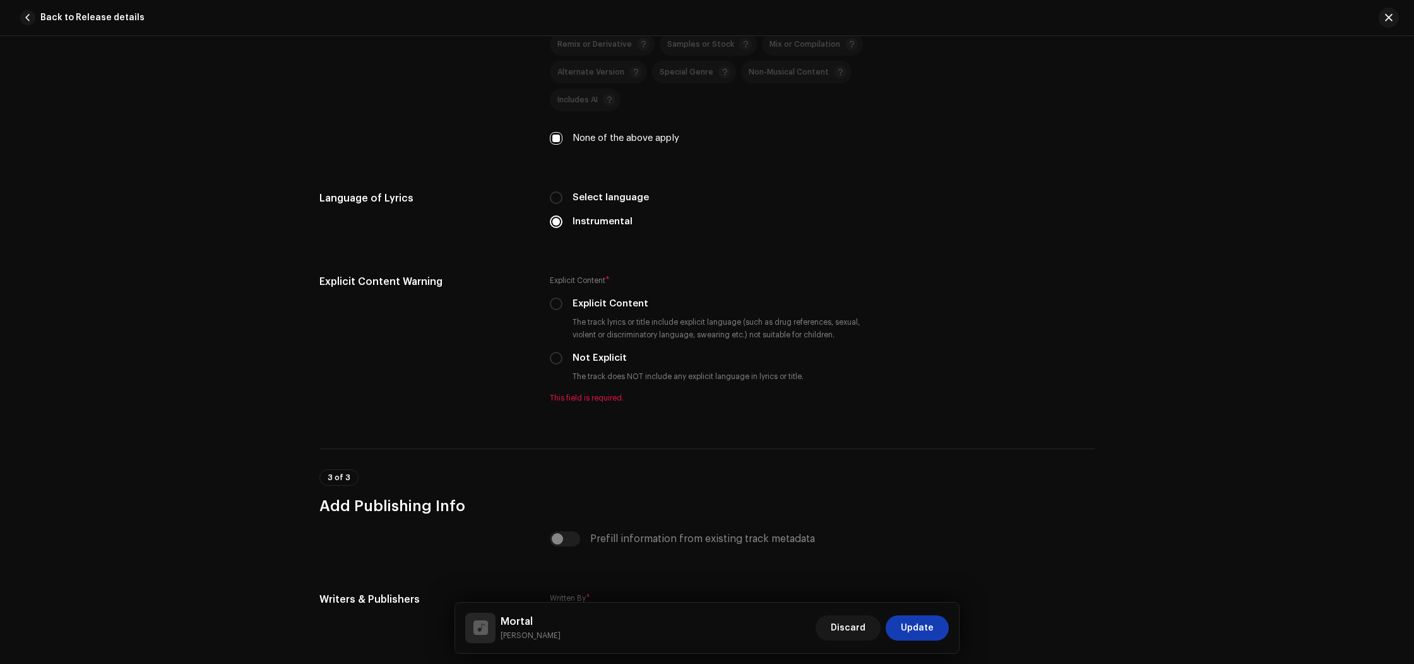
scroll to position [1970, 0]
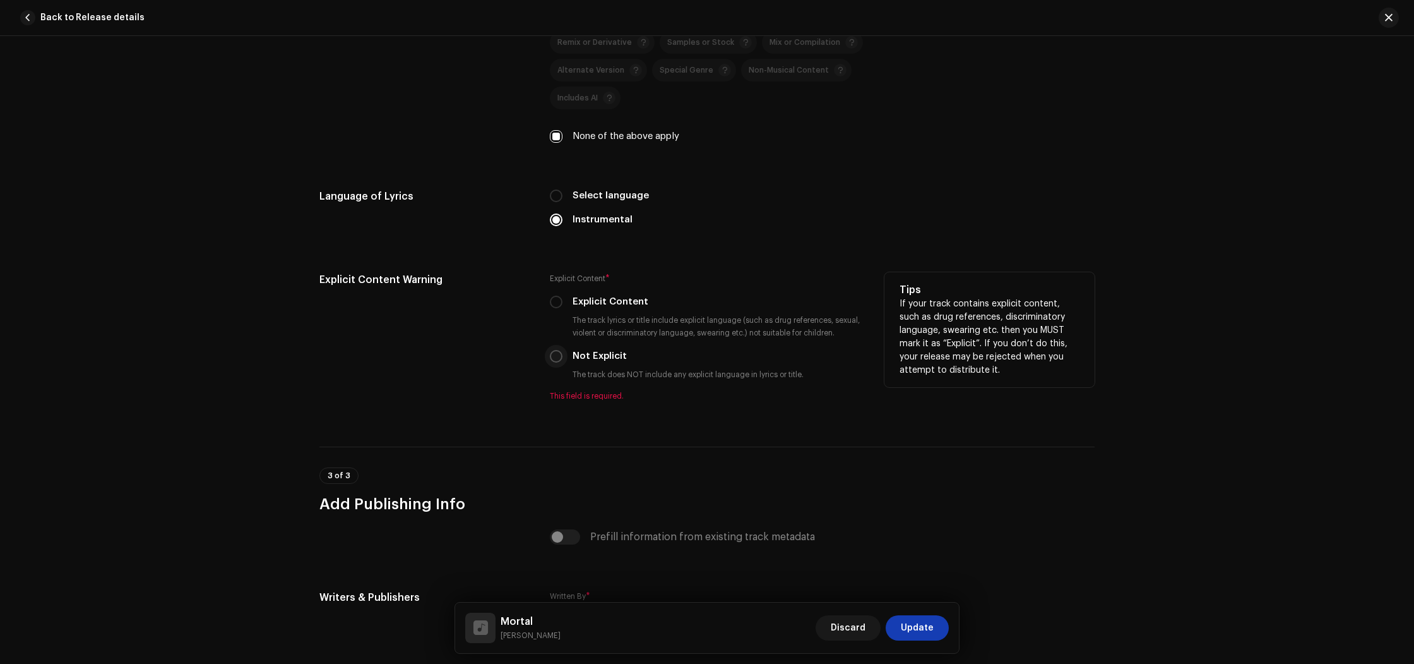
click at [558, 356] on input "Not Explicit" at bounding box center [556, 356] width 13 height 13
radio input "true"
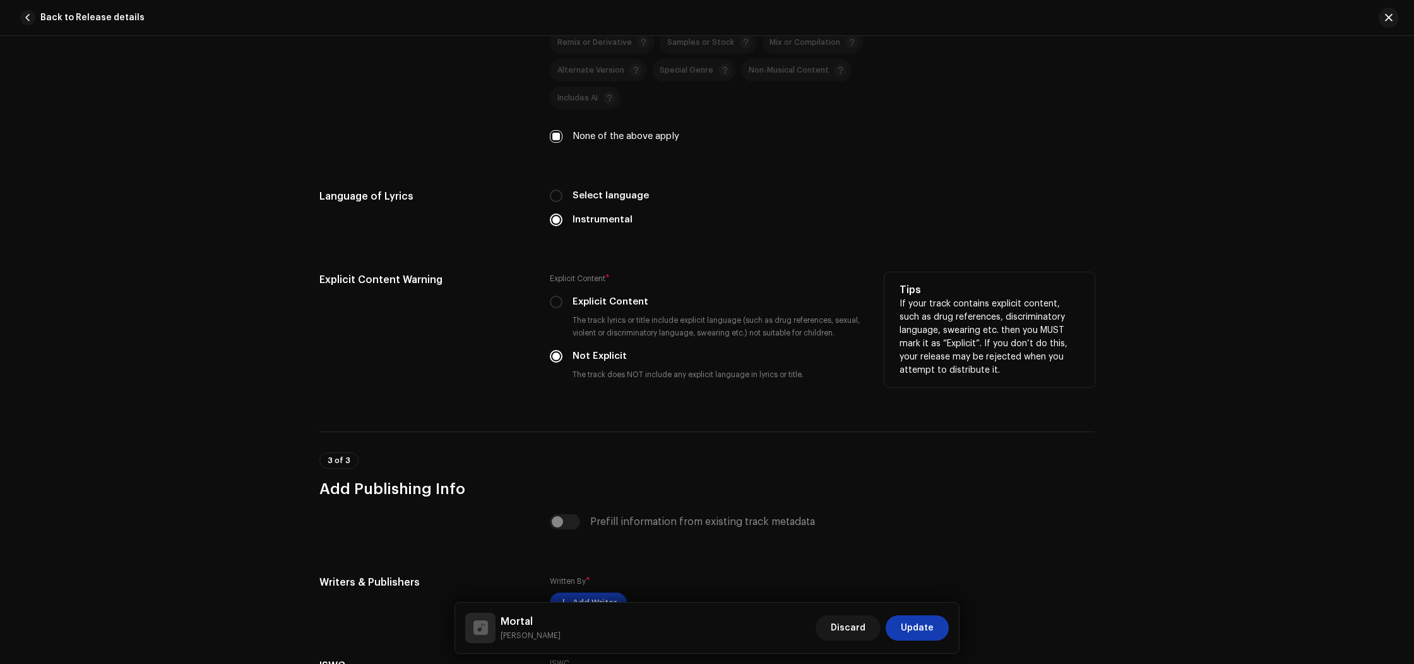
scroll to position [2116, 0]
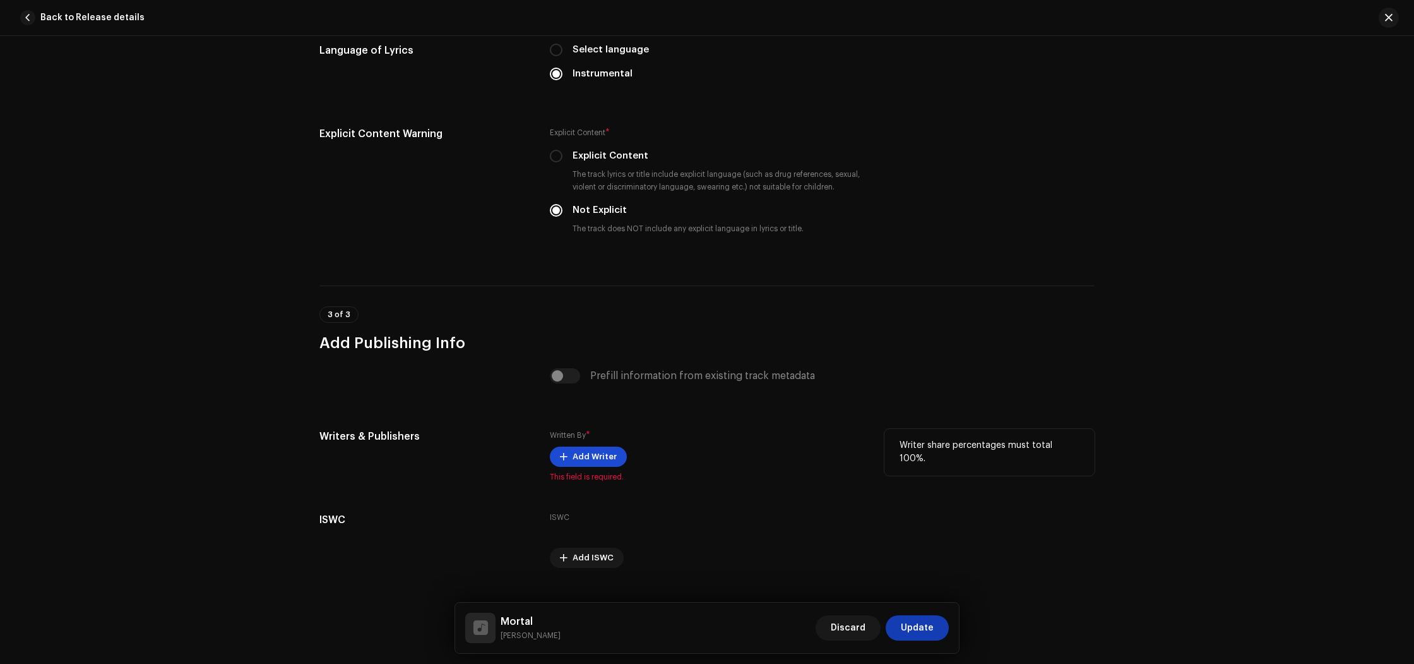
click at [573, 458] on span "Add Writer" at bounding box center [595, 456] width 44 height 25
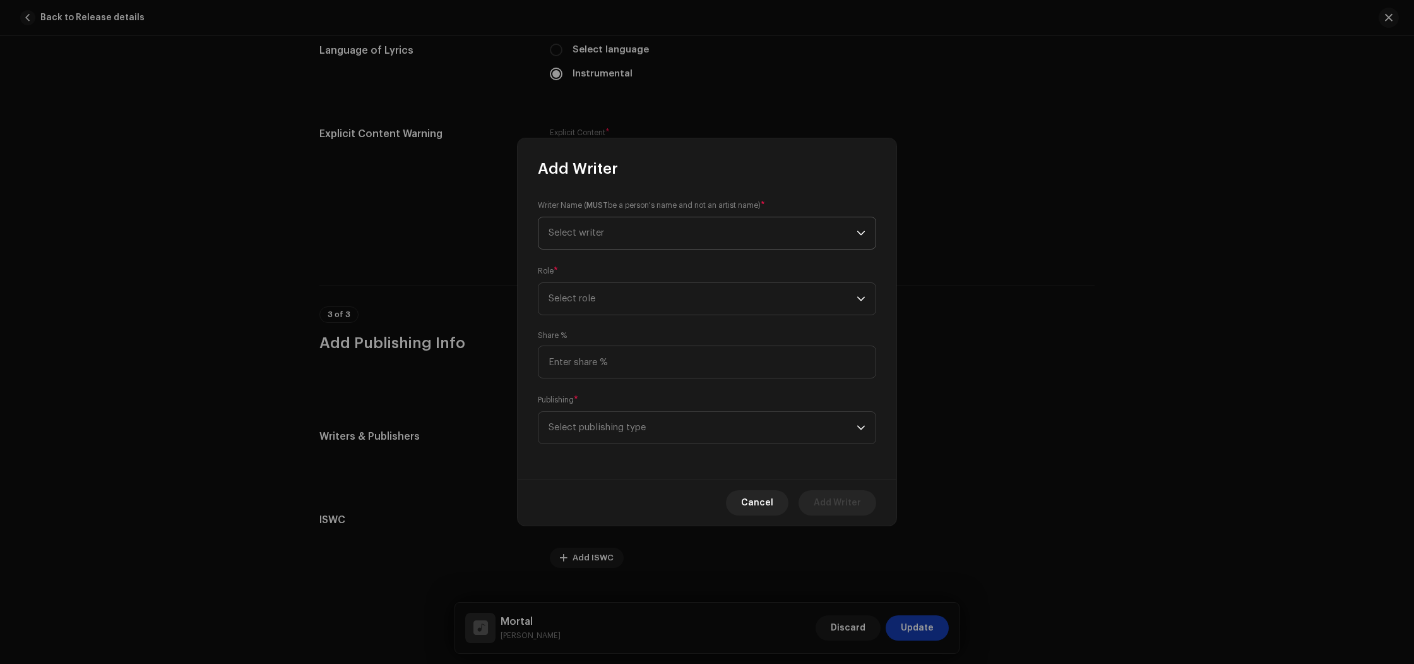
click at [594, 246] on span "Select writer" at bounding box center [703, 233] width 308 height 32
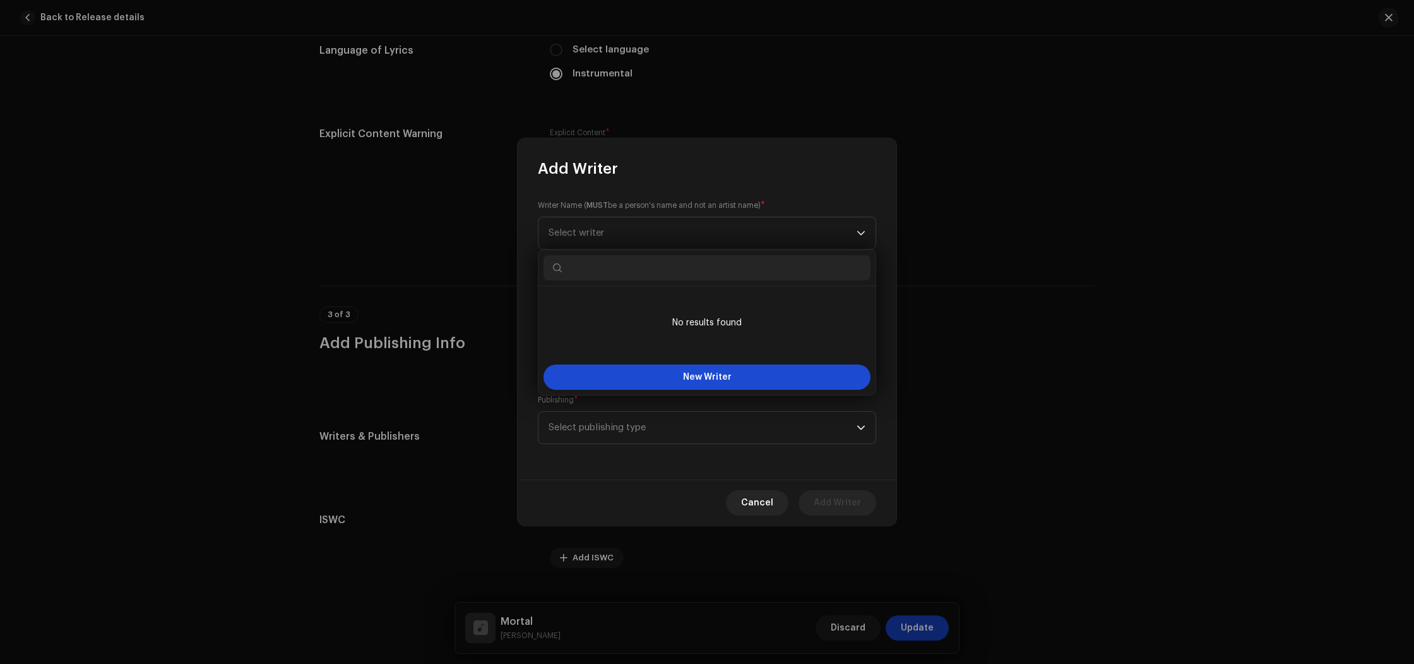
click at [712, 385] on button "New Writer" at bounding box center [707, 376] width 327 height 25
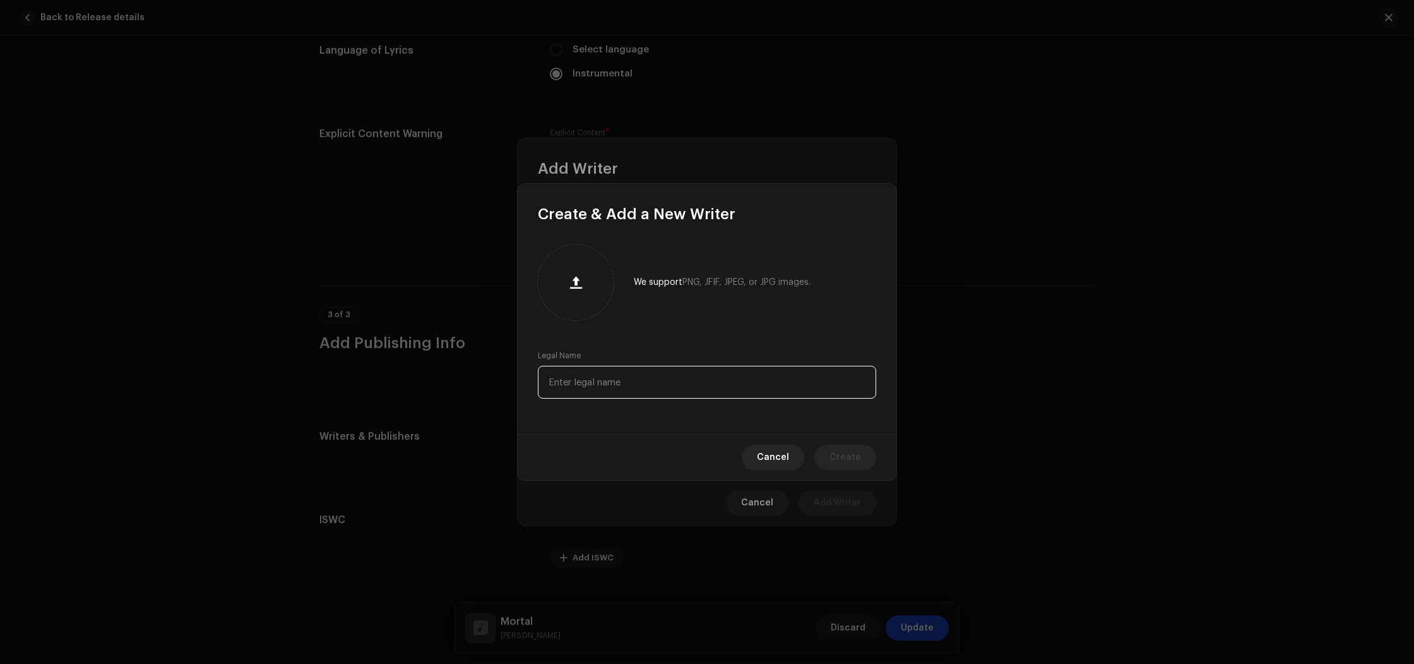
click at [589, 380] on input "text" at bounding box center [707, 382] width 338 height 33
paste input "[PERSON_NAME]"
type input "[PERSON_NAME]"
click at [842, 455] on span "Create" at bounding box center [846, 457] width 32 height 25
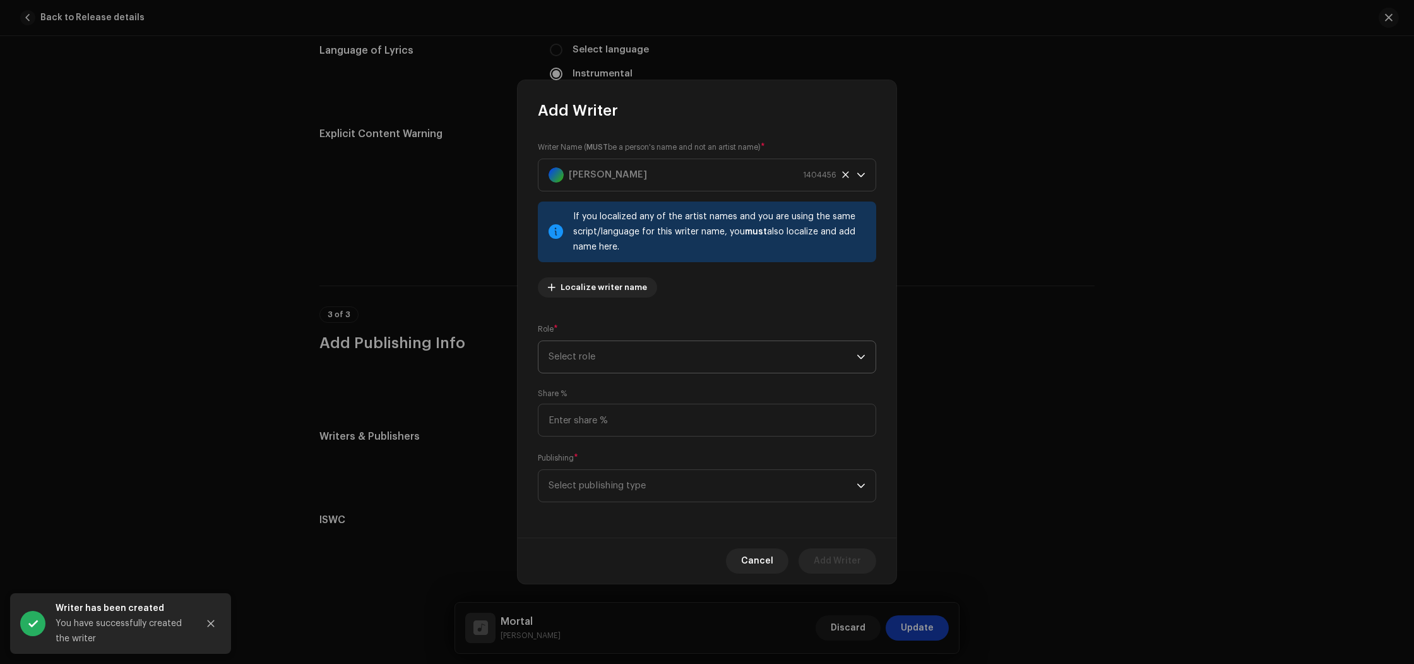
click at [598, 367] on span "Select role" at bounding box center [703, 357] width 308 height 32
click at [590, 436] on span "Composer" at bounding box center [572, 442] width 46 height 13
click at [588, 420] on input at bounding box center [707, 420] width 338 height 33
type input "100.00"
click at [626, 486] on span "Select publishing type" at bounding box center [703, 486] width 308 height 32
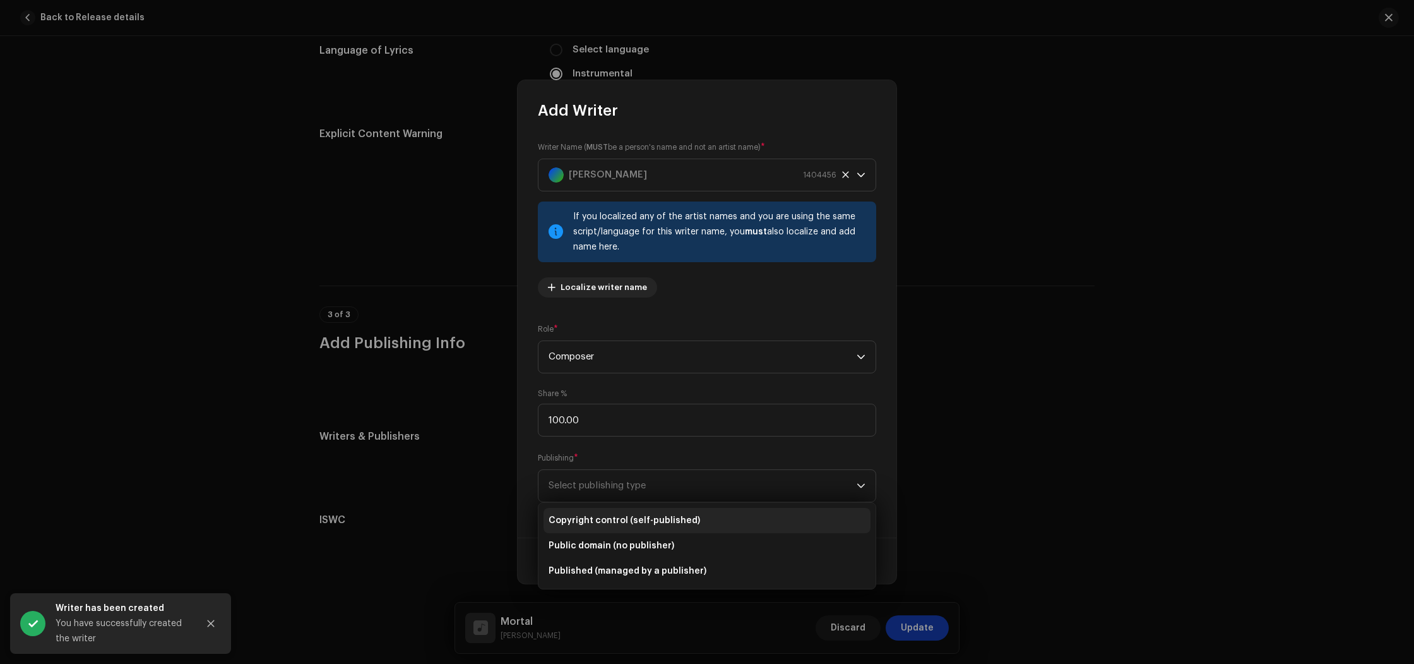
click at [625, 512] on li "Copyright control (self-published)" at bounding box center [707, 520] width 327 height 25
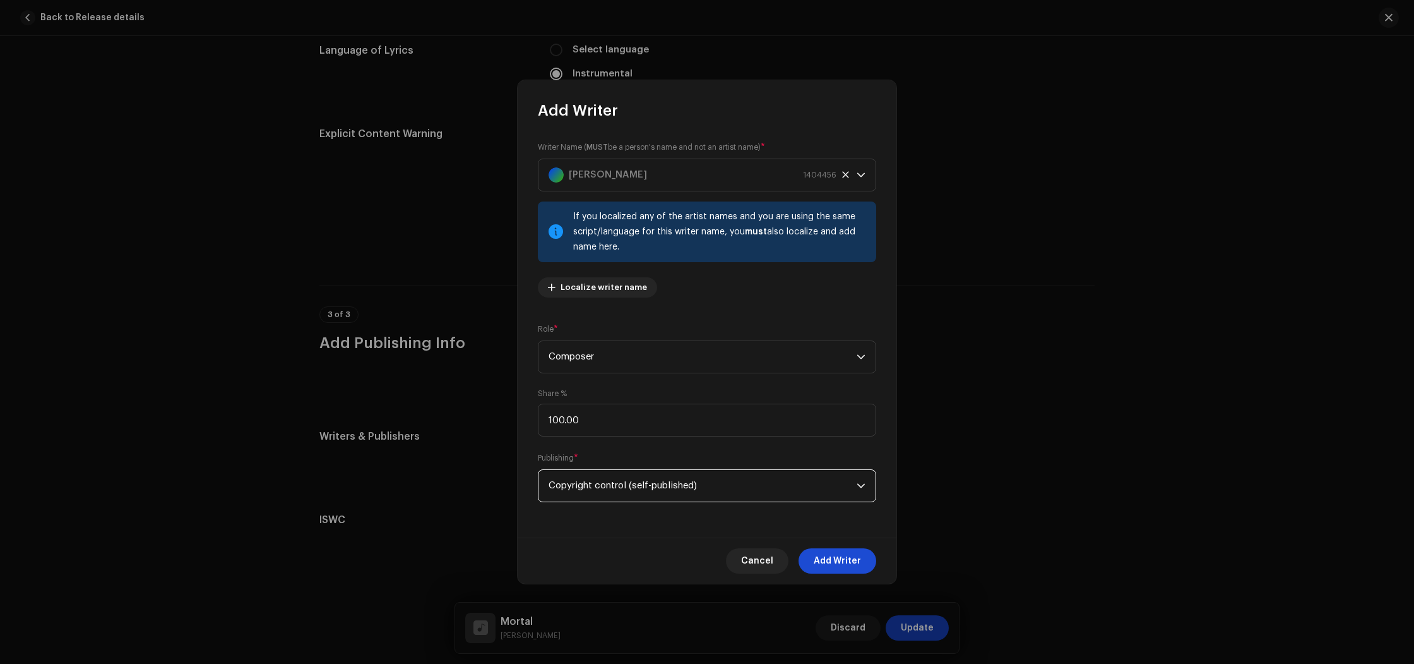
click at [839, 561] on span "Add Writer" at bounding box center [837, 560] width 47 height 25
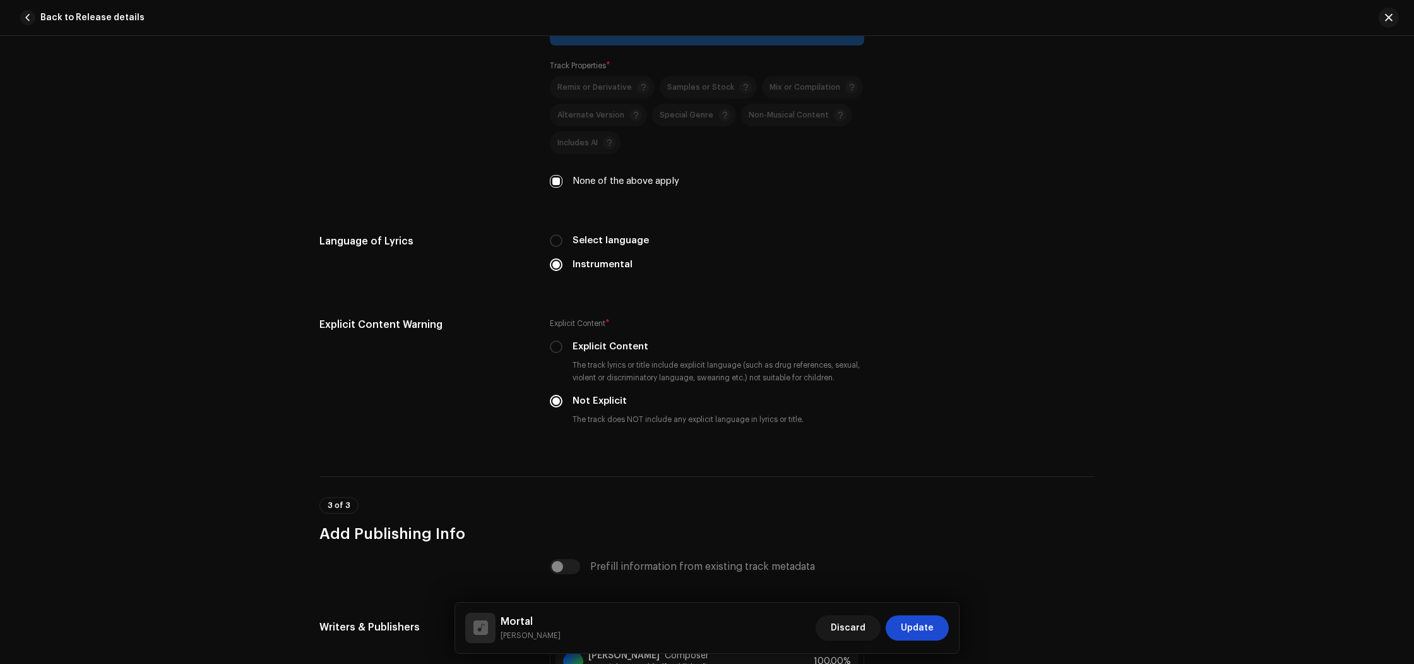
scroll to position [1924, 0]
click at [906, 630] on span "Update" at bounding box center [917, 627] width 33 height 25
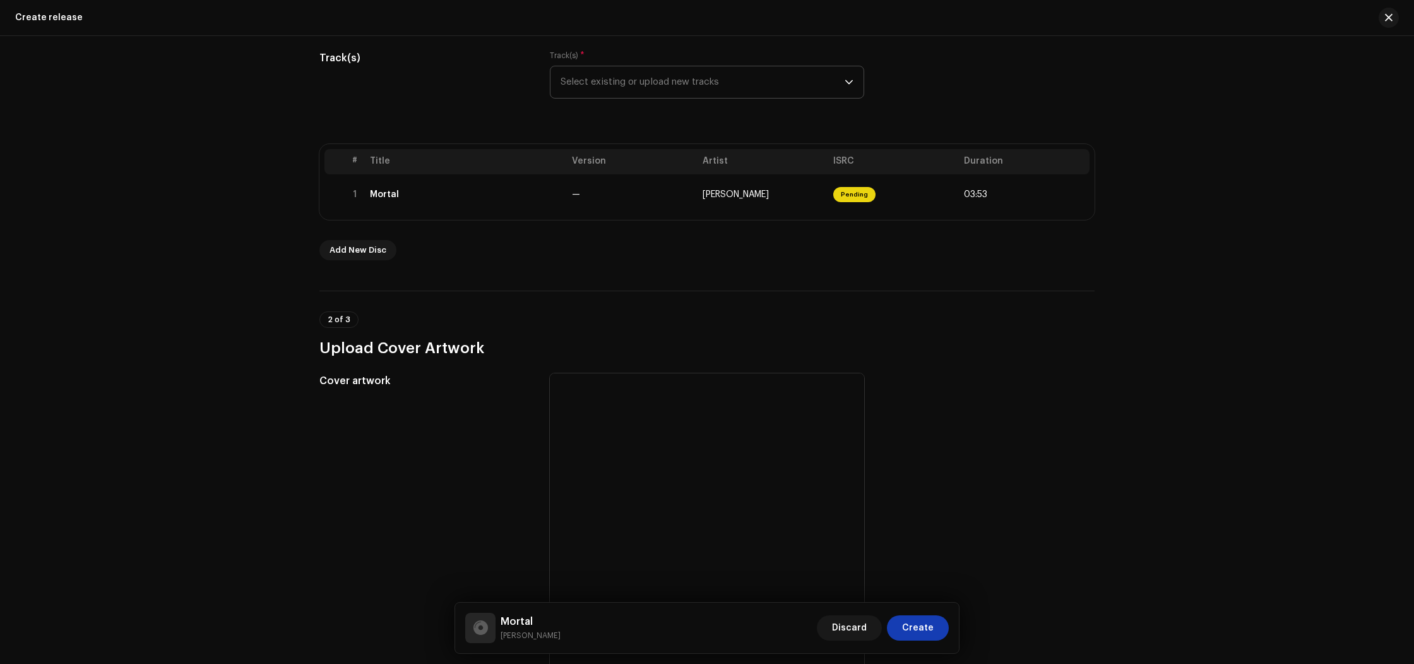
scroll to position [218, 0]
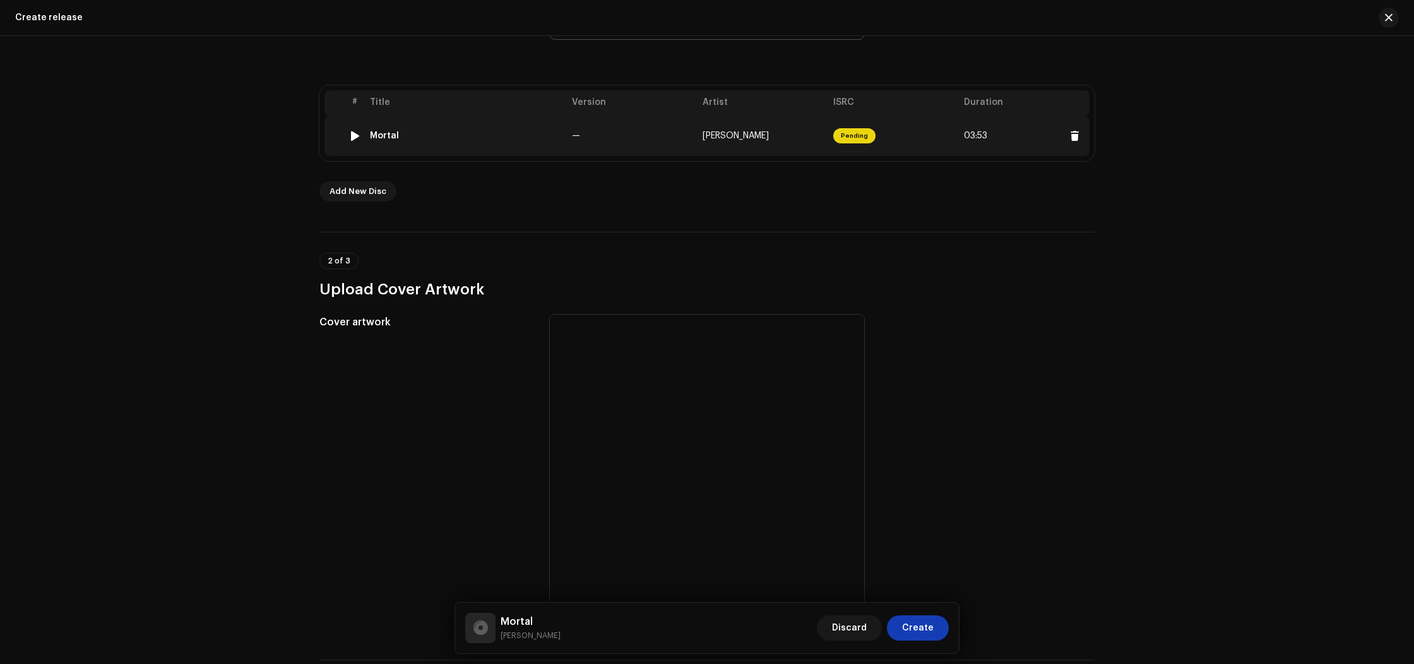
click at [353, 135] on div at bounding box center [354, 136] width 9 height 10
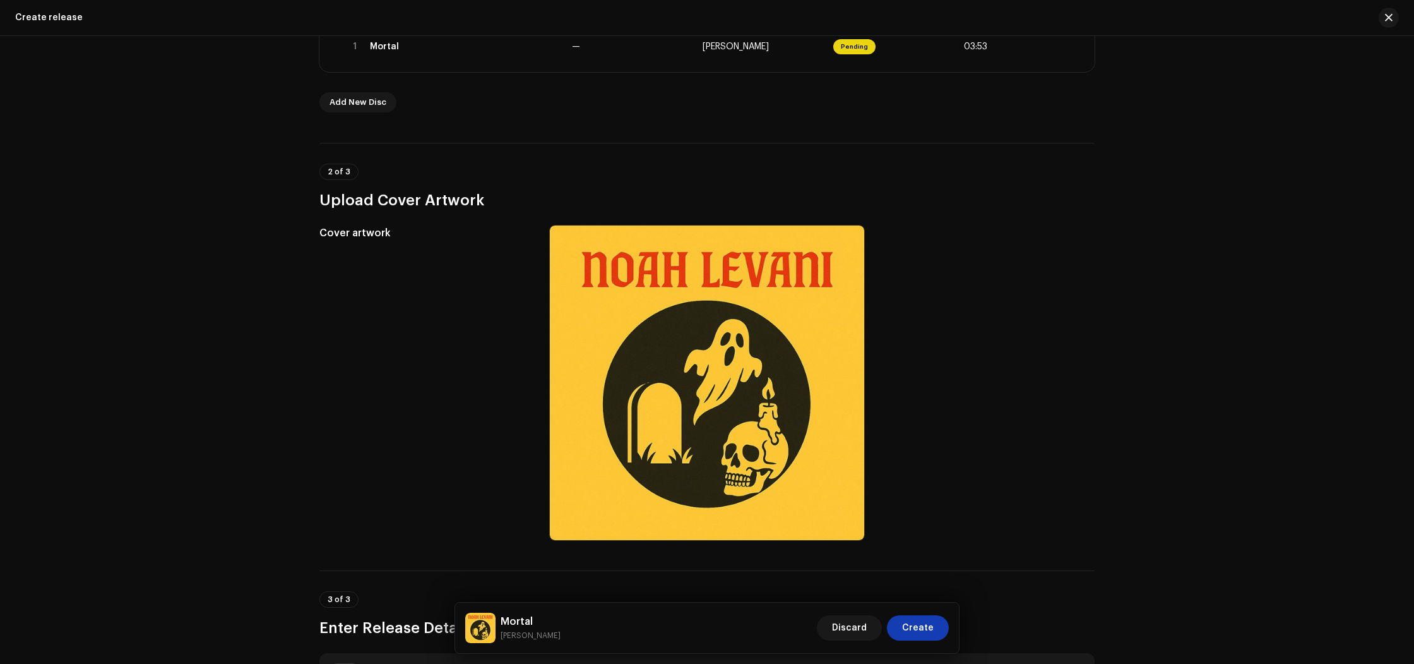
scroll to position [318, 0]
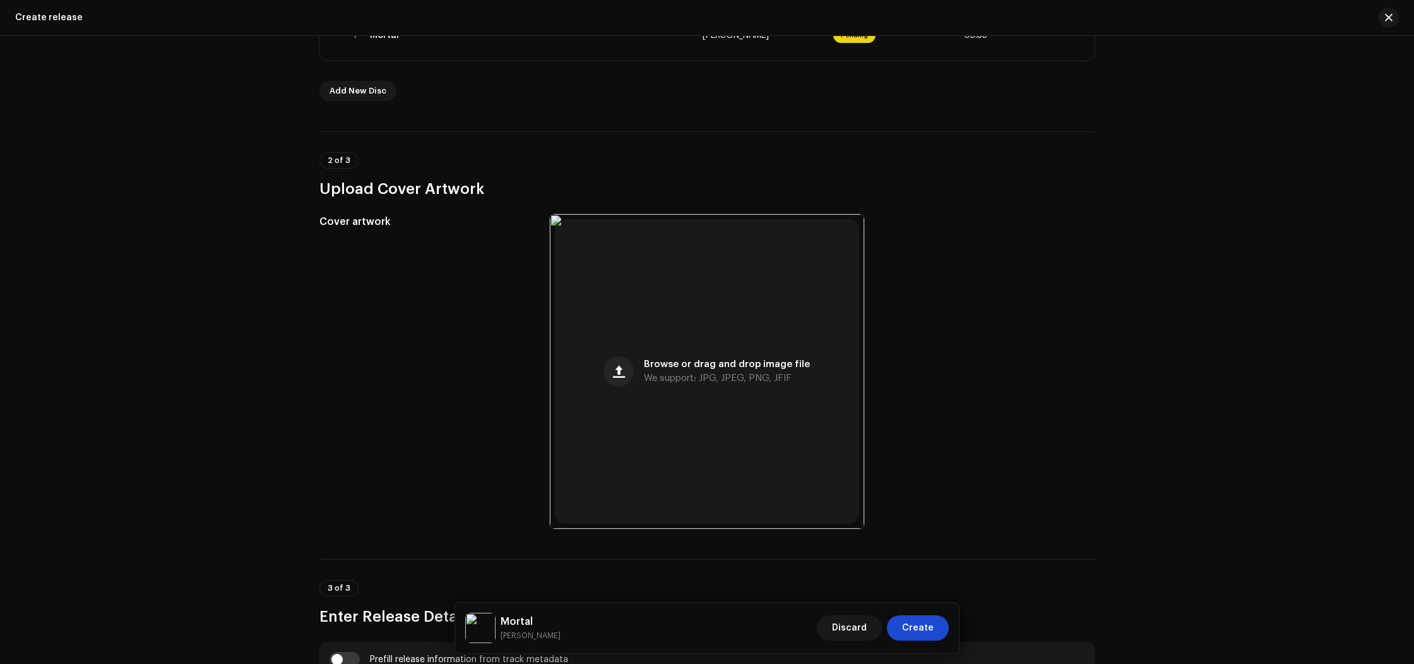
click at [912, 630] on span "Create" at bounding box center [918, 627] width 32 height 25
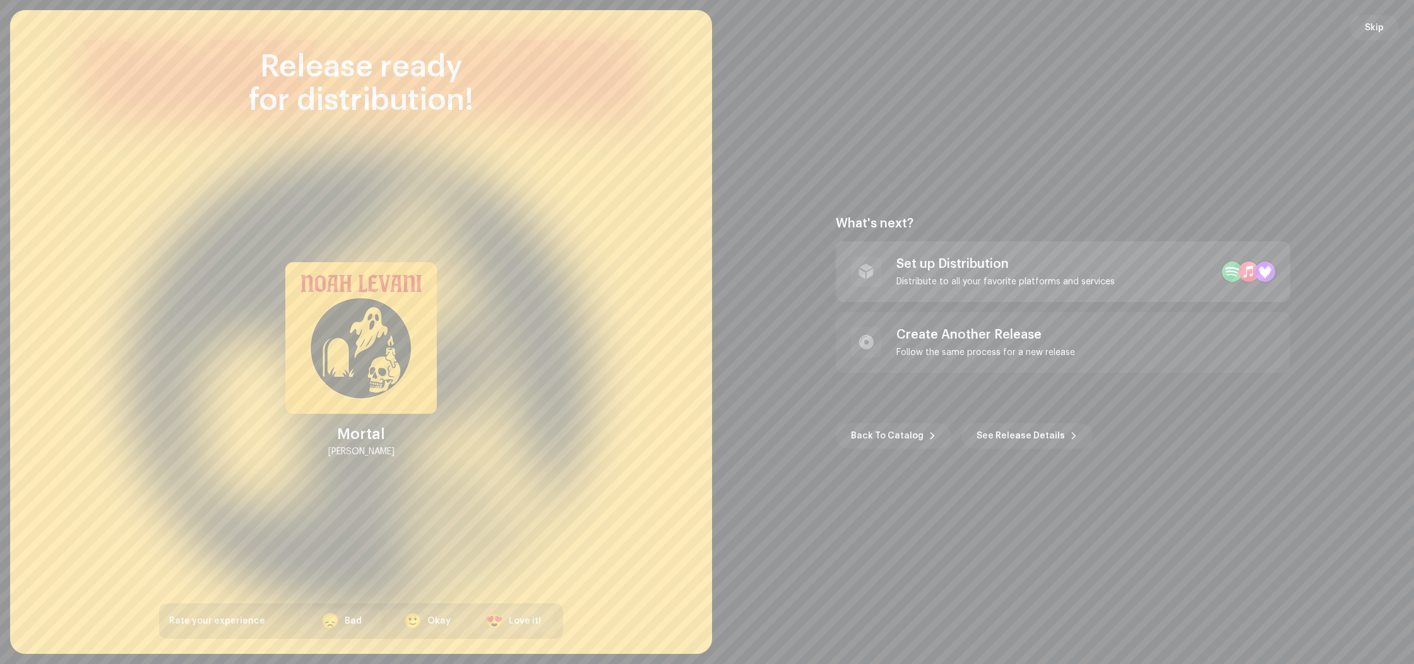
click at [958, 282] on div "Distribute to all your favorite platforms and services" at bounding box center [1006, 282] width 218 height 10
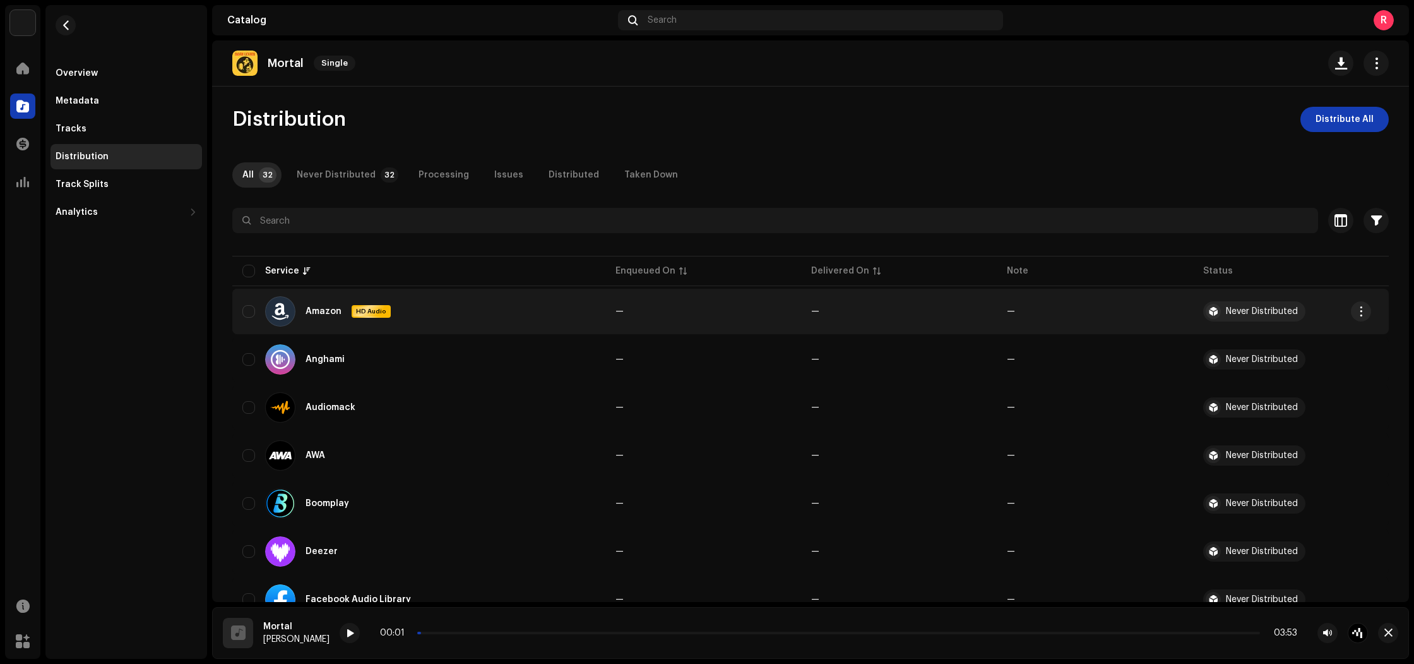
scroll to position [3, 0]
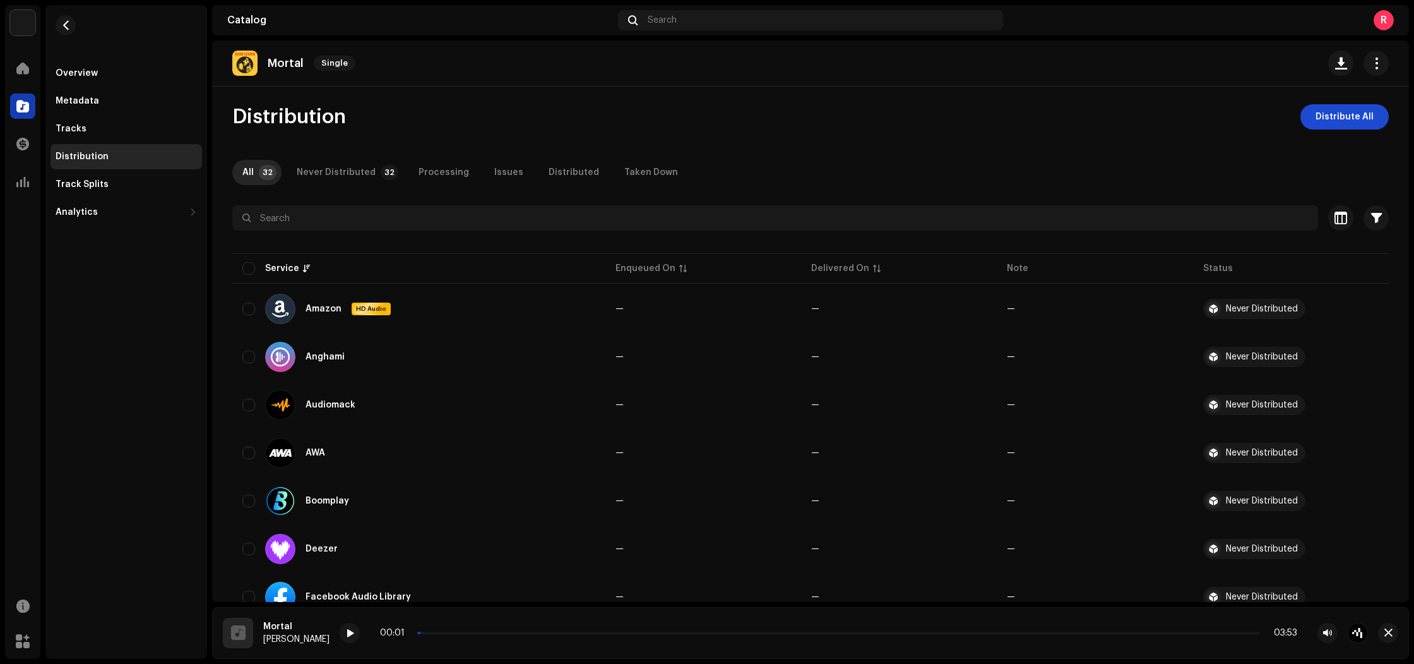
click at [1348, 121] on span "Distribute All" at bounding box center [1345, 116] width 58 height 25
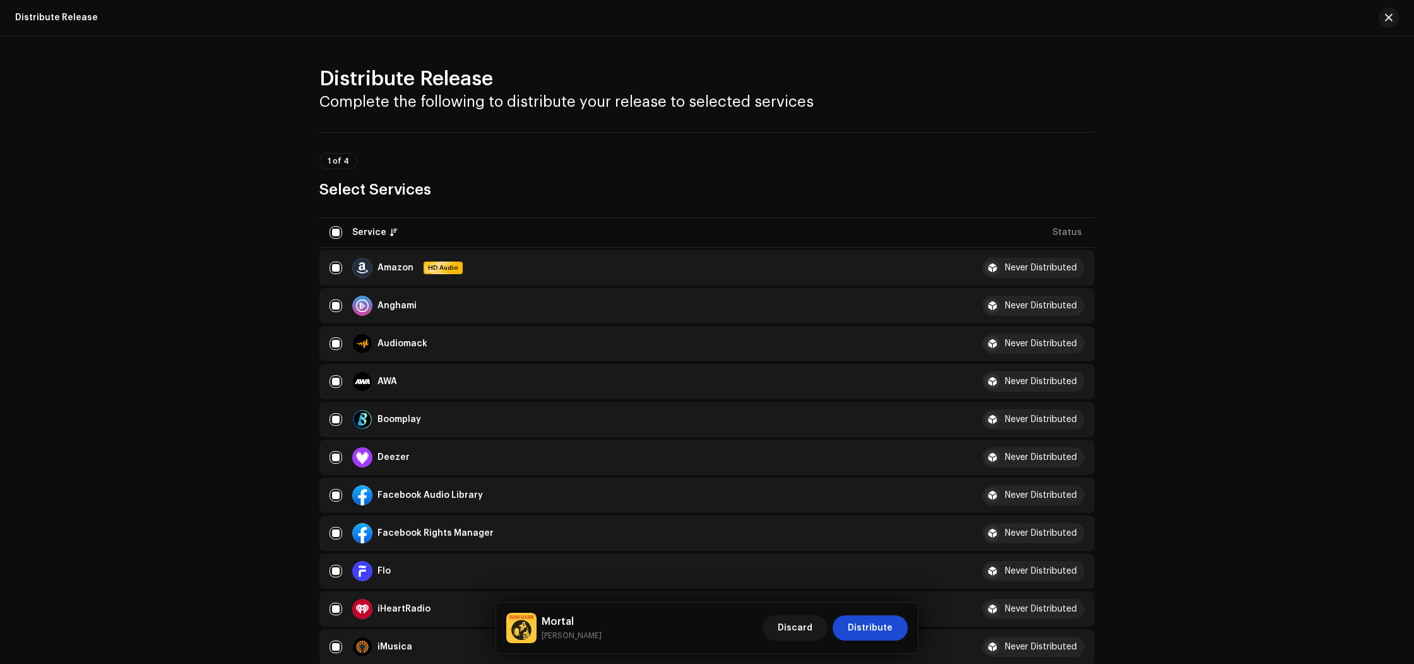
click at [871, 630] on span "Distribute" at bounding box center [870, 627] width 45 height 25
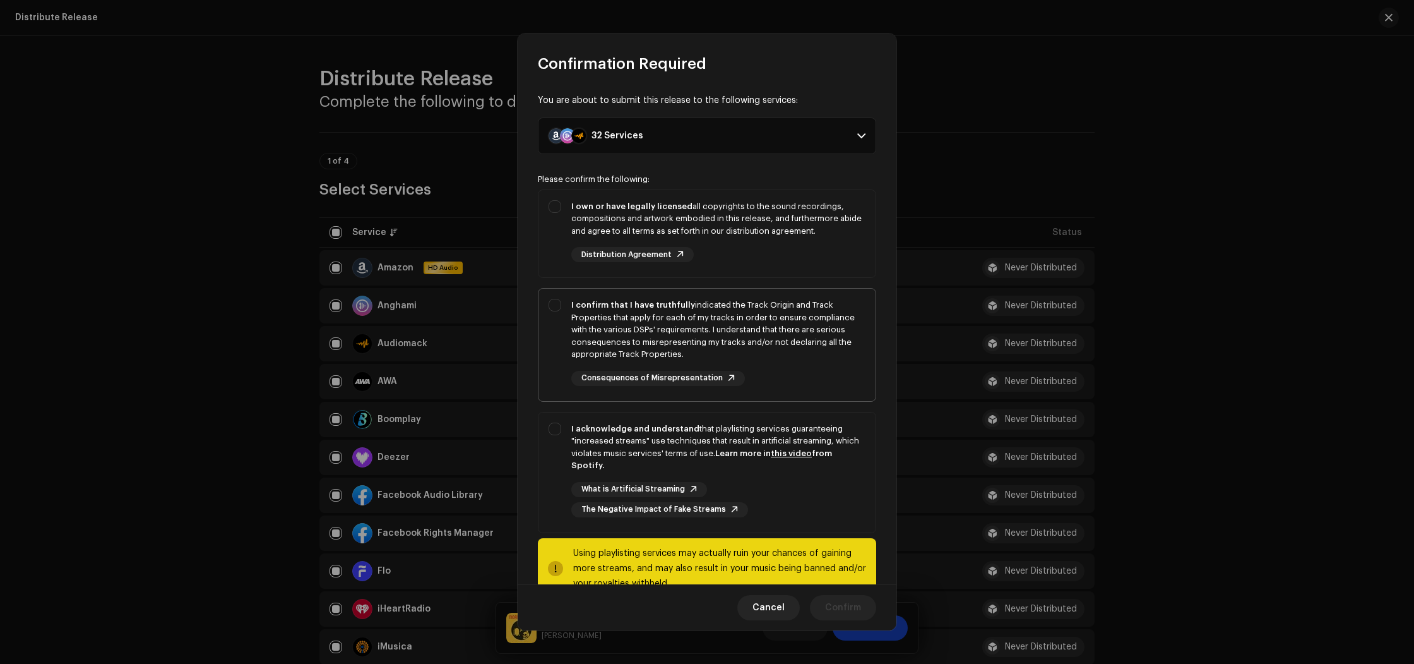
click at [650, 308] on strong "I confirm that I have truthfully" at bounding box center [633, 305] width 124 height 8
checkbox input "true"
click at [616, 234] on div "I own or have legally licensed all copyrights to the sound recordings, composit…" at bounding box center [718, 218] width 294 height 37
checkbox input "true"
drag, startPoint x: 638, startPoint y: 465, endPoint x: 643, endPoint y: 479, distance: 14.8
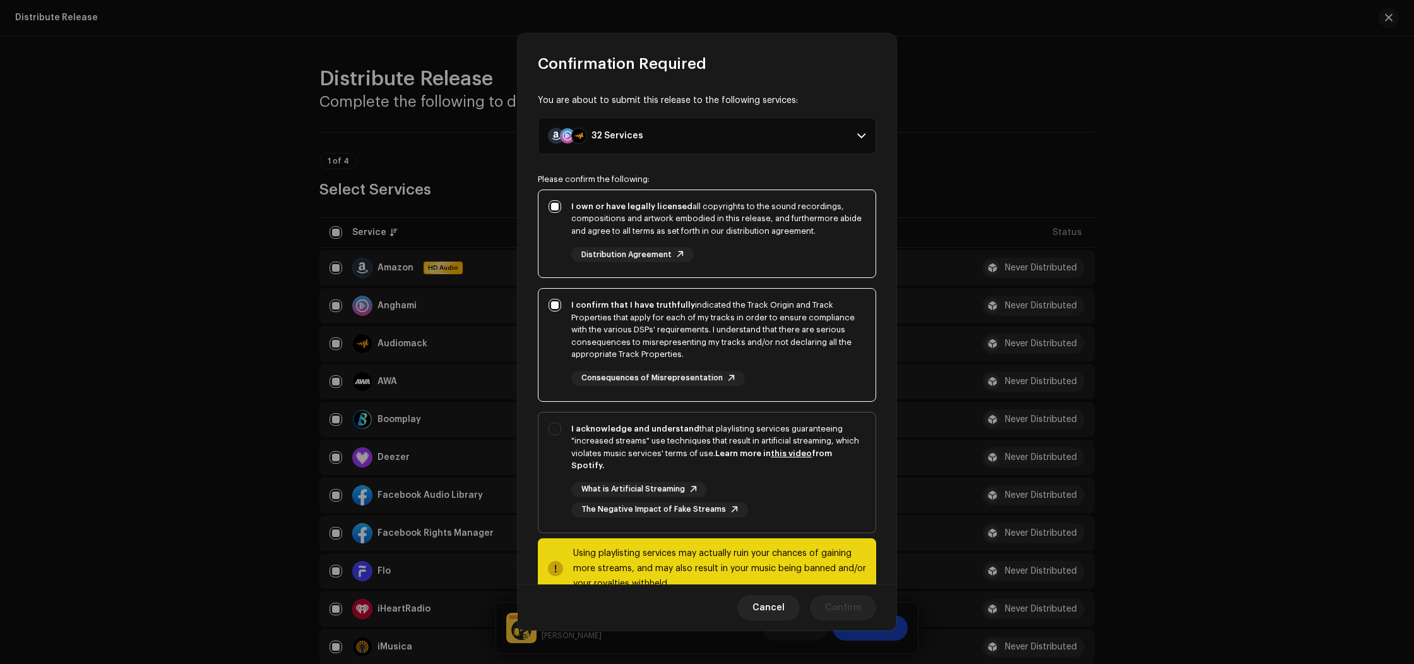
click at [638, 464] on div "I acknowledge and understand that playlisting services guaranteeing "increased …" at bounding box center [718, 446] width 294 height 49
checkbox input "true"
click at [836, 613] on span "Confirm" at bounding box center [843, 607] width 36 height 25
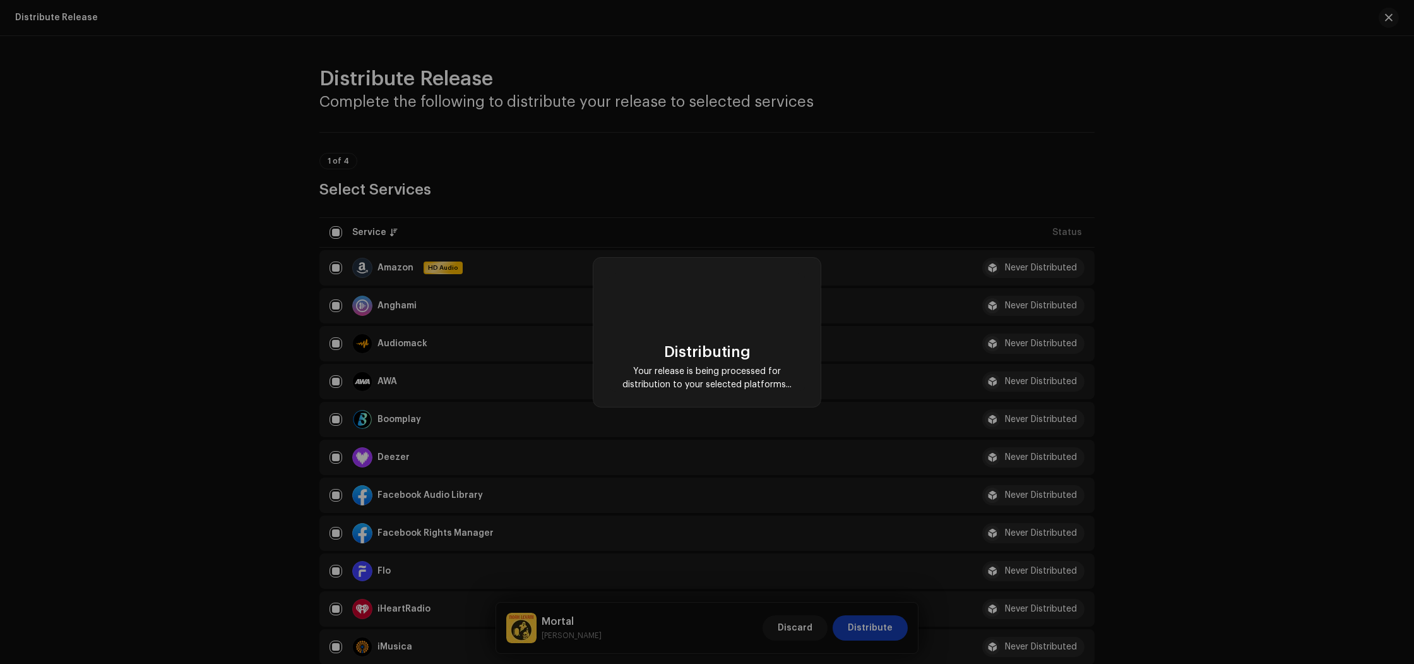
scroll to position [0, 0]
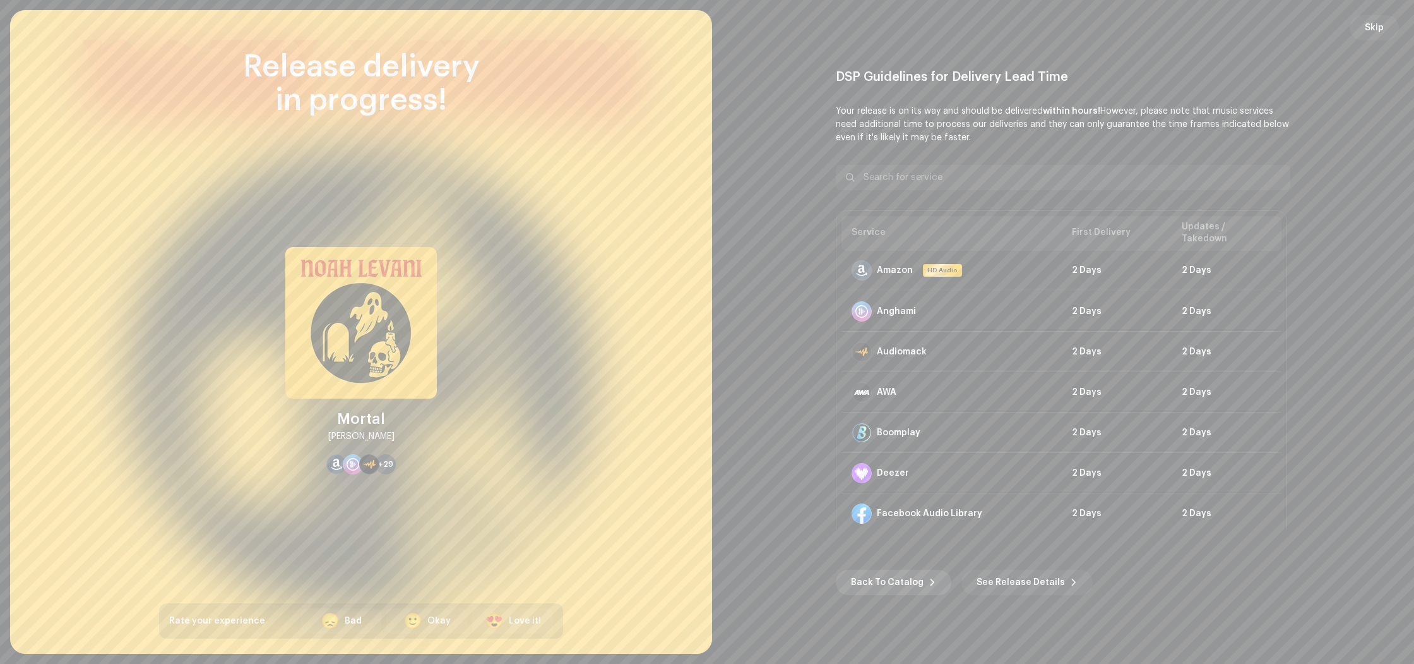
click at [876, 583] on span "Back To Catalog" at bounding box center [887, 582] width 73 height 25
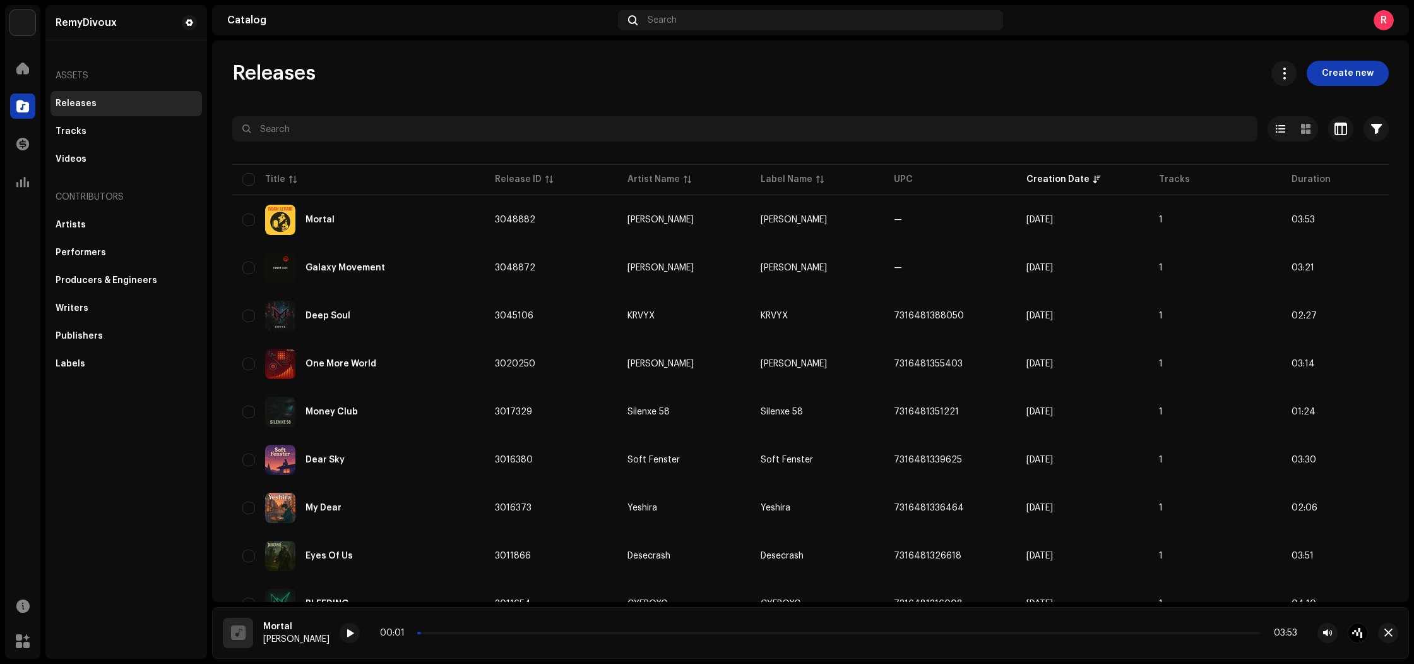
click at [1380, 24] on div "R" at bounding box center [1384, 20] width 20 height 20
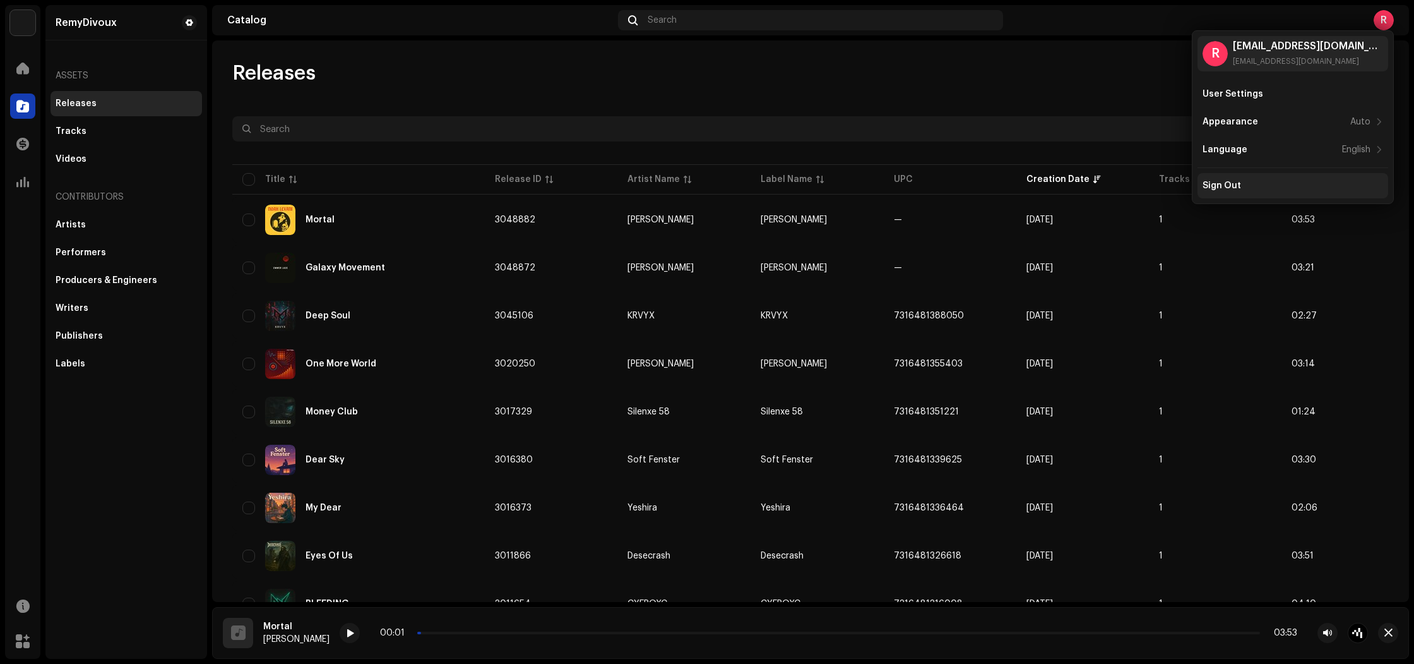
click at [1245, 181] on div "Sign Out" at bounding box center [1293, 186] width 181 height 10
